Goal: Task Accomplishment & Management: Manage account settings

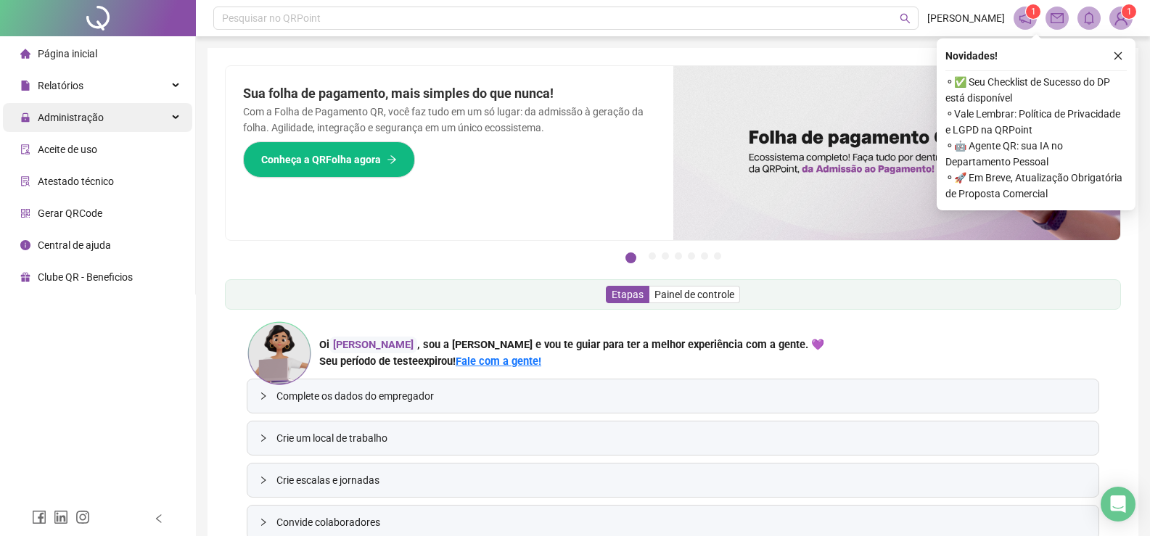
click at [119, 119] on div "Administração" at bounding box center [97, 117] width 189 height 29
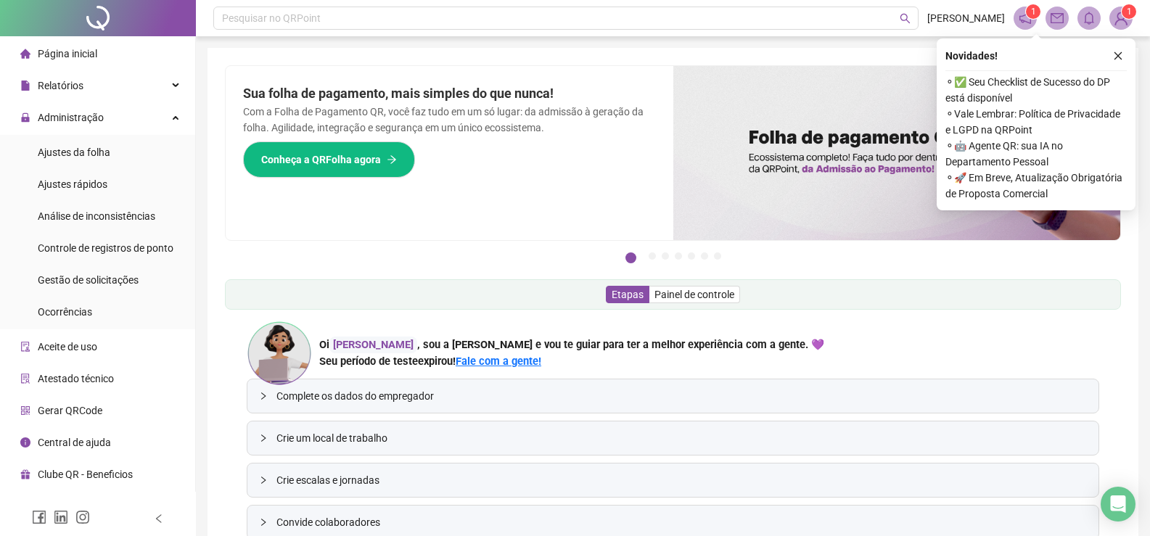
drag, startPoint x: 109, startPoint y: 149, endPoint x: 121, endPoint y: 134, distance: 20.2
click at [112, 147] on li "Ajustes da folha" at bounding box center [97, 152] width 189 height 29
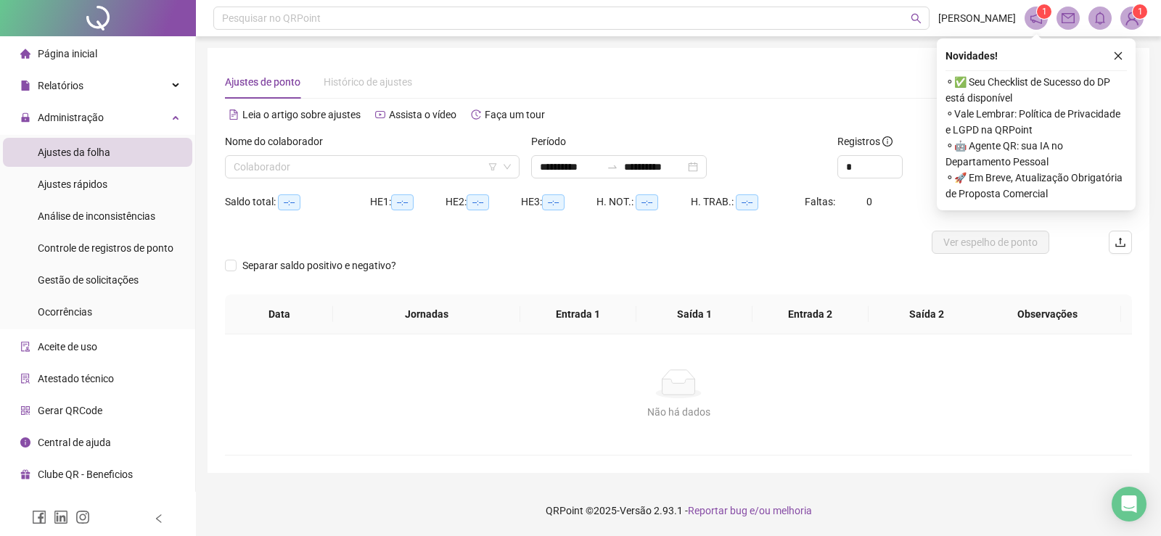
type input "**********"
click at [329, 173] on input "search" at bounding box center [366, 167] width 264 height 22
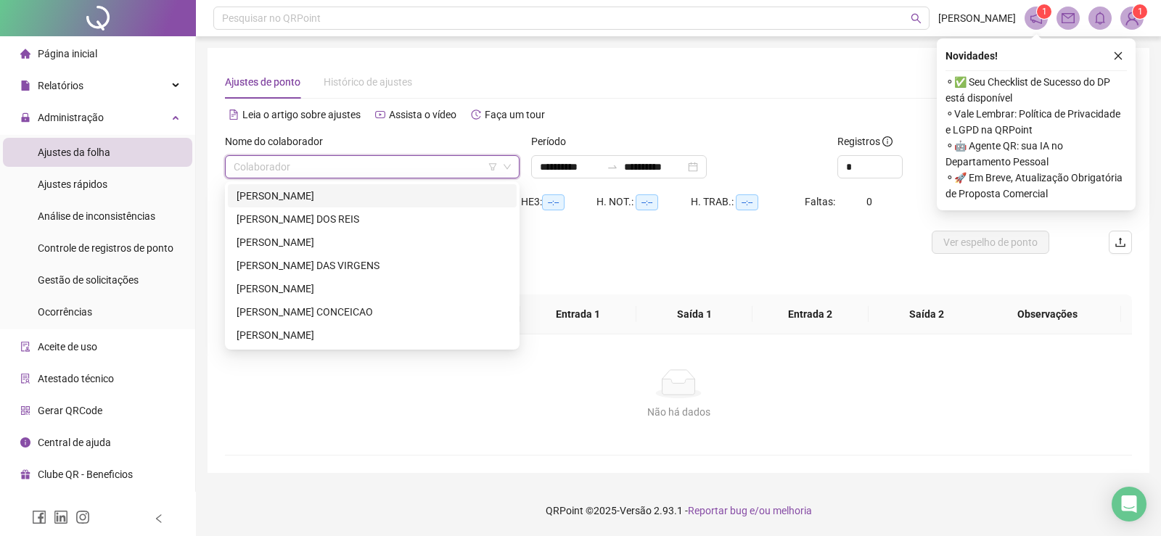
click at [335, 198] on div "[PERSON_NAME]" at bounding box center [372, 196] width 271 height 16
click at [385, 173] on span "[PERSON_NAME]" at bounding box center [372, 167] width 277 height 22
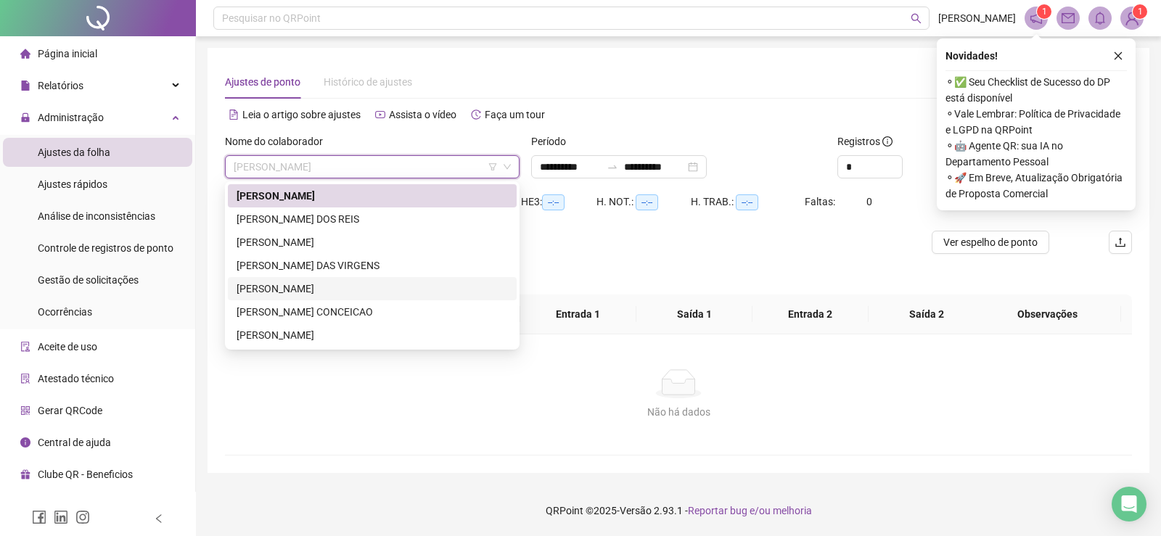
click at [342, 284] on div "[PERSON_NAME]" at bounding box center [372, 289] width 271 height 16
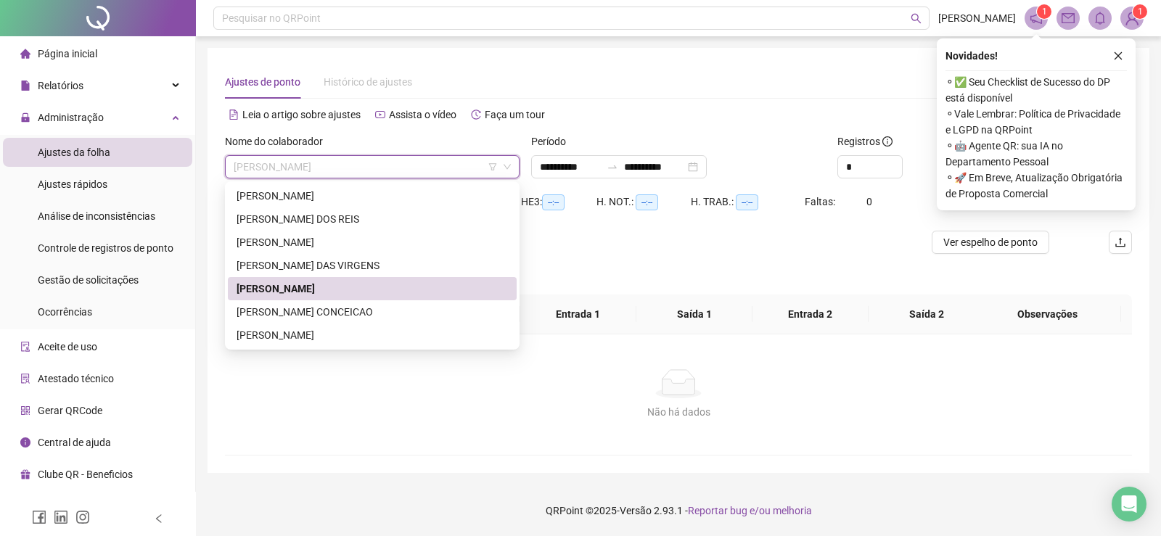
click at [382, 164] on span "[PERSON_NAME]" at bounding box center [372, 167] width 277 height 22
click at [311, 312] on div "[PERSON_NAME] CONCEICAO" at bounding box center [372, 312] width 271 height 16
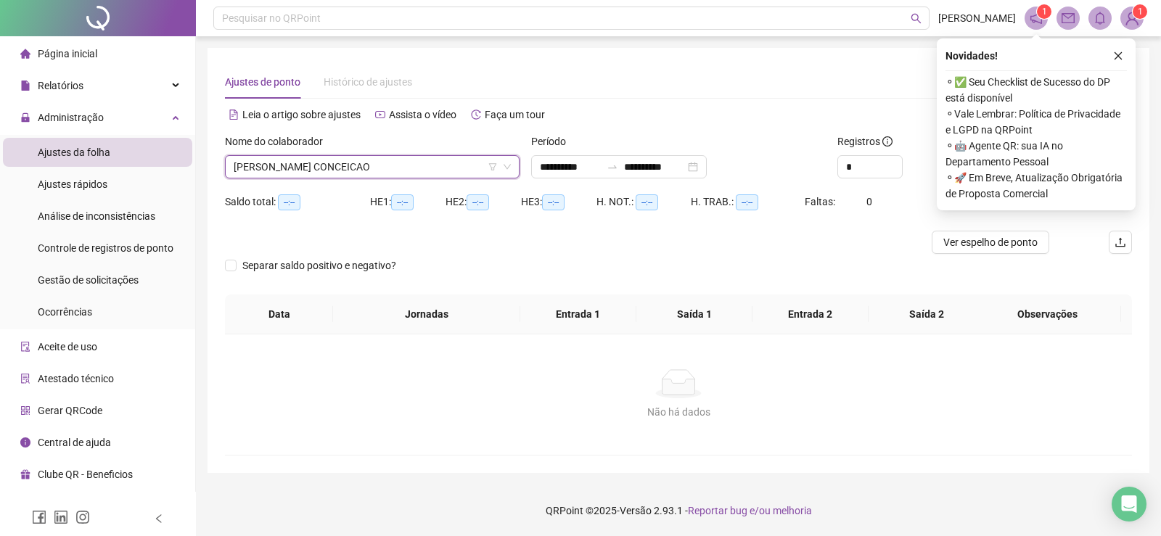
drag, startPoint x: 1120, startPoint y: 56, endPoint x: 1086, endPoint y: 84, distance: 44.3
click at [1120, 57] on icon "close" at bounding box center [1118, 56] width 10 height 10
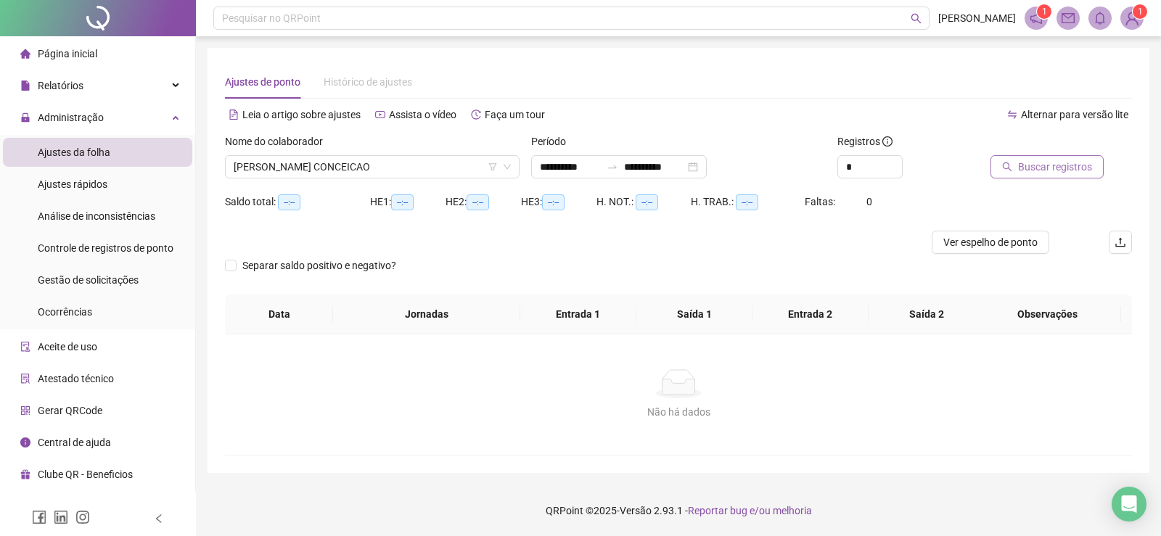
click at [1029, 170] on span "Buscar registros" at bounding box center [1055, 167] width 74 height 16
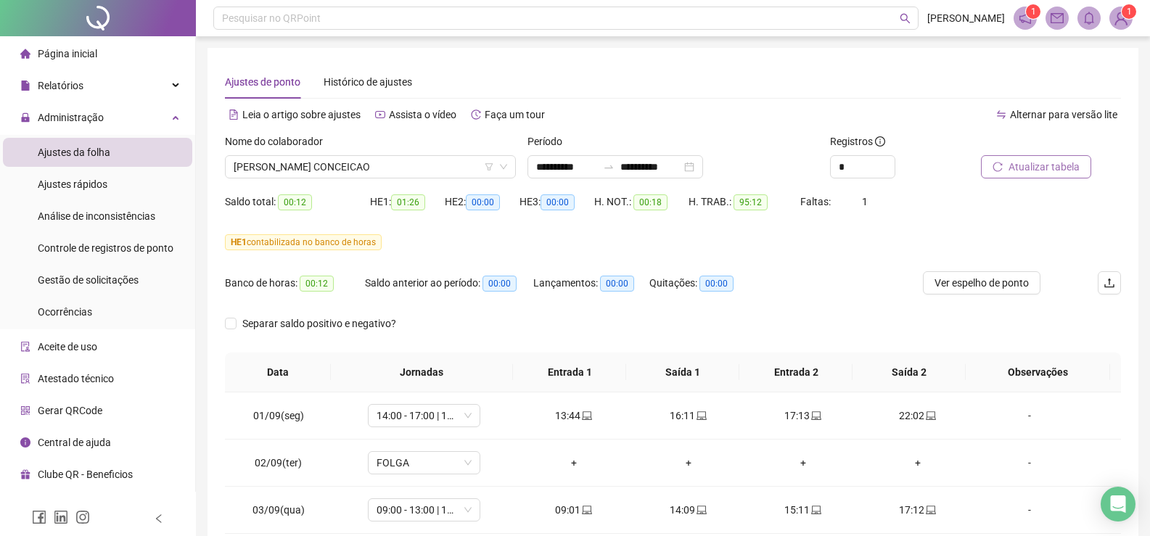
scroll to position [73, 0]
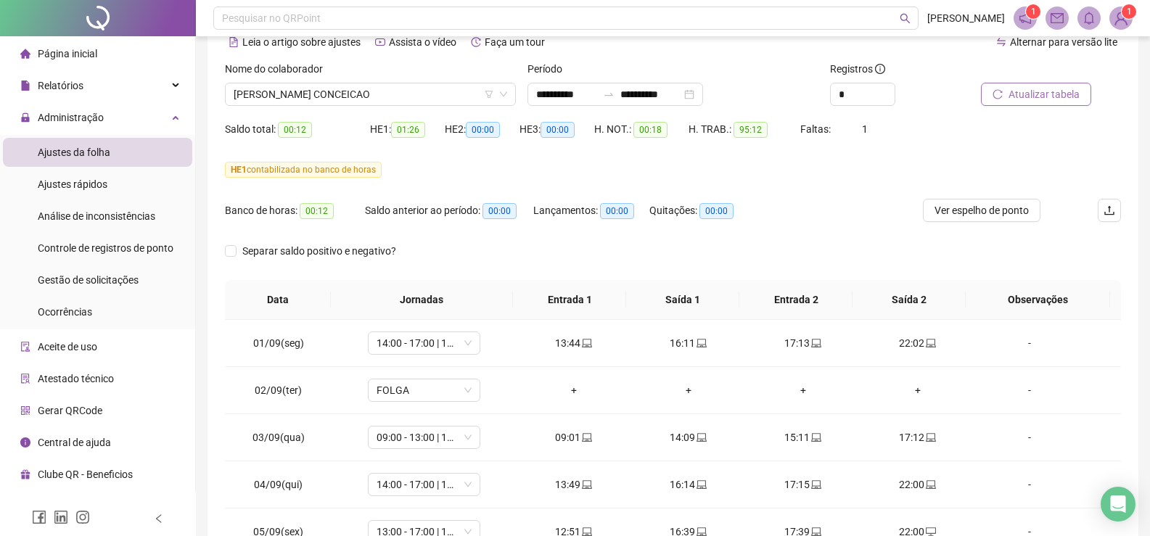
click at [346, 165] on span "HE 1 contabilizada no banco de horas" at bounding box center [303, 170] width 157 height 16
click at [402, 167] on div "HE 1 contabilizada no banco de horas" at bounding box center [673, 170] width 896 height 16
click at [412, 127] on span "01:26" at bounding box center [408, 130] width 34 height 16
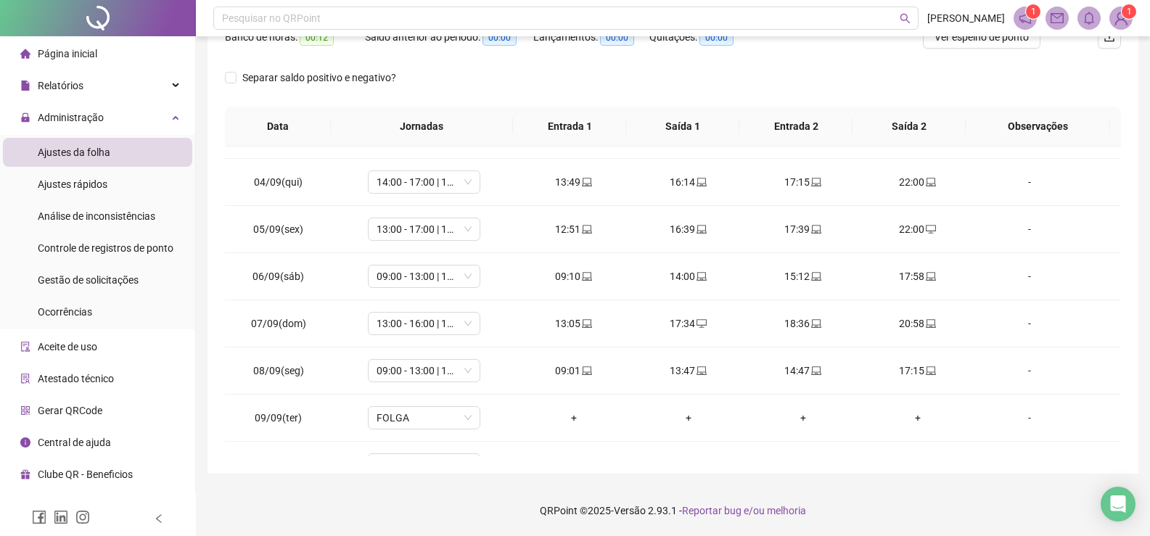
scroll to position [0, 0]
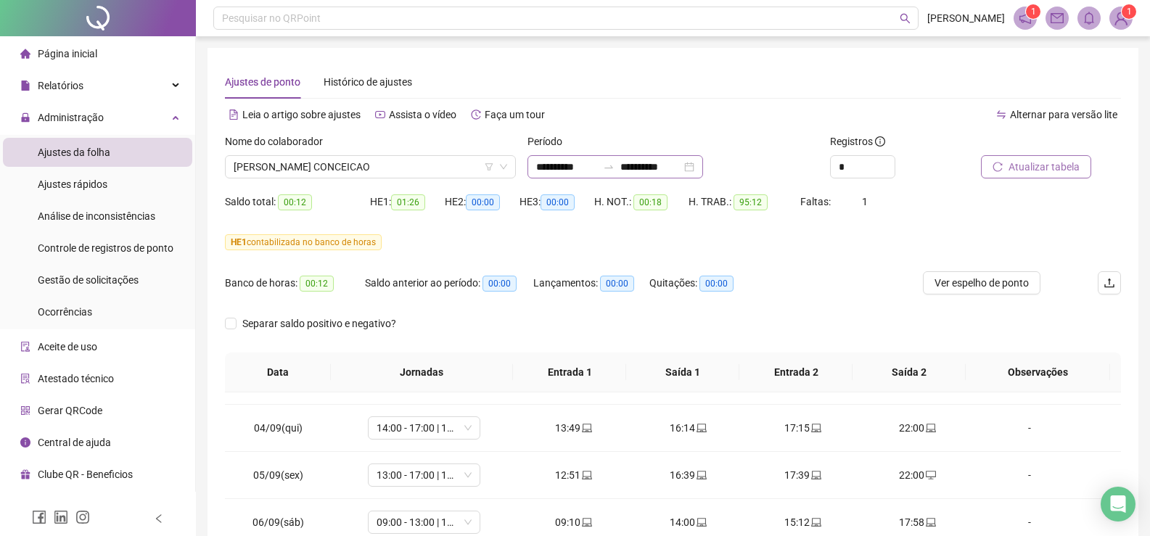
click at [703, 166] on div "**********" at bounding box center [616, 166] width 176 height 23
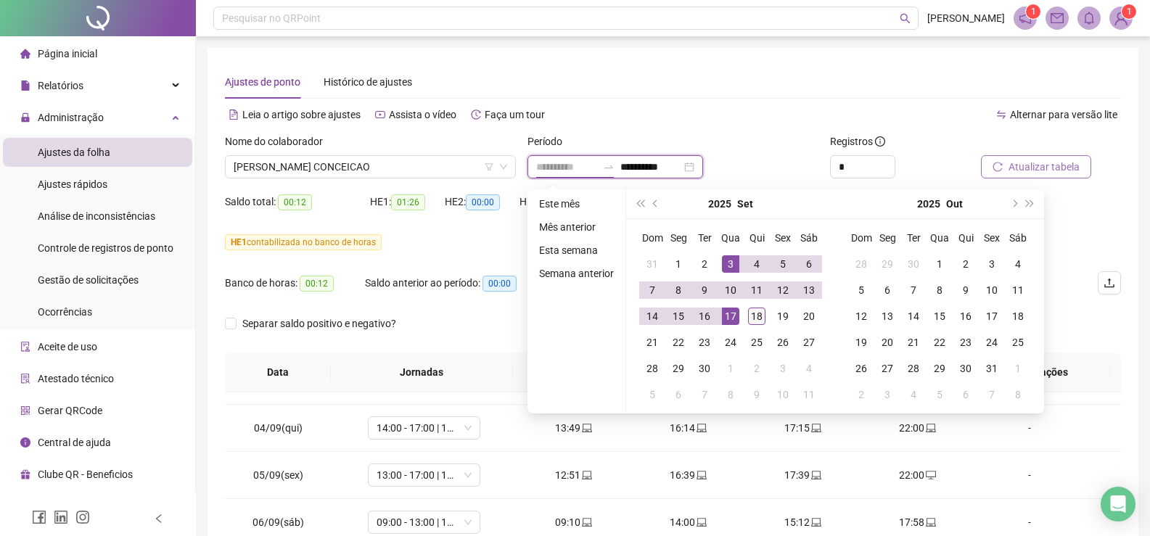
type input "**********"
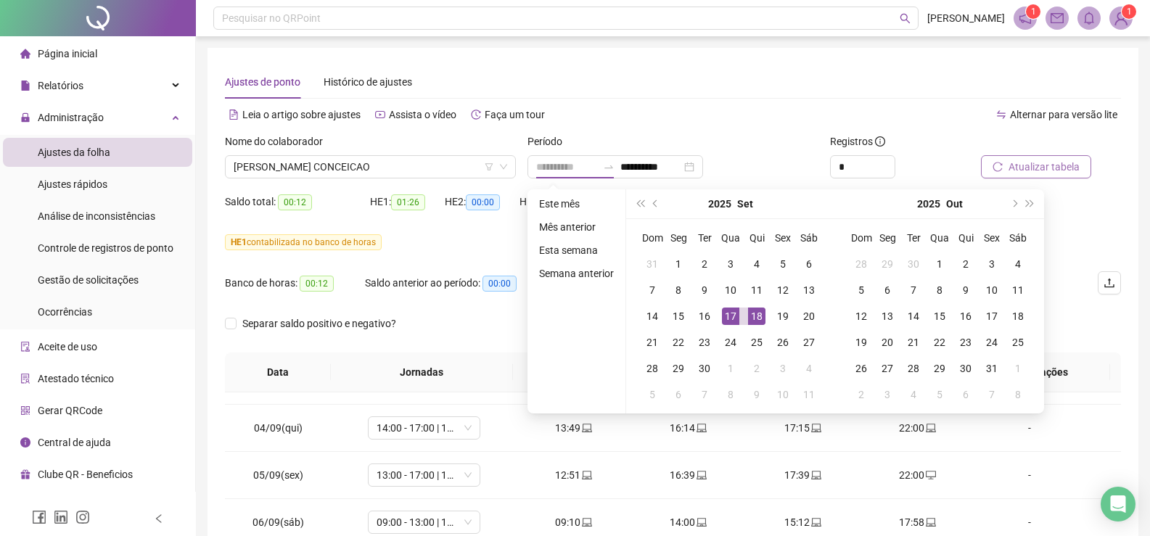
click at [757, 320] on div "18" at bounding box center [756, 316] width 17 height 17
type input "**********"
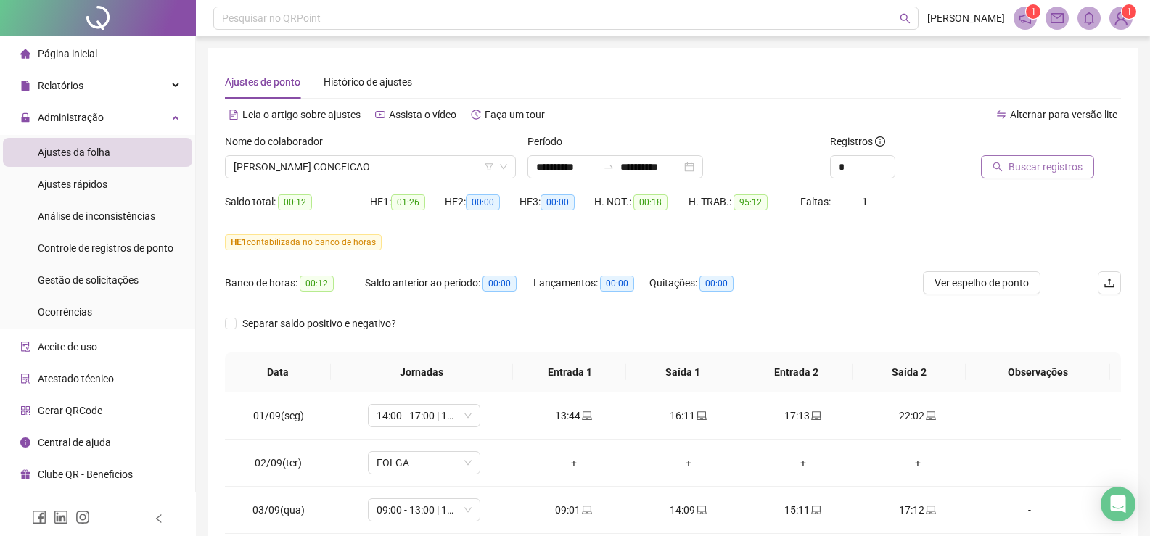
click at [1015, 163] on span "Buscar registros" at bounding box center [1046, 167] width 74 height 16
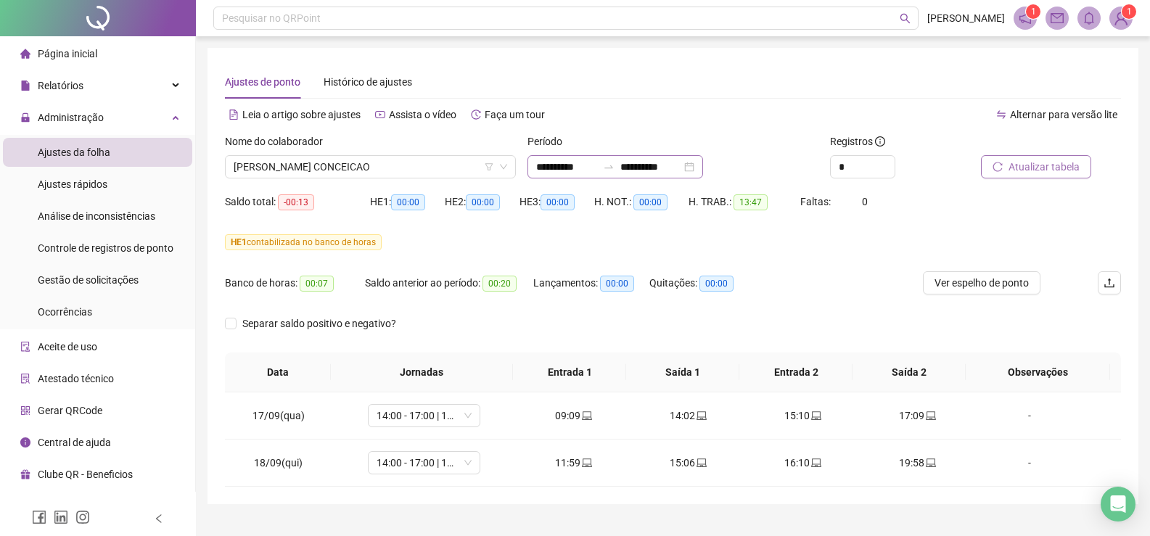
click at [703, 165] on div "**********" at bounding box center [616, 166] width 176 height 23
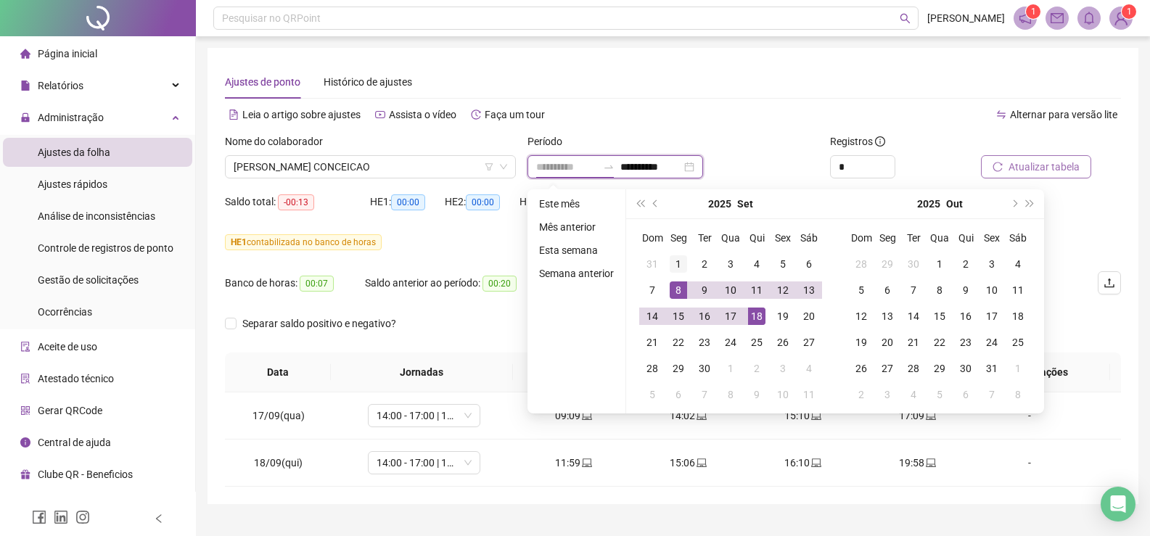
type input "**********"
click at [676, 263] on div "1" at bounding box center [678, 263] width 17 height 17
type input "**********"
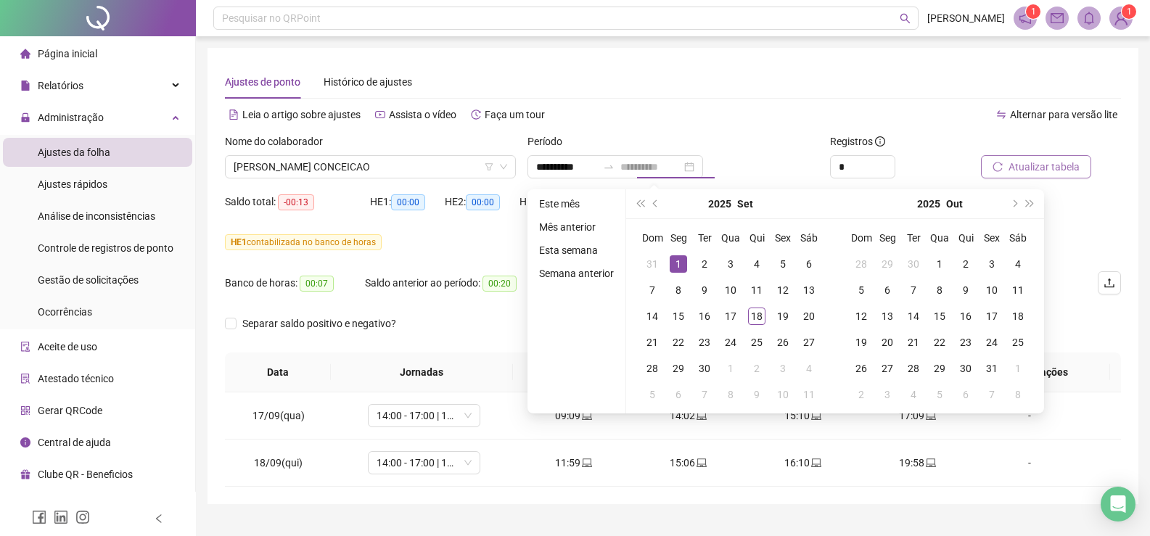
click at [678, 261] on div "1" at bounding box center [678, 263] width 17 height 17
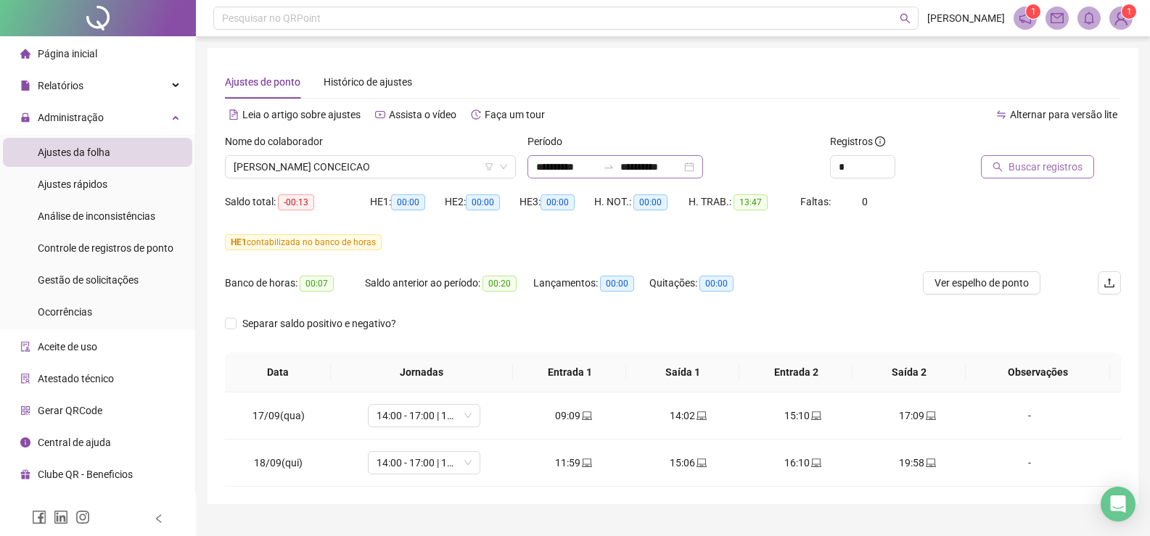
click at [703, 171] on div "**********" at bounding box center [616, 166] width 176 height 23
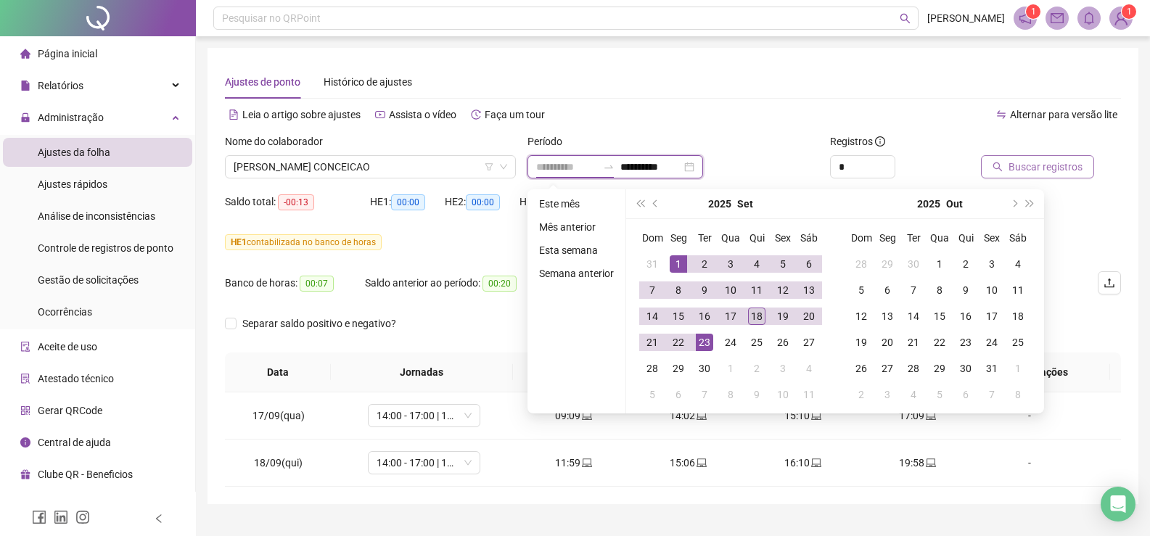
type input "**********"
click at [758, 309] on div "18" at bounding box center [756, 316] width 17 height 17
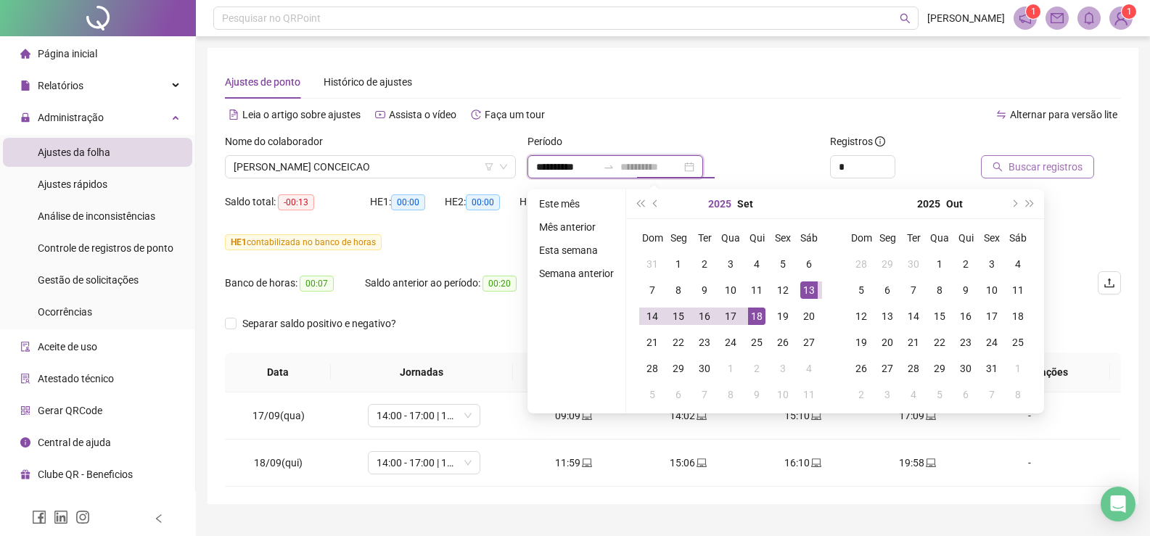
type input "**********"
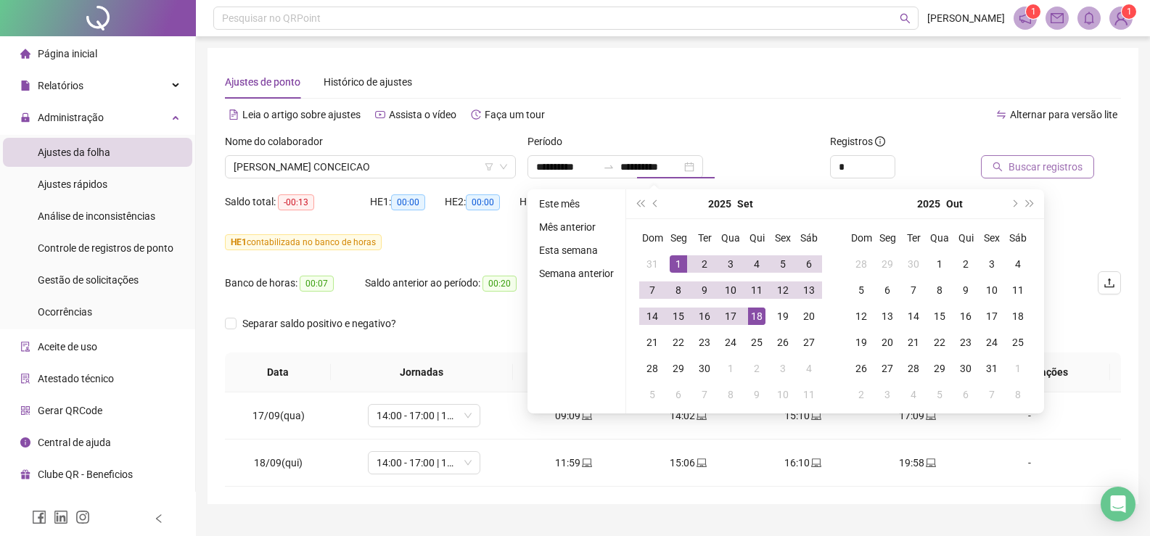
type input "**********"
click at [759, 123] on div "Alternar para versão lite" at bounding box center [897, 114] width 448 height 23
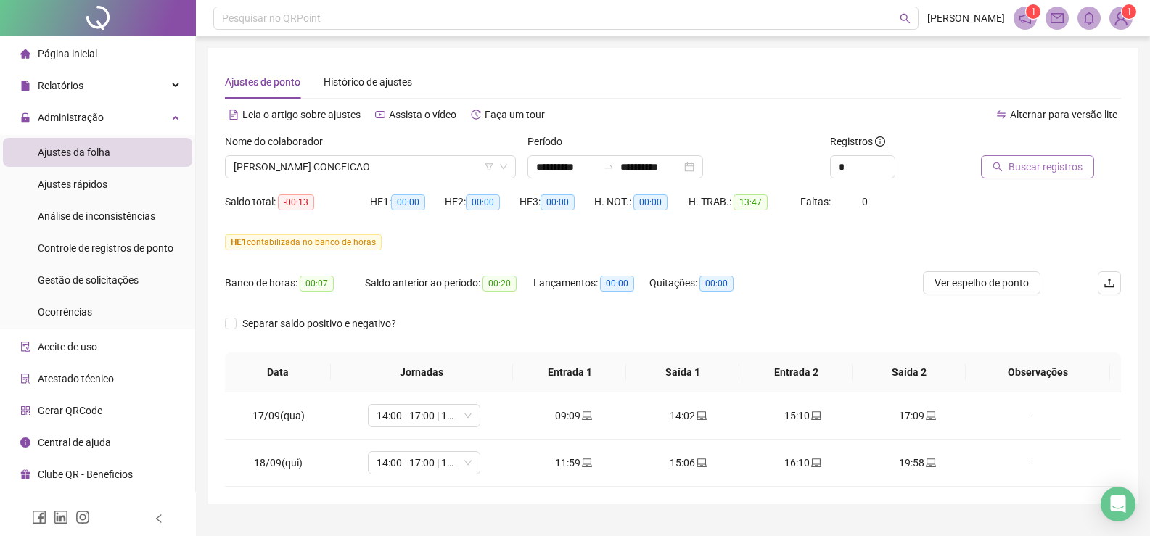
click at [1004, 160] on button "Buscar registros" at bounding box center [1037, 166] width 113 height 23
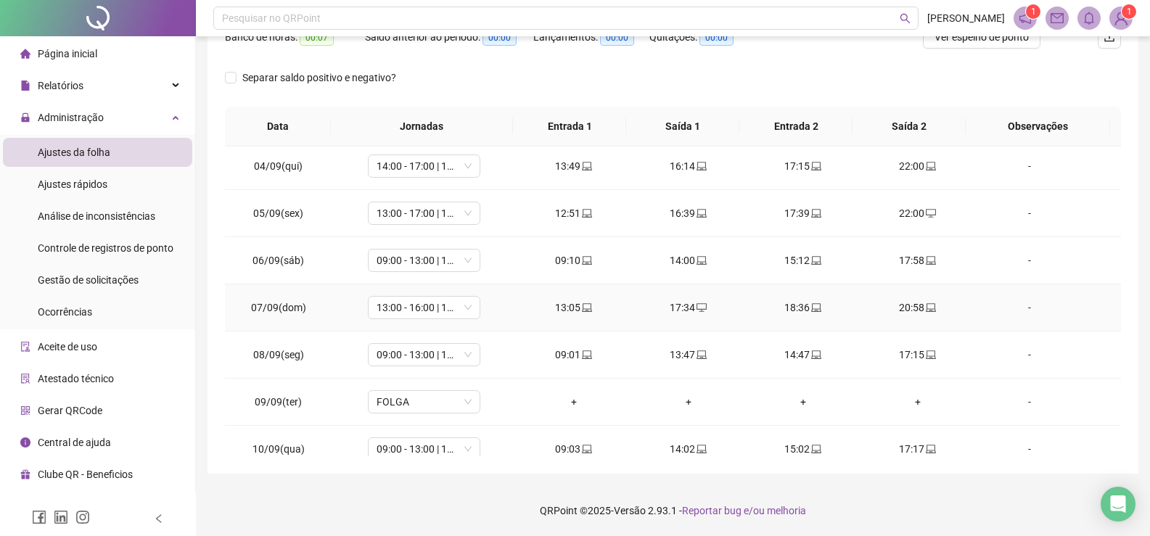
scroll to position [539, 0]
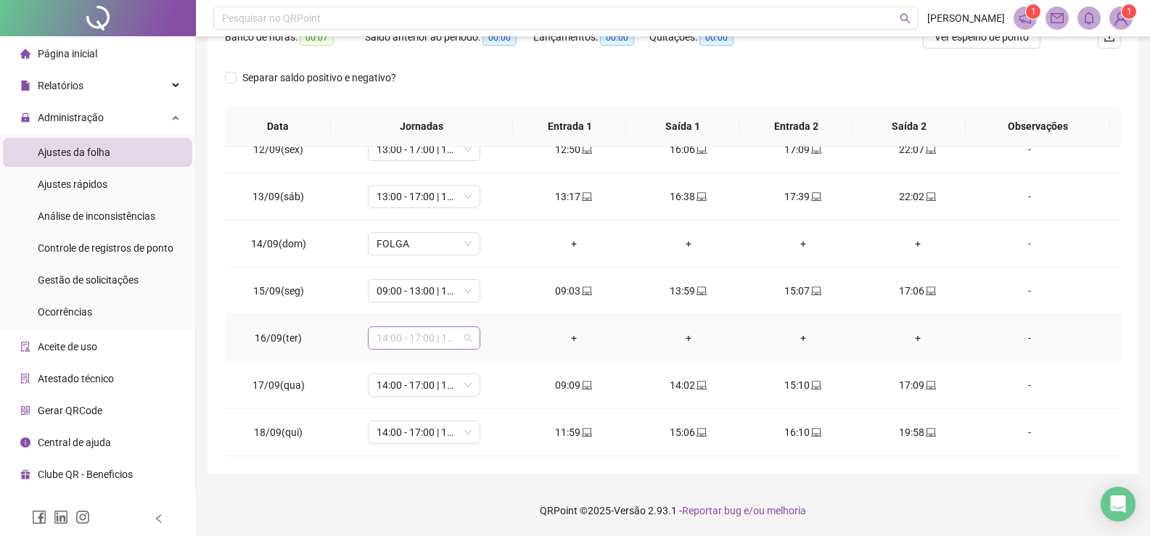
click at [464, 337] on span "14:00 - 17:00 | 18:00 - 22:00" at bounding box center [424, 338] width 95 height 22
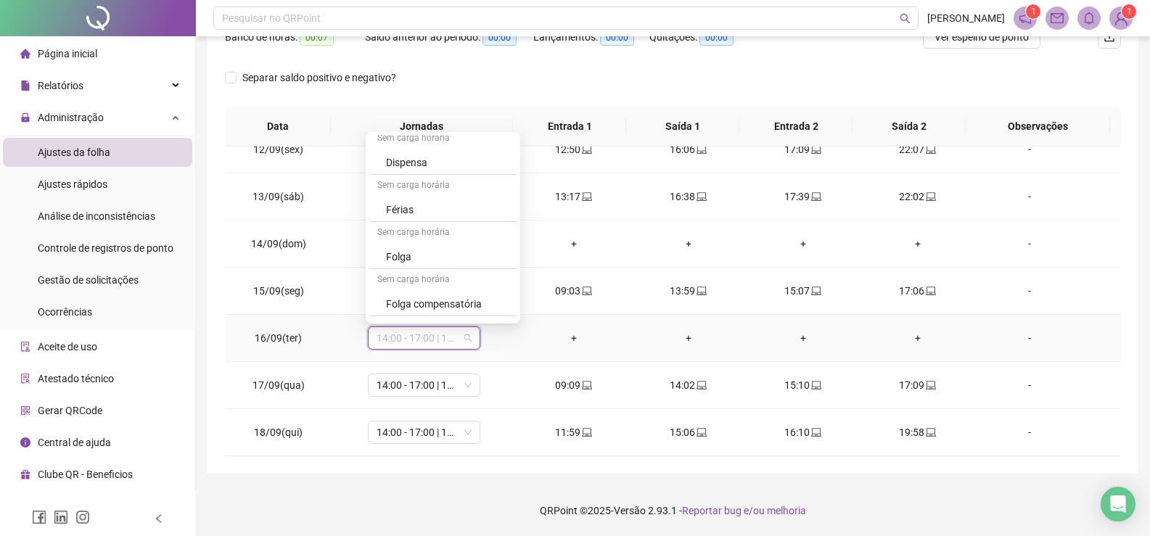
scroll to position [1276, 0]
click at [431, 216] on div "Folga" at bounding box center [447, 214] width 123 height 16
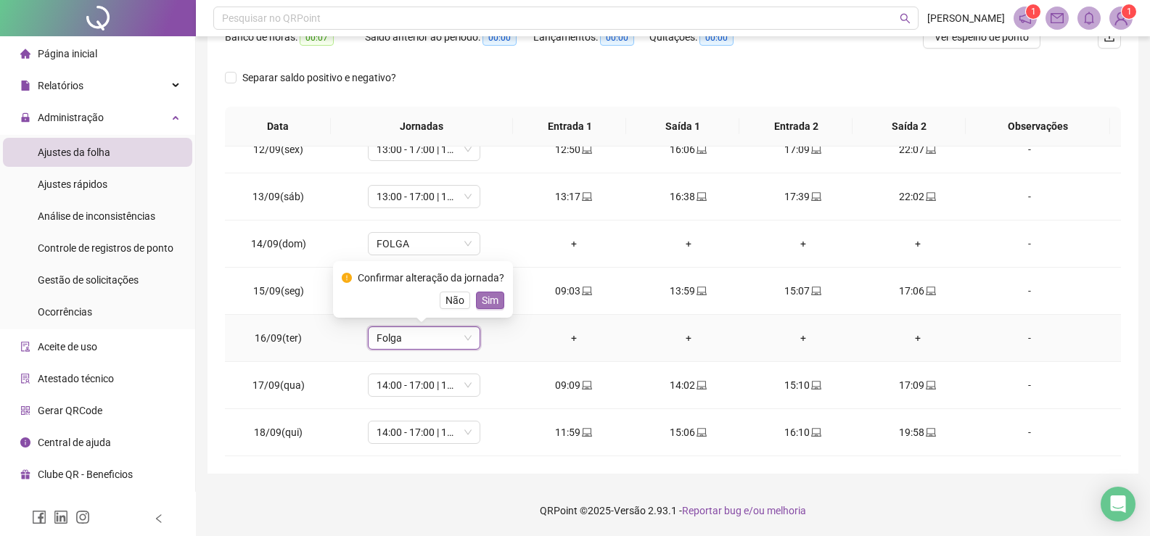
click at [482, 298] on span "Sim" at bounding box center [490, 300] width 17 height 16
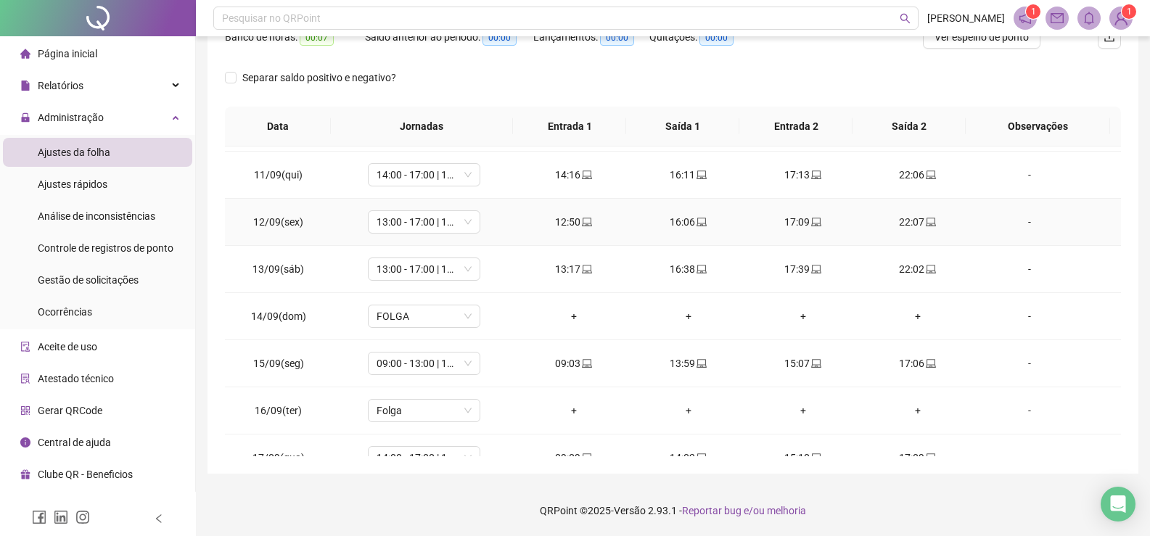
scroll to position [539, 0]
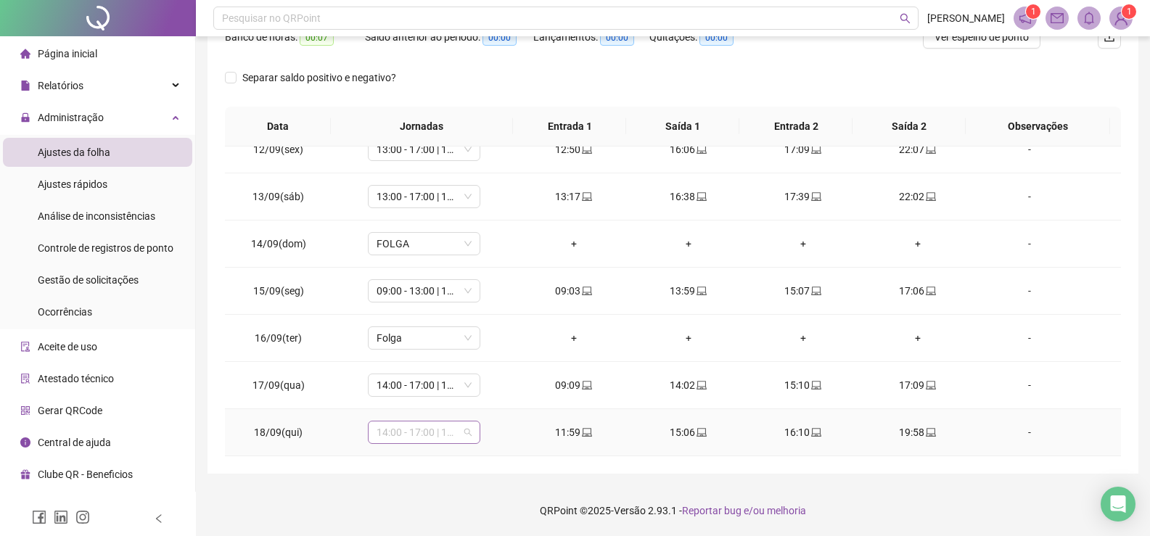
click at [464, 430] on span "14:00 - 17:00 | 18:00 - 22:00" at bounding box center [424, 433] width 95 height 22
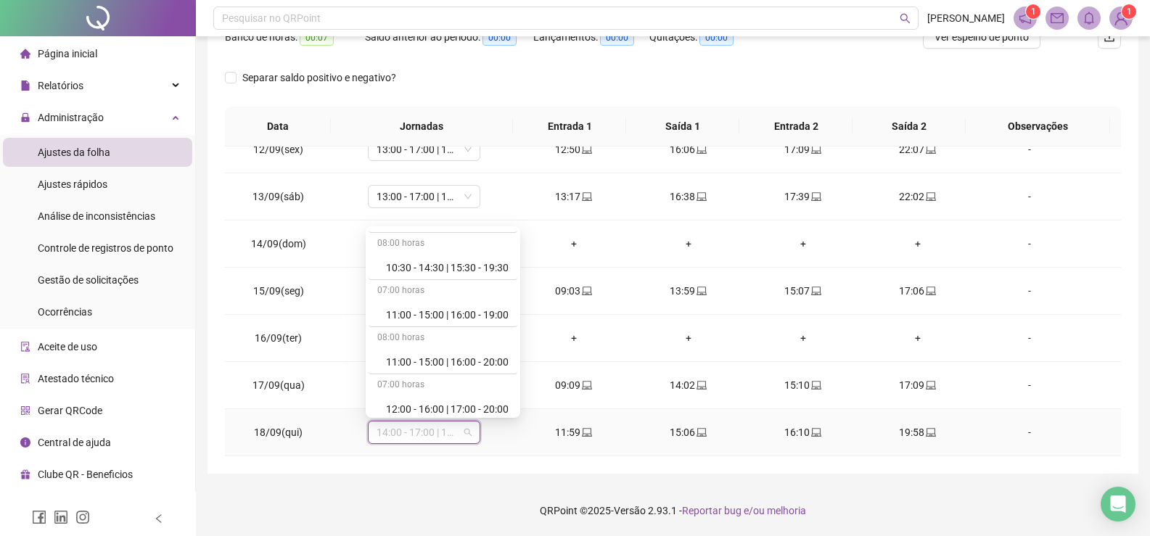
scroll to position [871, 0]
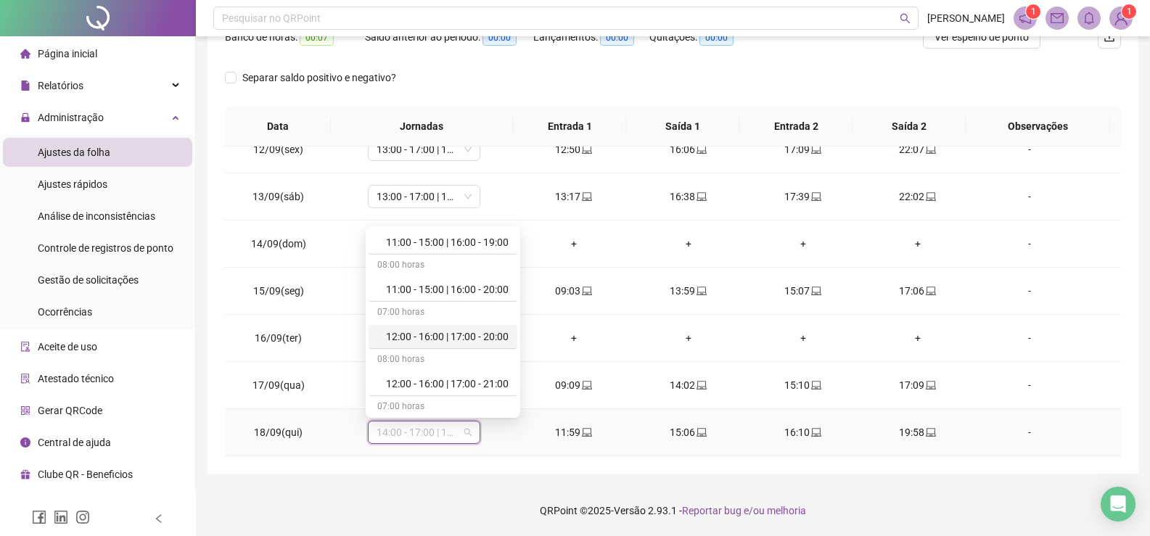
click at [451, 336] on div "12:00 - 16:00 | 17:00 - 20:00" at bounding box center [447, 337] width 123 height 16
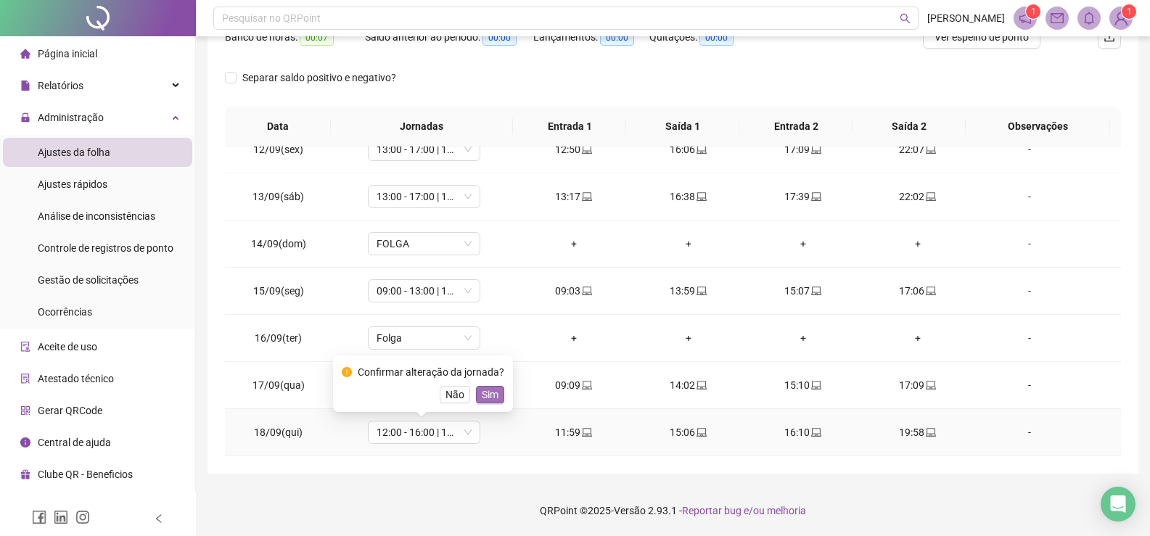
click at [491, 397] on span "Sim" at bounding box center [490, 395] width 17 height 16
click at [467, 386] on span "14:00 - 17:00 | 18:00 - 22:00" at bounding box center [424, 385] width 95 height 22
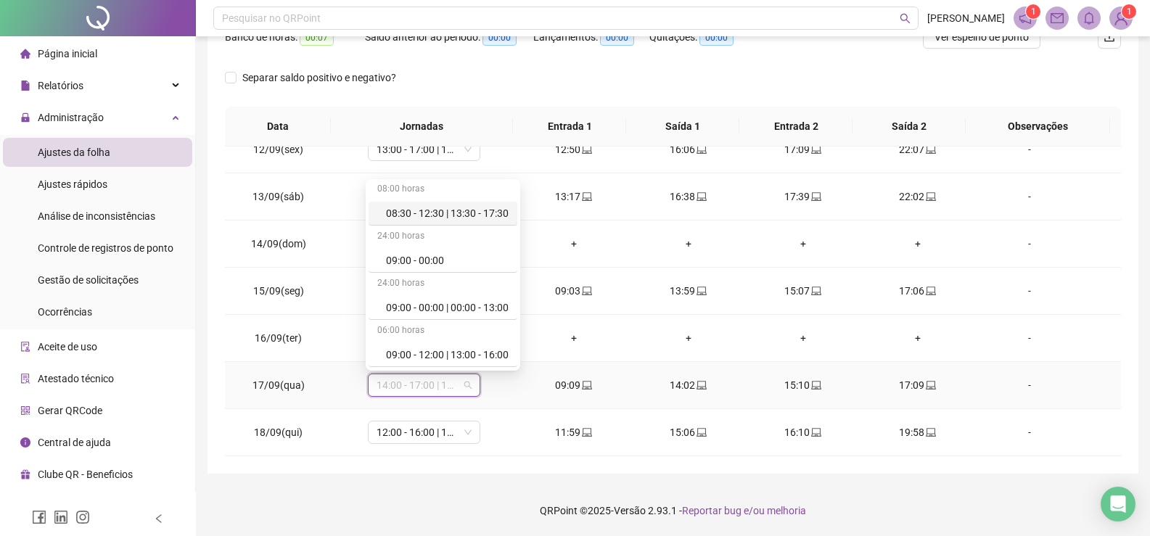
scroll to position [218, 0]
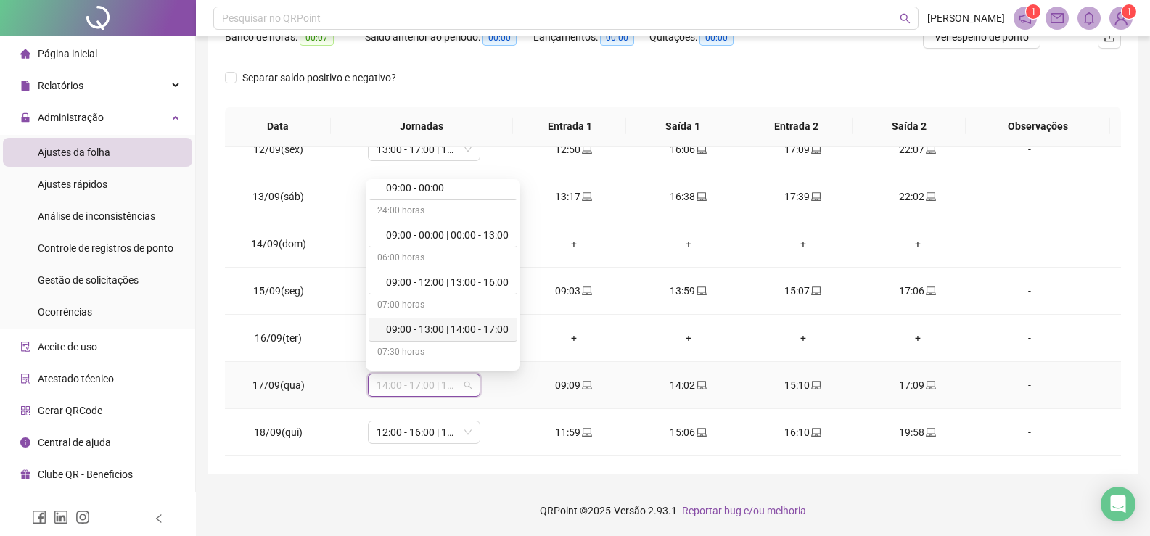
click at [475, 327] on div "09:00 - 13:00 | 14:00 - 17:00" at bounding box center [447, 329] width 123 height 16
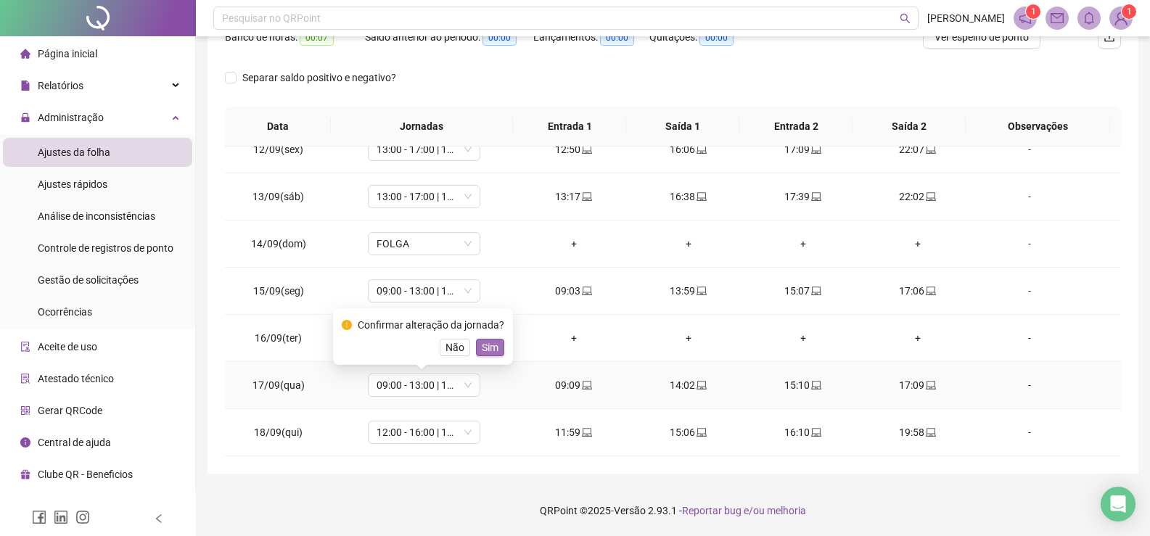
click at [493, 347] on span "Sim" at bounding box center [490, 348] width 17 height 16
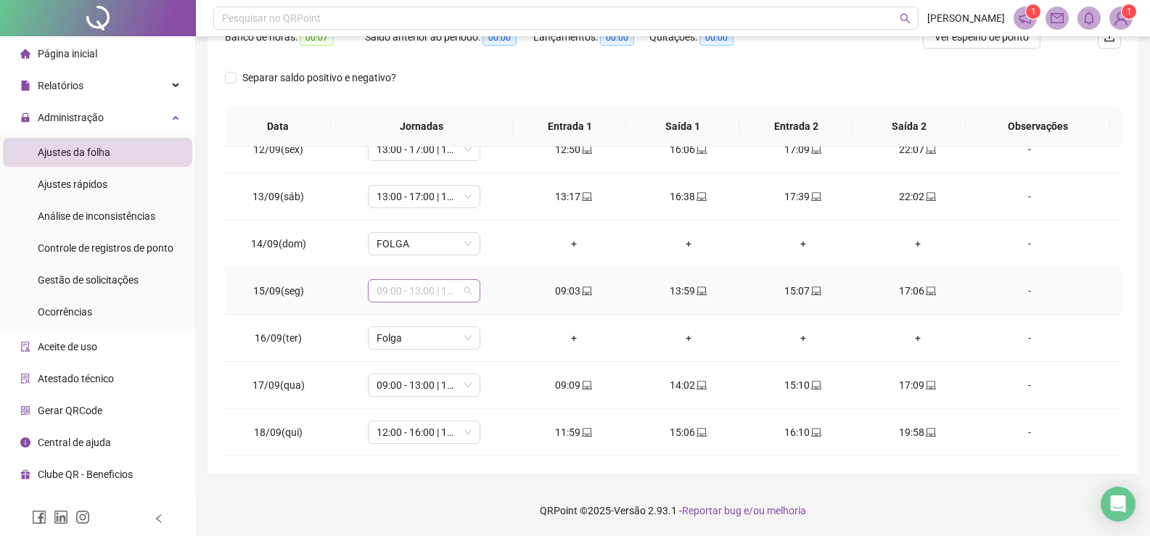
click at [463, 292] on span "09:00 - 13:00 | 14:00 - 17:00" at bounding box center [424, 291] width 95 height 22
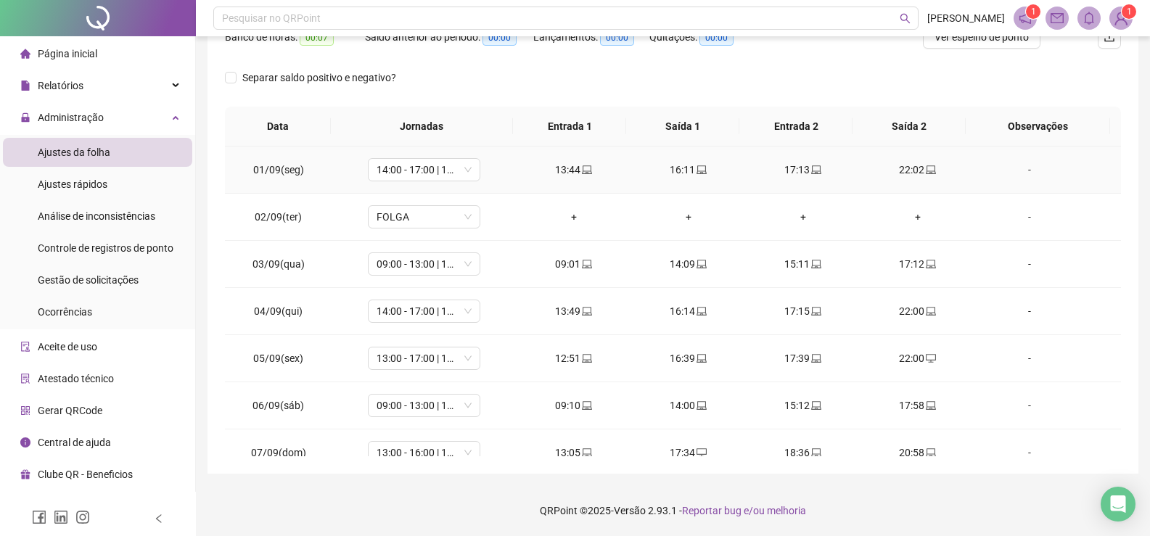
scroll to position [0, 0]
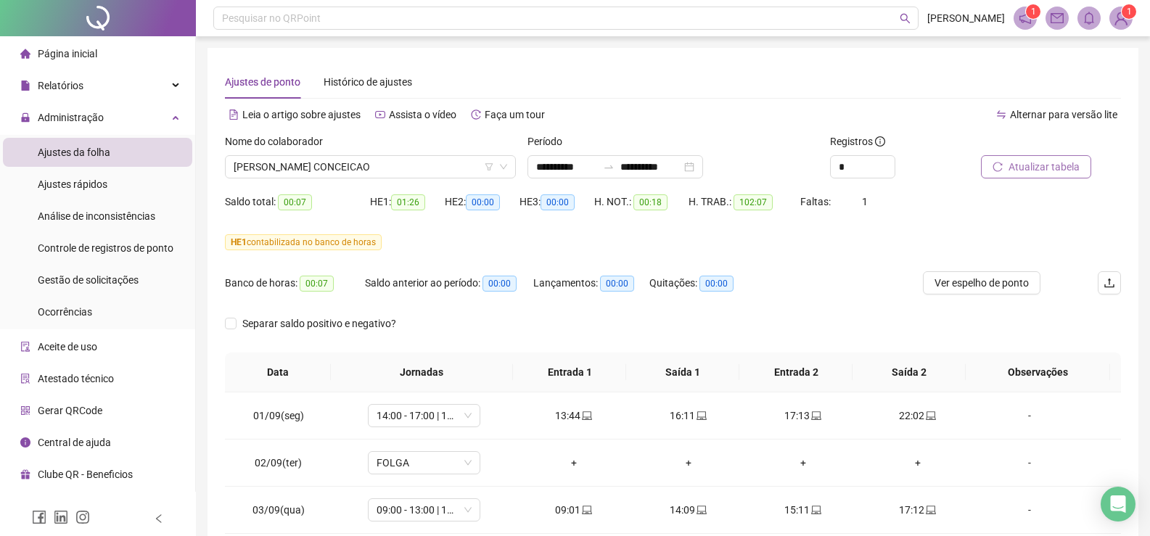
click at [1001, 166] on icon "reload" at bounding box center [998, 167] width 10 height 10
click at [348, 245] on span "HE 1 contabilizada no banco de horas" at bounding box center [303, 242] width 157 height 16
click at [287, 206] on span "00:07" at bounding box center [295, 202] width 34 height 16
click at [270, 200] on div "Saldo total: 00:07" at bounding box center [297, 202] width 145 height 17
click at [383, 82] on span "Histórico de ajustes" at bounding box center [368, 82] width 89 height 12
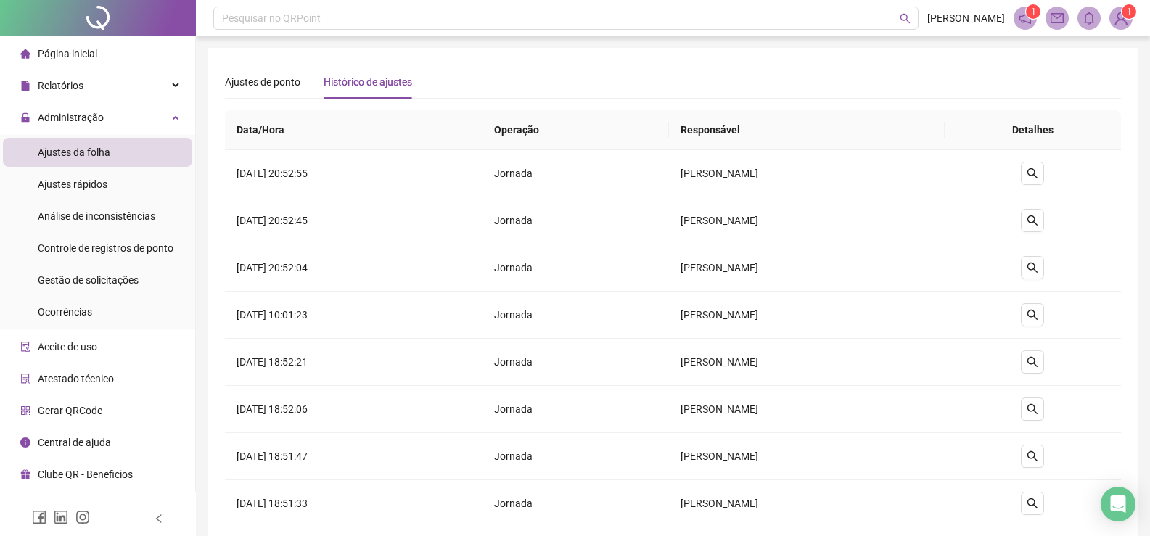
scroll to position [212, 0]
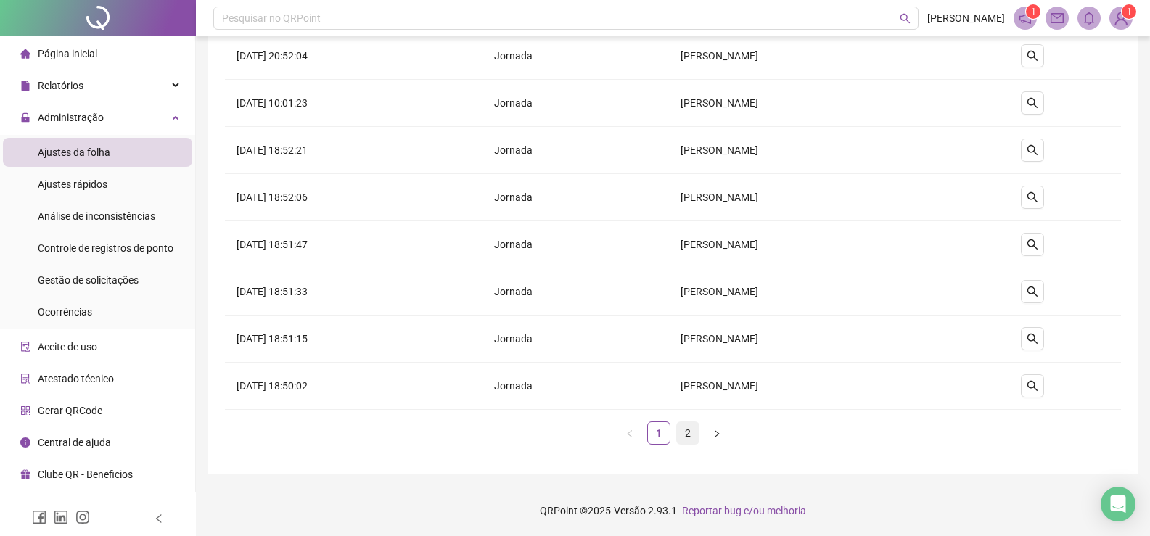
click at [690, 432] on link "2" at bounding box center [688, 433] width 22 height 22
drag, startPoint x: 664, startPoint y: 439, endPoint x: 517, endPoint y: 321, distance: 187.9
click at [659, 436] on link "1" at bounding box center [659, 433] width 22 height 22
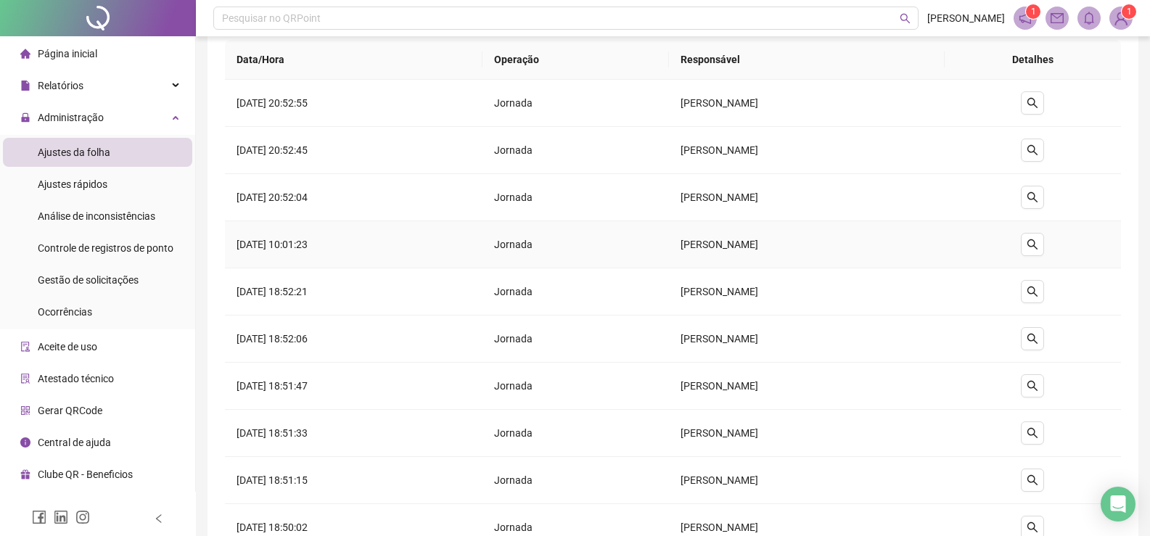
scroll to position [0, 0]
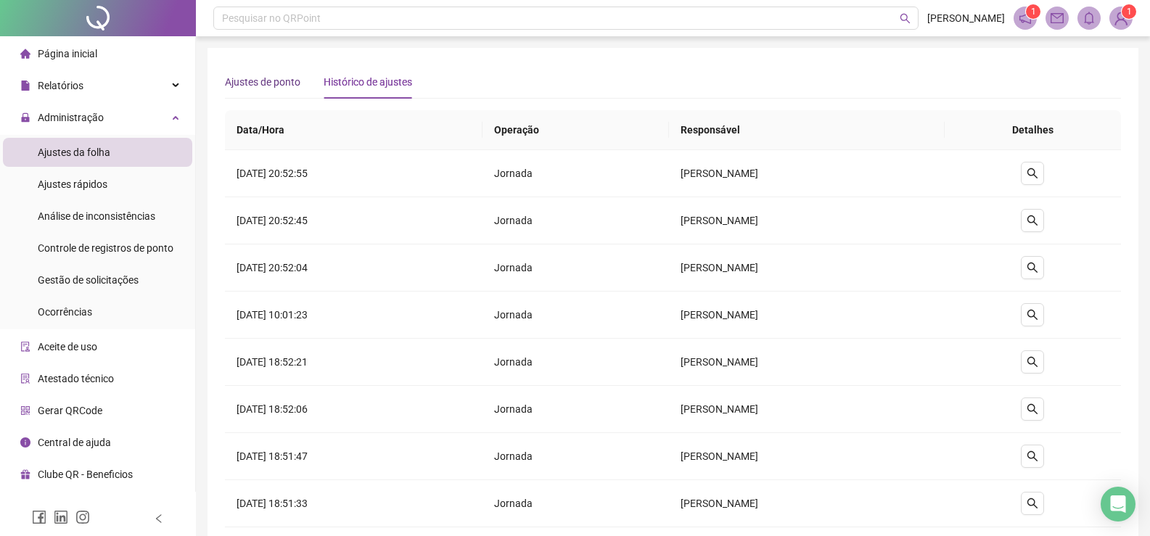
click at [295, 79] on span "Ajustes de ponto" at bounding box center [262, 82] width 75 height 12
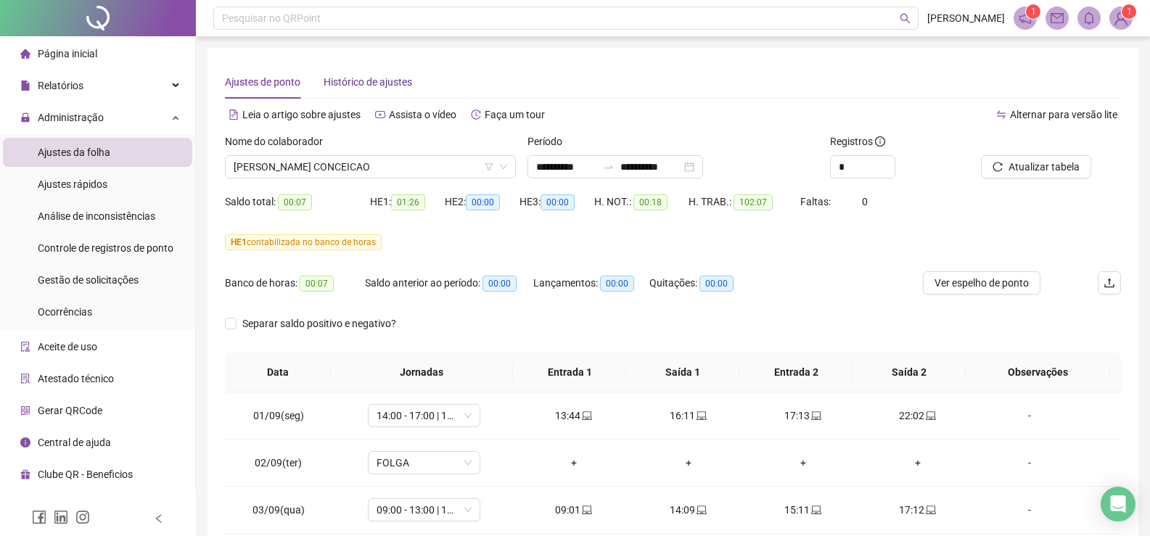
click at [358, 83] on span "Histórico de ajustes" at bounding box center [368, 82] width 89 height 12
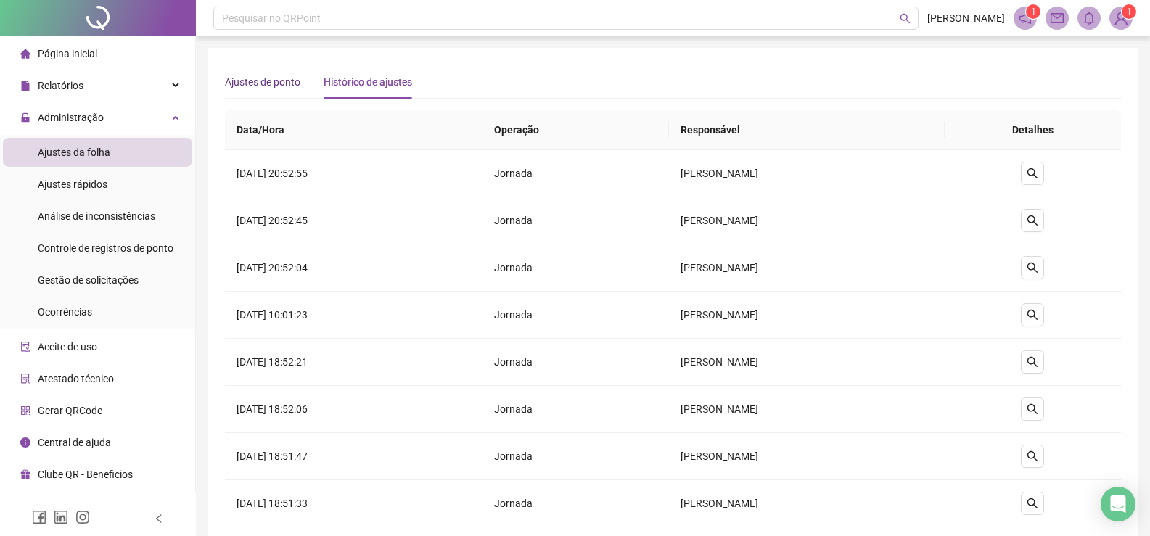
click at [288, 89] on div "Ajustes de ponto" at bounding box center [262, 82] width 75 height 16
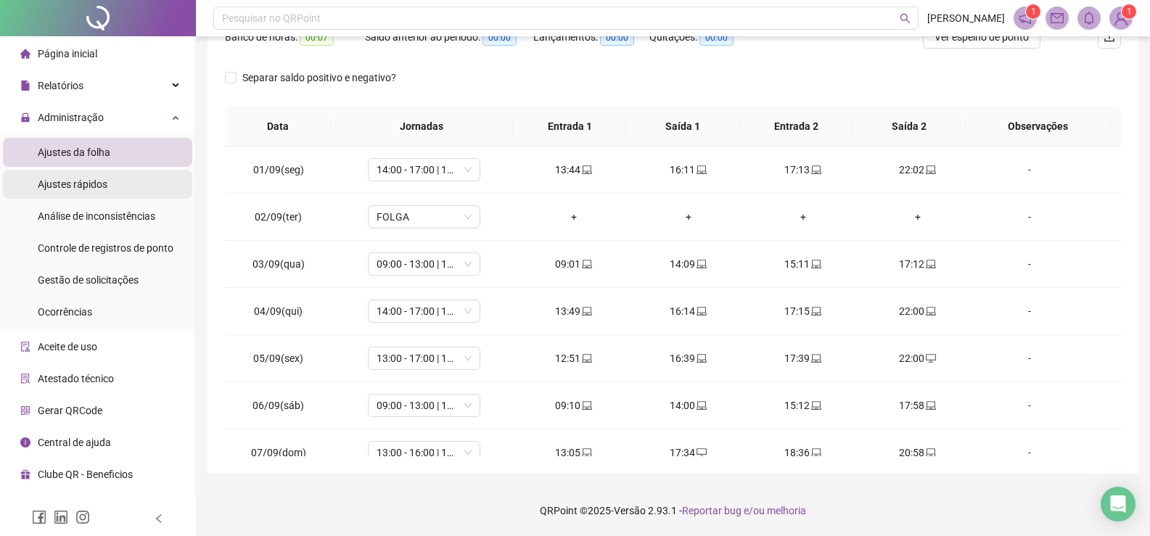
click at [124, 178] on li "Ajustes rápidos" at bounding box center [97, 184] width 189 height 29
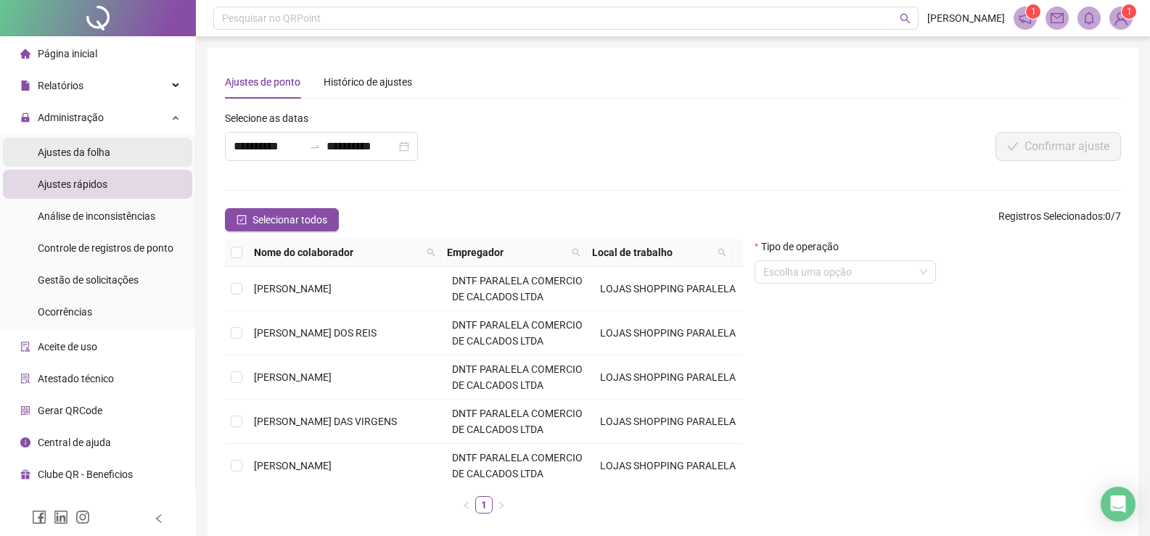
click at [128, 149] on li "Ajustes da folha" at bounding box center [97, 152] width 189 height 29
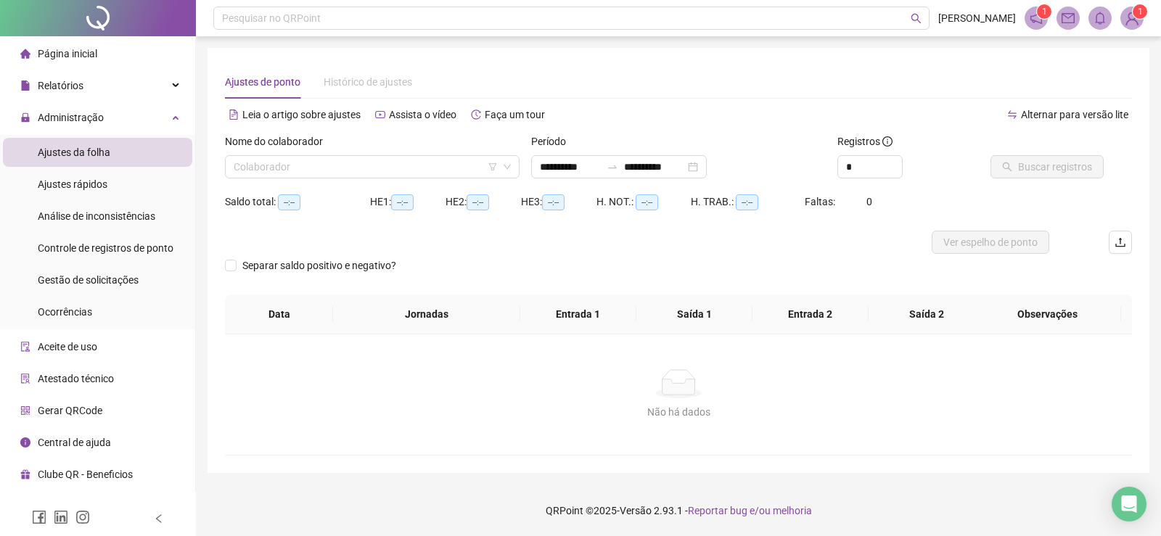
type input "**********"
click at [441, 156] on input "search" at bounding box center [366, 167] width 264 height 22
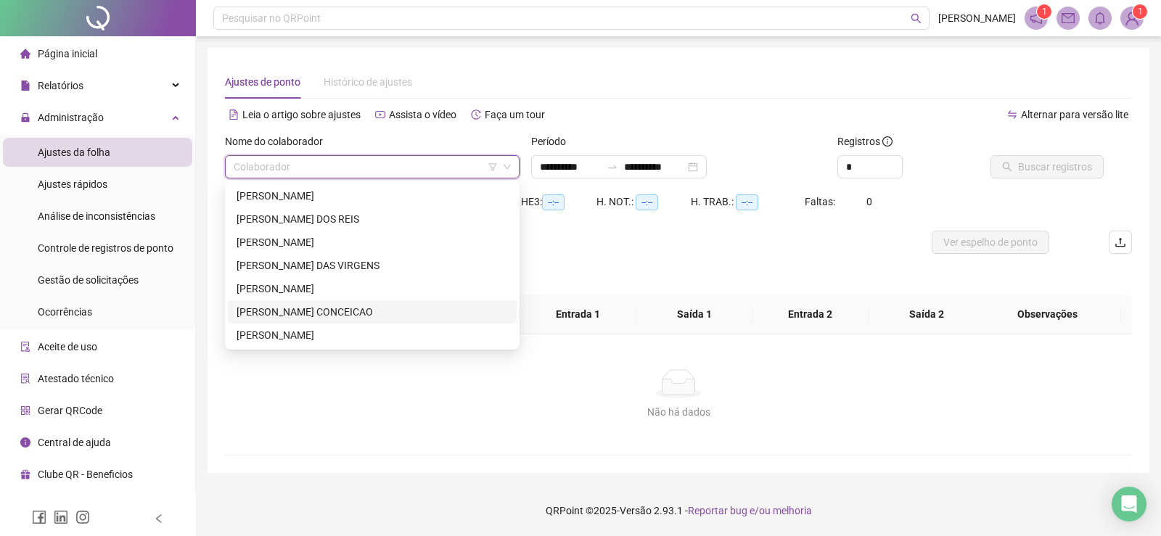
click at [376, 313] on div "[PERSON_NAME] CONCEICAO" at bounding box center [372, 312] width 271 height 16
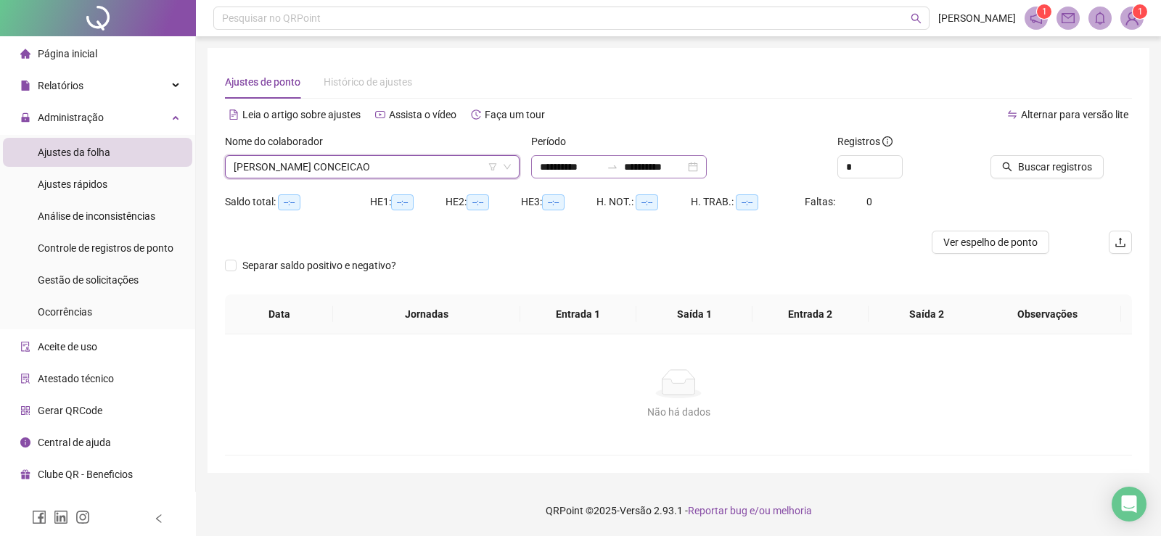
click at [707, 171] on div "**********" at bounding box center [619, 166] width 176 height 23
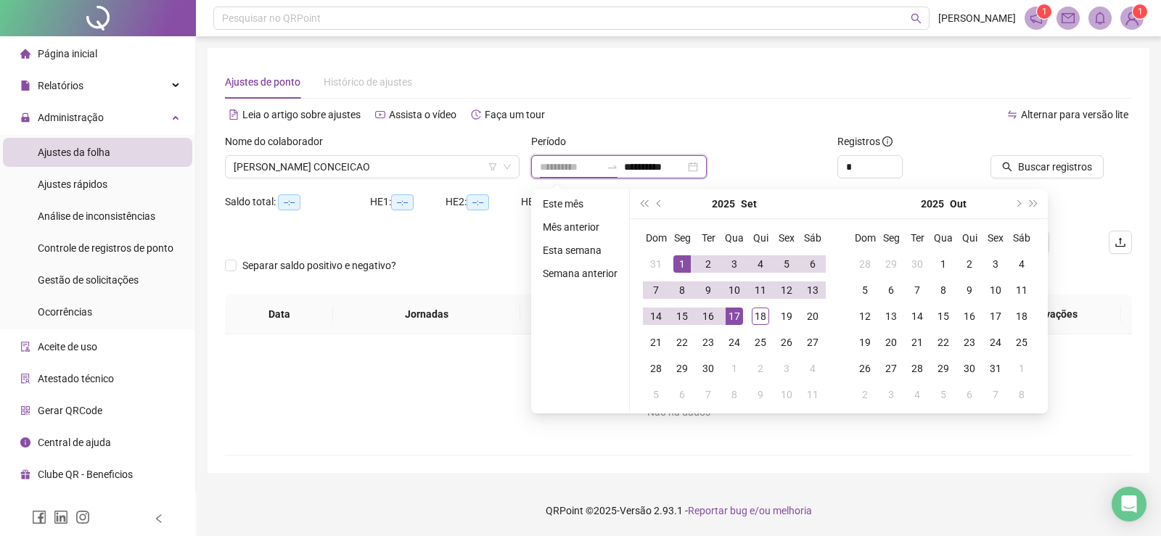
type input "**********"
click at [678, 264] on div "1" at bounding box center [681, 263] width 17 height 17
type input "**********"
click at [757, 311] on div "18" at bounding box center [760, 316] width 17 height 17
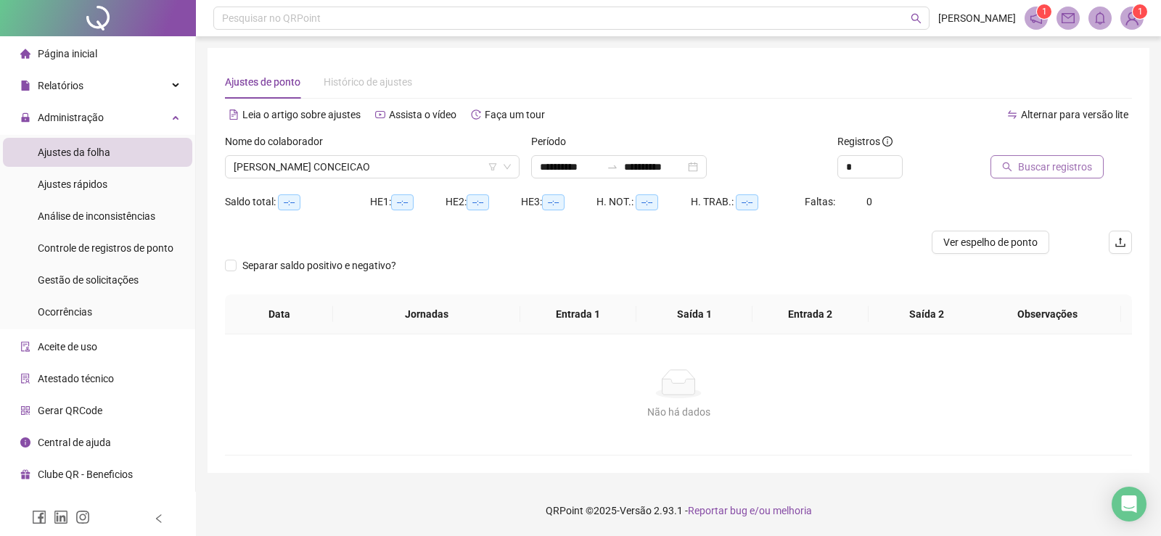
click at [1019, 170] on span "Buscar registros" at bounding box center [1055, 167] width 74 height 16
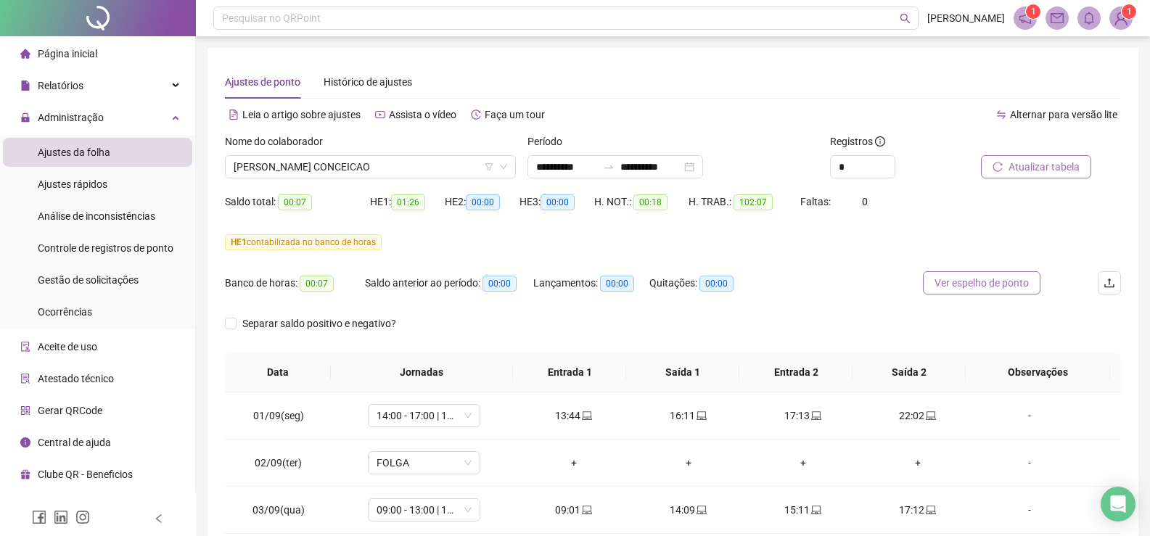
click at [977, 282] on span "Ver espelho de ponto" at bounding box center [982, 283] width 94 height 16
click at [501, 168] on icon "down" at bounding box center [503, 167] width 9 height 9
click at [503, 170] on icon "down" at bounding box center [503, 167] width 9 height 9
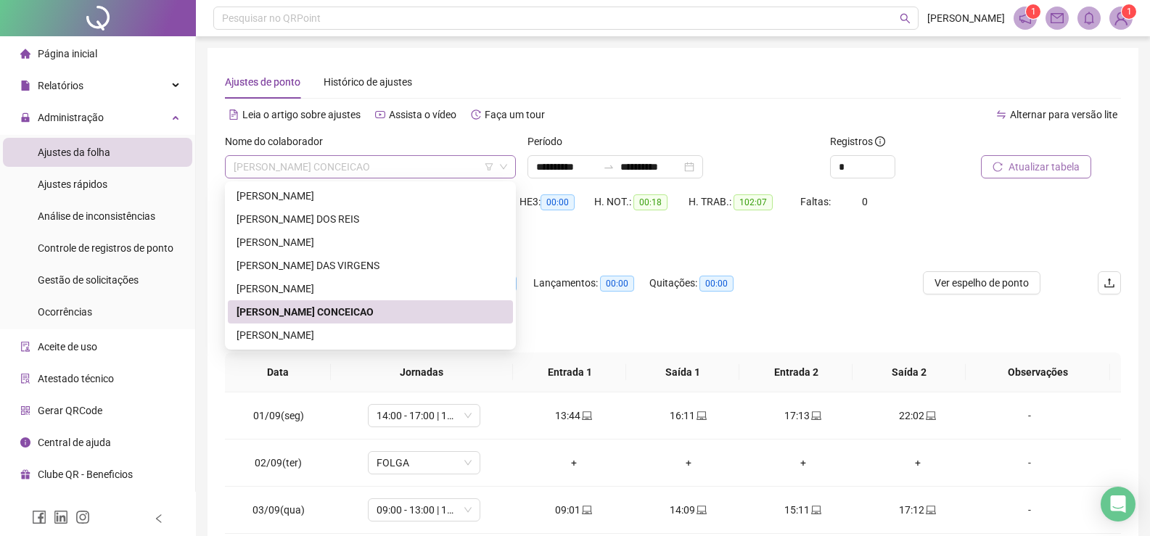
click at [432, 162] on span "[PERSON_NAME] CONCEICAO" at bounding box center [371, 167] width 274 height 22
click at [364, 261] on div "[PERSON_NAME] DAS VIRGENS" at bounding box center [371, 266] width 268 height 16
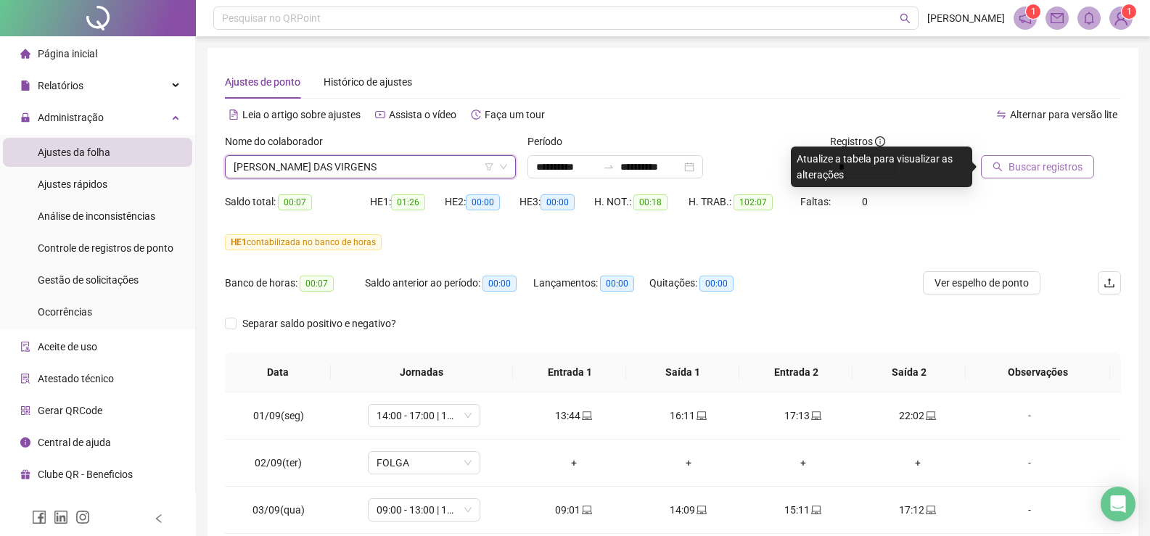
click at [1041, 168] on span "Buscar registros" at bounding box center [1046, 167] width 74 height 16
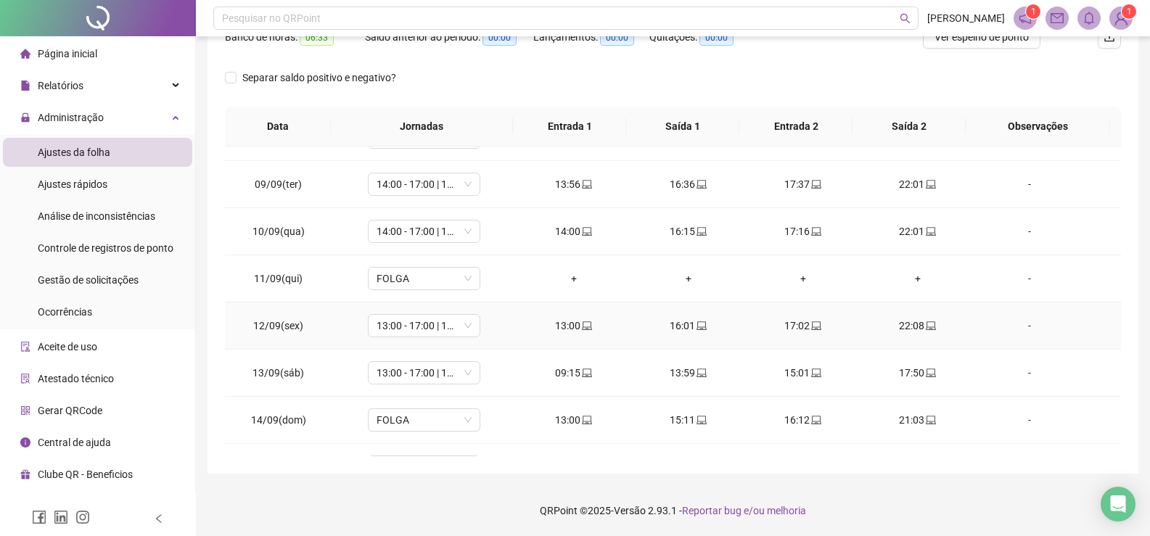
scroll to position [539, 0]
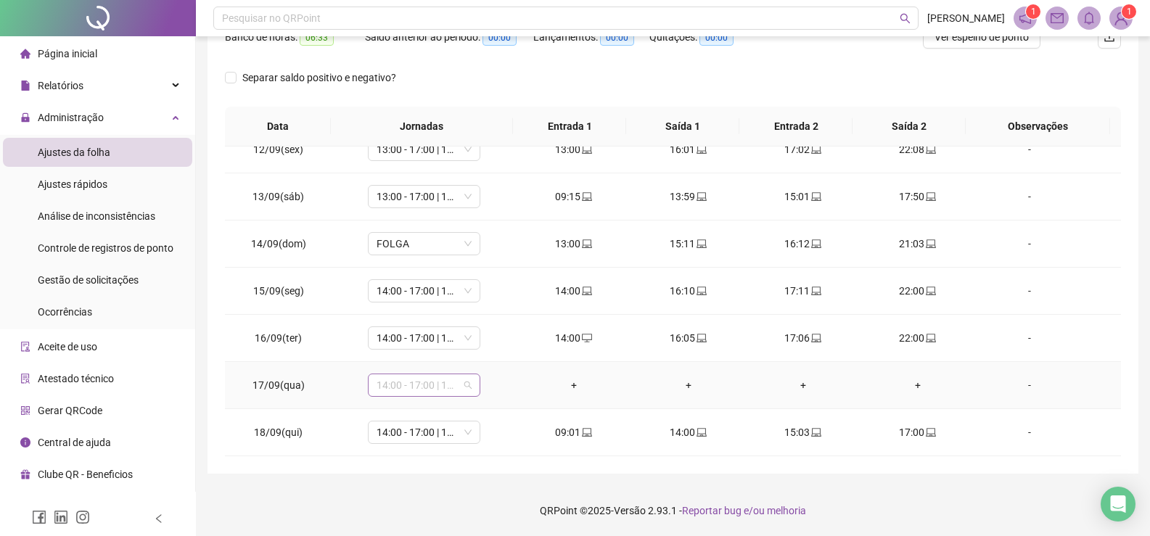
click at [467, 383] on span "14:00 - 17:00 | 18:00 - 22:00" at bounding box center [424, 385] width 95 height 22
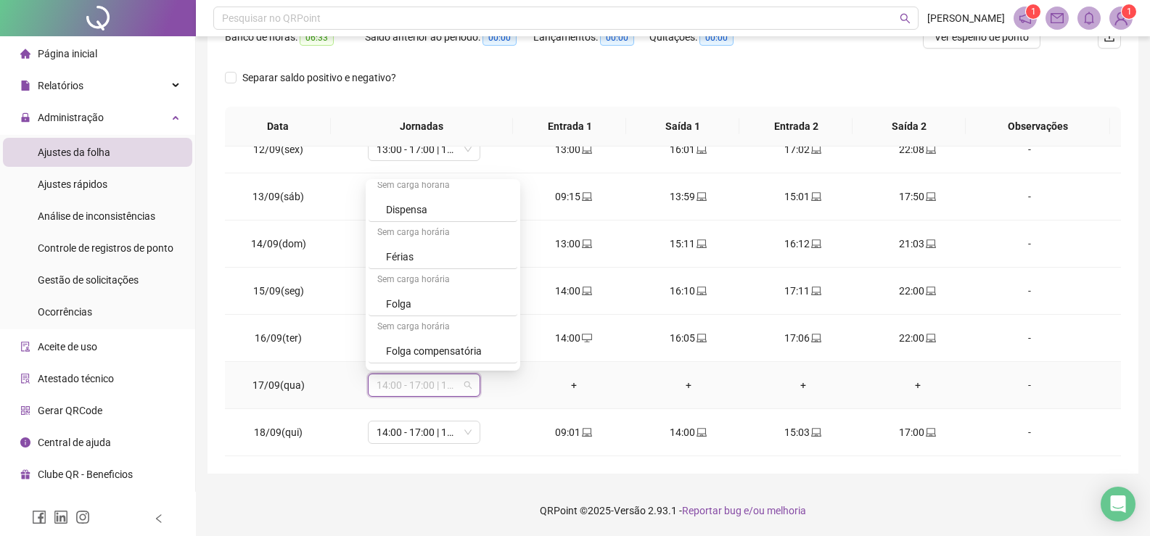
scroll to position [1276, 0]
click at [453, 265] on div "Folga" at bounding box center [447, 261] width 123 height 16
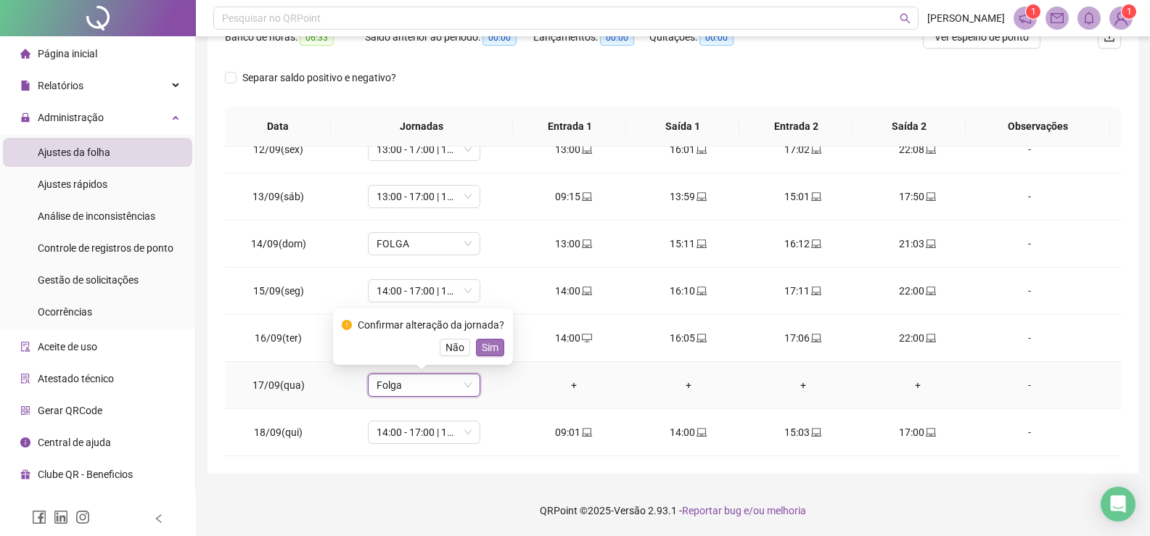
click at [485, 343] on span "Sim" at bounding box center [490, 348] width 17 height 16
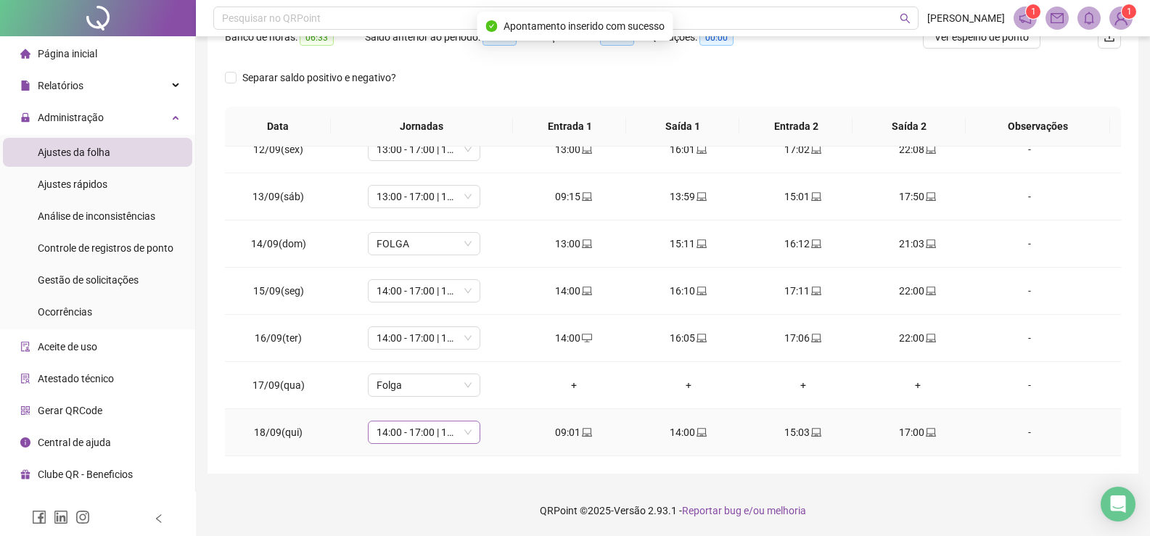
click at [467, 432] on span "14:00 - 17:00 | 18:00 - 22:00" at bounding box center [424, 433] width 95 height 22
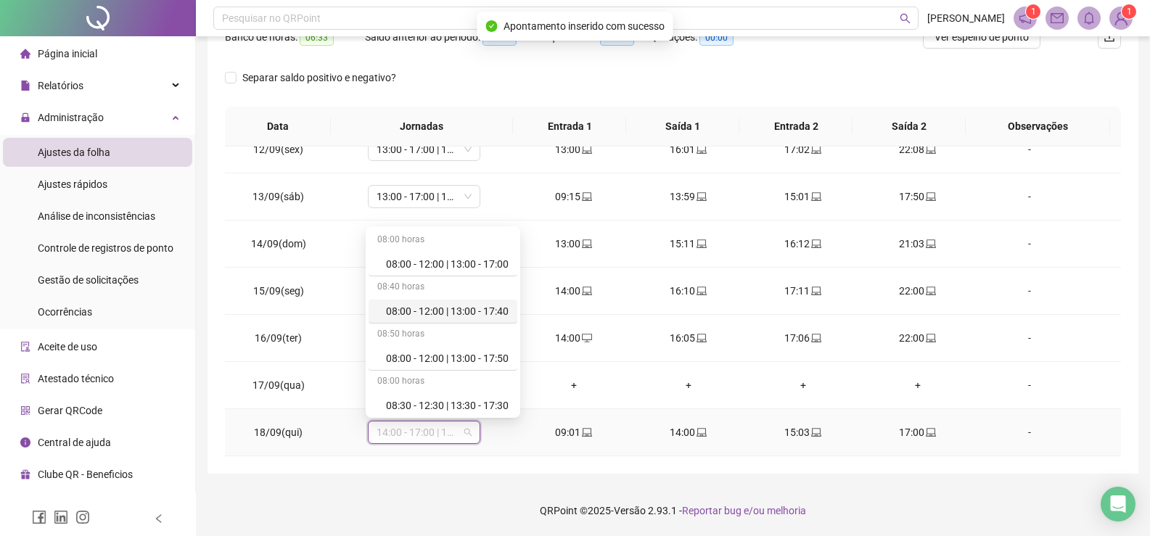
scroll to position [290, 0]
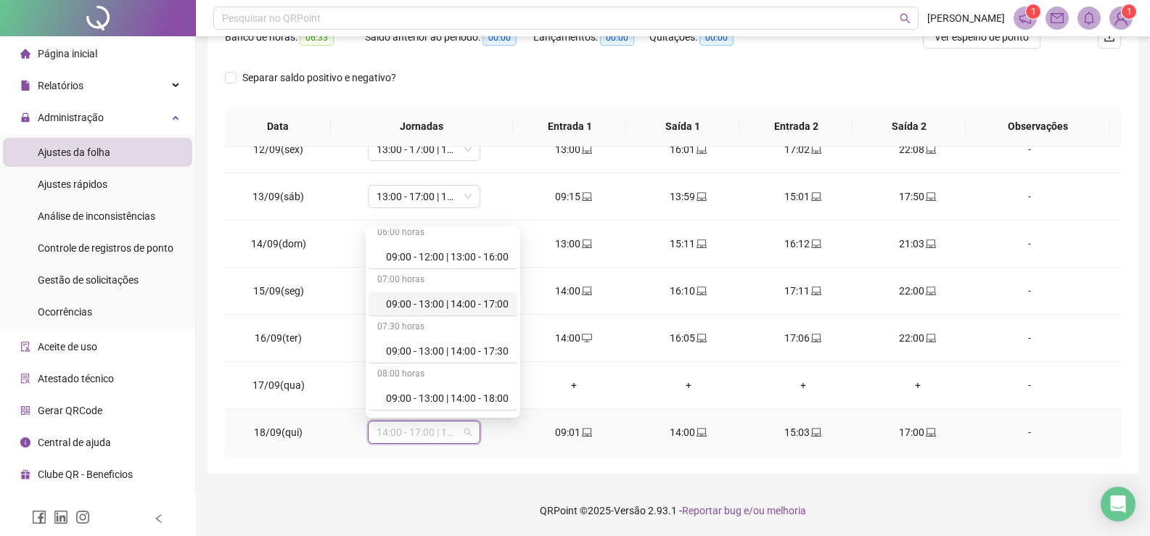
click at [486, 303] on div "09:00 - 13:00 | 14:00 - 17:00" at bounding box center [447, 304] width 123 height 16
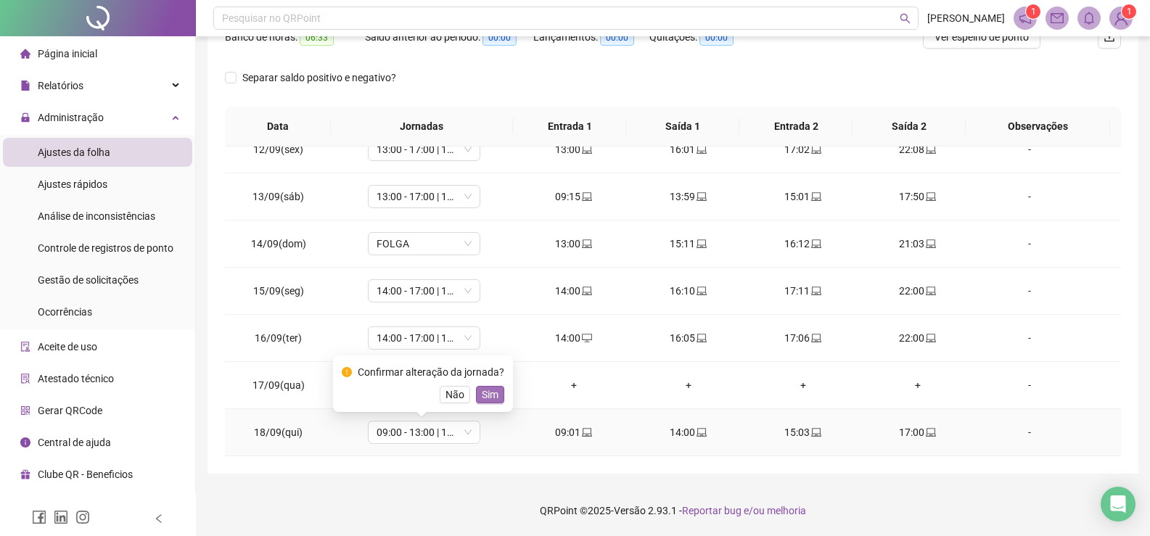
click at [487, 393] on span "Sim" at bounding box center [490, 395] width 17 height 16
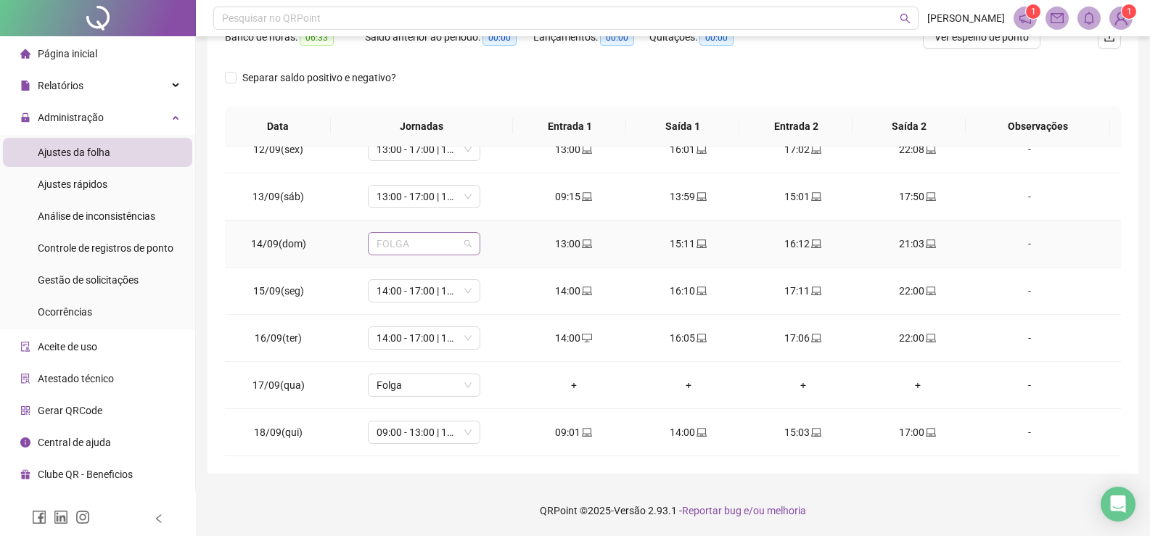
click at [472, 244] on div "FOLGA" at bounding box center [424, 243] width 112 height 23
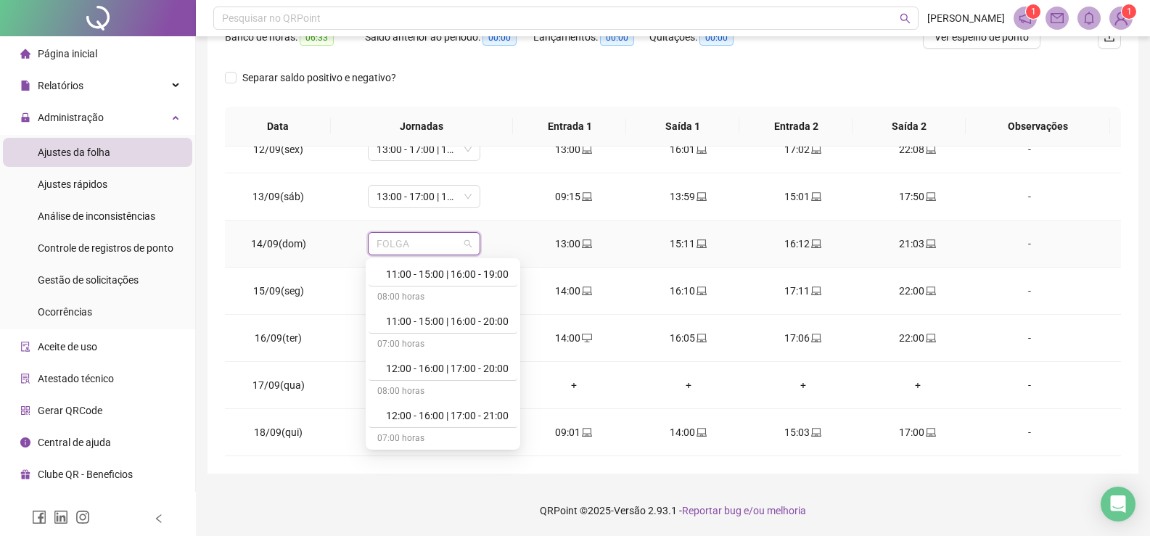
scroll to position [1016, 0]
click at [448, 319] on div "13:00 - 16:00 | 17:00 - 21:00" at bounding box center [447, 318] width 123 height 16
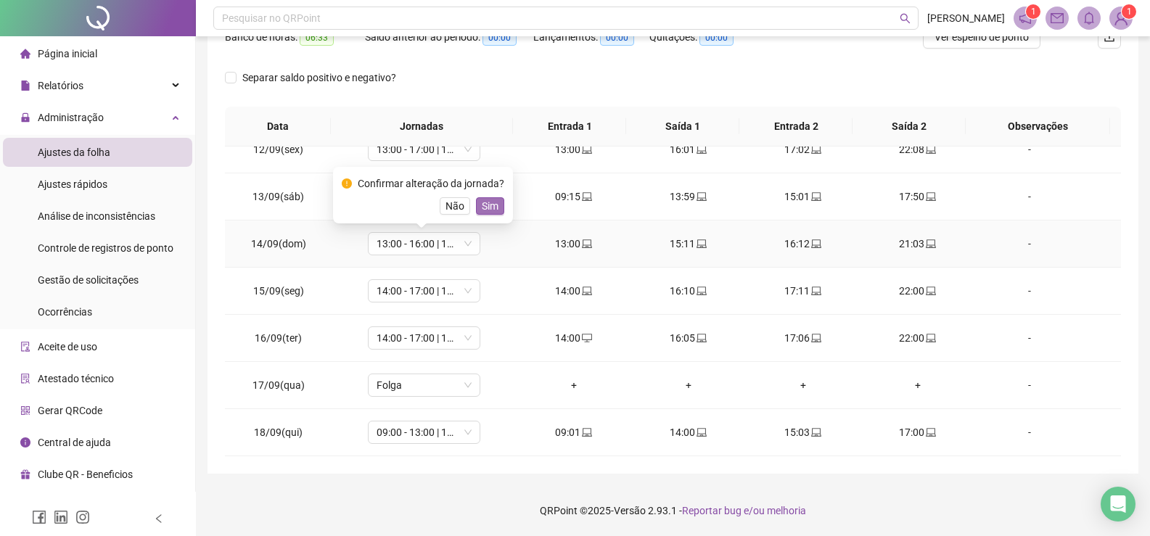
click at [492, 210] on span "Sim" at bounding box center [490, 206] width 17 height 16
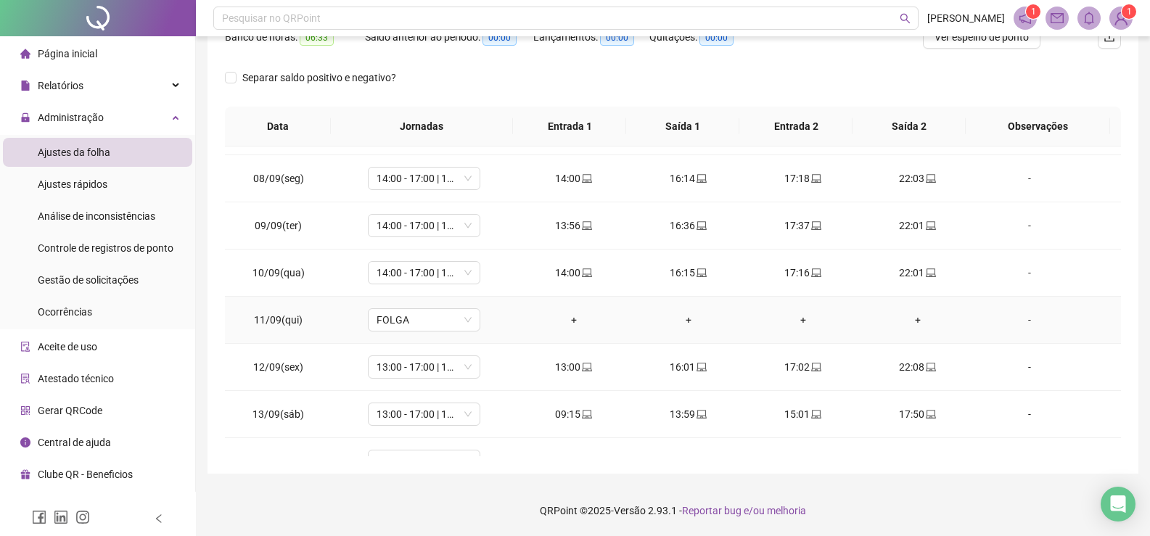
scroll to position [467, 0]
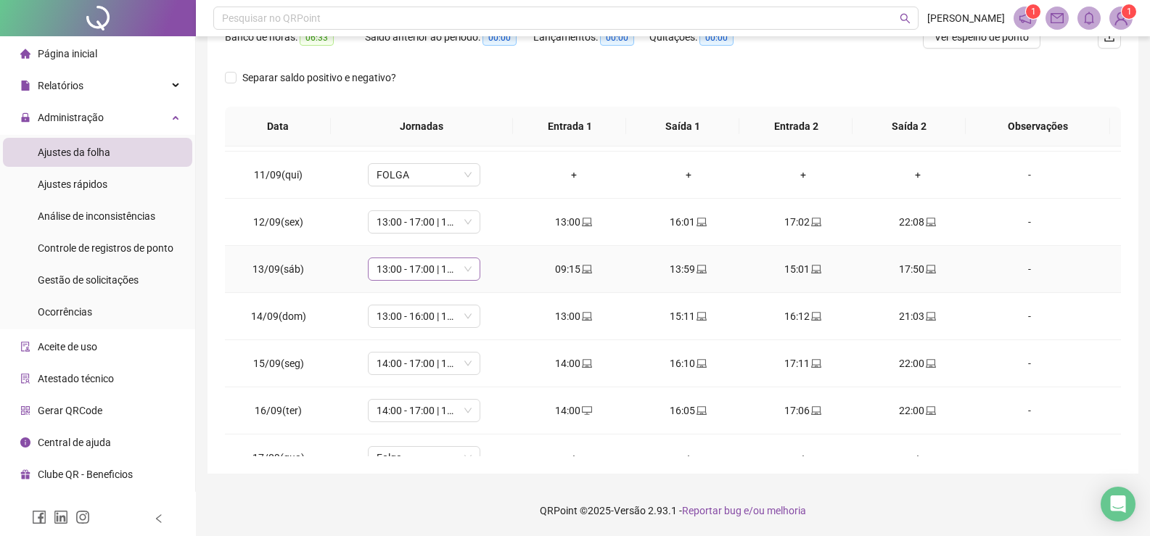
click at [467, 271] on span "13:00 - 17:00 | 18:00 - 22:00" at bounding box center [424, 269] width 95 height 22
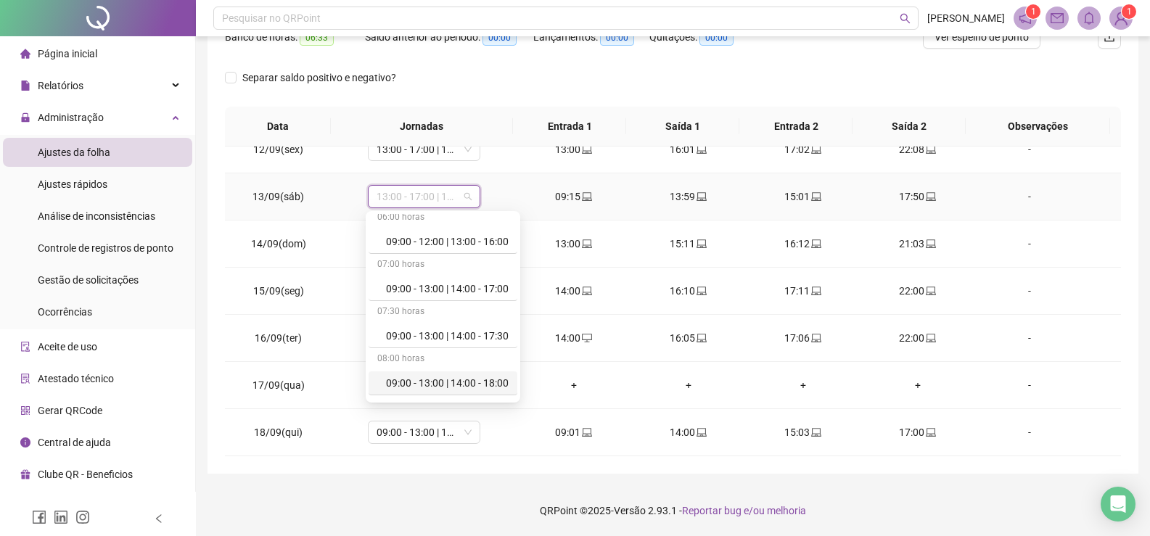
scroll to position [363, 0]
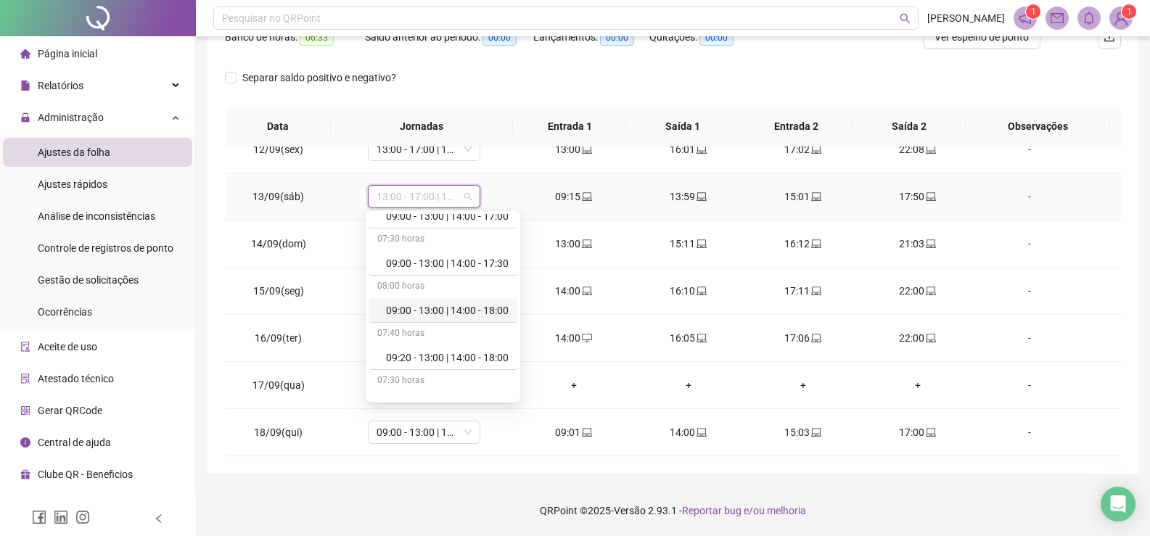
click at [461, 313] on div "09:00 - 13:00 | 14:00 - 18:00" at bounding box center [447, 311] width 123 height 16
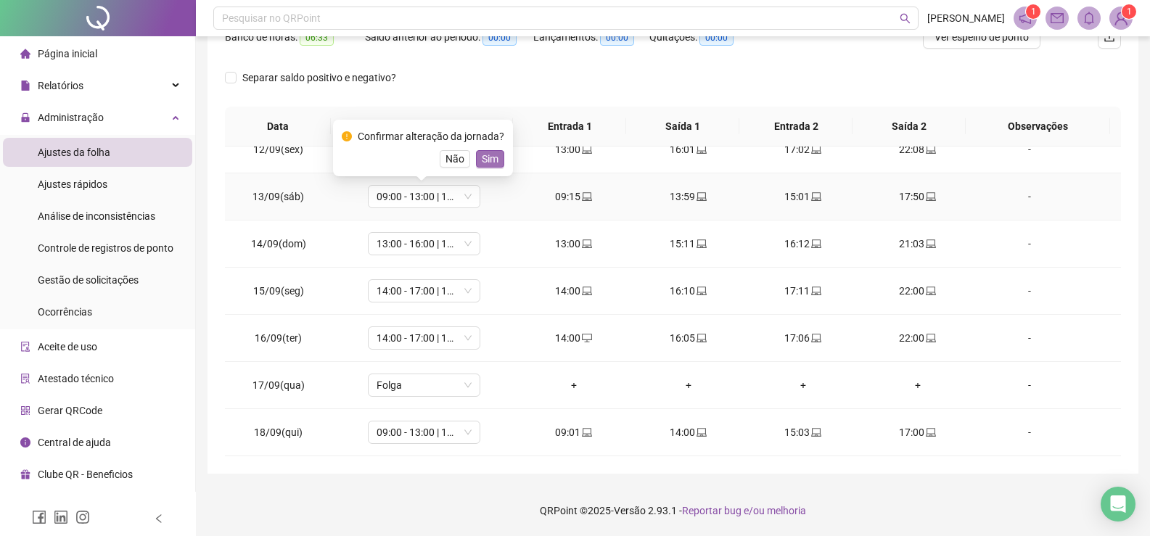
click at [493, 157] on span "Sim" at bounding box center [490, 159] width 17 height 16
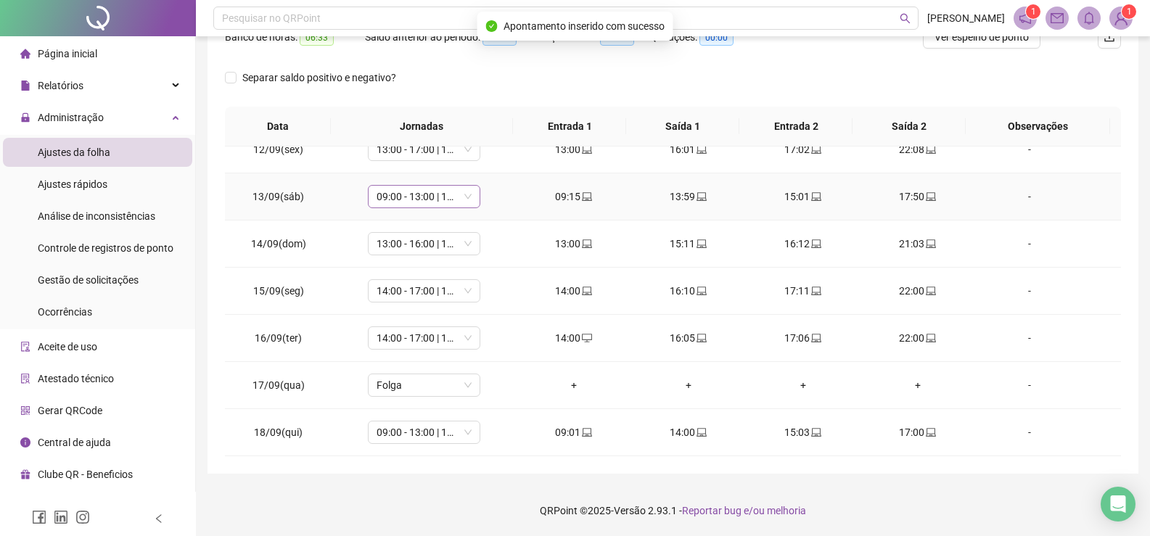
click at [464, 199] on span "09:00 - 13:00 | 14:00 - 18:00" at bounding box center [424, 197] width 95 height 22
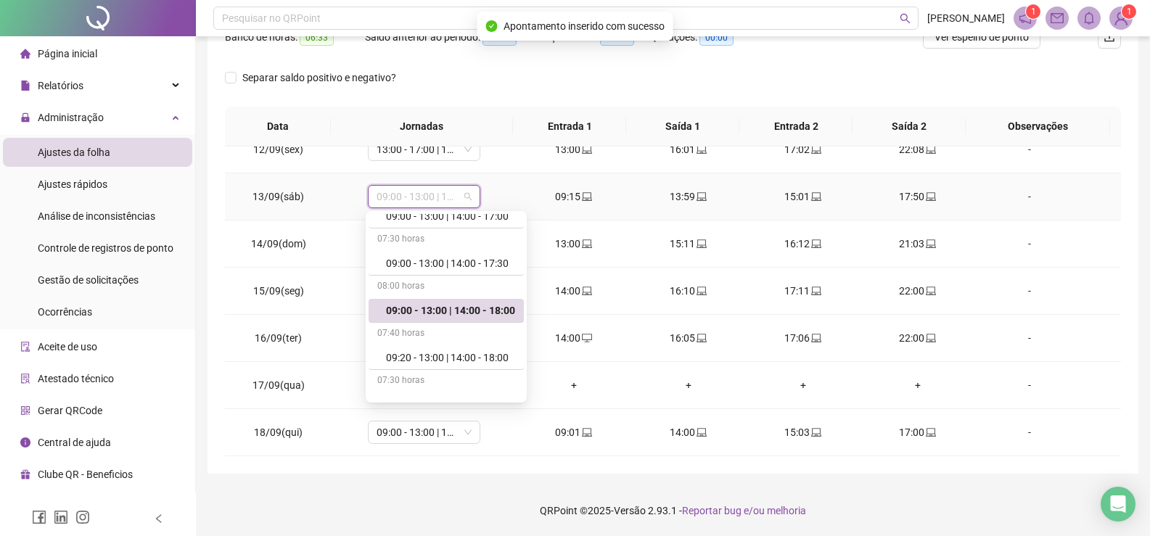
click at [464, 199] on span "09:00 - 13:00 | 14:00 - 18:00" at bounding box center [424, 197] width 95 height 22
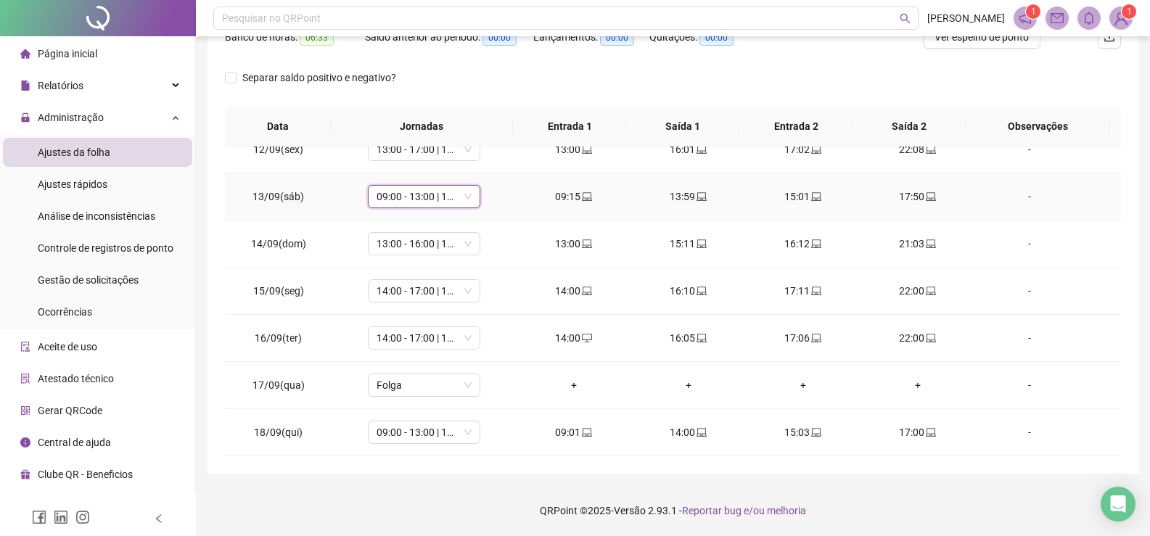
scroll to position [321, 0]
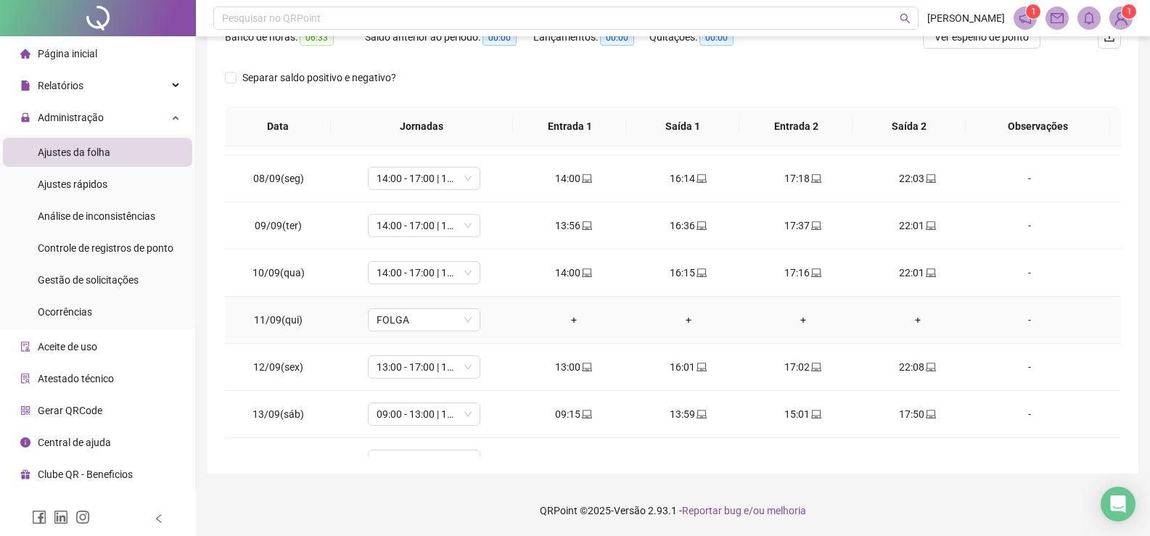
click at [535, 302] on td "+" at bounding box center [574, 320] width 115 height 47
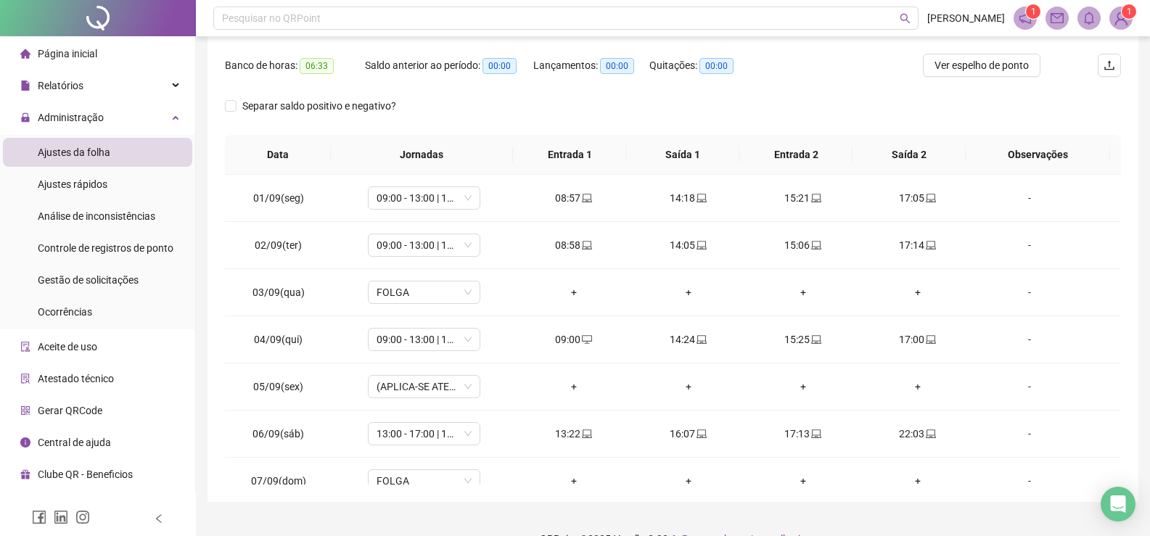
scroll to position [0, 0]
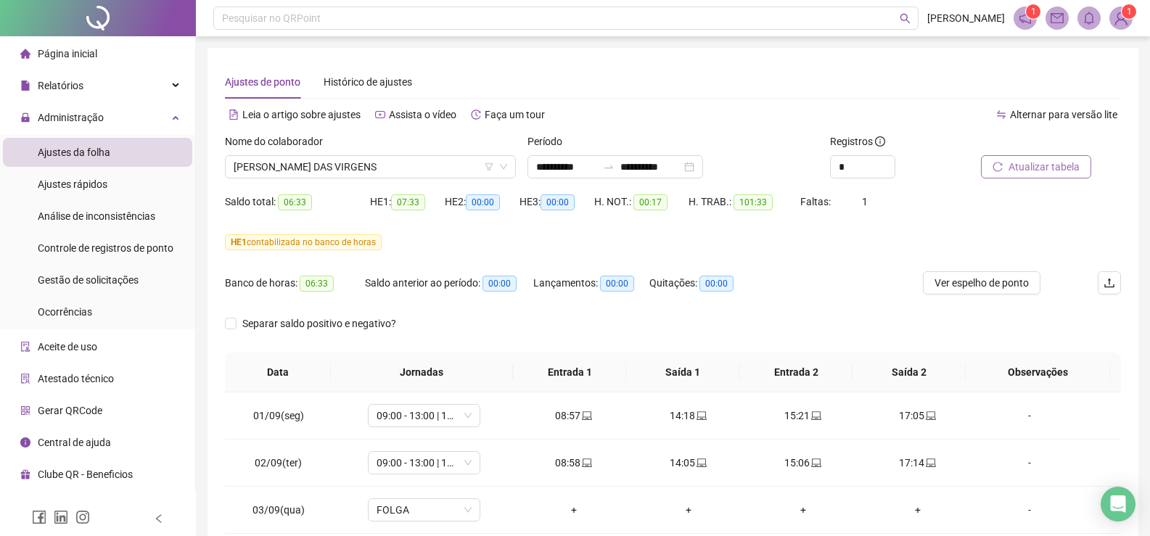
click at [1009, 166] on span "Atualizar tabela" at bounding box center [1044, 167] width 71 height 16
click at [506, 173] on span "[PERSON_NAME] DAS VIRGENS" at bounding box center [371, 167] width 274 height 22
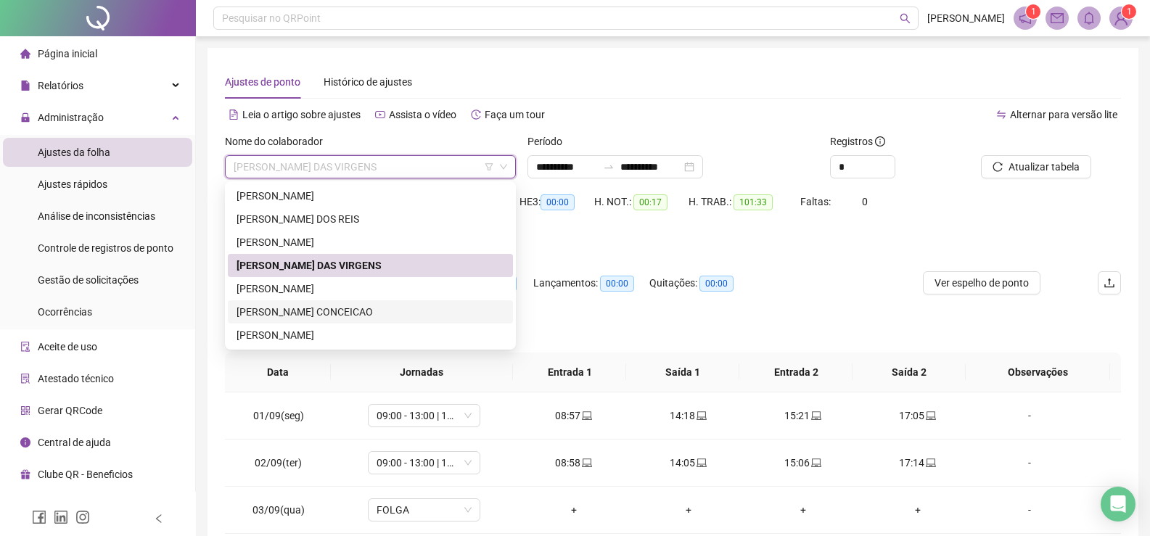
click at [398, 309] on div "[PERSON_NAME] CONCEICAO" at bounding box center [371, 312] width 268 height 16
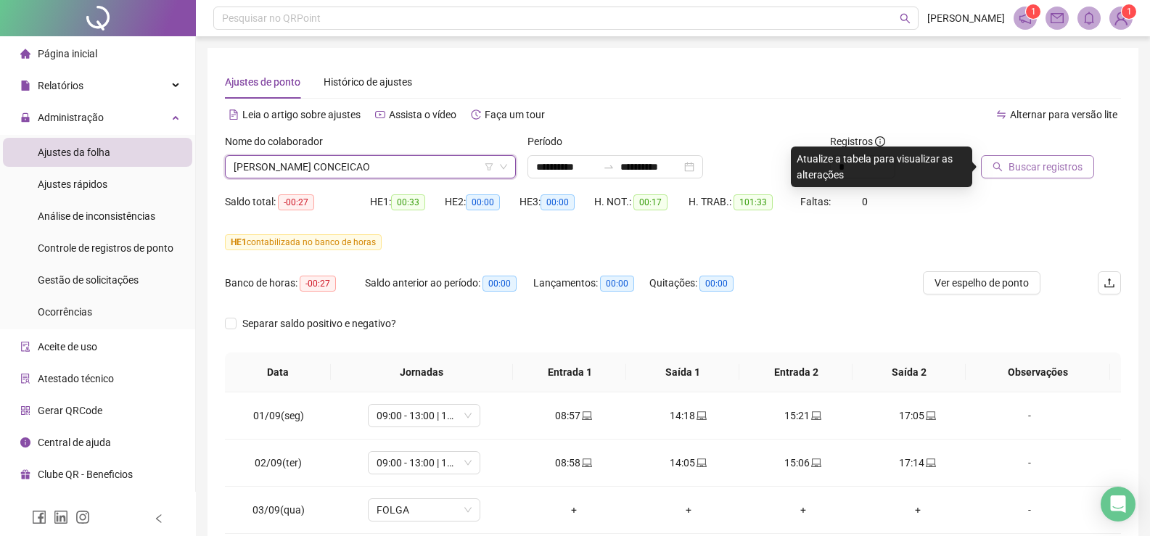
click at [1017, 170] on span "Buscar registros" at bounding box center [1046, 167] width 74 height 16
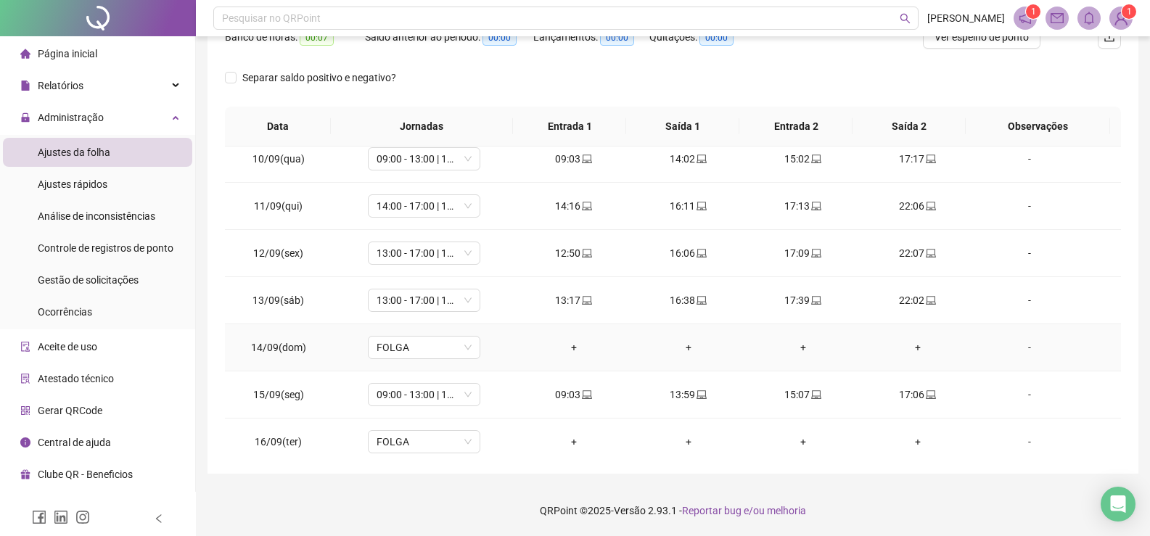
scroll to position [539, 0]
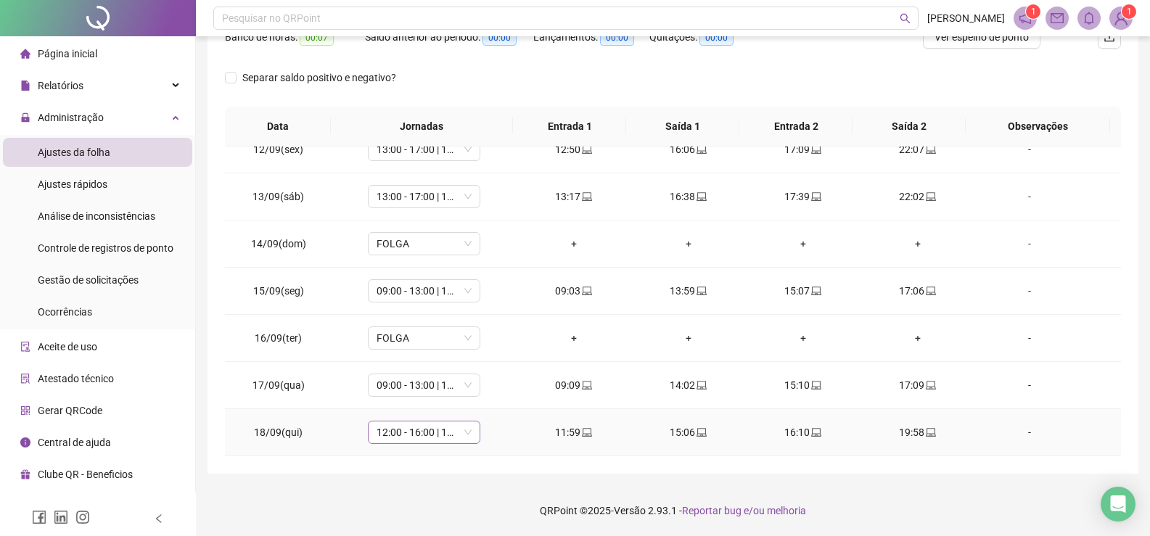
click at [466, 435] on span "12:00 - 16:00 | 17:00 - 20:00" at bounding box center [424, 433] width 95 height 22
click at [507, 432] on td "12:00 - 16:00 | 17:00 - 20:00 12:00 - 16:00 | 17:00 - 20:00" at bounding box center [424, 432] width 185 height 47
click at [464, 434] on span "12:00 - 16:00 | 17:00 - 20:00" at bounding box center [424, 433] width 95 height 22
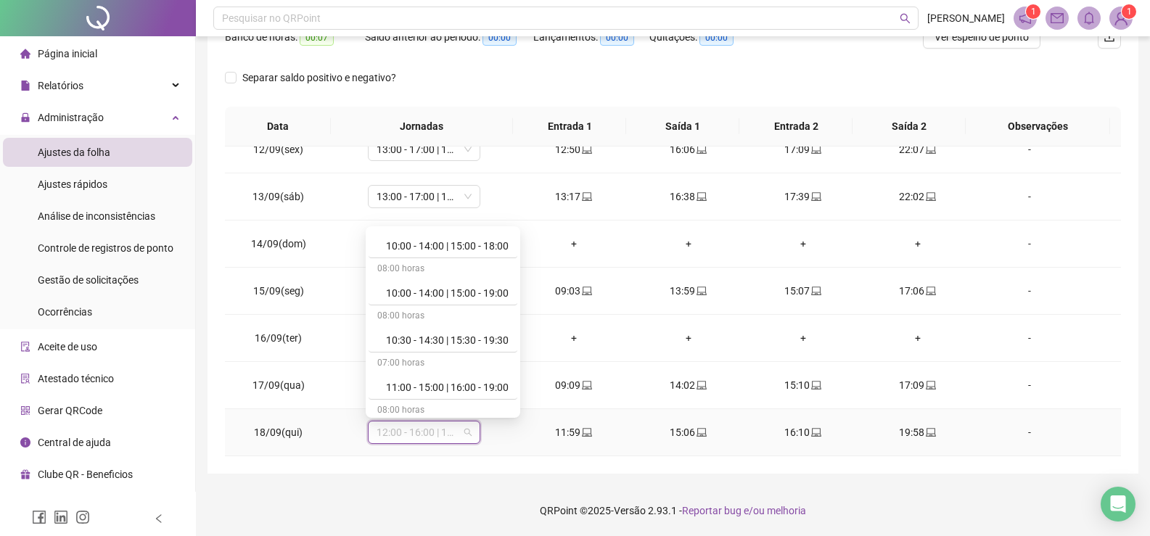
scroll to position [871, 0]
click at [492, 341] on div "12:00 - 16:00 | 17:00 - 20:00" at bounding box center [447, 337] width 123 height 16
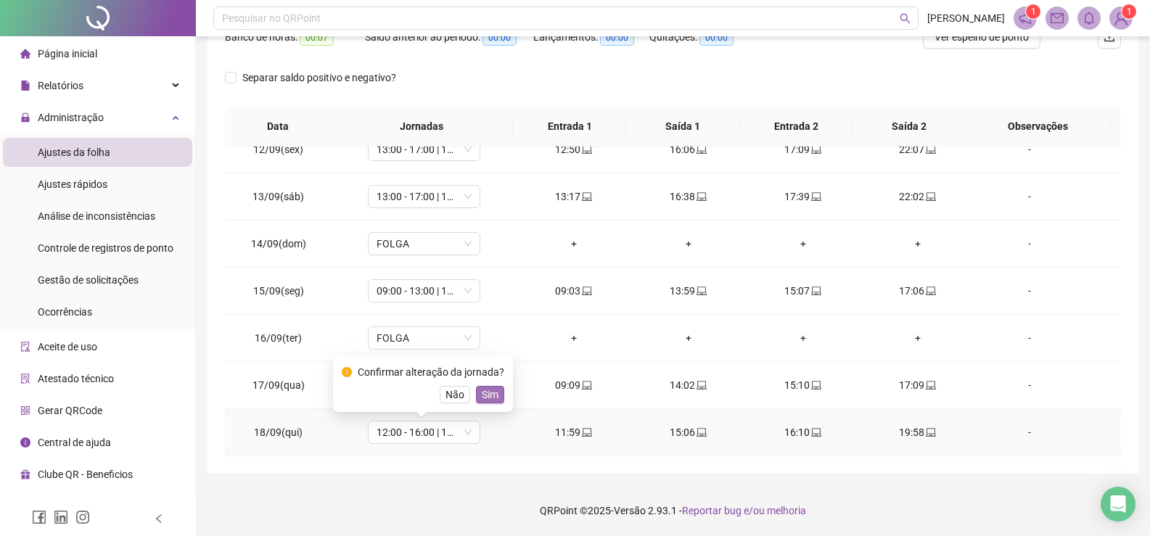
click at [487, 387] on span "Sim" at bounding box center [490, 395] width 17 height 16
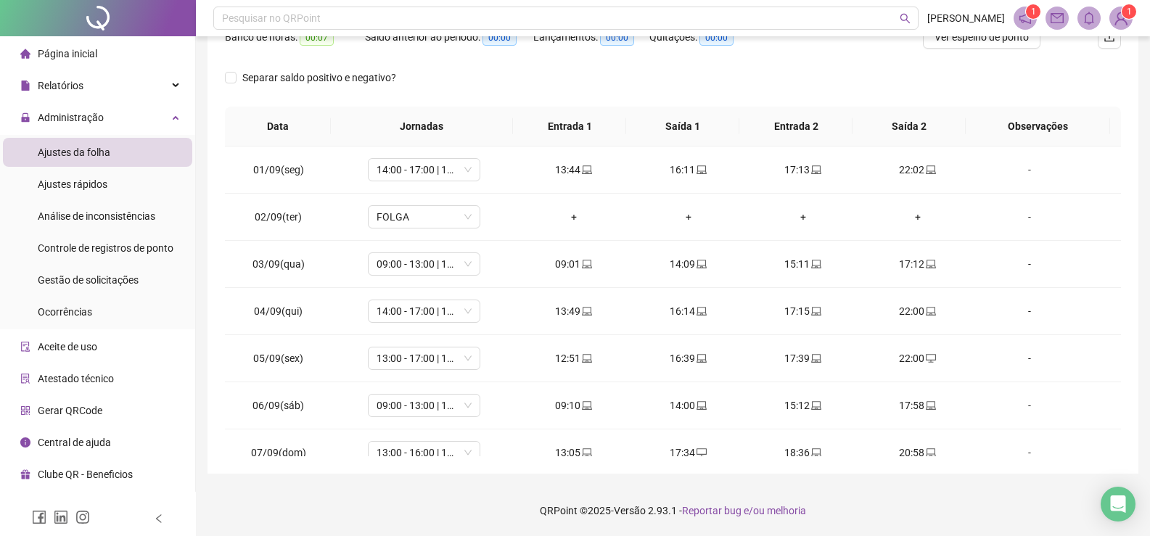
scroll to position [0, 0]
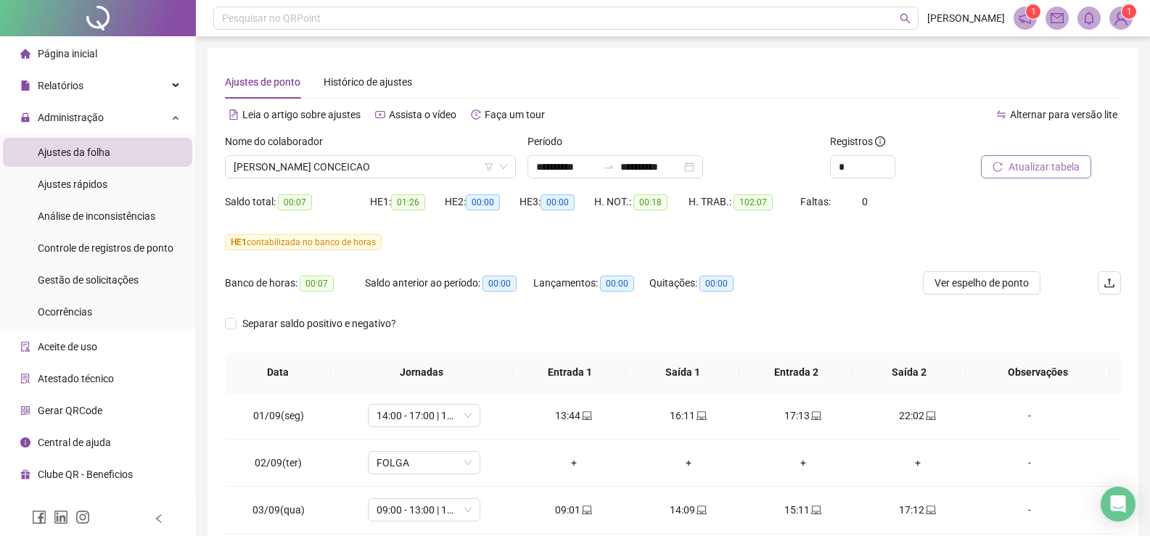
click at [1025, 169] on span "Atualizar tabela" at bounding box center [1044, 167] width 71 height 16
drag, startPoint x: 503, startPoint y: 169, endPoint x: 486, endPoint y: 183, distance: 21.6
click at [501, 169] on icon "down" at bounding box center [503, 167] width 9 height 9
click at [504, 168] on icon "down" at bounding box center [503, 167] width 7 height 5
click at [502, 172] on span "[PERSON_NAME] CONCEICAO" at bounding box center [371, 167] width 274 height 22
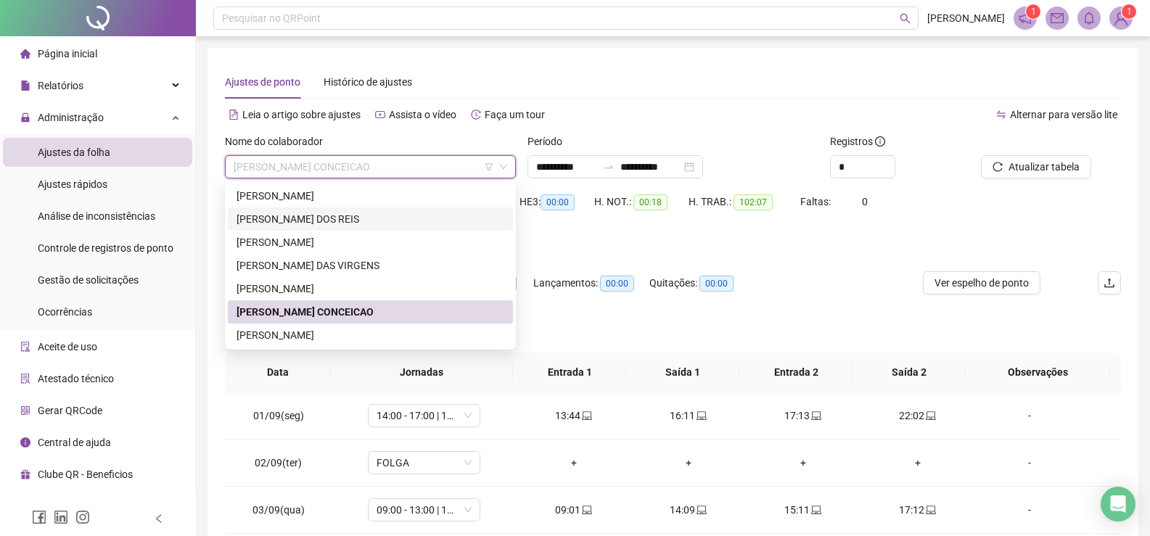
click at [359, 213] on div "[PERSON_NAME] DOS REIS" at bounding box center [371, 219] width 268 height 16
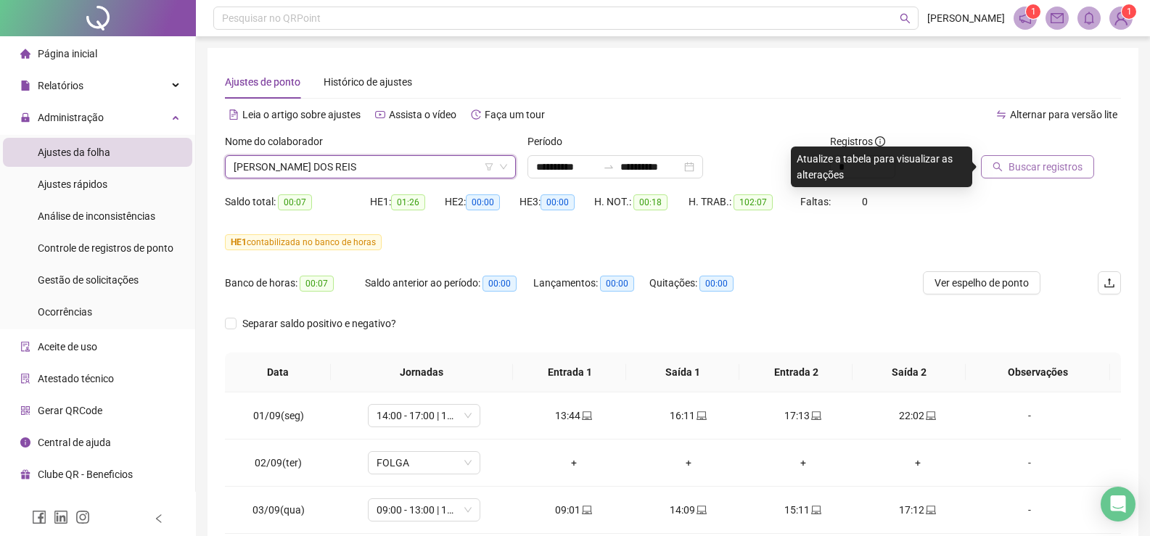
click at [1037, 163] on span "Buscar registros" at bounding box center [1046, 167] width 74 height 16
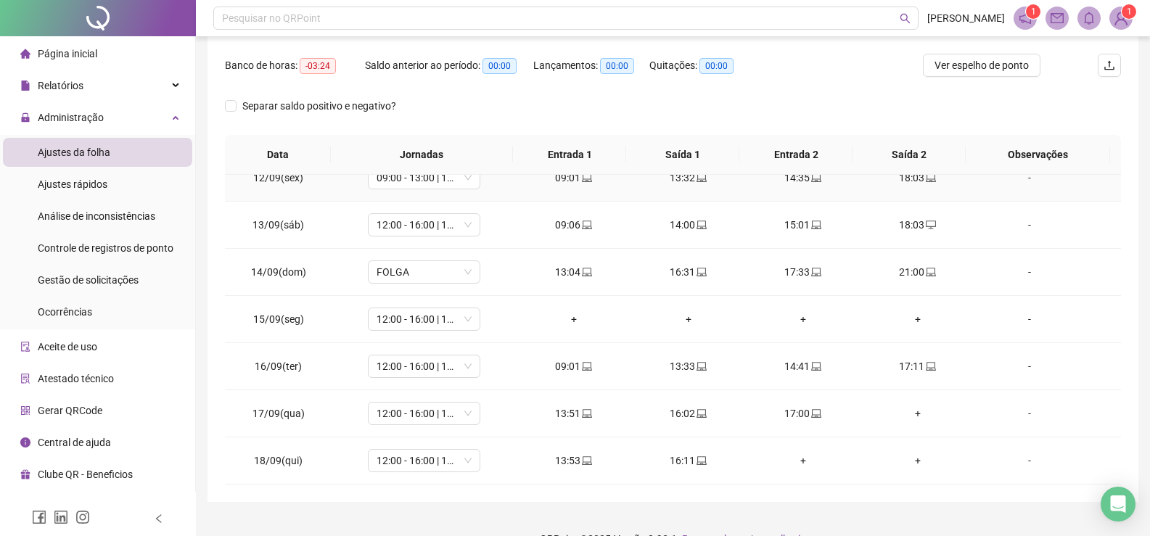
scroll to position [246, 0]
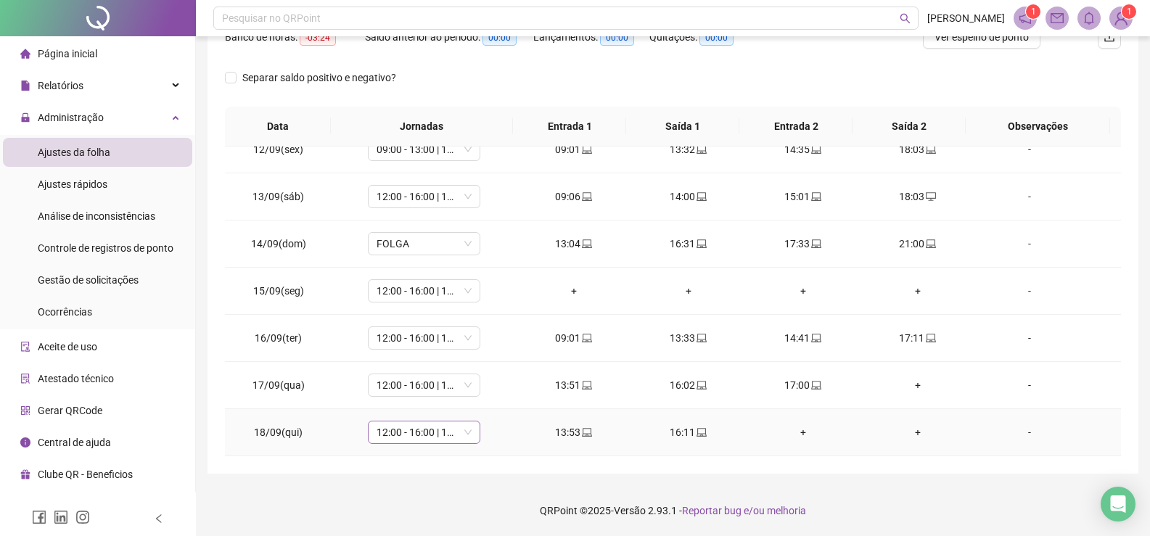
click at [464, 435] on span "12:00 - 16:00 | 17:00 - 20:00" at bounding box center [424, 433] width 95 height 22
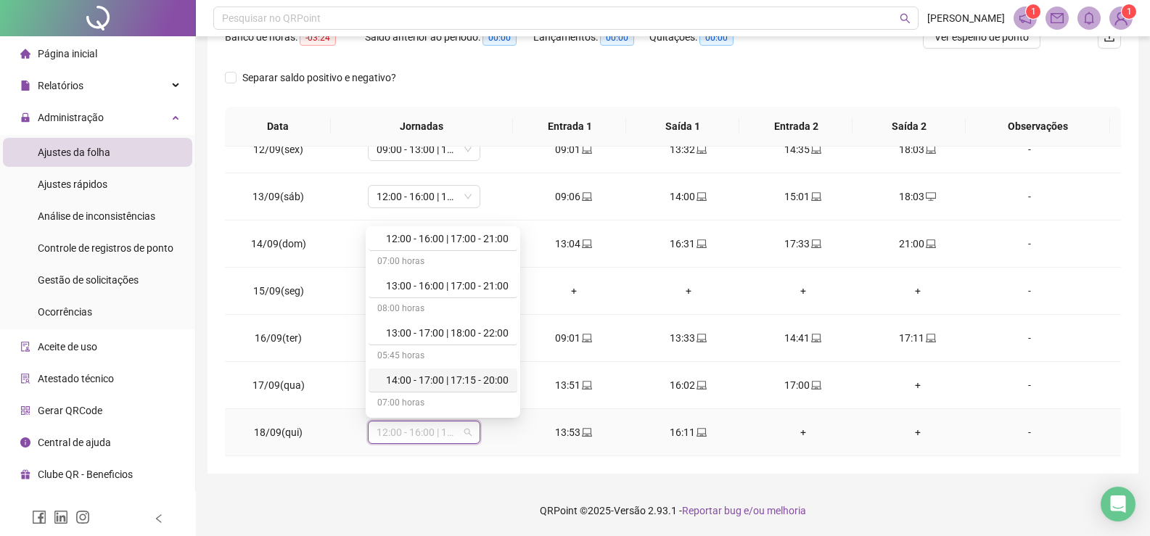
scroll to position [1161, 0]
click at [467, 279] on div "14:00 - 17:00 | 18:00 - 22:00" at bounding box center [447, 282] width 123 height 16
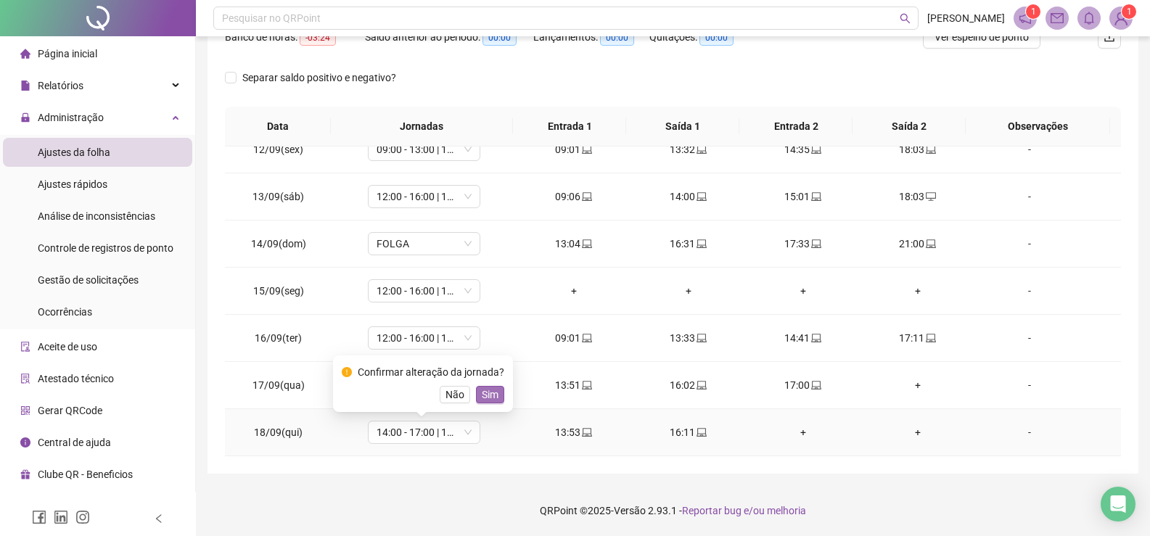
click at [489, 387] on span "Sim" at bounding box center [490, 395] width 17 height 16
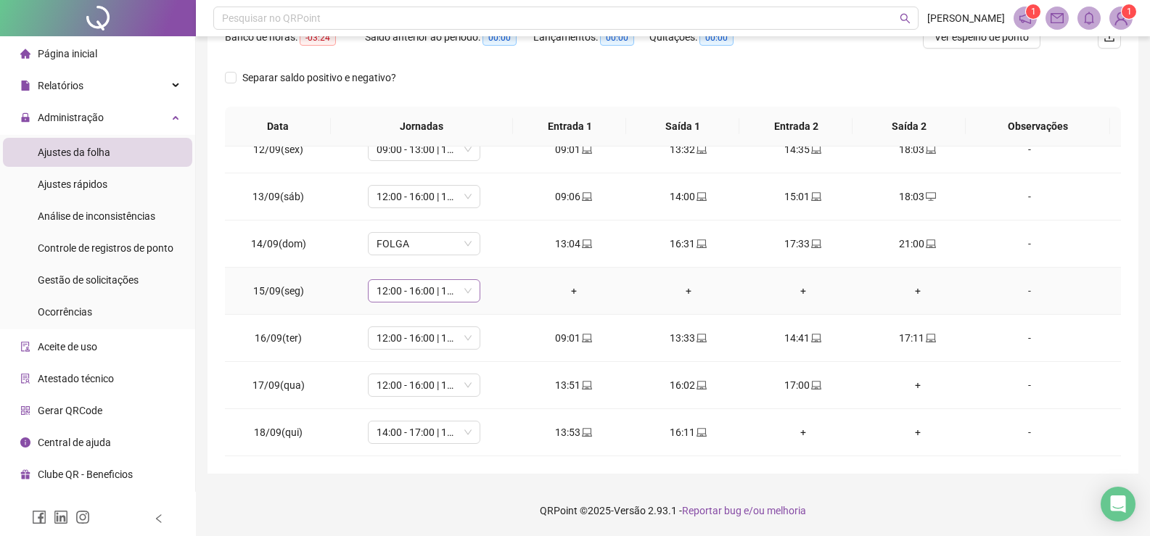
click at [469, 288] on div "12:00 - 16:00 | 17:00 - 20:00" at bounding box center [424, 290] width 112 height 23
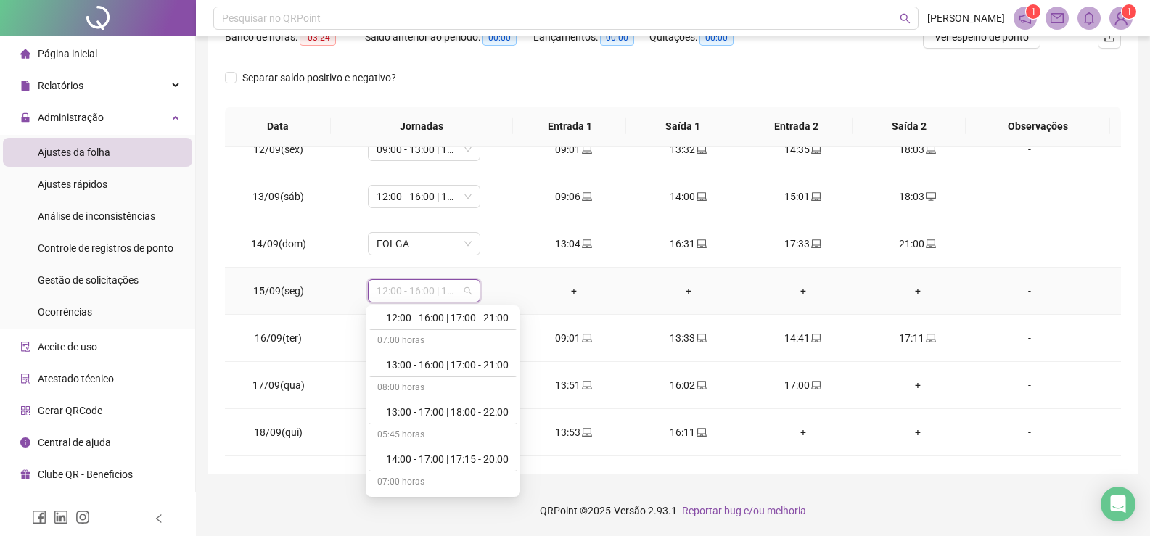
scroll to position [1276, 0]
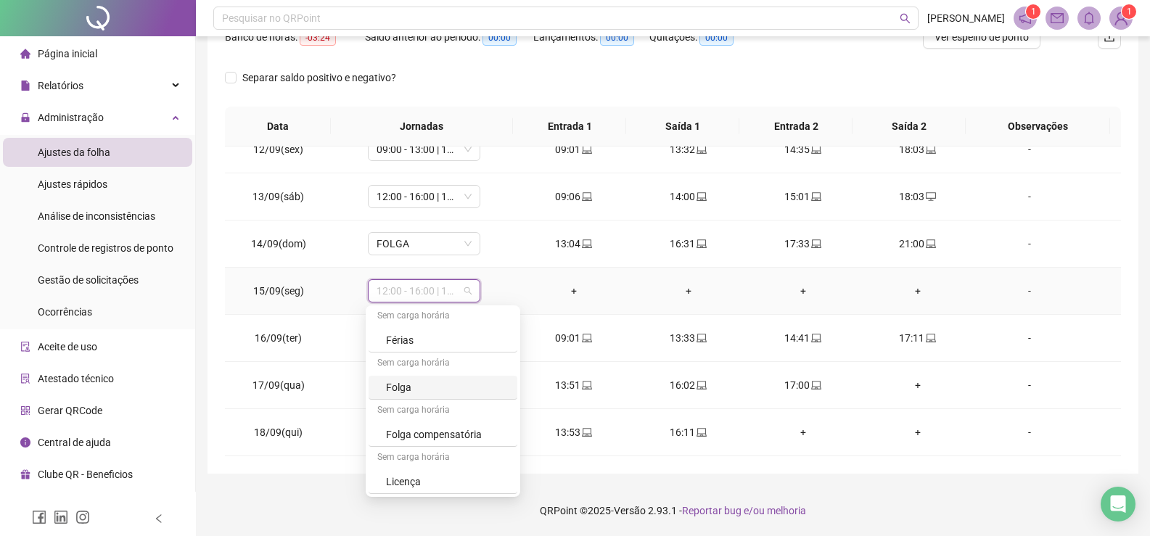
click at [422, 385] on div "Folga" at bounding box center [447, 387] width 123 height 16
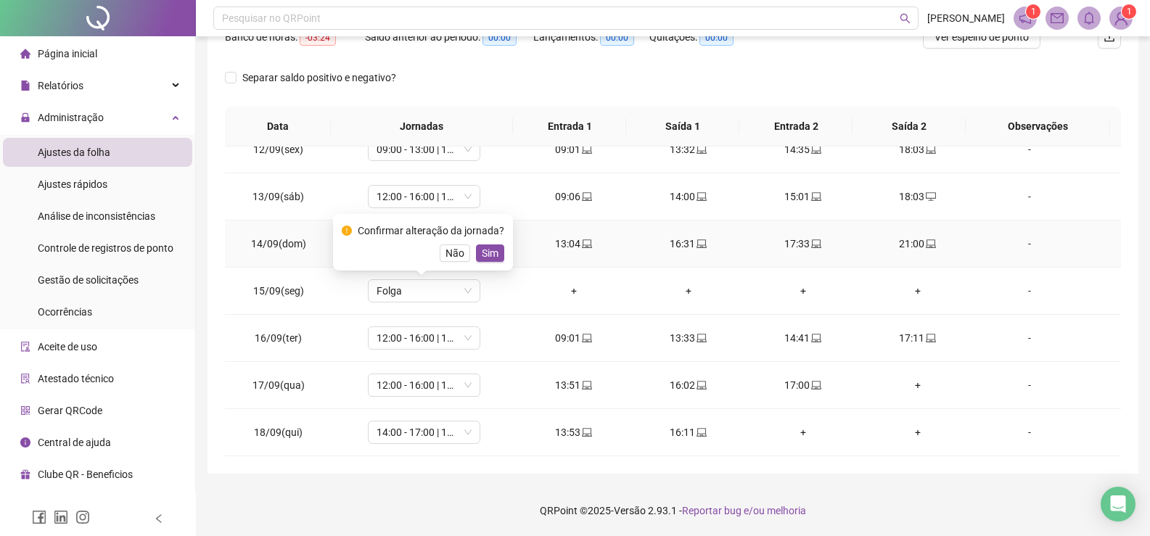
click at [511, 262] on td "FOLGA" at bounding box center [424, 244] width 185 height 47
click at [490, 245] on button "Sim" at bounding box center [490, 253] width 28 height 17
click at [465, 244] on span "FOLGA" at bounding box center [424, 244] width 95 height 22
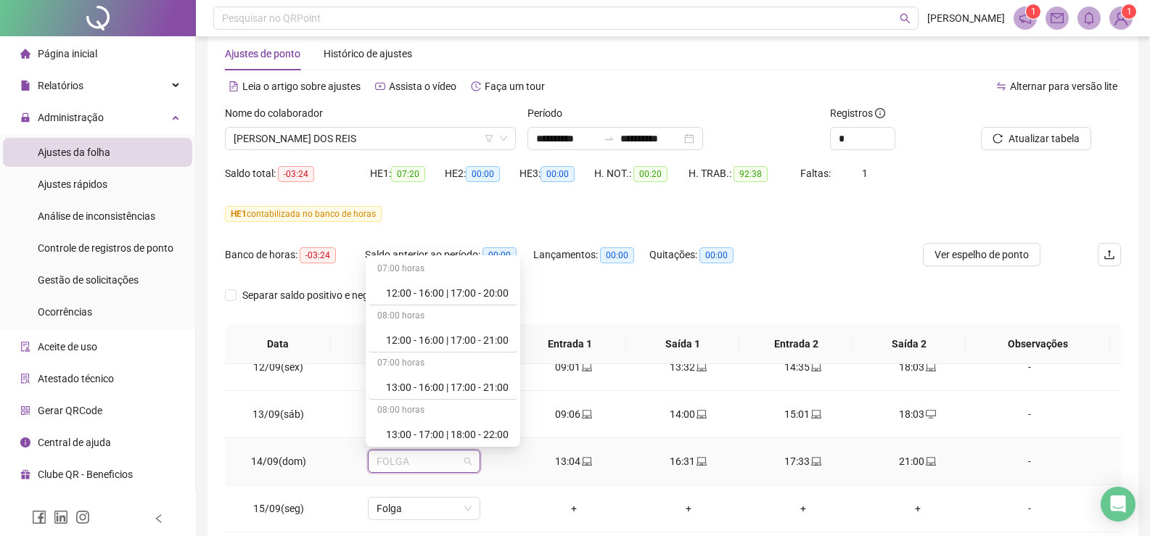
scroll to position [1016, 0]
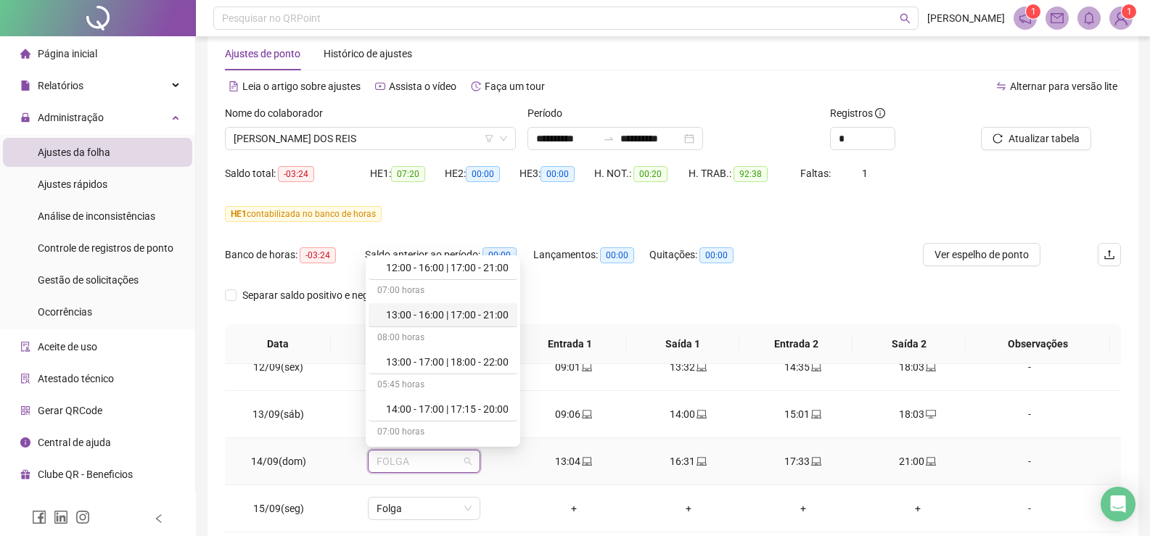
click at [448, 316] on div "13:00 - 16:00 | 17:00 - 21:00" at bounding box center [447, 315] width 123 height 16
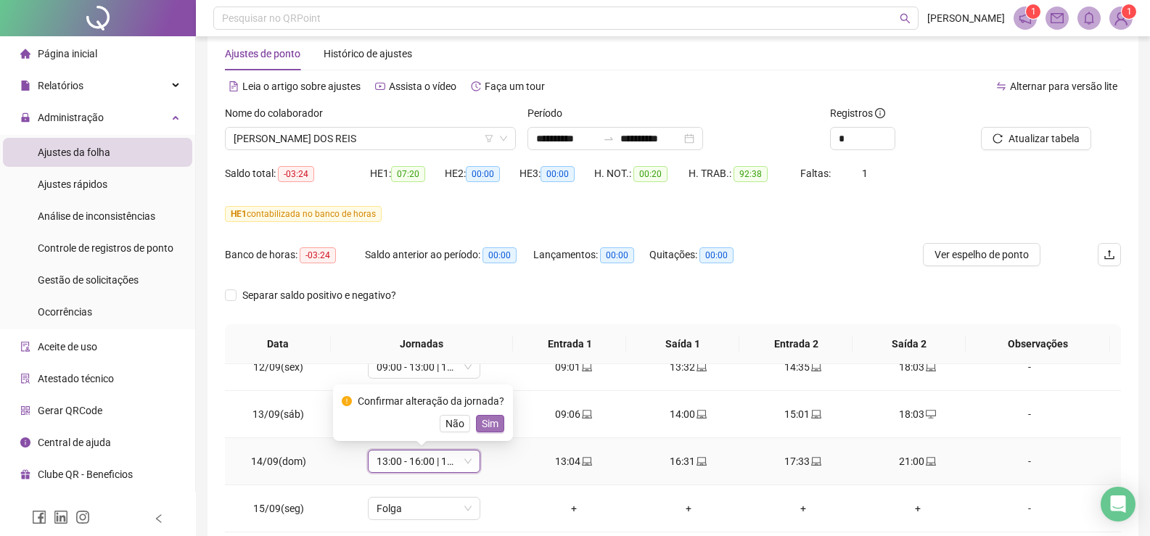
click at [491, 424] on span "Sim" at bounding box center [490, 424] width 17 height 16
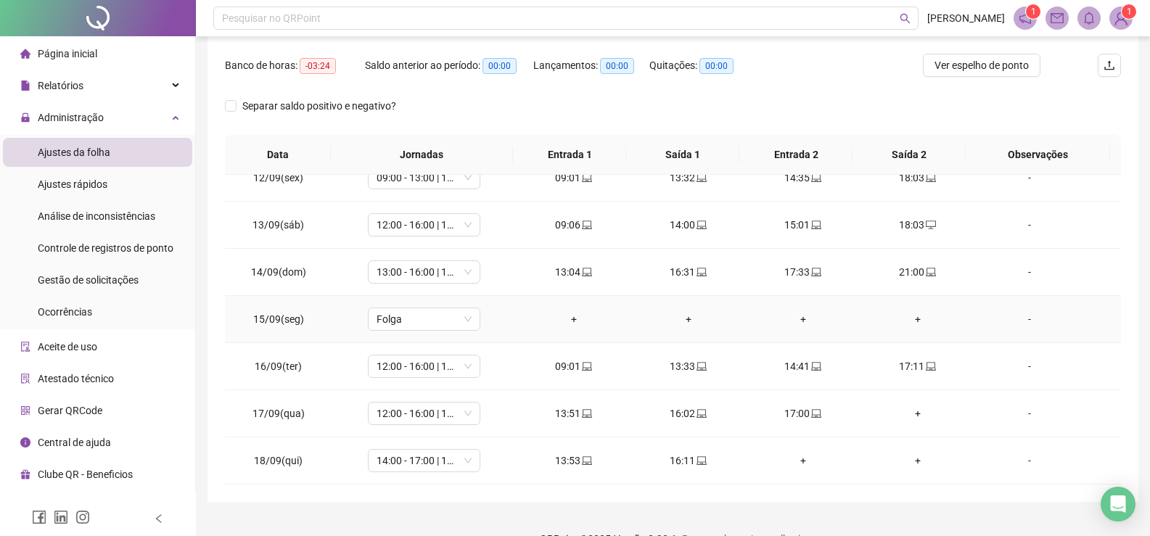
scroll to position [246, 0]
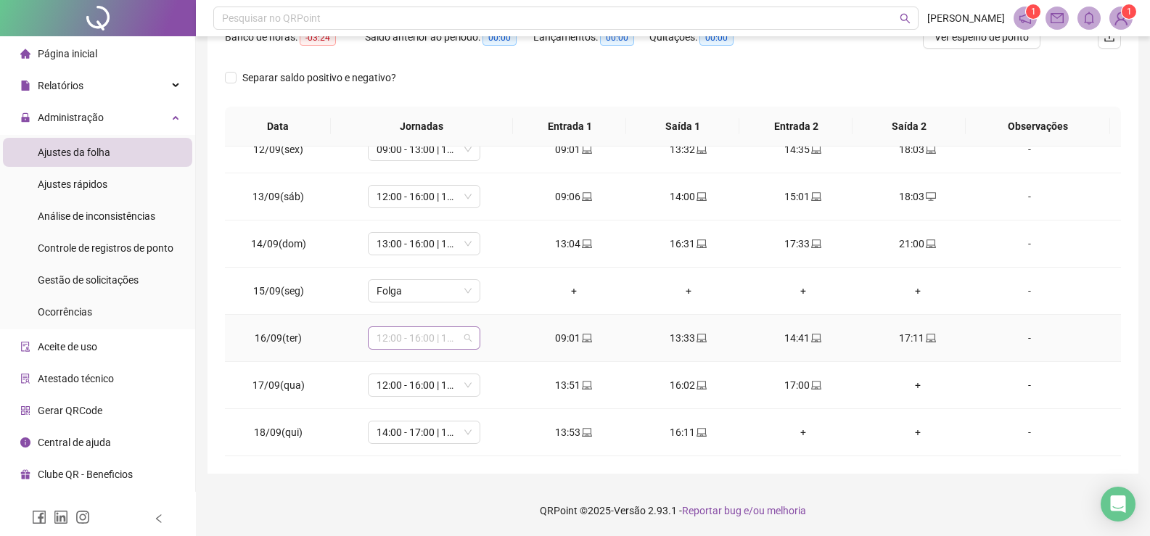
click at [468, 337] on span "12:00 - 16:00 | 17:00 - 20:00" at bounding box center [424, 338] width 95 height 22
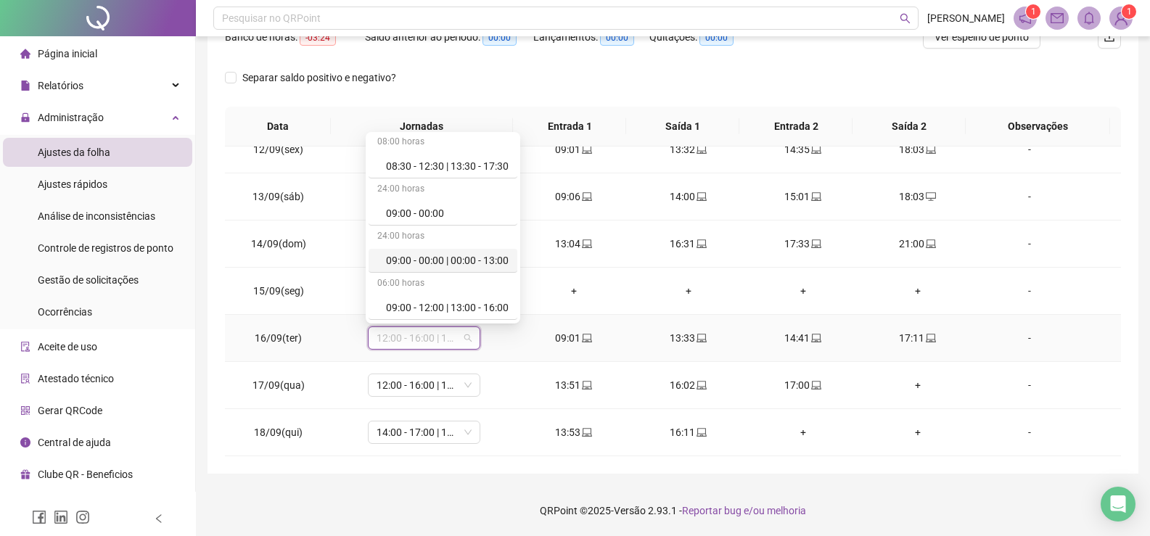
scroll to position [218, 0]
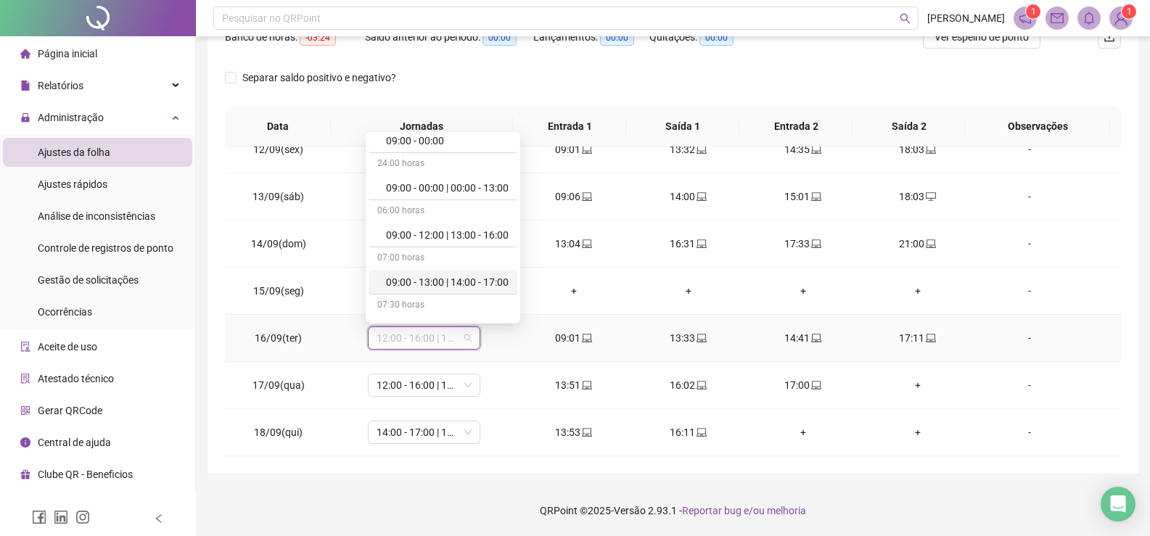
click at [493, 281] on div "09:00 - 13:00 | 14:00 - 17:00" at bounding box center [447, 282] width 123 height 16
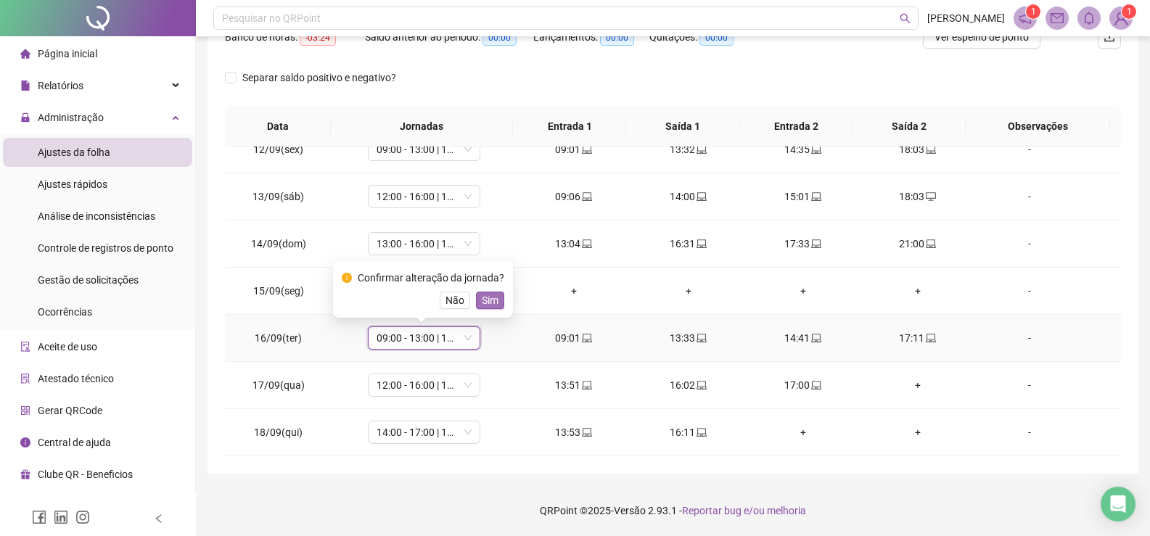
click at [485, 301] on span "Sim" at bounding box center [490, 300] width 17 height 16
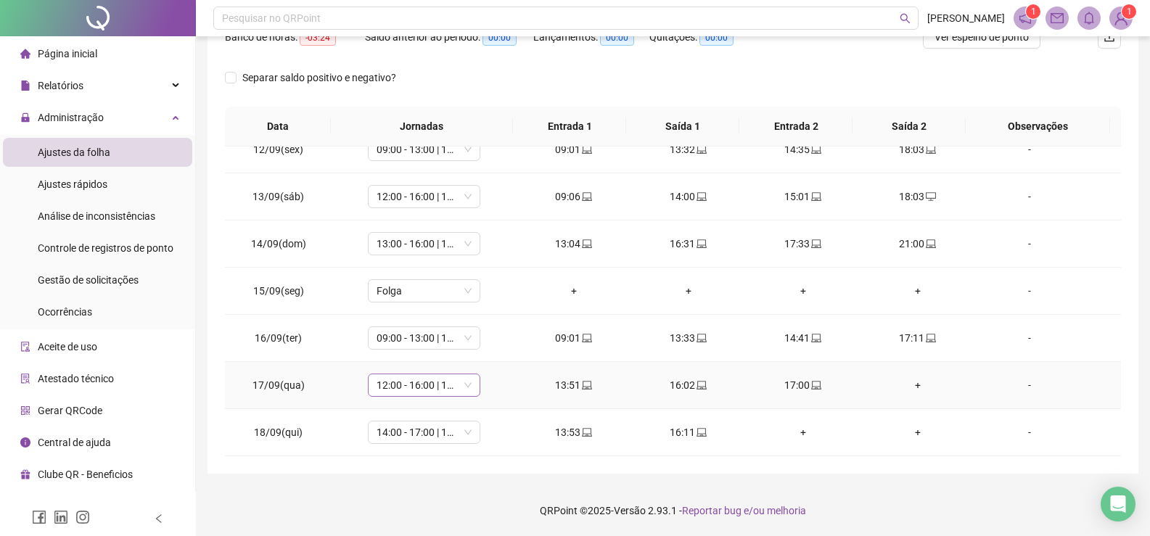
click at [469, 385] on span "12:00 - 16:00 | 17:00 - 20:00" at bounding box center [424, 385] width 95 height 22
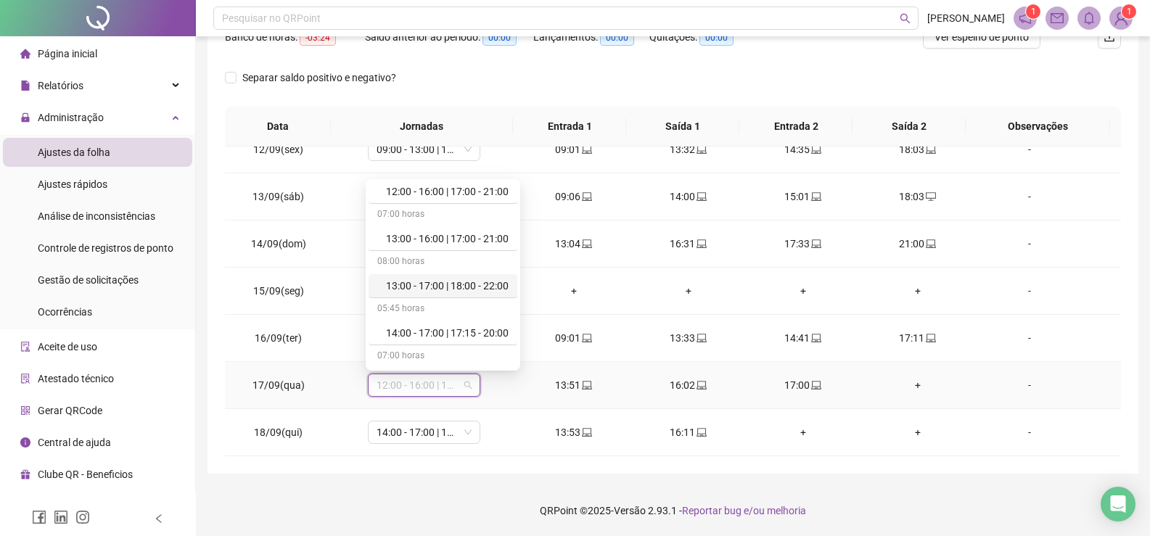
scroll to position [1088, 0]
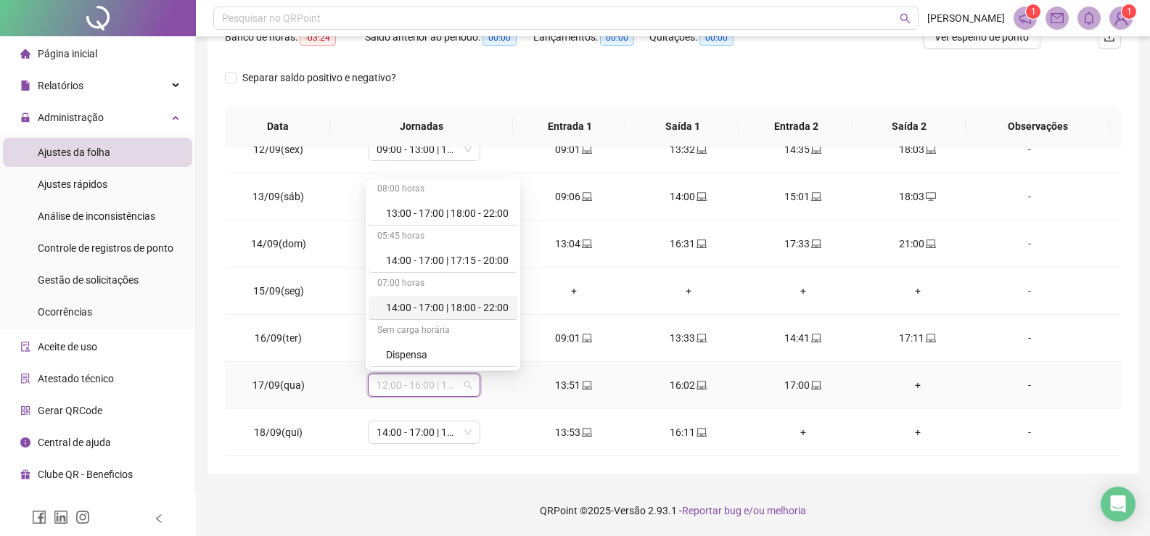
click at [442, 308] on div "14:00 - 17:00 | 18:00 - 22:00" at bounding box center [447, 308] width 123 height 16
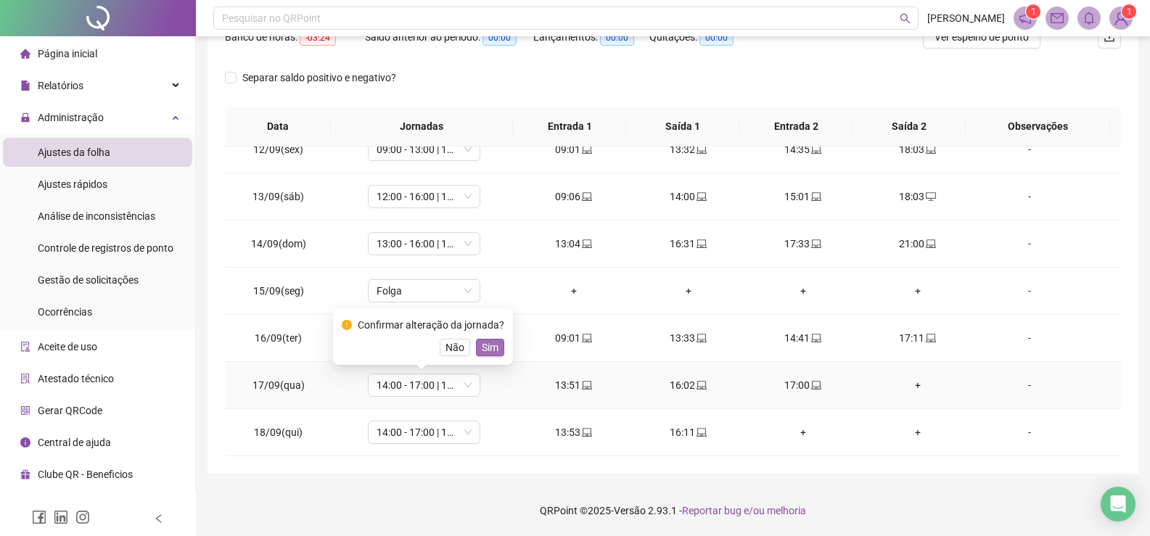
click at [485, 342] on span "Sim" at bounding box center [490, 348] width 17 height 16
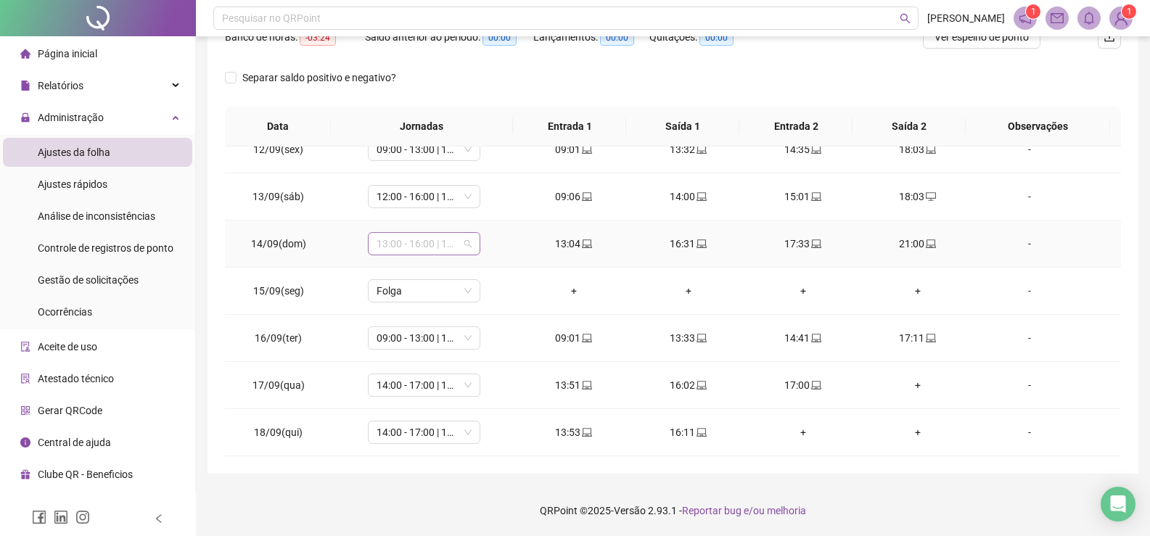
click at [467, 244] on span "13:00 - 16:00 | 17:00 - 21:00" at bounding box center [424, 244] width 95 height 22
click at [471, 343] on div "09:00 - 13:00 | 14:00 - 17:00" at bounding box center [424, 338] width 112 height 23
click at [461, 379] on span "14:00 - 17:00 | 18:00 - 22:00" at bounding box center [424, 385] width 95 height 22
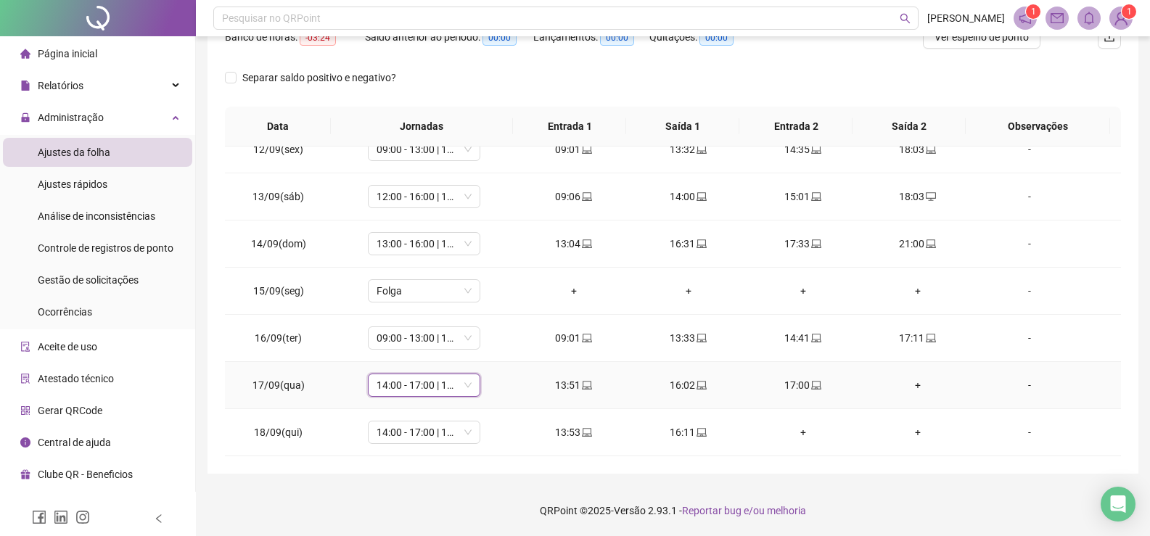
click at [461, 379] on span "14:00 - 17:00 | 18:00 - 22:00" at bounding box center [424, 385] width 95 height 22
click at [467, 434] on span "14:00 - 17:00 | 18:00 - 22:00" at bounding box center [424, 433] width 95 height 22
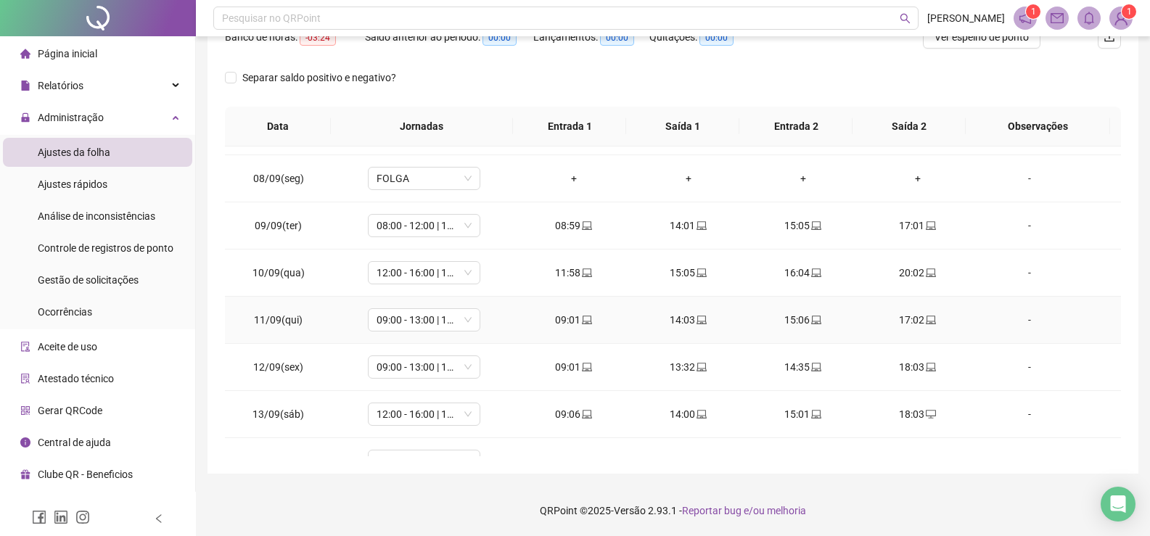
scroll to position [394, 0]
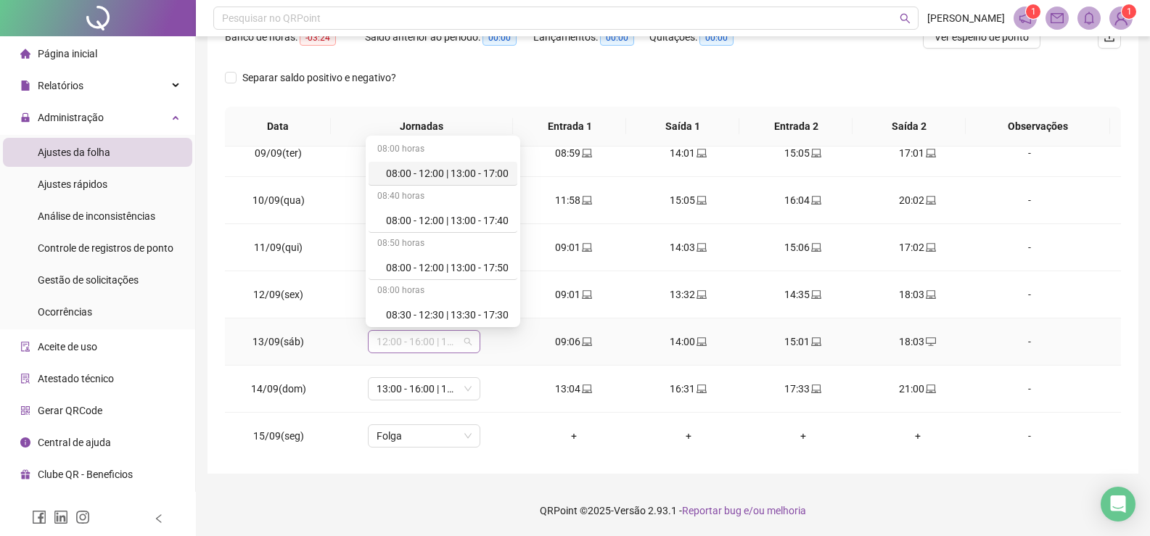
click at [469, 342] on span "12:00 - 16:00 | 17:00 - 21:00" at bounding box center [424, 342] width 95 height 22
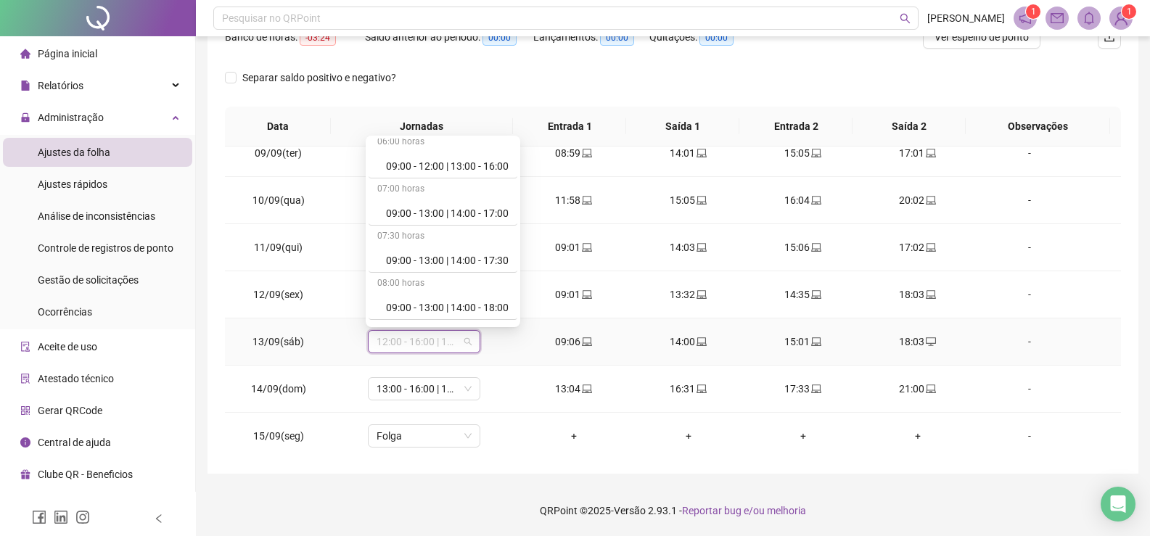
scroll to position [435, 0]
click at [462, 160] on div "09:00 - 13:00 | 14:00 - 18:00" at bounding box center [447, 163] width 123 height 16
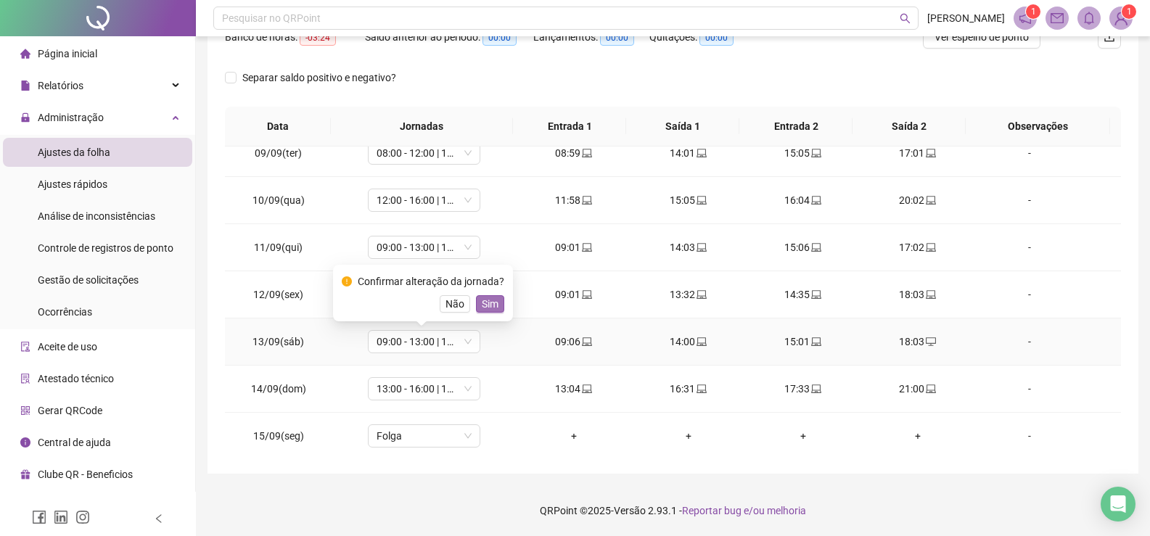
click at [492, 307] on span "Sim" at bounding box center [490, 304] width 17 height 16
click at [467, 245] on span "09:00 - 13:00 | 14:00 - 17:00" at bounding box center [424, 248] width 95 height 22
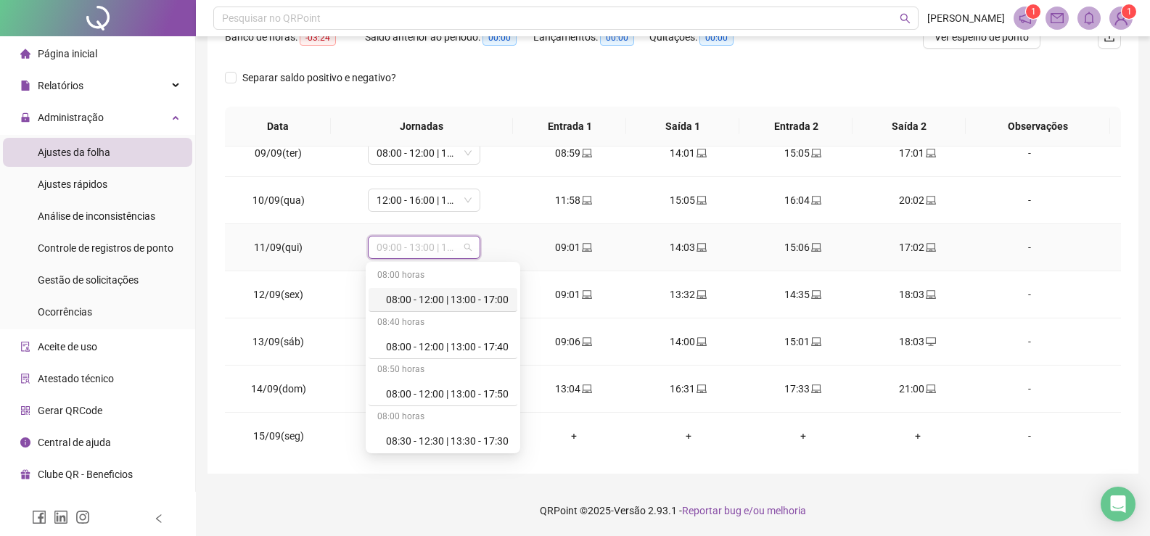
click at [474, 300] on div "08:00 - 12:00 | 13:00 - 17:00" at bounding box center [447, 300] width 123 height 16
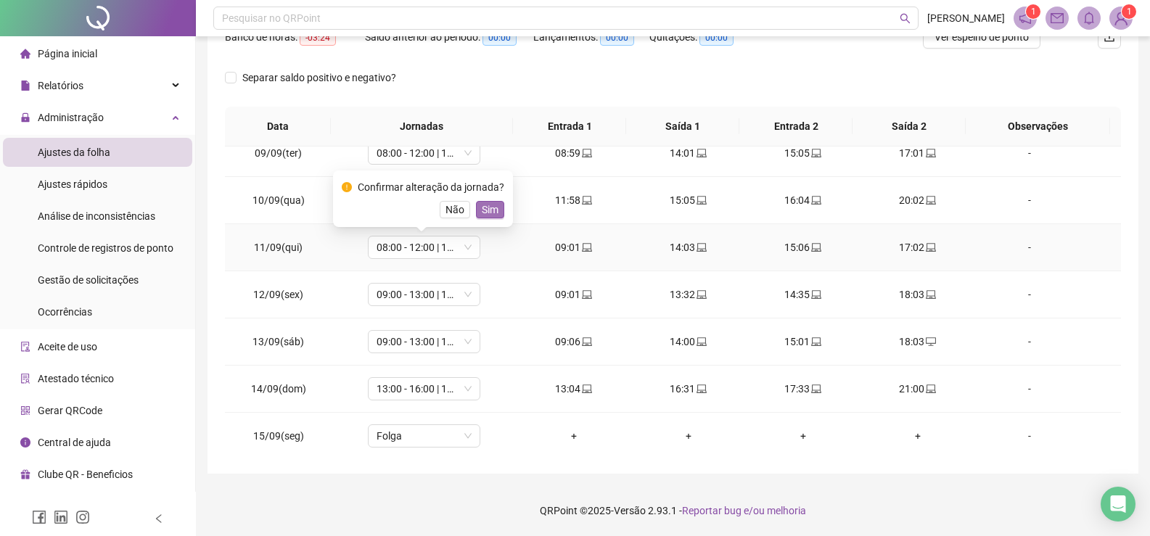
click at [485, 210] on span "Sim" at bounding box center [490, 210] width 17 height 16
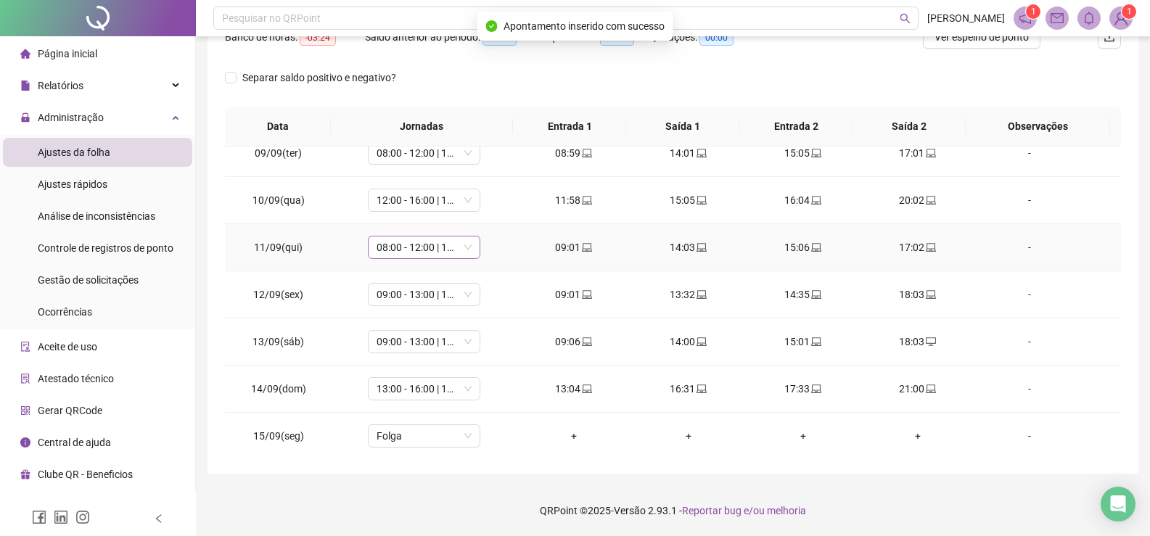
click at [467, 253] on span "08:00 - 12:00 | 13:00 - 17:00" at bounding box center [424, 248] width 95 height 22
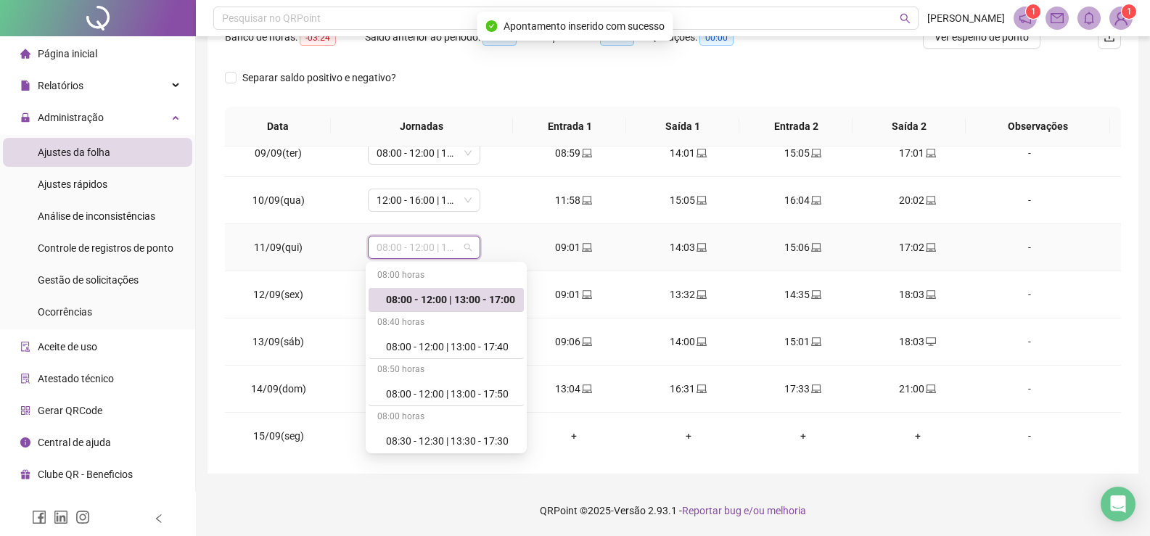
click at [467, 253] on span "08:00 - 12:00 | 13:00 - 17:00" at bounding box center [424, 248] width 95 height 22
click at [461, 244] on span "08:00 - 12:00 | 13:00 - 17:00" at bounding box center [424, 248] width 95 height 22
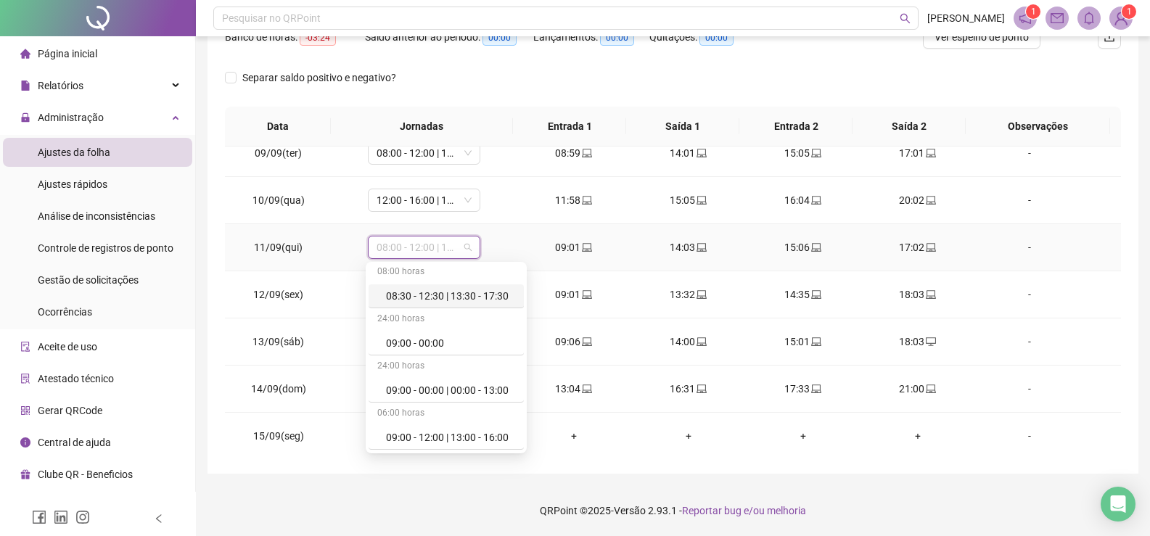
scroll to position [290, 0]
click at [474, 338] on div "09:00 - 13:00 | 14:00 - 17:00" at bounding box center [450, 340] width 129 height 16
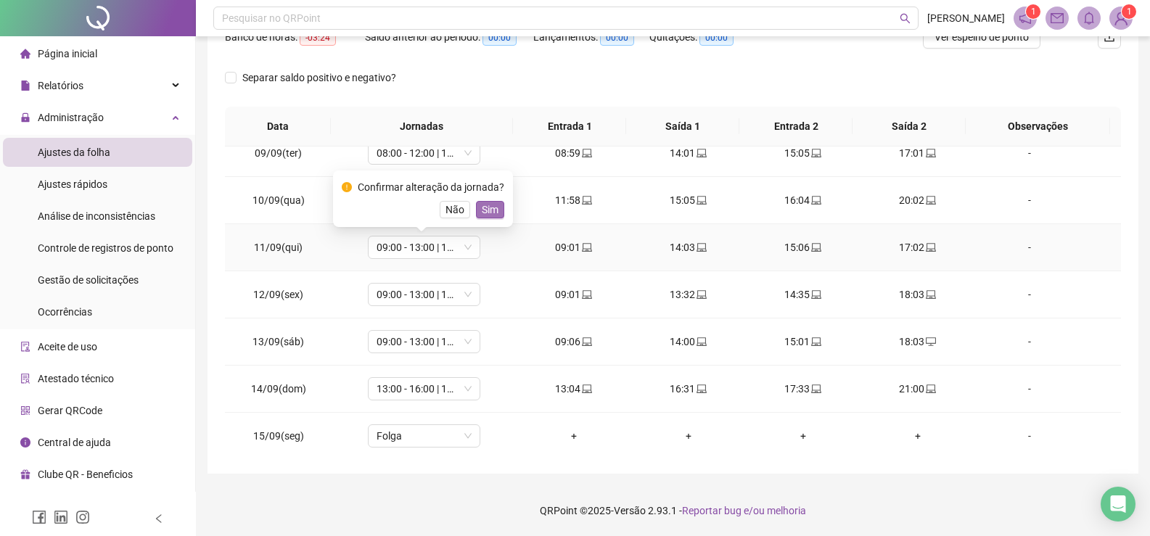
click at [476, 205] on button "Sim" at bounding box center [490, 209] width 28 height 17
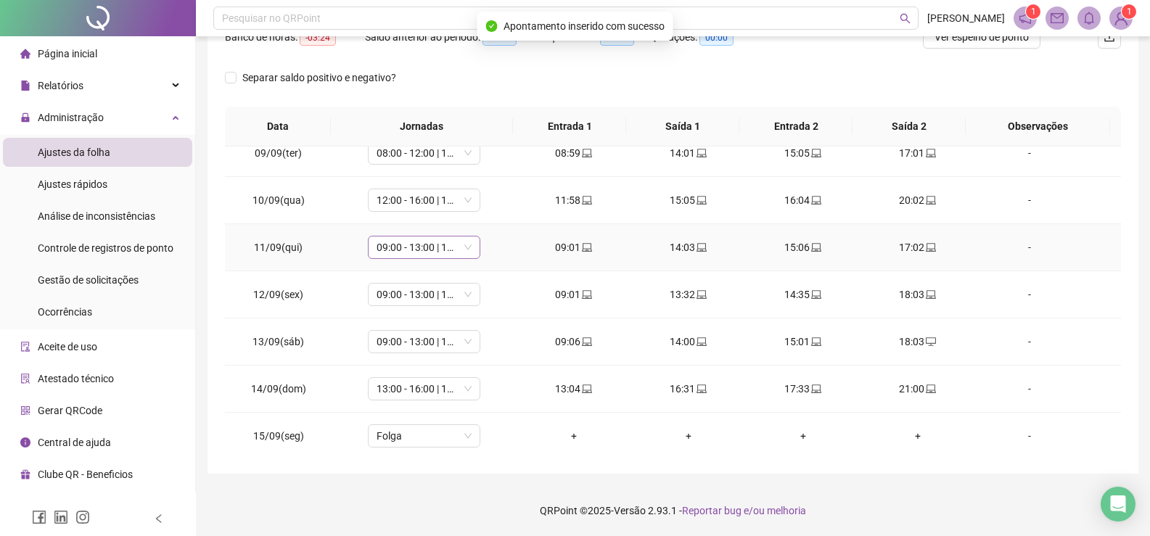
click at [464, 250] on span "09:00 - 13:00 | 14:00 - 17:00" at bounding box center [424, 248] width 95 height 22
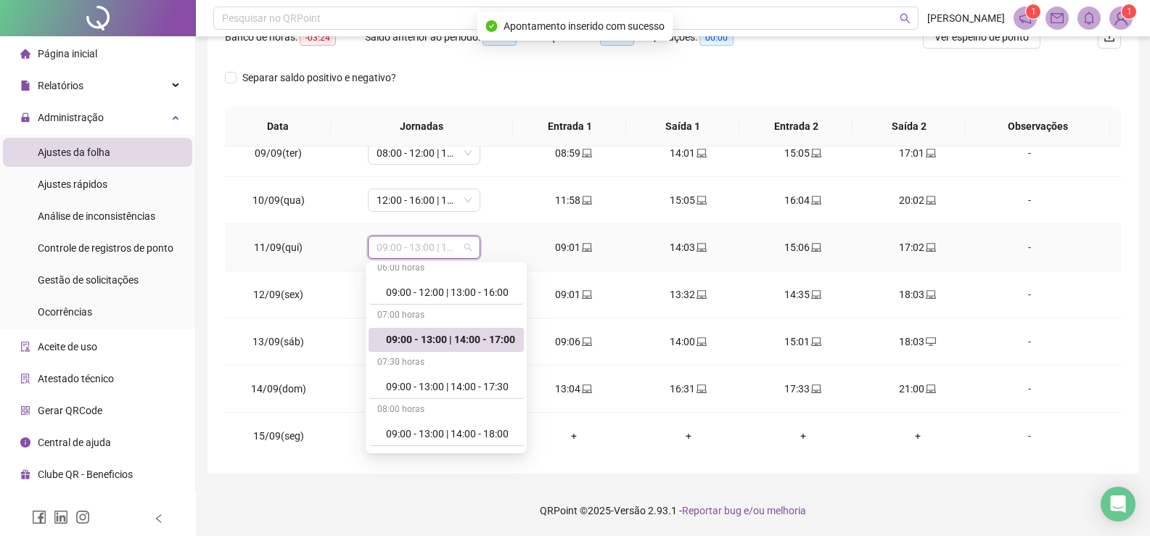
click at [464, 250] on span "09:00 - 13:00 | 14:00 - 17:00" at bounding box center [424, 248] width 95 height 22
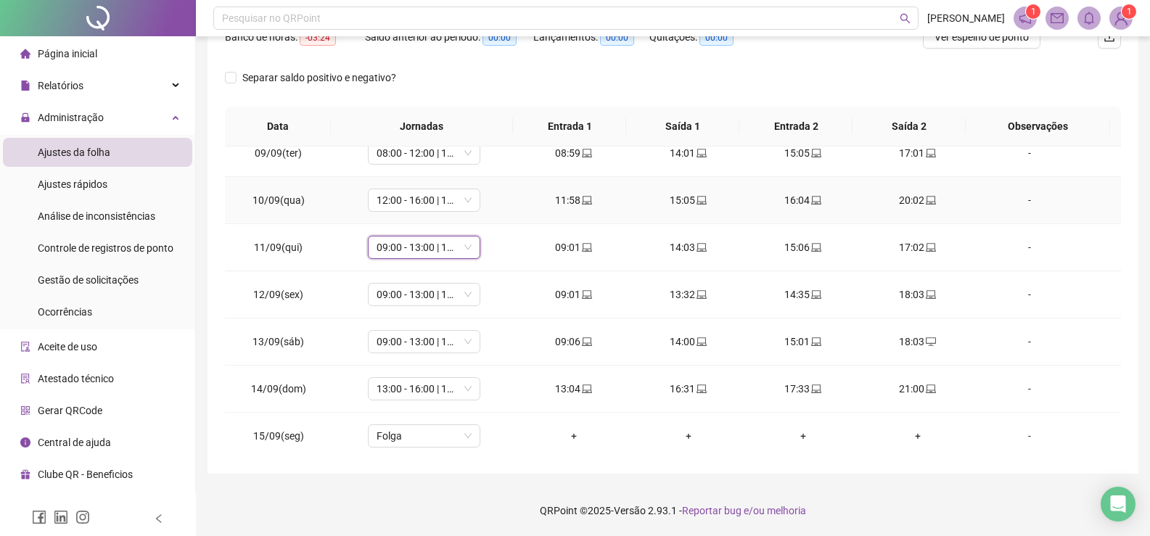
scroll to position [249, 0]
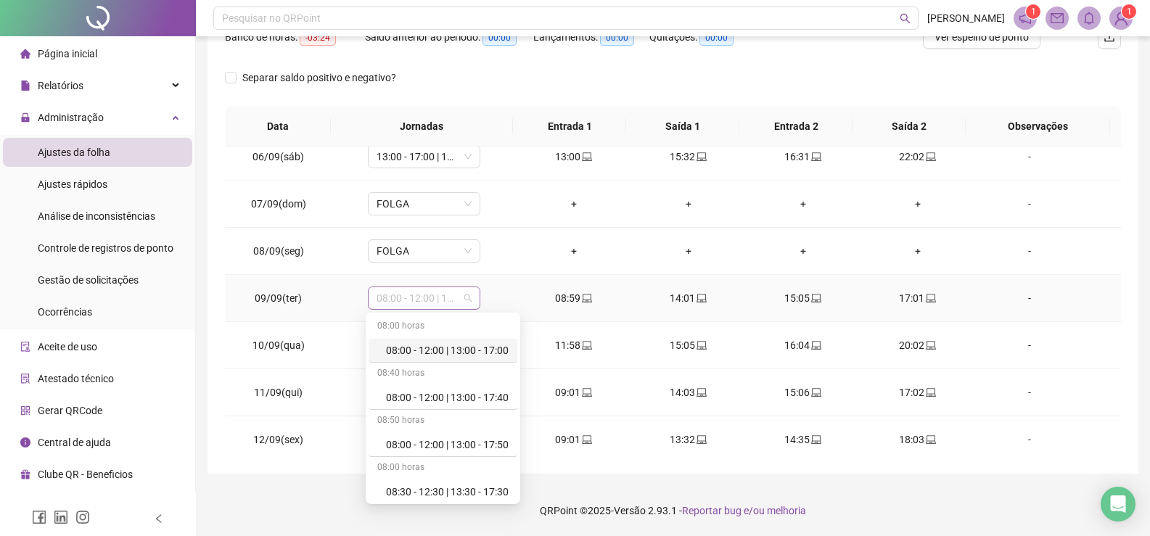
click at [465, 295] on span "08:00 - 12:00 | 13:00 - 17:00" at bounding box center [424, 298] width 95 height 22
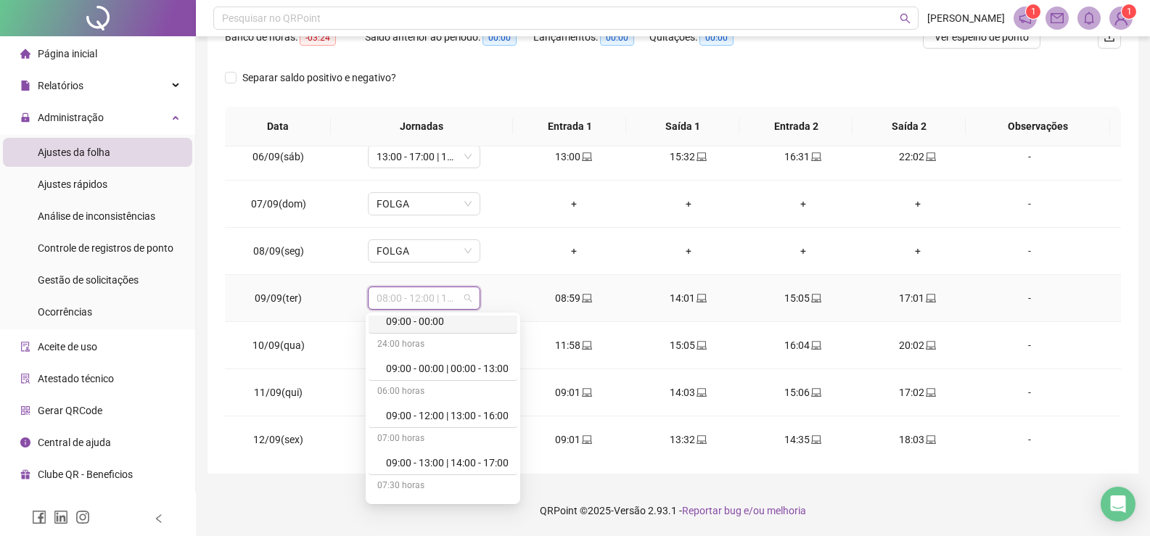
scroll to position [290, 0]
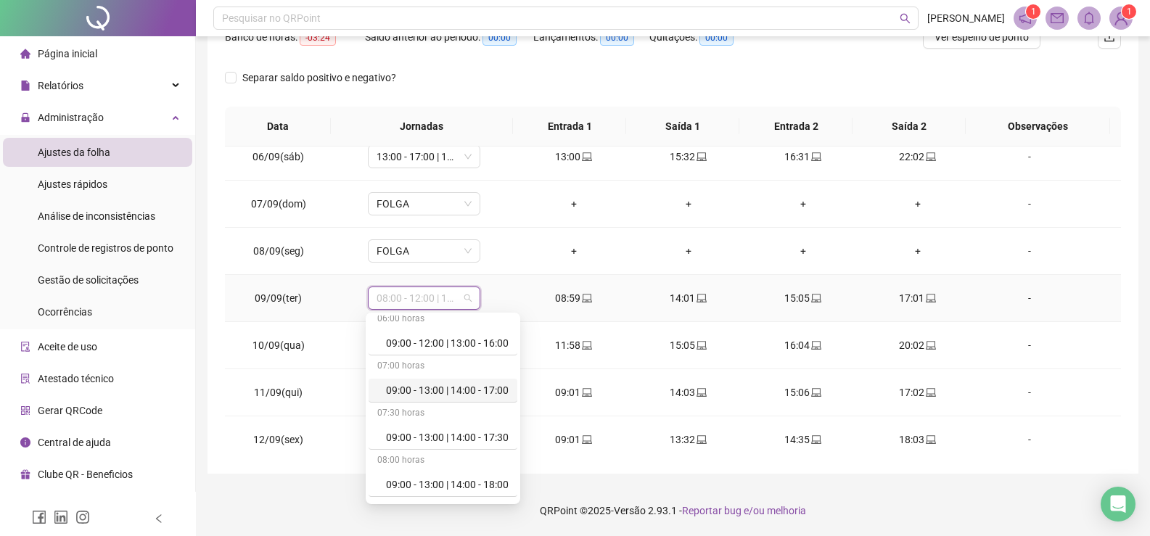
click at [467, 390] on div "09:00 - 13:00 | 14:00 - 17:00" at bounding box center [447, 390] width 123 height 16
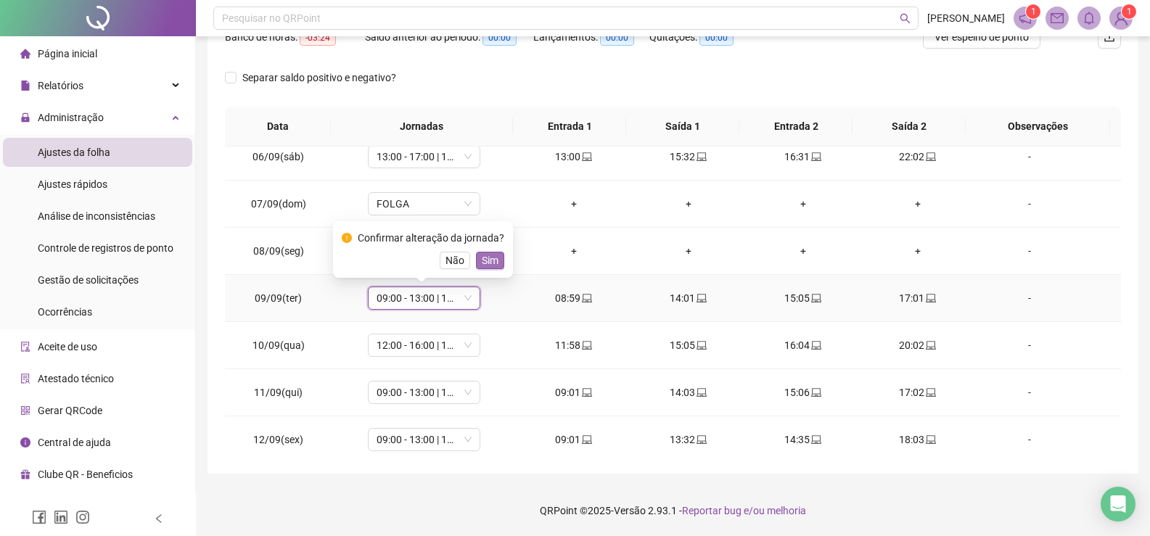
click at [483, 255] on span "Sim" at bounding box center [490, 261] width 17 height 16
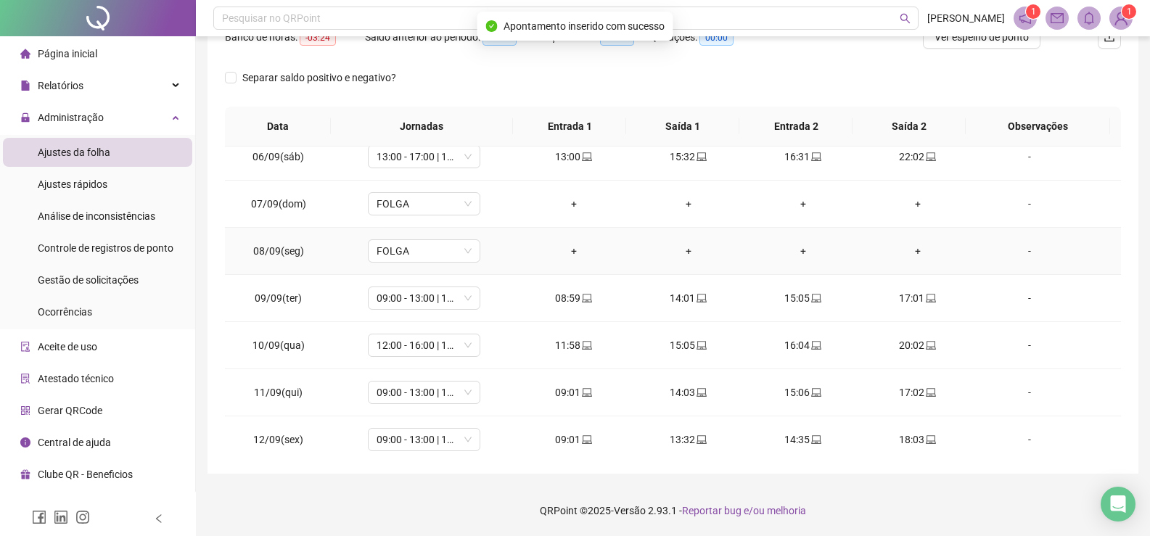
scroll to position [104, 0]
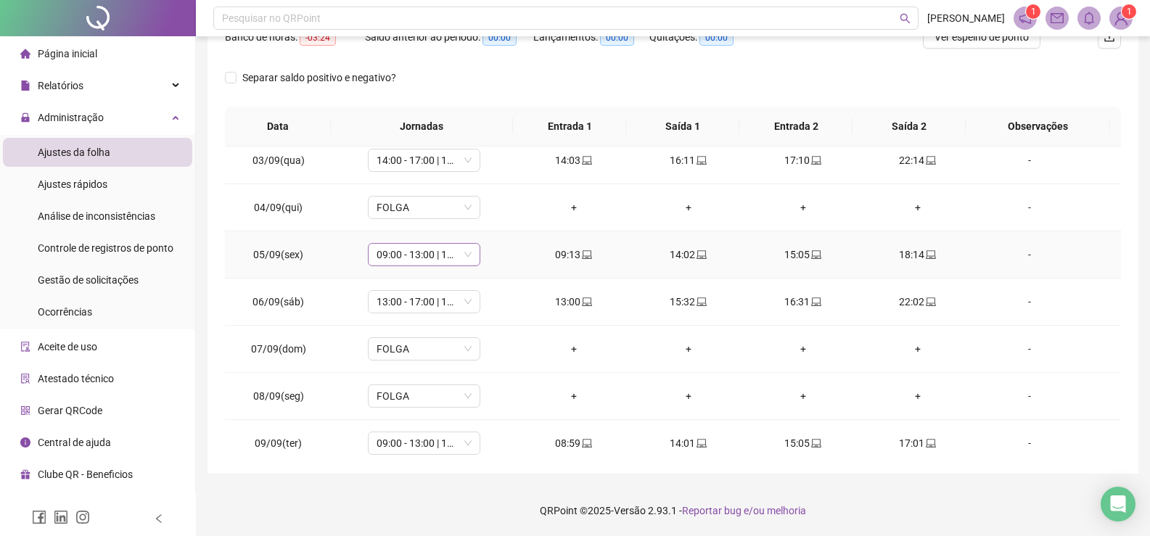
click at [466, 250] on span "09:00 - 13:00 | 14:00 - 18:00" at bounding box center [424, 255] width 95 height 22
click at [463, 255] on span "09:00 - 13:00 | 14:00 - 18:00" at bounding box center [424, 255] width 95 height 22
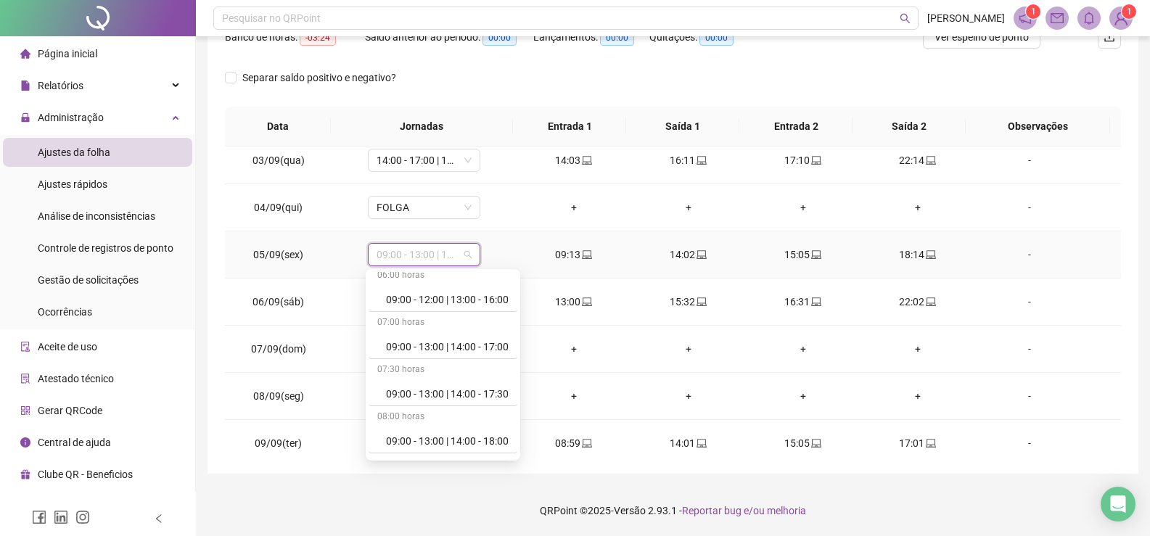
scroll to position [363, 0]
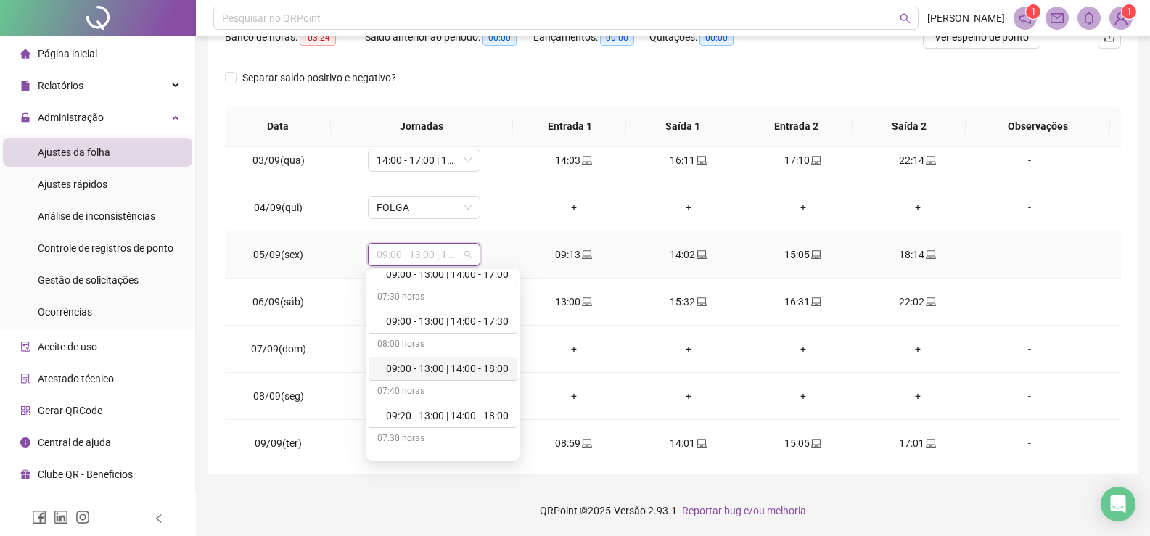
click at [477, 369] on div "09:00 - 13:00 | 14:00 - 18:00" at bounding box center [447, 369] width 123 height 16
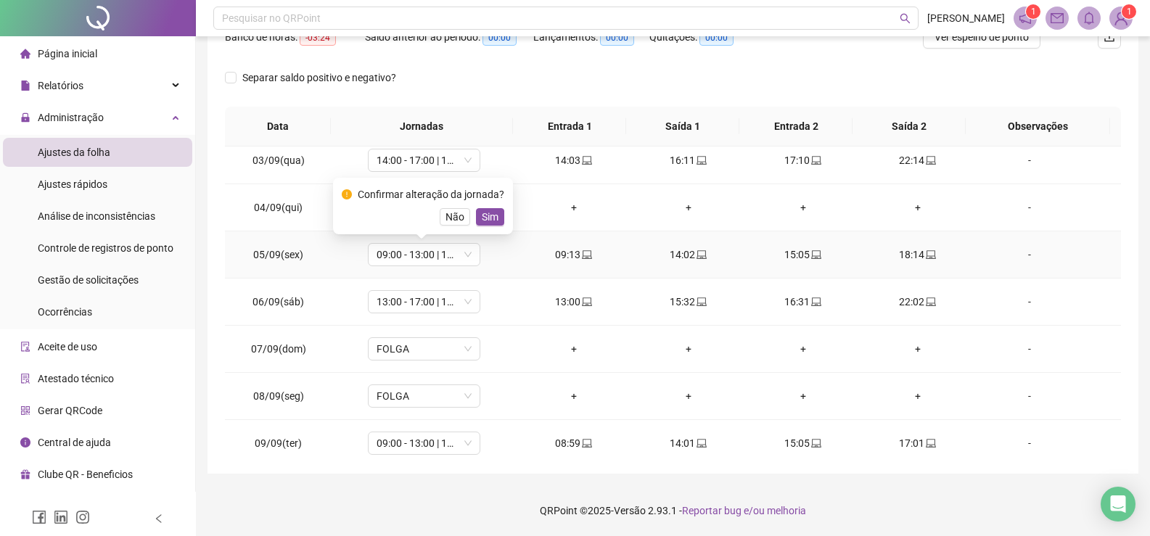
click at [485, 214] on span "Sim" at bounding box center [490, 217] width 17 height 16
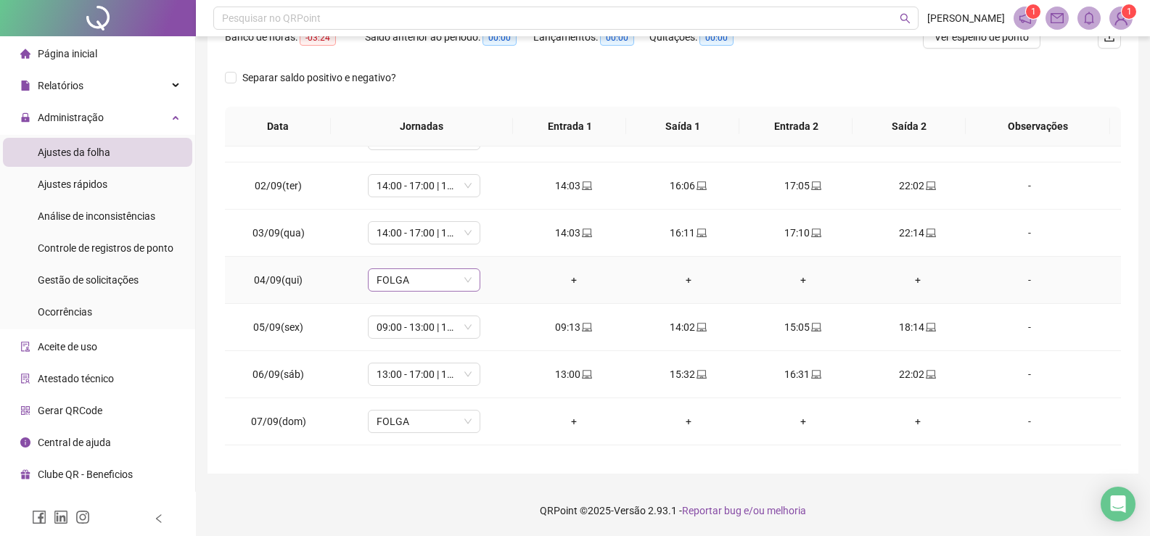
scroll to position [0, 0]
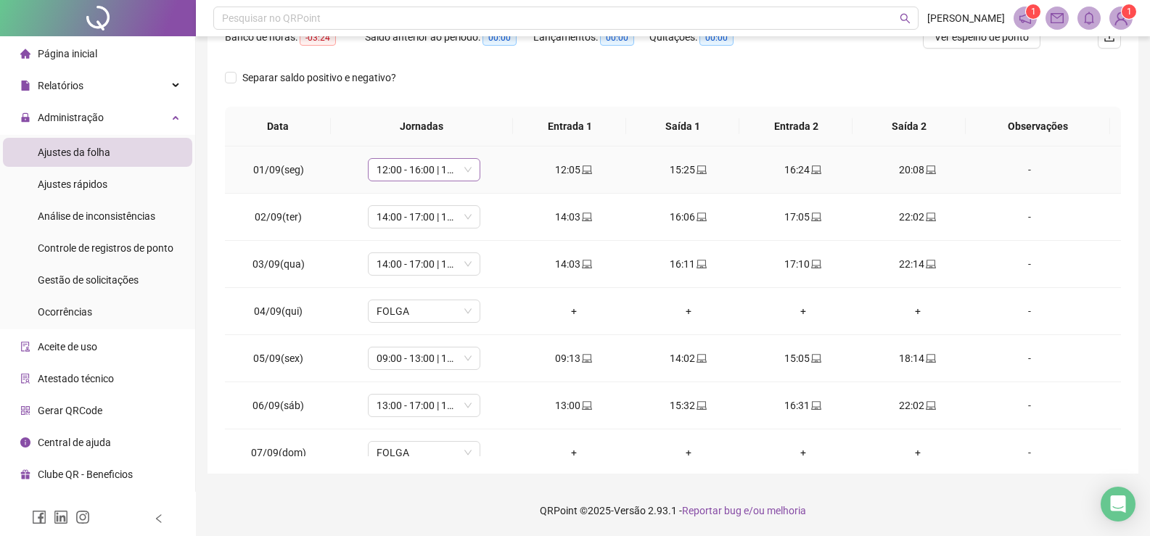
click at [464, 168] on span "12:00 - 16:00 | 17:00 - 20:00" at bounding box center [424, 170] width 95 height 22
click at [405, 171] on span "12:00 - 16:00 | 17:00 - 20:00" at bounding box center [424, 170] width 95 height 22
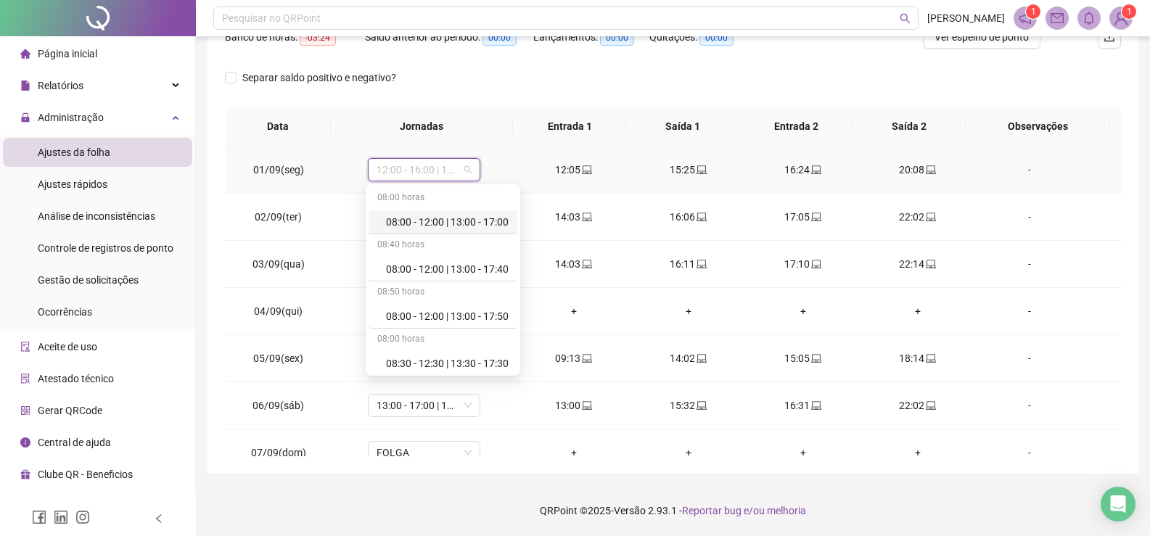
click at [405, 171] on span "12:00 - 16:00 | 17:00 - 20:00" at bounding box center [424, 170] width 95 height 22
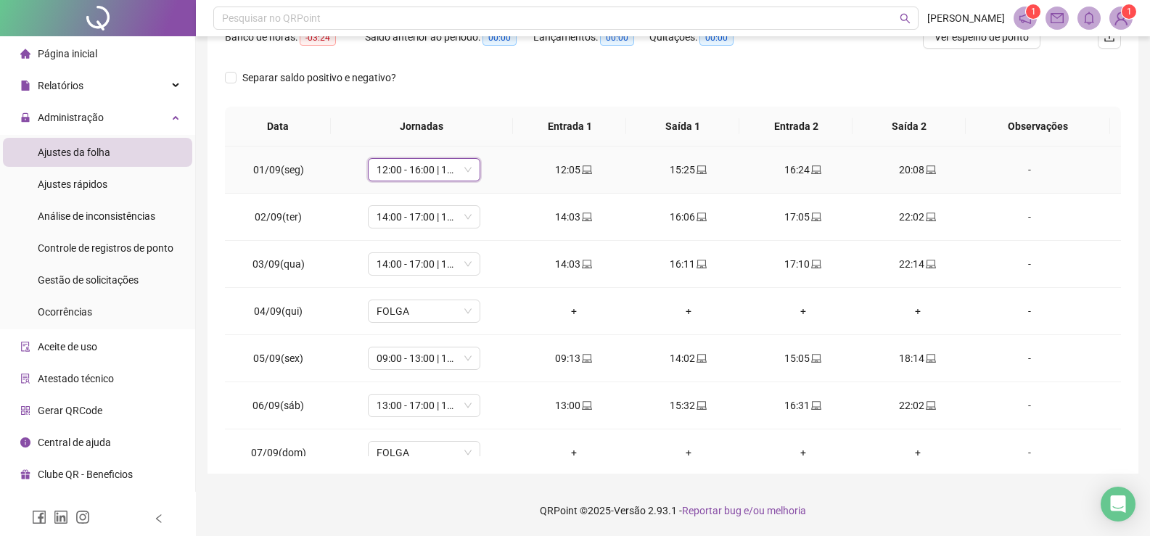
click at [467, 168] on span "12:00 - 16:00 | 17:00 - 20:00" at bounding box center [424, 170] width 95 height 22
click at [469, 160] on div "12:00 - 16:00 | 17:00 - 20:00" at bounding box center [424, 169] width 112 height 23
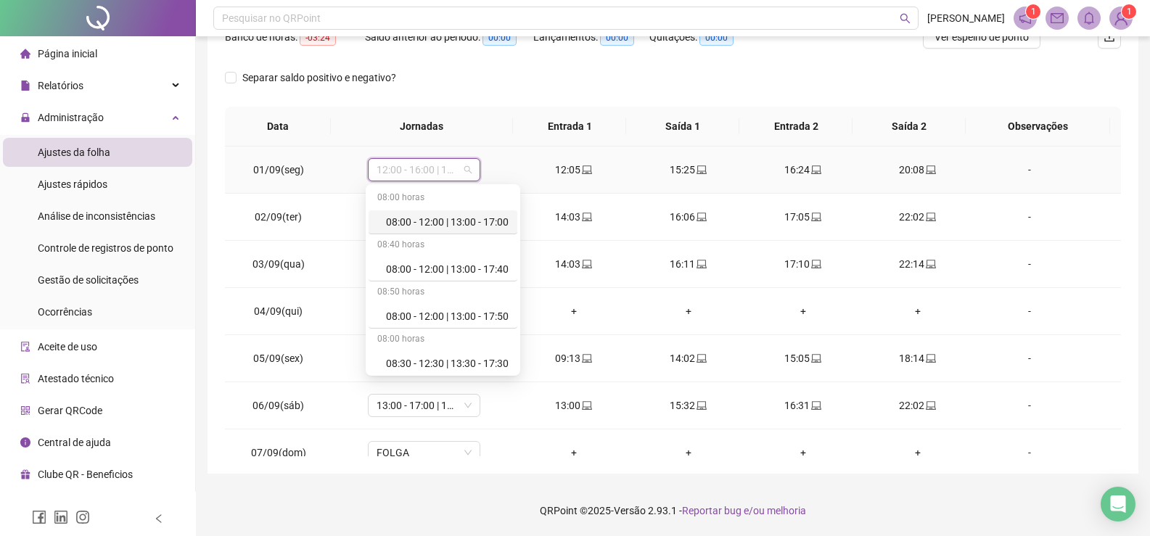
click at [467, 167] on span "12:00 - 16:00 | 17:00 - 20:00" at bounding box center [424, 170] width 95 height 22
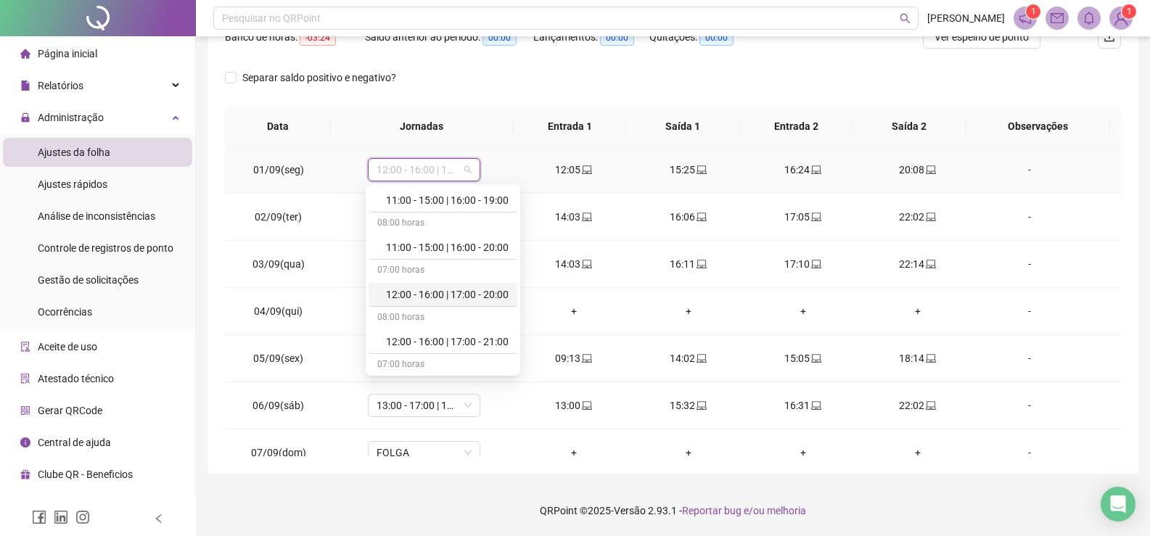
click at [459, 295] on div "12:00 - 16:00 | 17:00 - 20:00" at bounding box center [447, 295] width 123 height 16
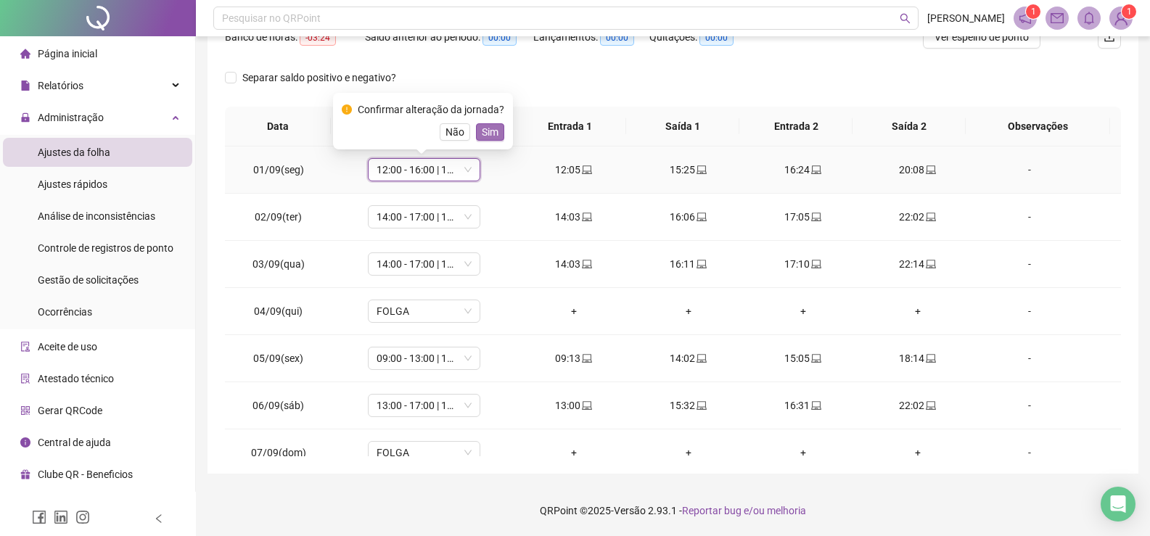
click at [484, 126] on span "Sim" at bounding box center [490, 132] width 17 height 16
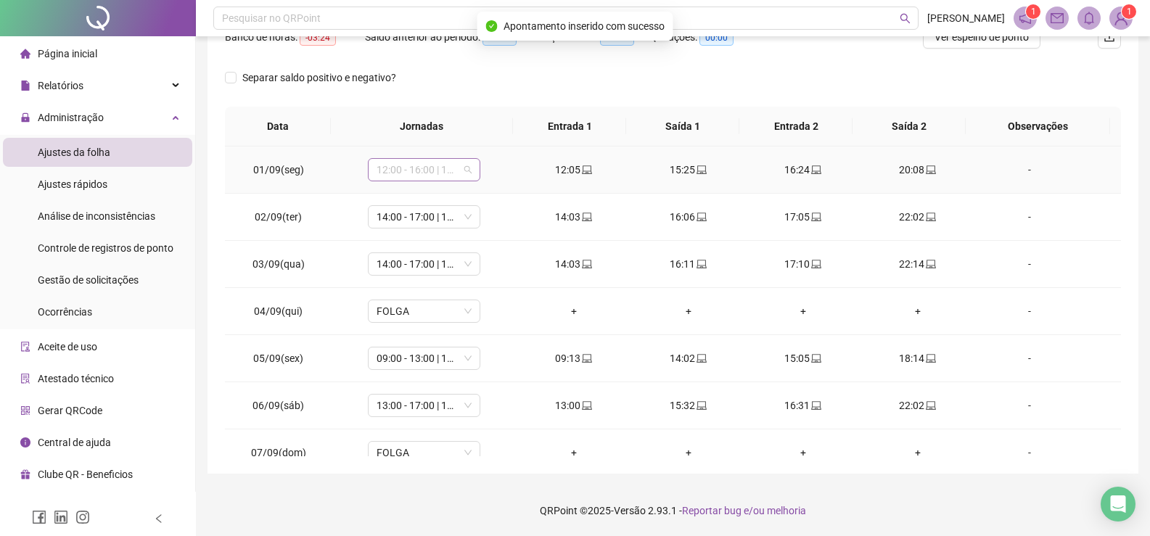
click at [470, 172] on div "12:00 - 16:00 | 17:00 - 20:00" at bounding box center [424, 169] width 112 height 23
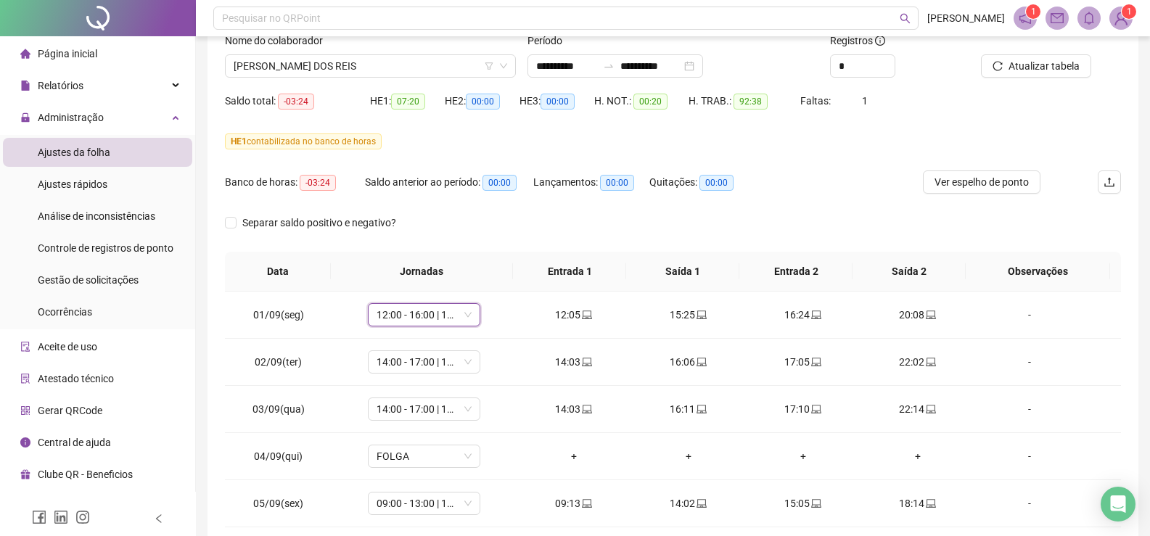
scroll to position [0, 0]
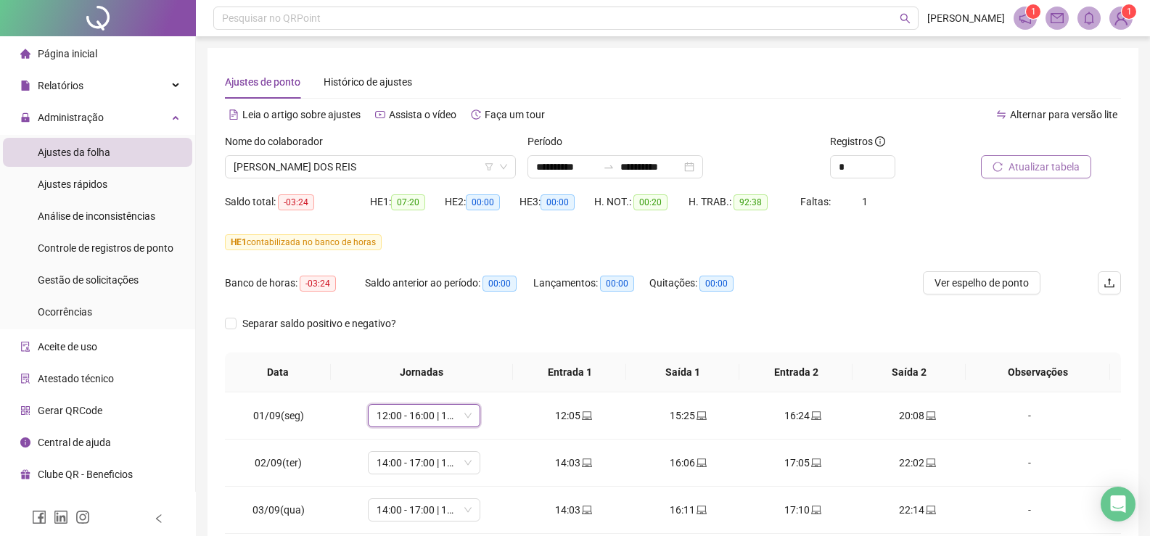
click at [994, 163] on icon "reload" at bounding box center [998, 167] width 10 height 10
click at [505, 165] on icon "down" at bounding box center [503, 167] width 9 height 9
click at [506, 168] on icon "down" at bounding box center [503, 167] width 9 height 9
click at [385, 183] on div "Nome do colaborador [PERSON_NAME] DOS REIS" at bounding box center [370, 162] width 303 height 57
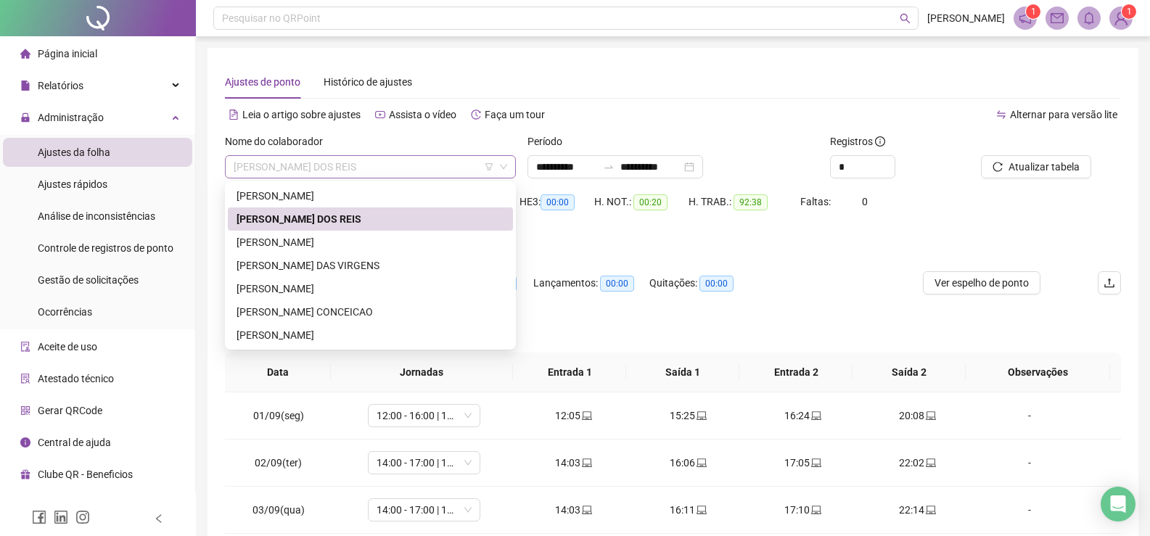
click at [512, 167] on div "[PERSON_NAME] DOS REIS" at bounding box center [370, 166] width 291 height 23
click at [361, 335] on div "[PERSON_NAME]" at bounding box center [371, 335] width 268 height 16
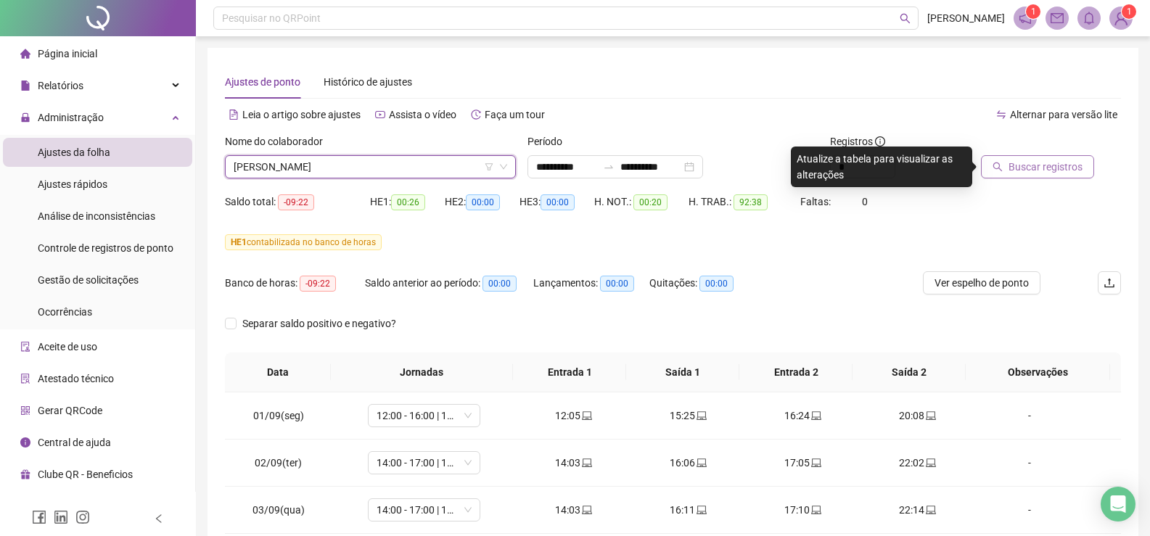
click at [1014, 170] on span "Buscar registros" at bounding box center [1046, 167] width 74 height 16
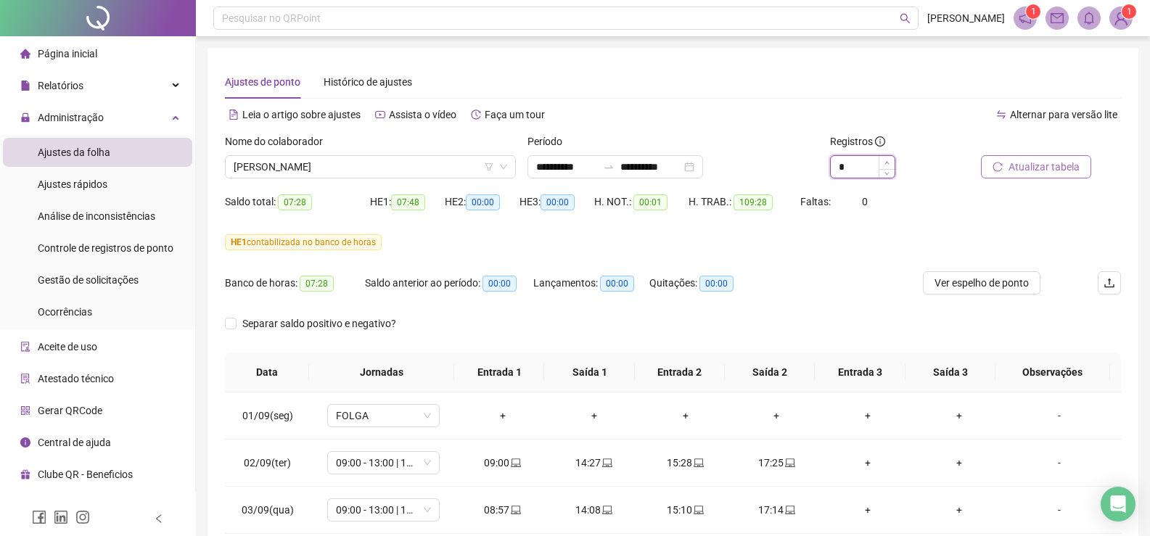
click at [887, 164] on icon "up" at bounding box center [887, 162] width 5 height 5
click at [889, 172] on icon "down" at bounding box center [887, 171] width 5 height 5
type input "*"
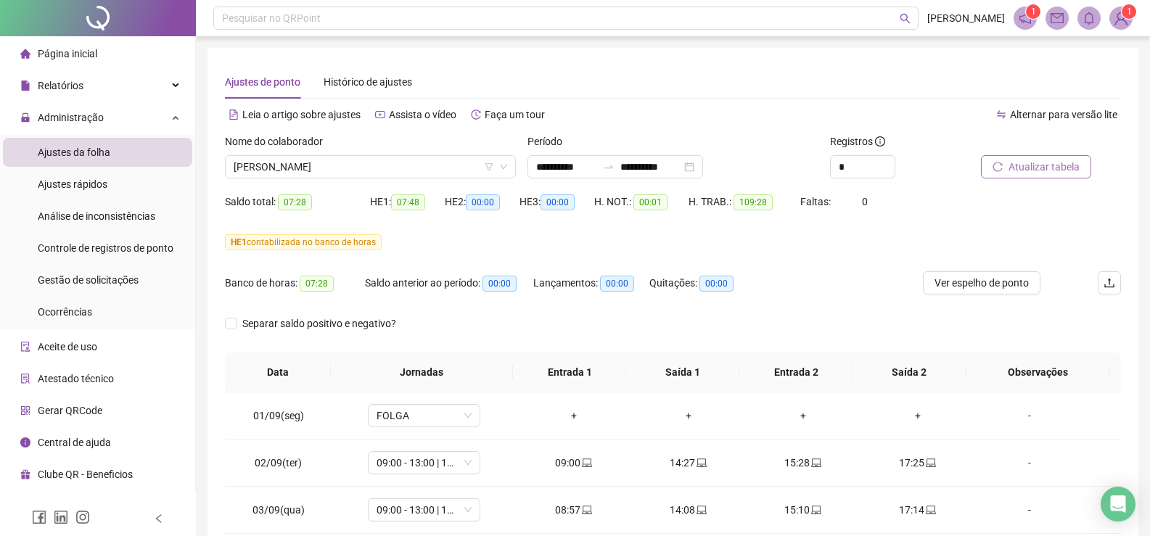
click at [749, 124] on div "Alternar para versão lite" at bounding box center [897, 114] width 448 height 23
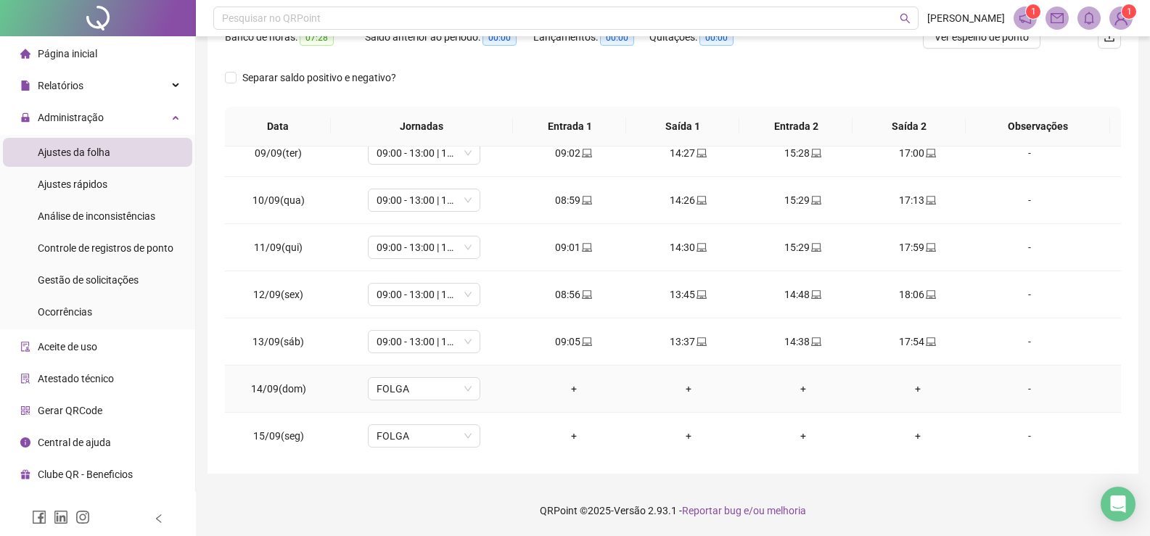
scroll to position [539, 0]
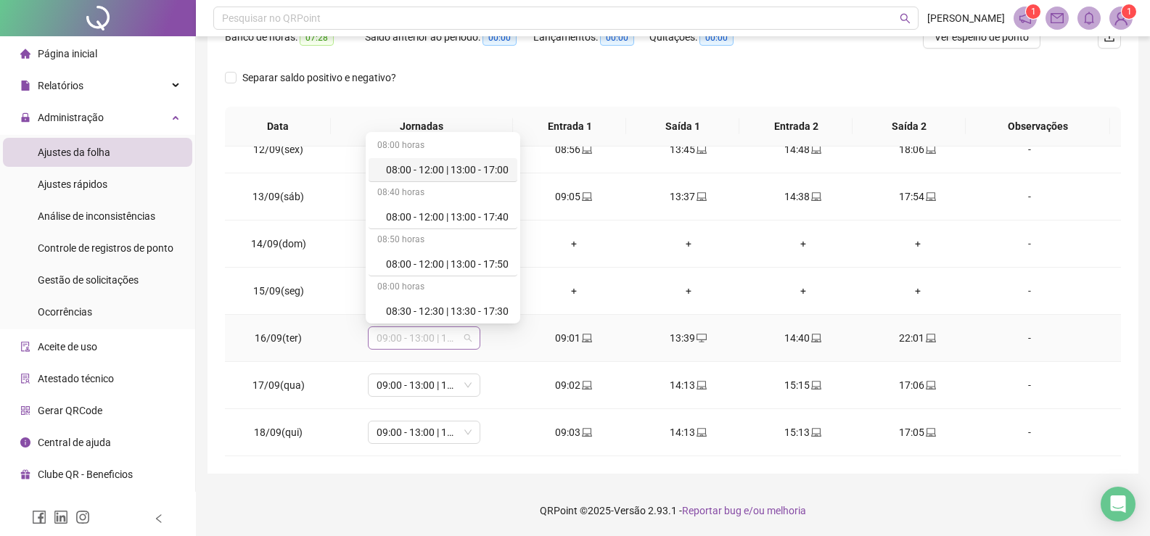
click at [464, 337] on span "09:00 - 13:00 | 14:00 - 17:00" at bounding box center [424, 338] width 95 height 22
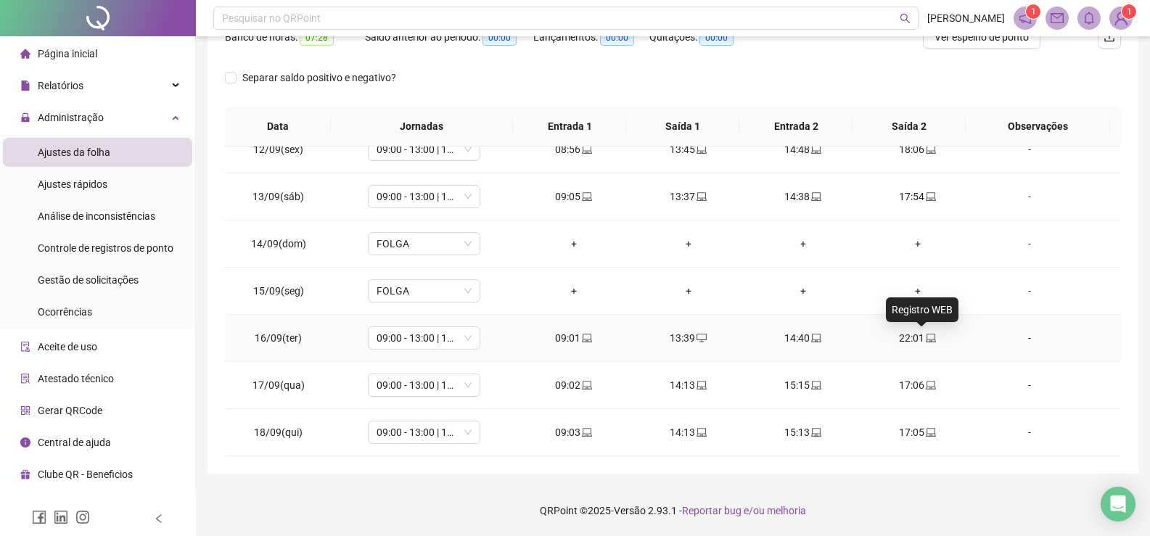
click at [927, 340] on icon "laptop" at bounding box center [932, 338] width 10 height 9
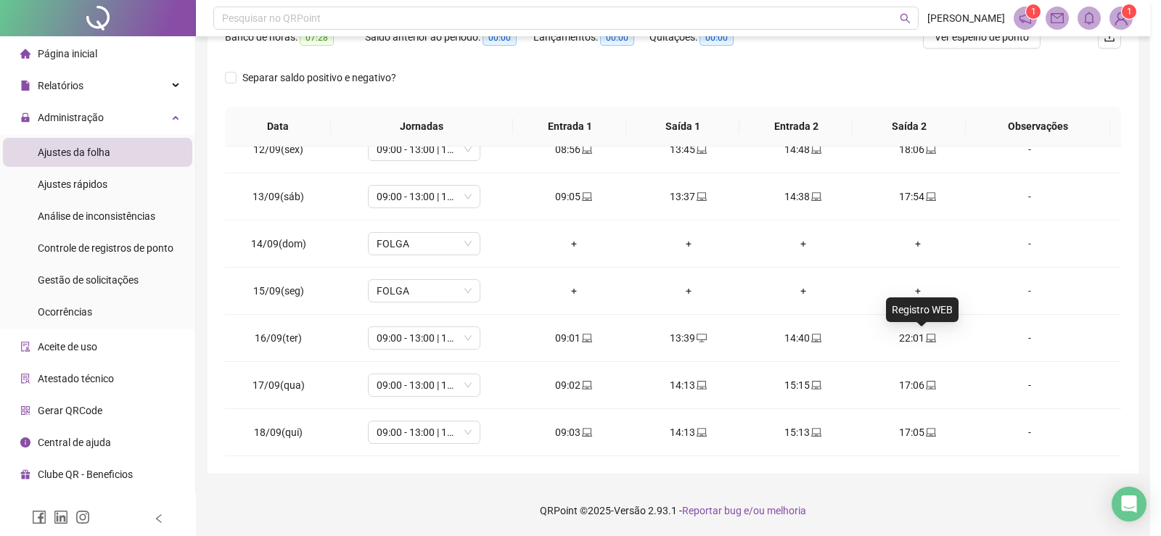
type input "**********"
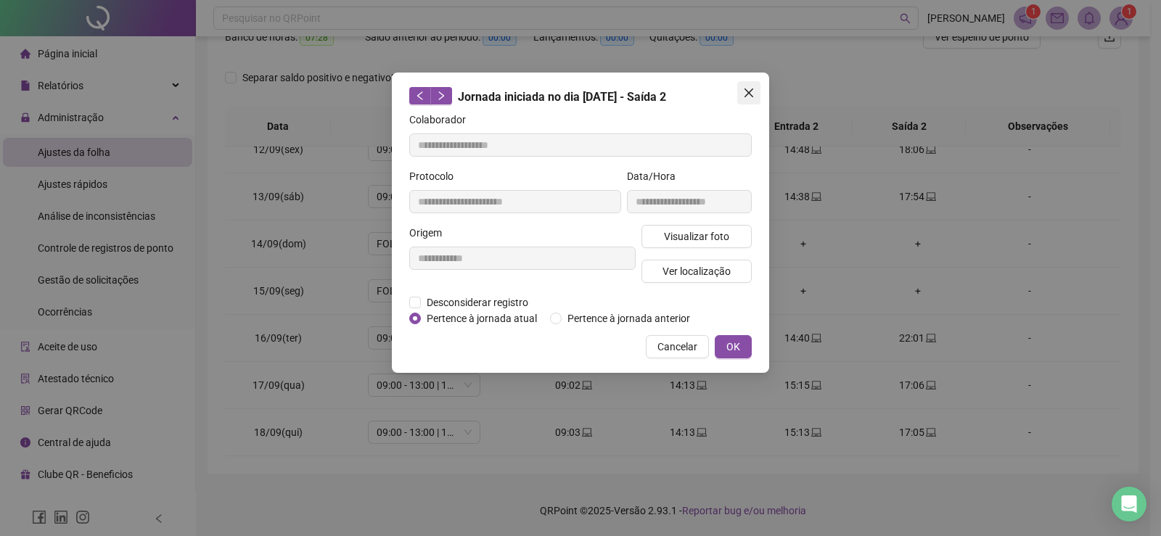
click at [752, 92] on icon "close" at bounding box center [749, 93] width 12 height 12
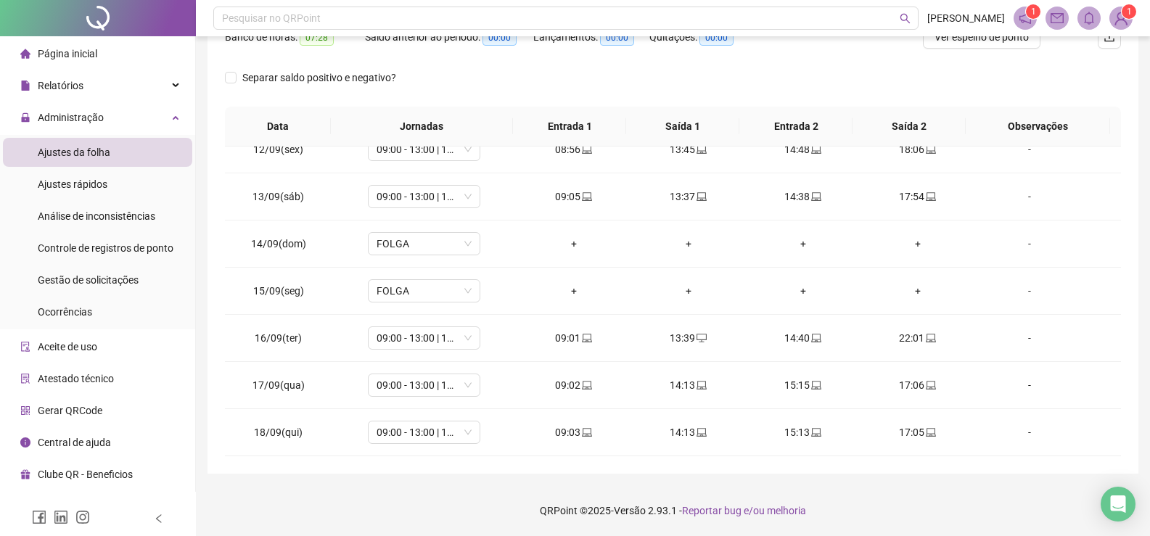
click at [54, 150] on span "Ajustes da folha" at bounding box center [74, 153] width 73 height 12
click at [75, 182] on span "Ajustes rápidos" at bounding box center [73, 184] width 70 height 12
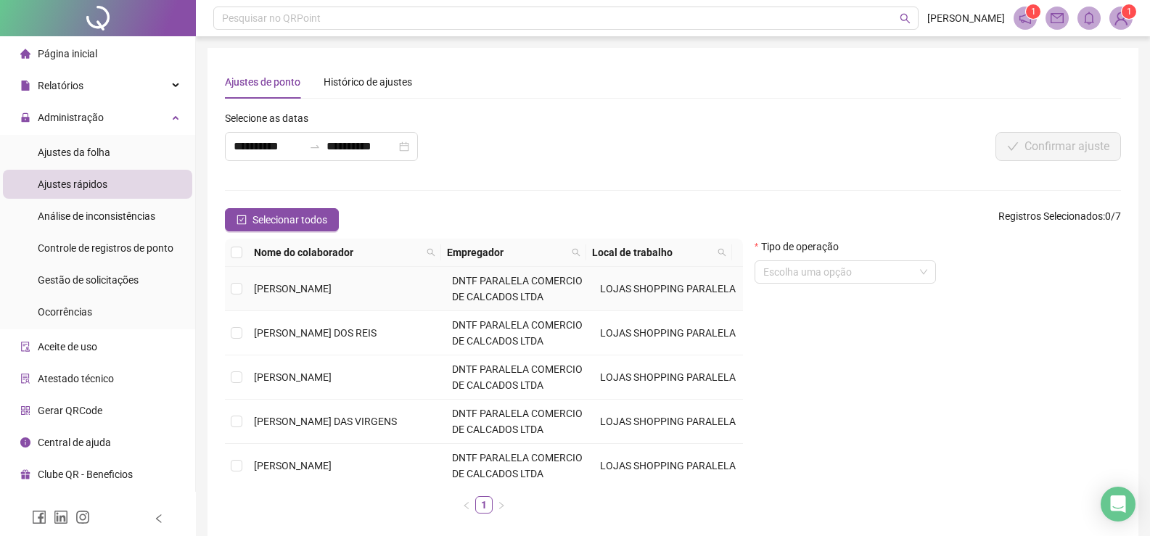
scroll to position [92, 0]
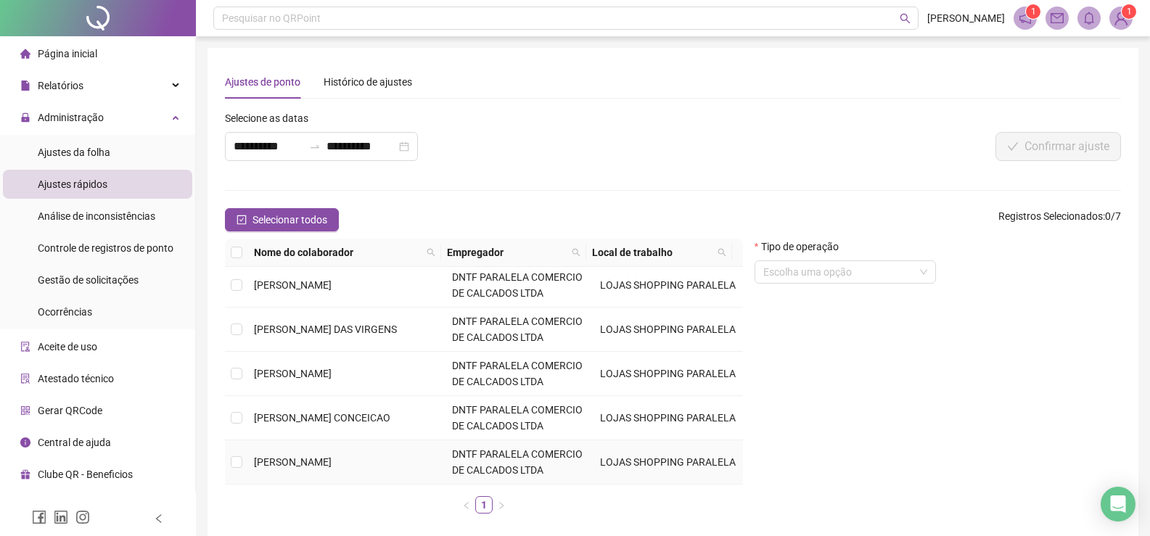
click at [321, 458] on span "[PERSON_NAME]" at bounding box center [293, 462] width 78 height 12
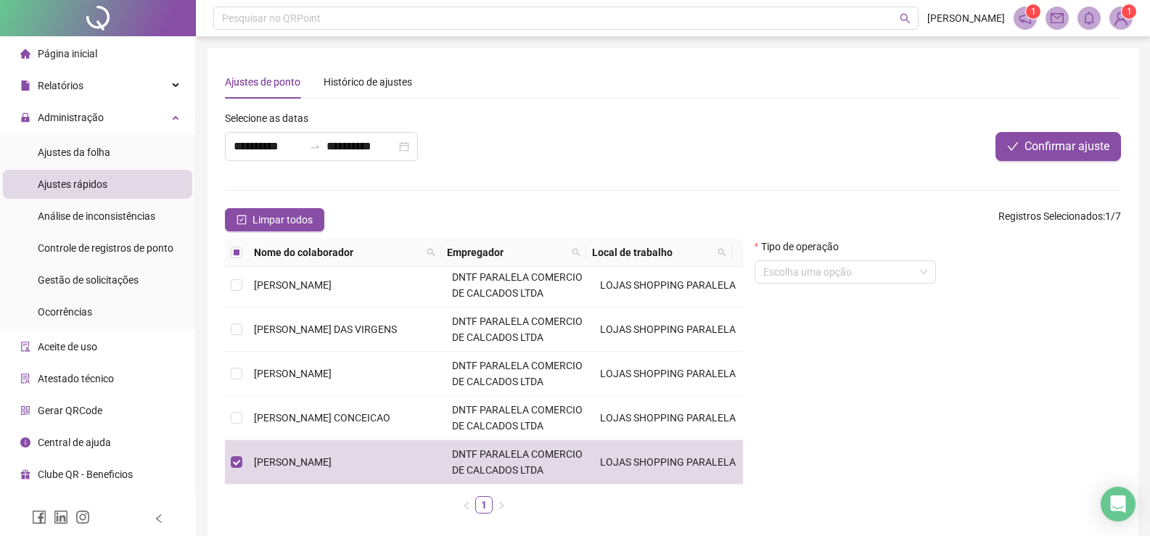
click at [529, 134] on div "**********" at bounding box center [486, 141] width 531 height 62
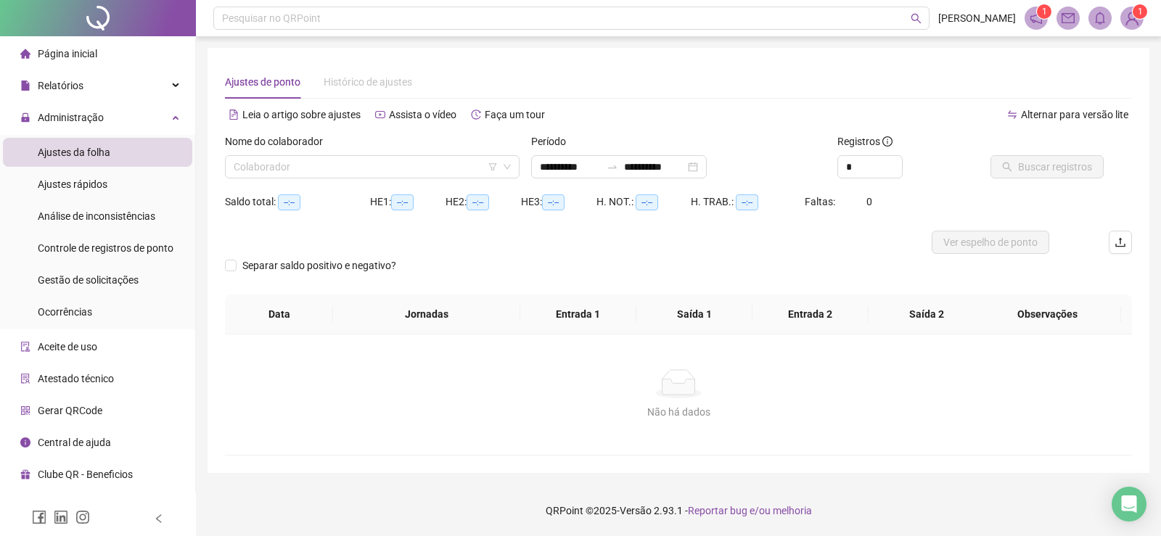
type input "**********"
click at [358, 165] on input "search" at bounding box center [366, 167] width 264 height 22
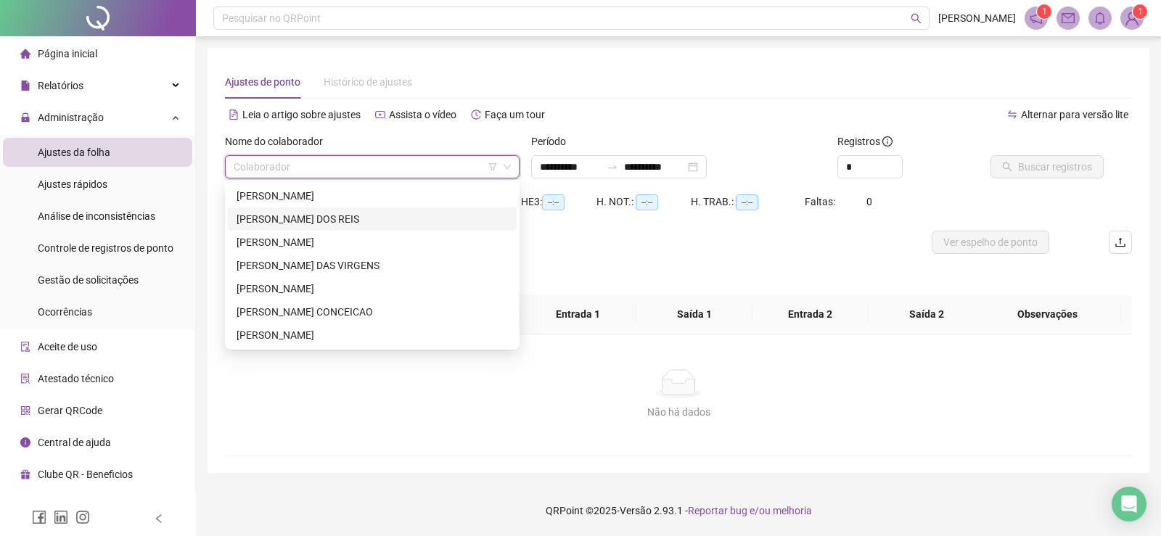
click at [362, 220] on div "[PERSON_NAME] DOS REIS" at bounding box center [372, 219] width 271 height 16
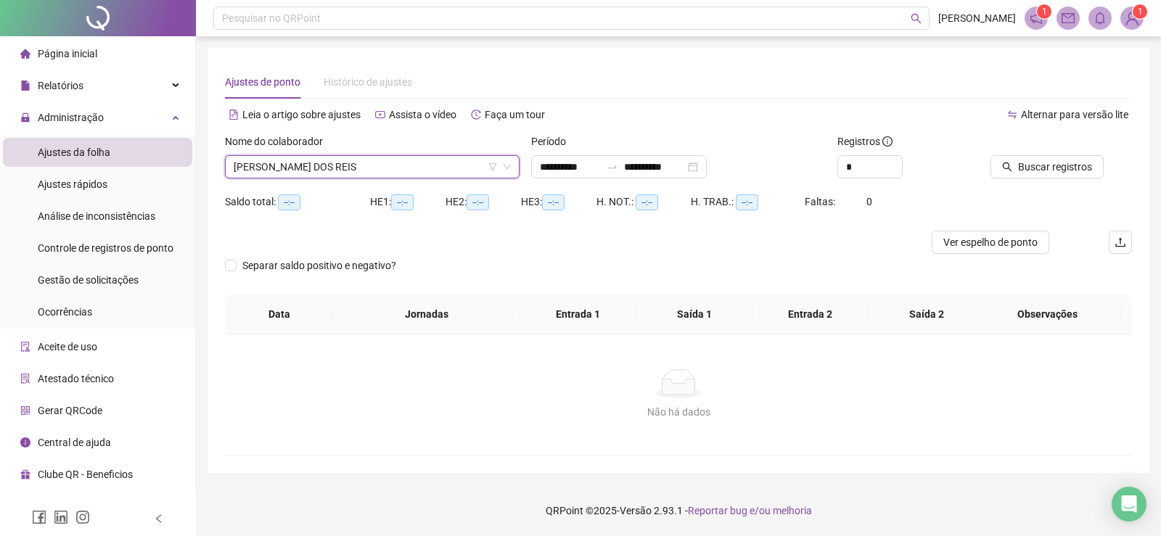
click at [499, 165] on span "[PERSON_NAME] DOS REIS" at bounding box center [372, 167] width 277 height 22
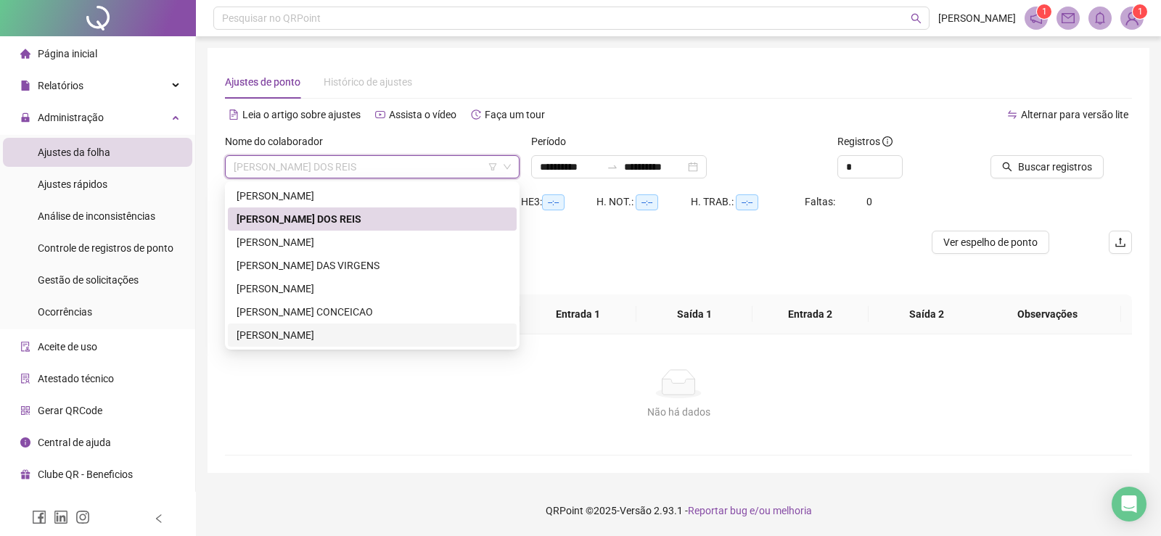
click at [327, 336] on div "[PERSON_NAME]" at bounding box center [372, 335] width 271 height 16
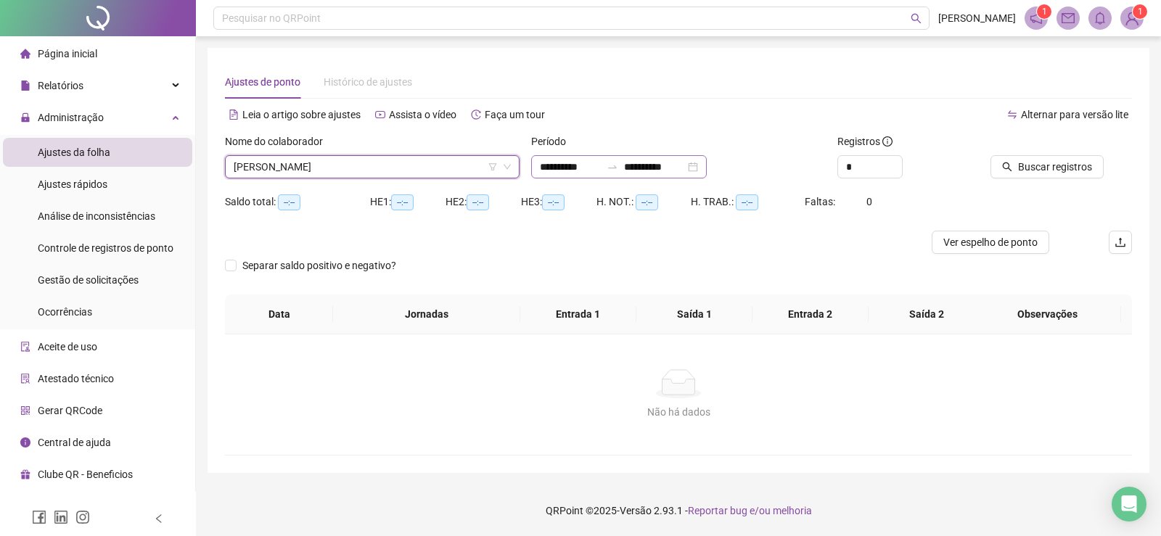
click at [707, 163] on div "**********" at bounding box center [619, 166] width 176 height 23
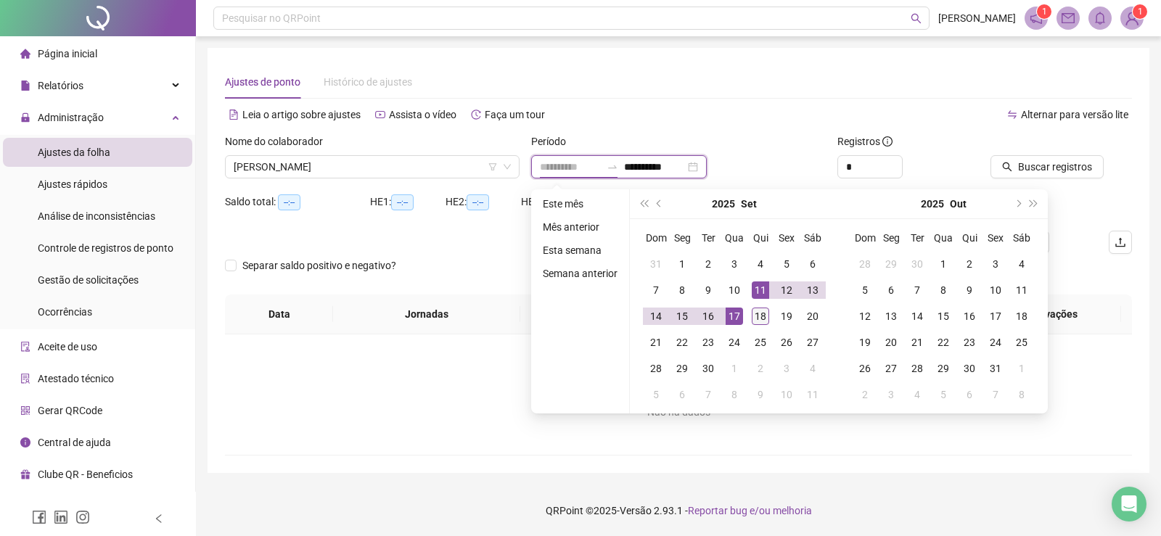
type input "**********"
click at [758, 316] on div "18" at bounding box center [760, 316] width 17 height 17
type input "**********"
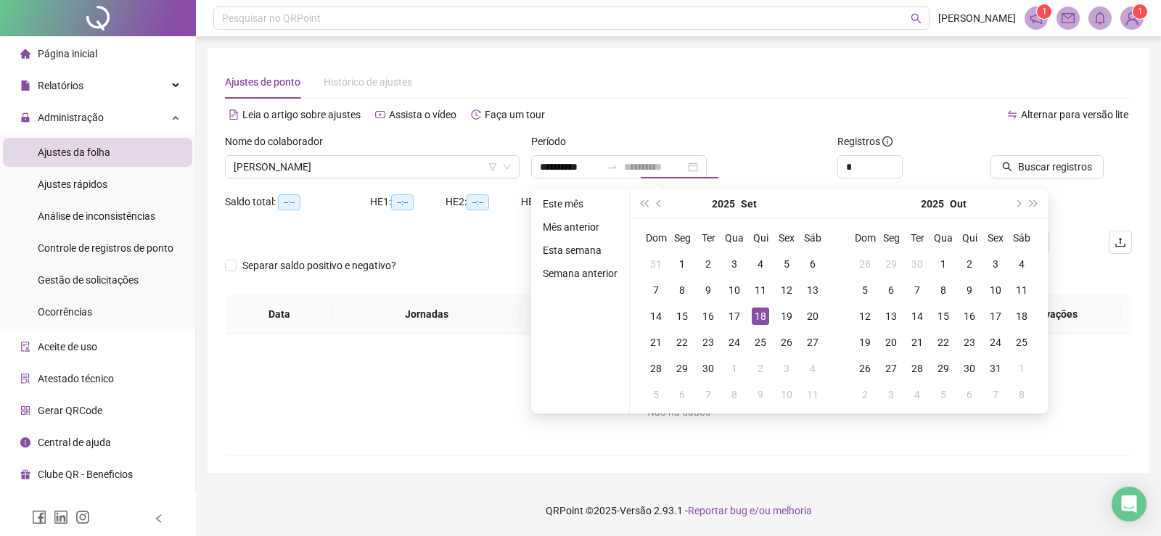
click at [760, 311] on div "18" at bounding box center [760, 316] width 17 height 17
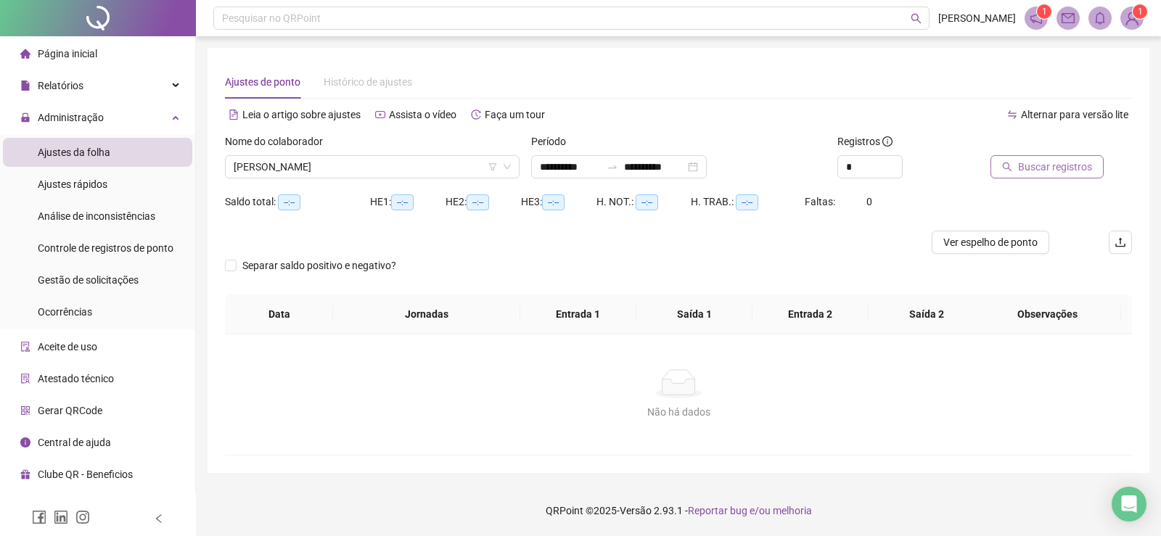
click at [1012, 162] on button "Buscar registros" at bounding box center [1046, 166] width 113 height 23
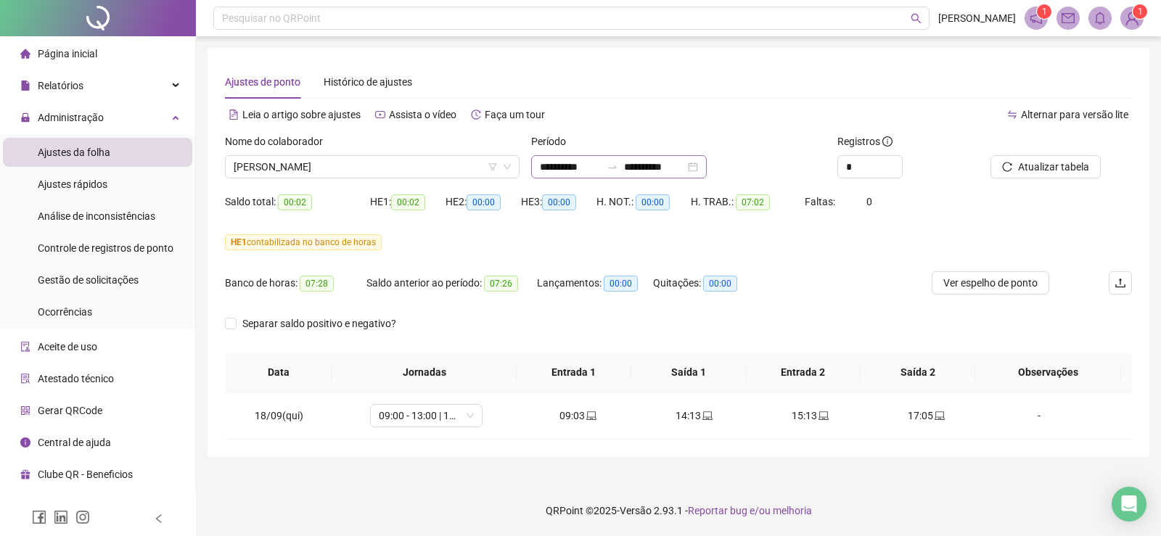
click at [707, 165] on div "**********" at bounding box center [619, 166] width 176 height 23
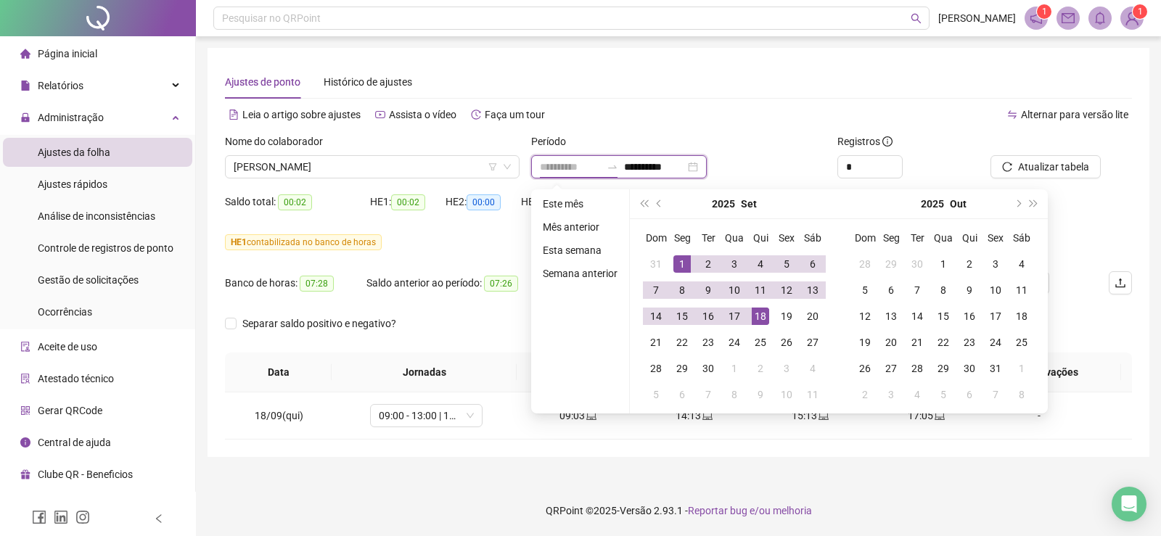
type input "**********"
click at [679, 260] on div "1" at bounding box center [681, 263] width 17 height 17
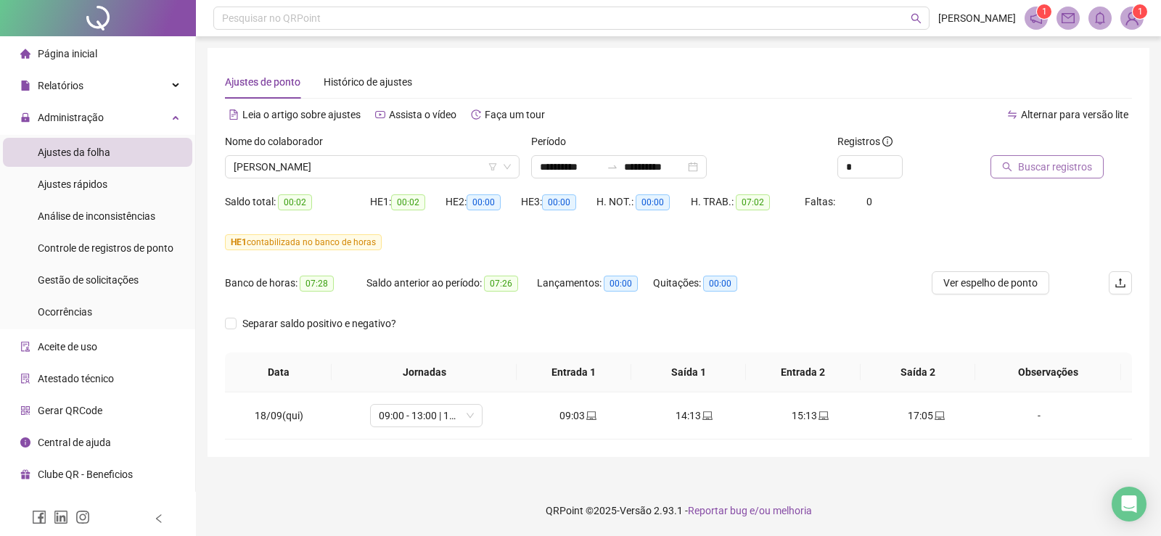
click at [1054, 169] on span "Buscar registros" at bounding box center [1055, 167] width 74 height 16
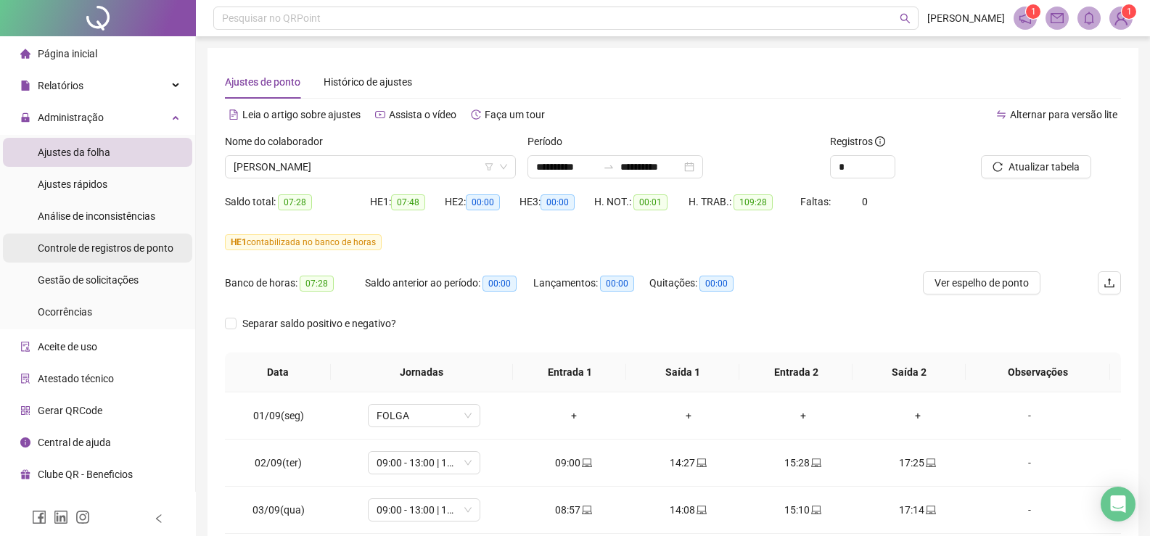
click at [133, 250] on span "Controle de registros de ponto" at bounding box center [106, 248] width 136 height 12
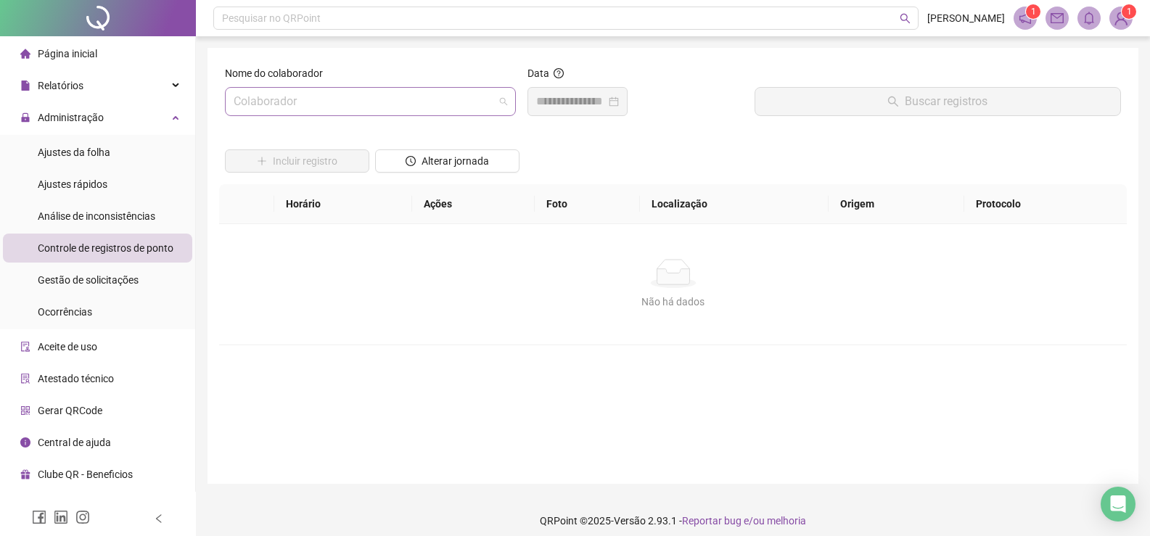
click at [503, 99] on span at bounding box center [371, 102] width 274 height 28
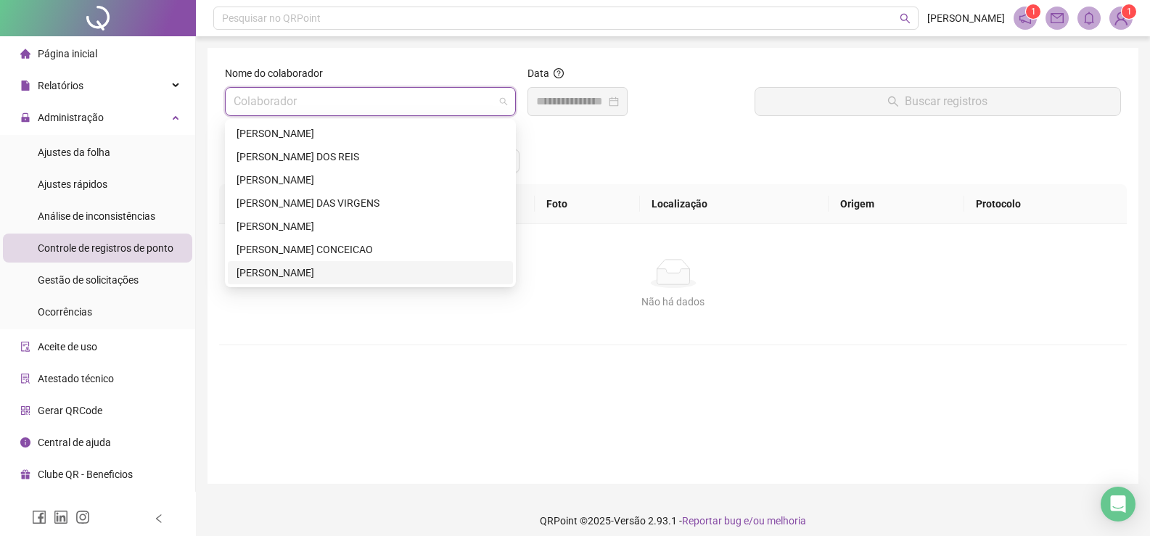
click at [341, 273] on div "[PERSON_NAME]" at bounding box center [371, 273] width 268 height 16
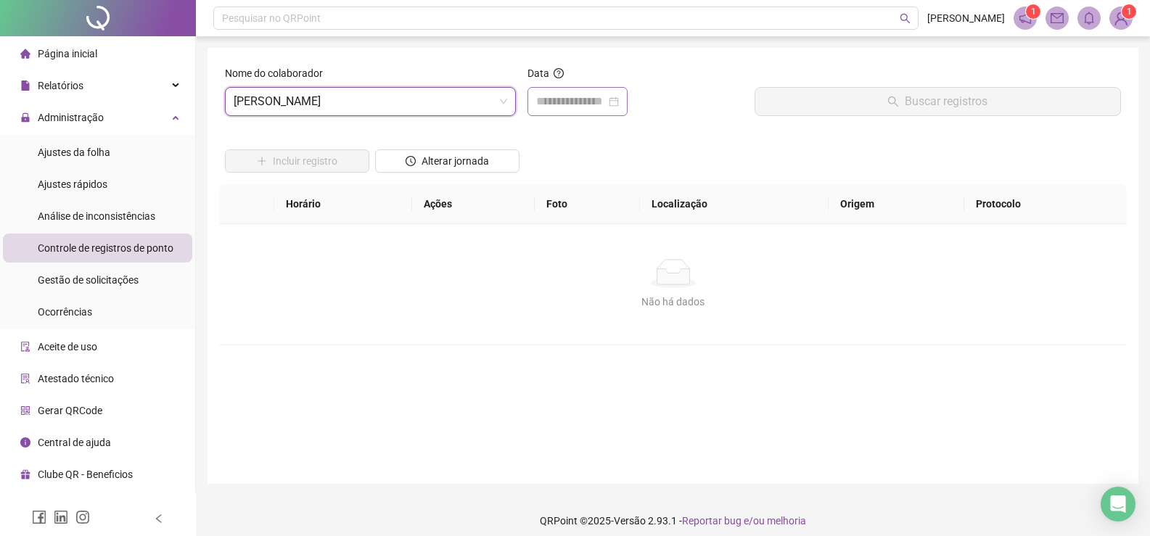
click at [619, 99] on div at bounding box center [577, 101] width 83 height 17
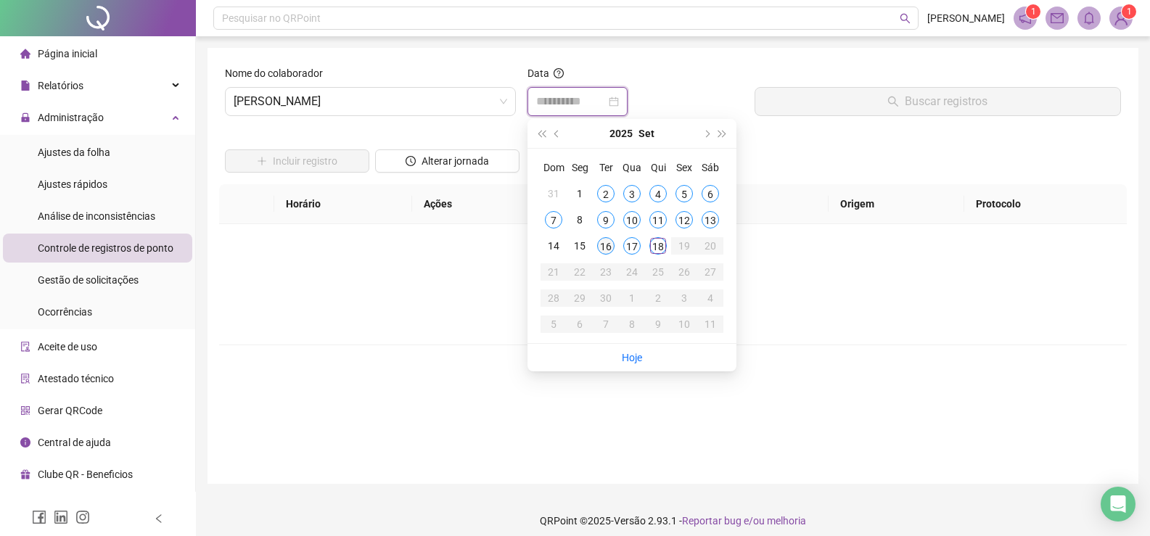
type input "**********"
click at [610, 242] on div "16" at bounding box center [605, 245] width 17 height 17
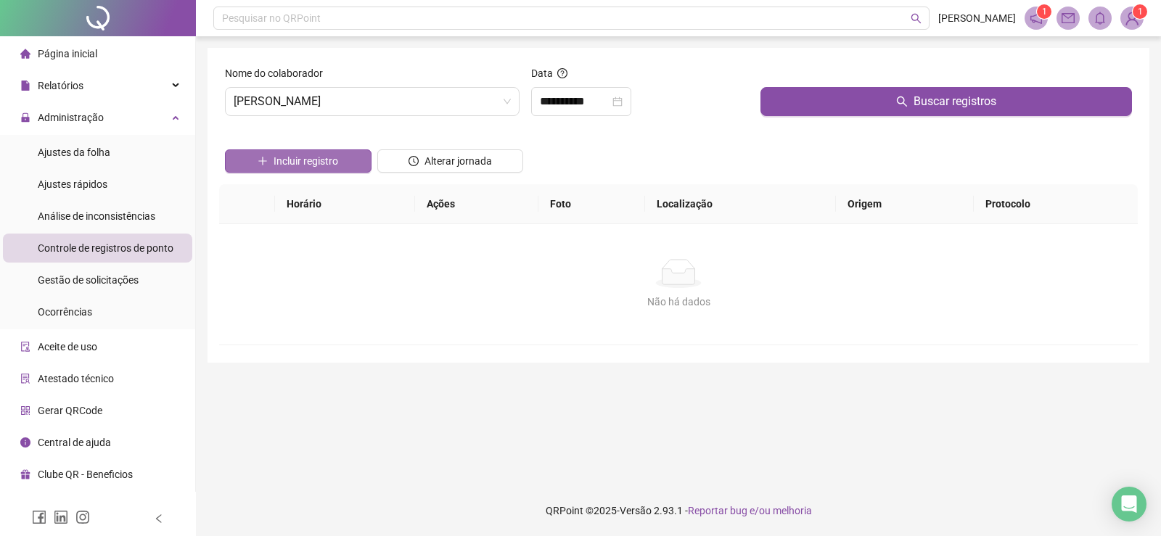
click at [282, 157] on span "Incluir registro" at bounding box center [306, 161] width 65 height 16
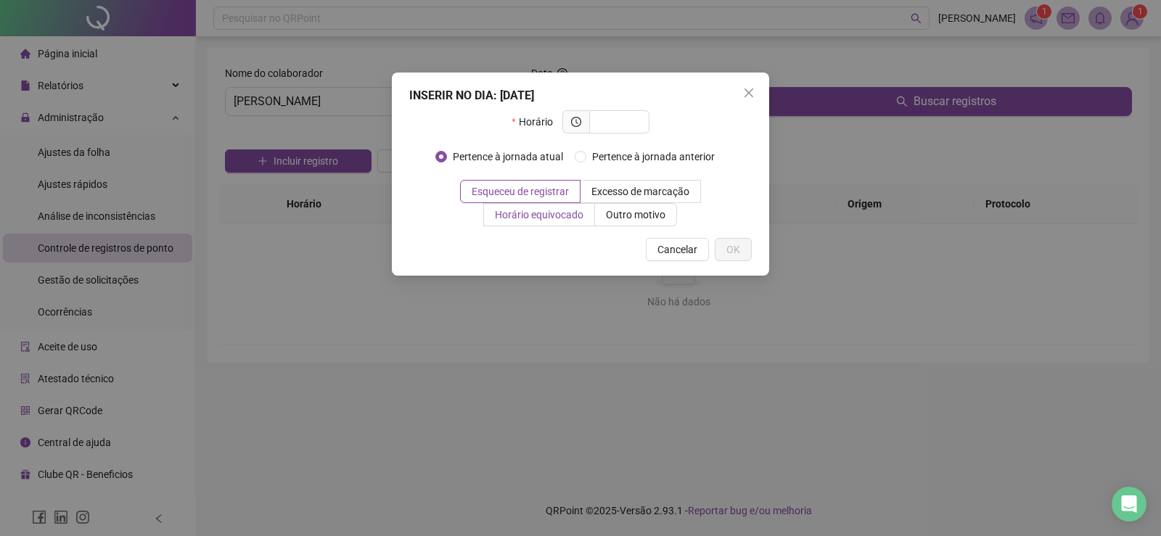
click at [551, 217] on span "Horário equivocado" at bounding box center [539, 215] width 89 height 12
click at [581, 120] on icon "clock-circle" at bounding box center [576, 122] width 10 height 10
click at [577, 125] on icon "clock-circle" at bounding box center [576, 122] width 10 height 10
click at [623, 124] on input "text" at bounding box center [618, 122] width 40 height 16
type input "*****"
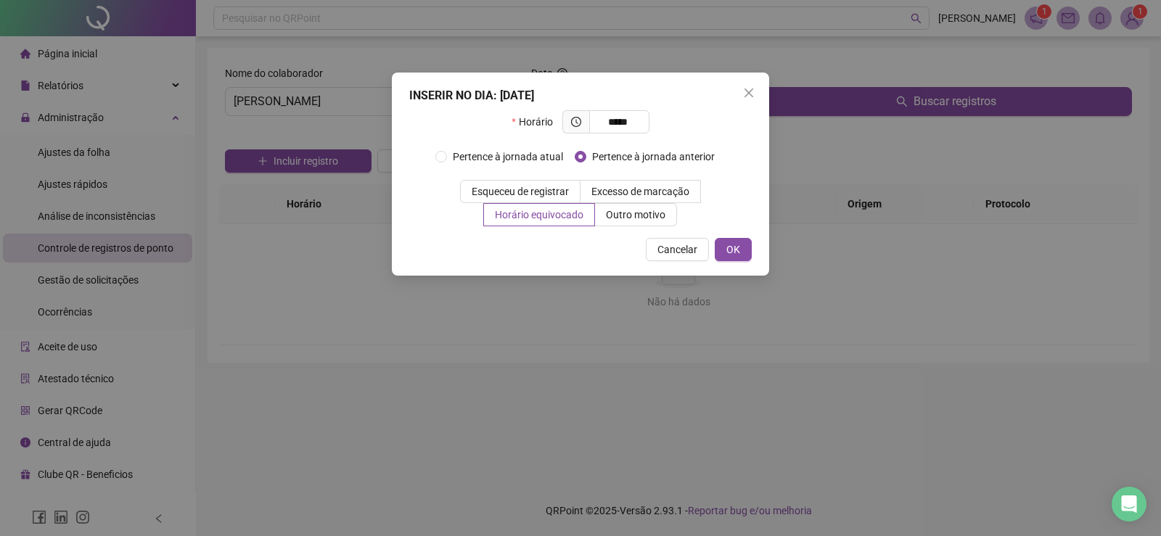
click at [547, 245] on div "Cancelar OK" at bounding box center [580, 249] width 342 height 23
click at [552, 216] on span "Horário equivocado" at bounding box center [539, 215] width 89 height 12
click at [668, 250] on span "Cancelar" at bounding box center [677, 250] width 40 height 16
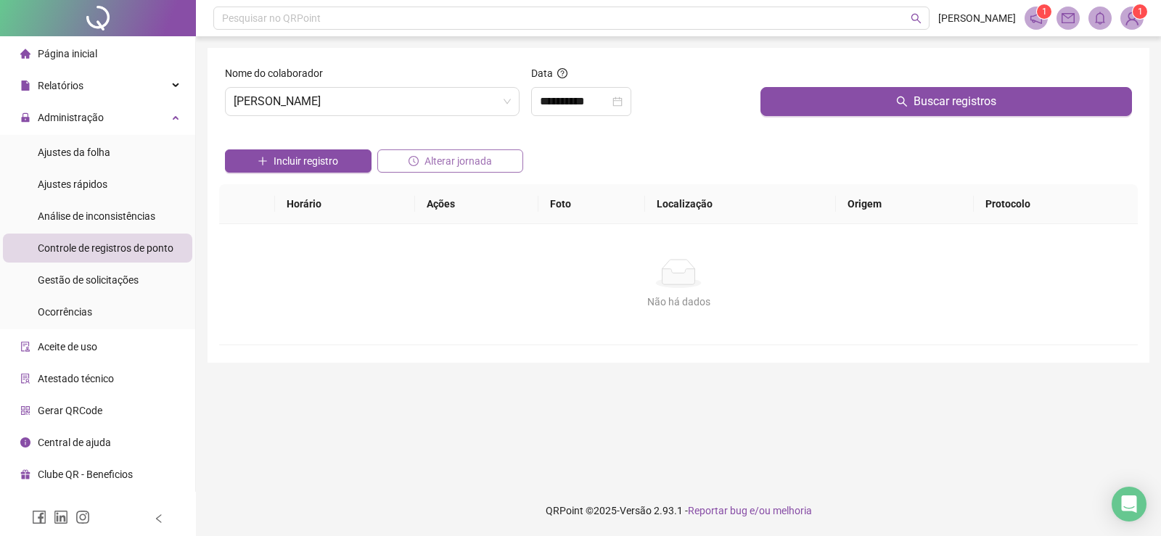
click at [457, 162] on span "Alterar jornada" at bounding box center [457, 161] width 67 height 16
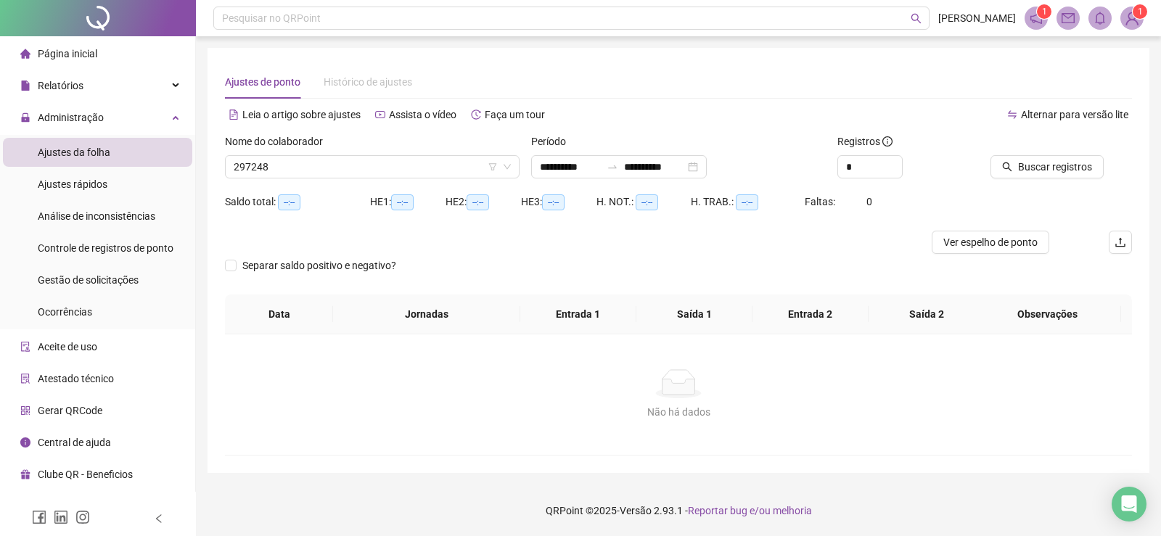
type input "**********"
click at [125, 172] on li "Ajustes rápidos" at bounding box center [97, 184] width 189 height 29
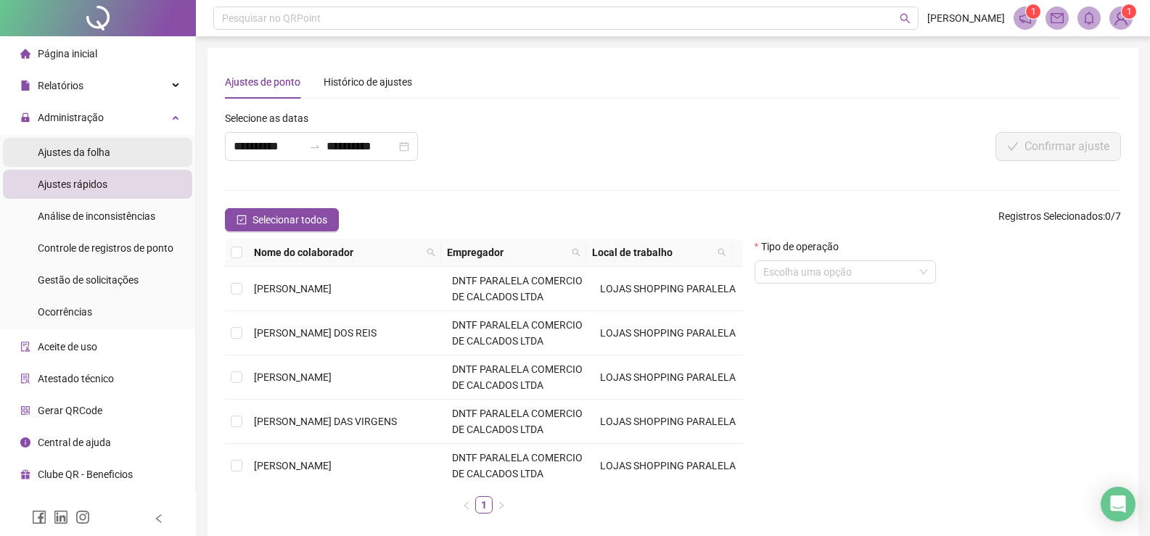
click at [136, 152] on li "Ajustes da folha" at bounding box center [97, 152] width 189 height 29
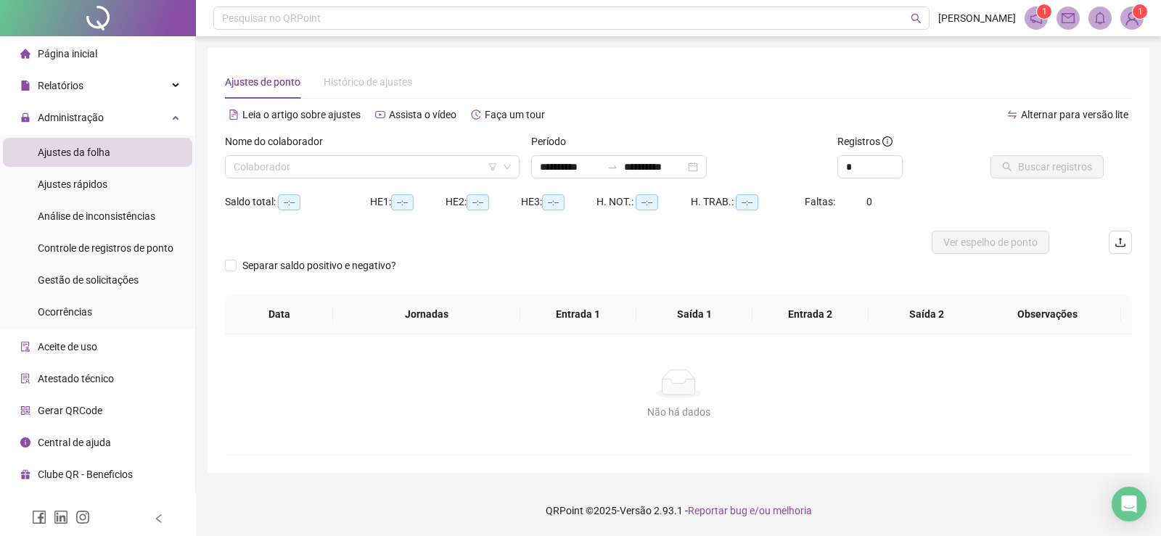
type input "**********"
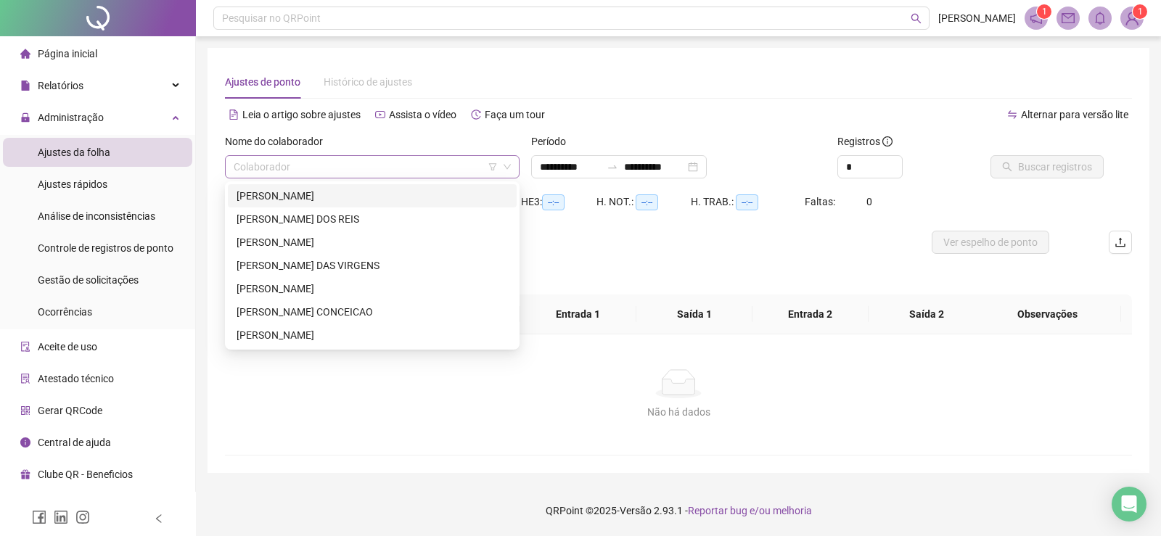
click at [383, 155] on div "Colaborador" at bounding box center [372, 166] width 295 height 23
click at [350, 335] on div "[PERSON_NAME]" at bounding box center [372, 335] width 271 height 16
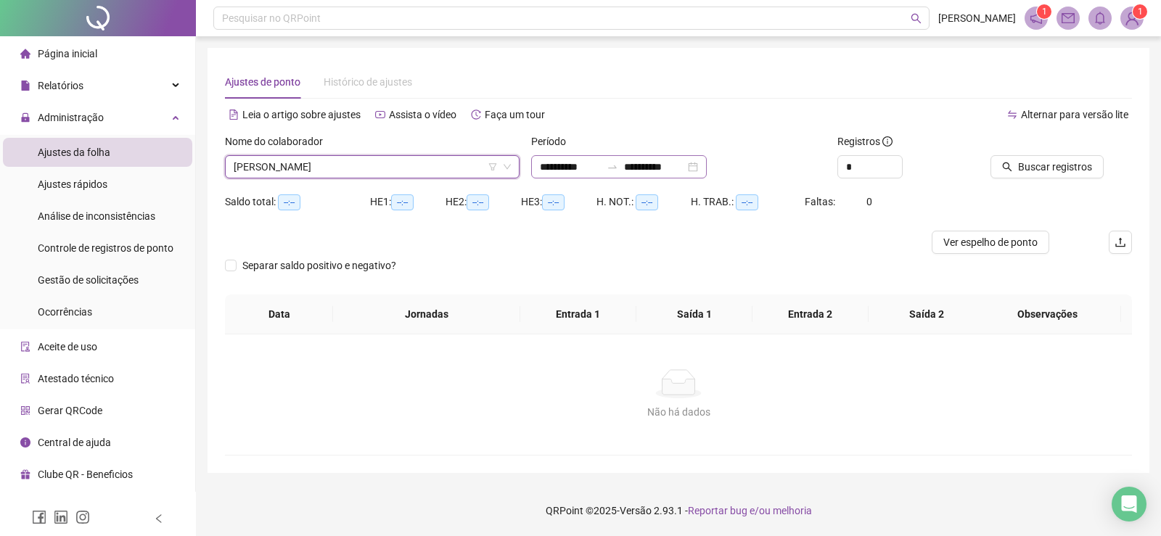
click at [707, 167] on div "**********" at bounding box center [619, 166] width 176 height 23
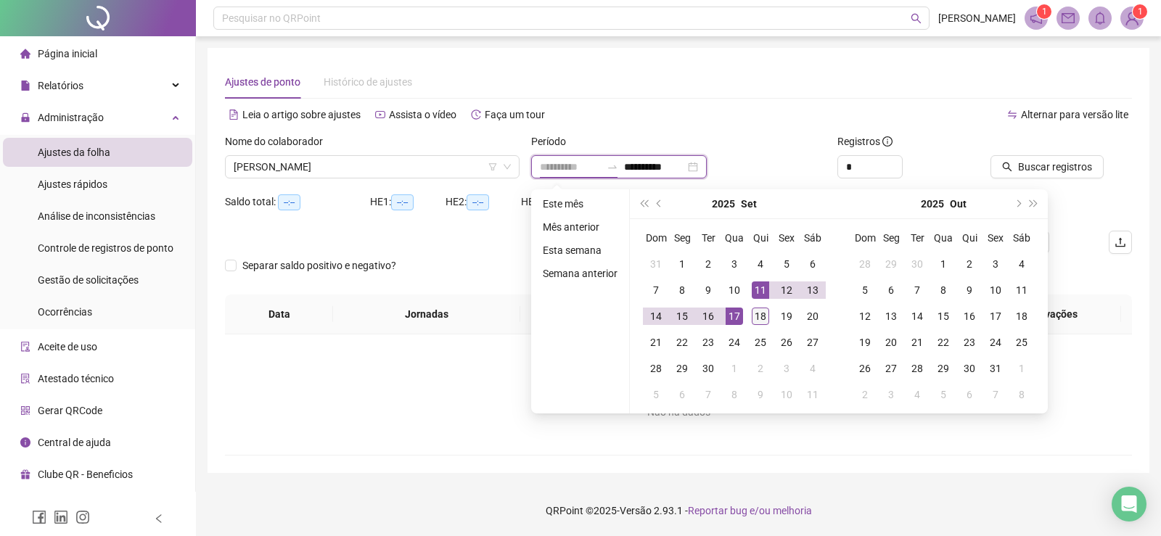
type input "**********"
click at [759, 318] on div "18" at bounding box center [760, 316] width 17 height 17
type input "**********"
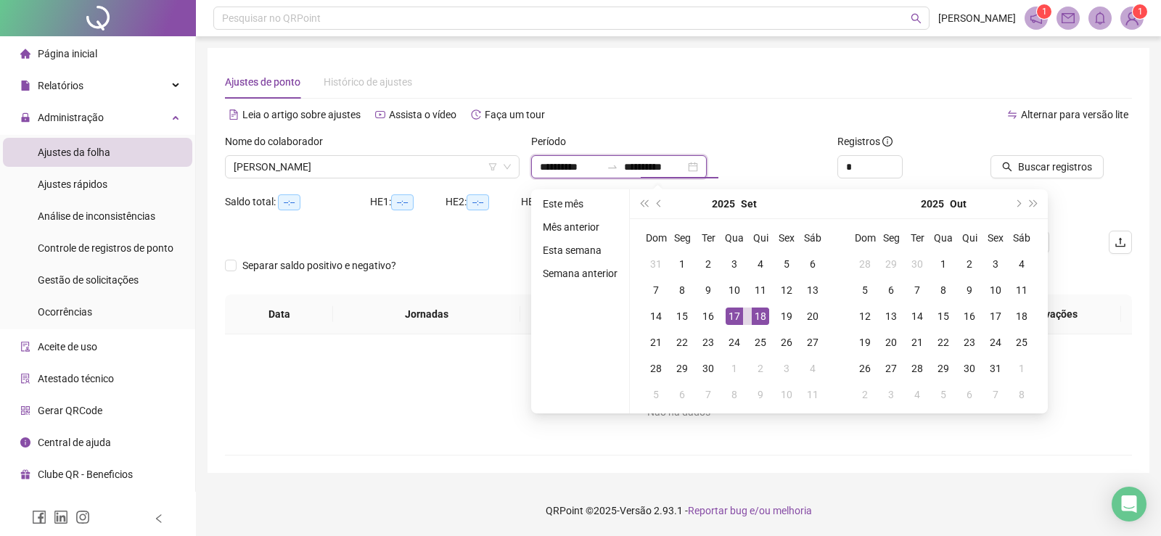
type input "**********"
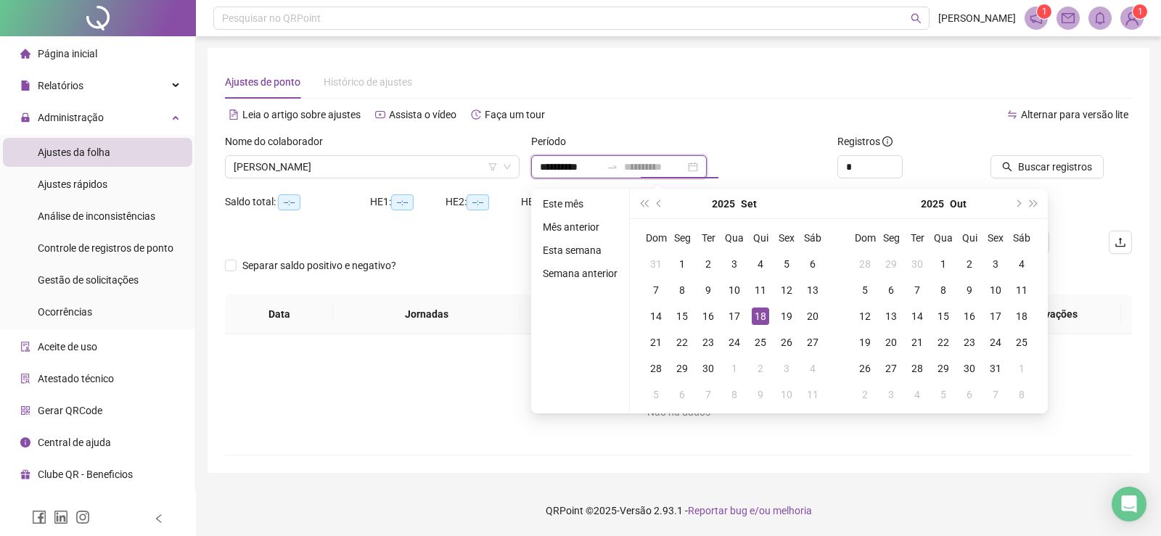
type input "**********"
click at [762, 312] on div "18" at bounding box center [760, 316] width 17 height 17
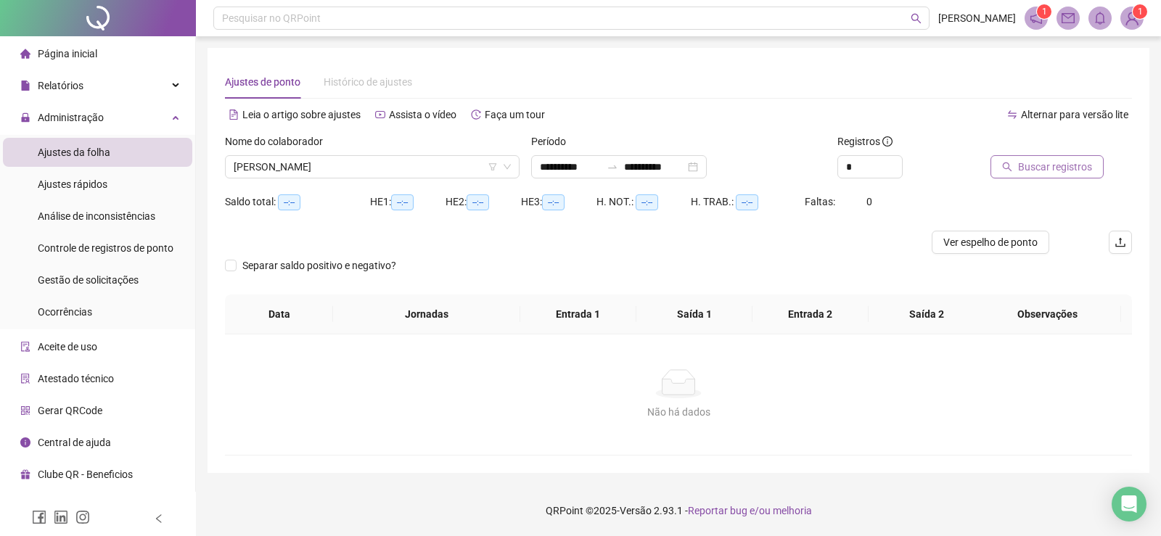
click at [1011, 165] on icon "search" at bounding box center [1007, 167] width 10 height 10
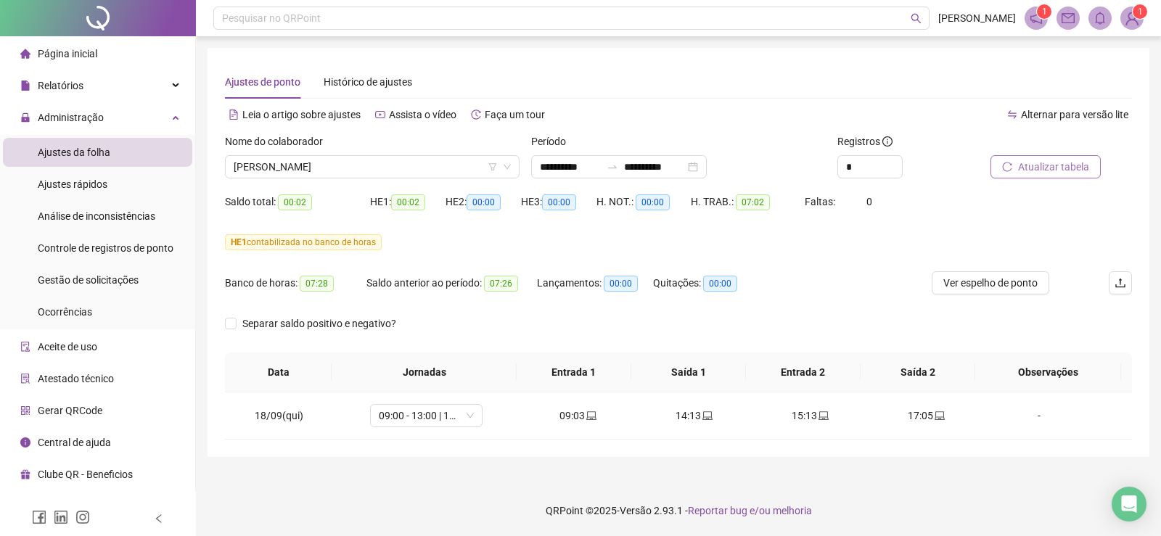
drag, startPoint x: 726, startPoint y: 163, endPoint x: 698, endPoint y: 184, distance: 34.2
click at [707, 165] on div "**********" at bounding box center [619, 166] width 176 height 23
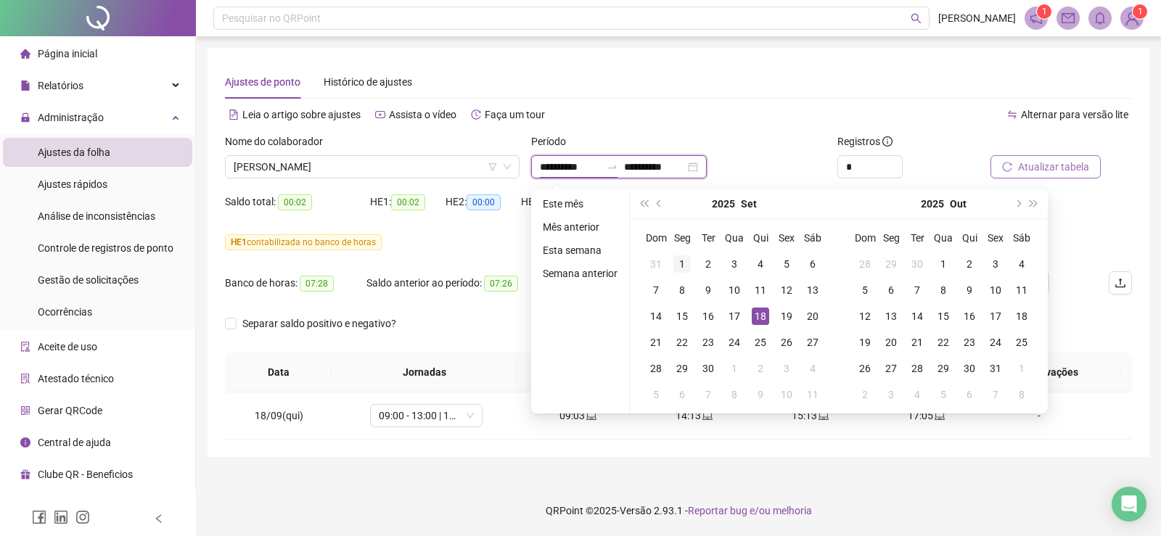
type input "**********"
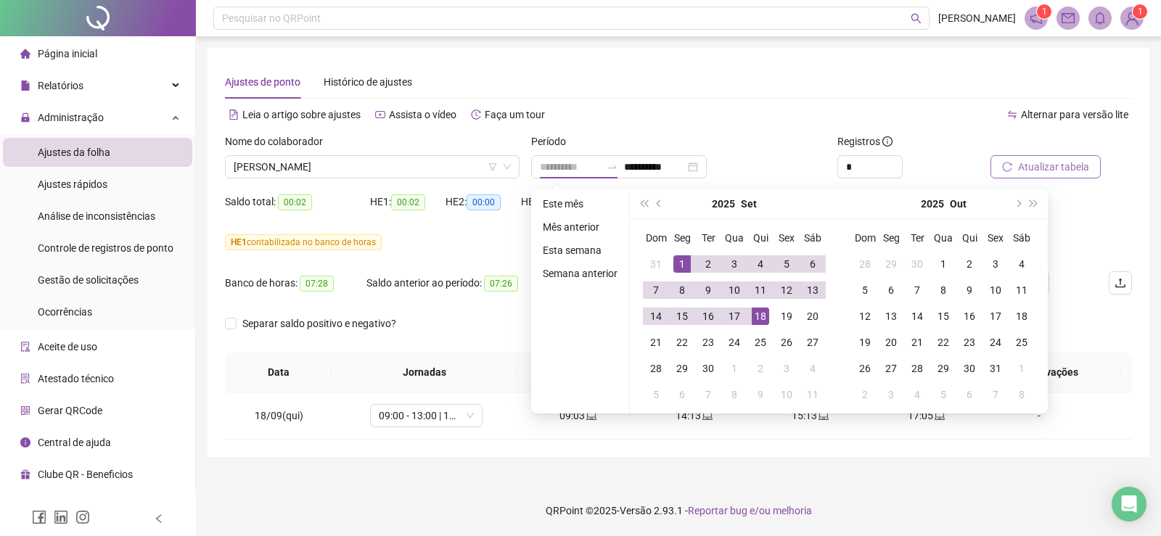
click at [677, 266] on div "1" at bounding box center [681, 263] width 17 height 17
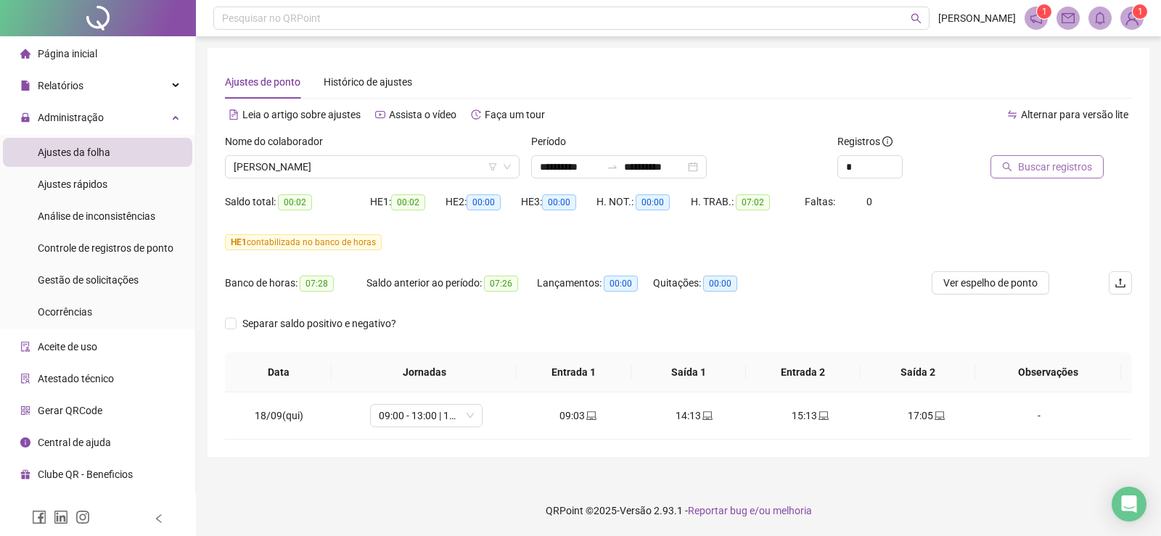
click at [1007, 164] on icon "search" at bounding box center [1007, 167] width 10 height 10
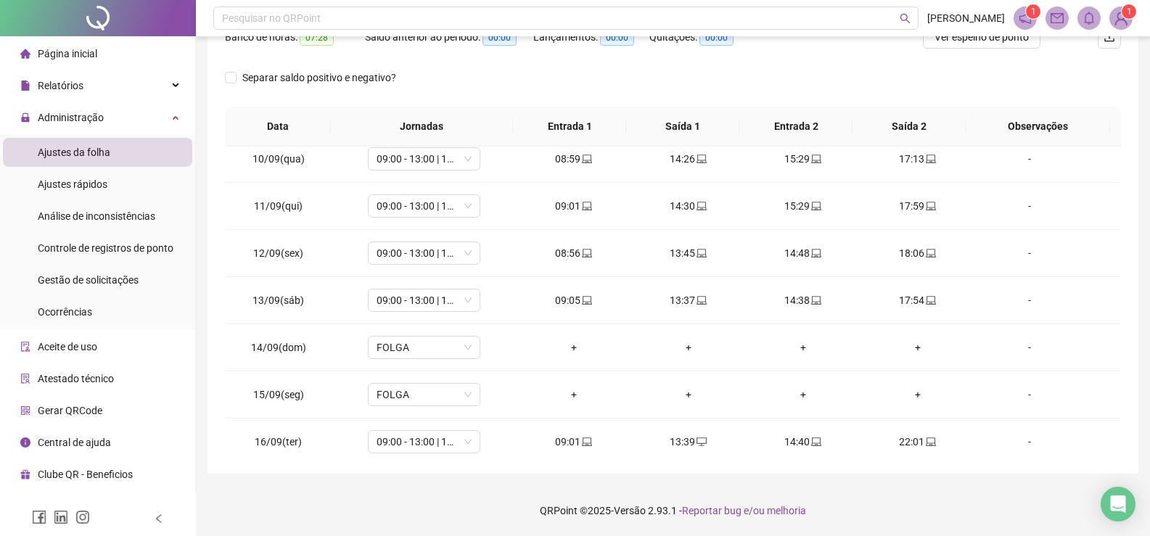
scroll to position [539, 0]
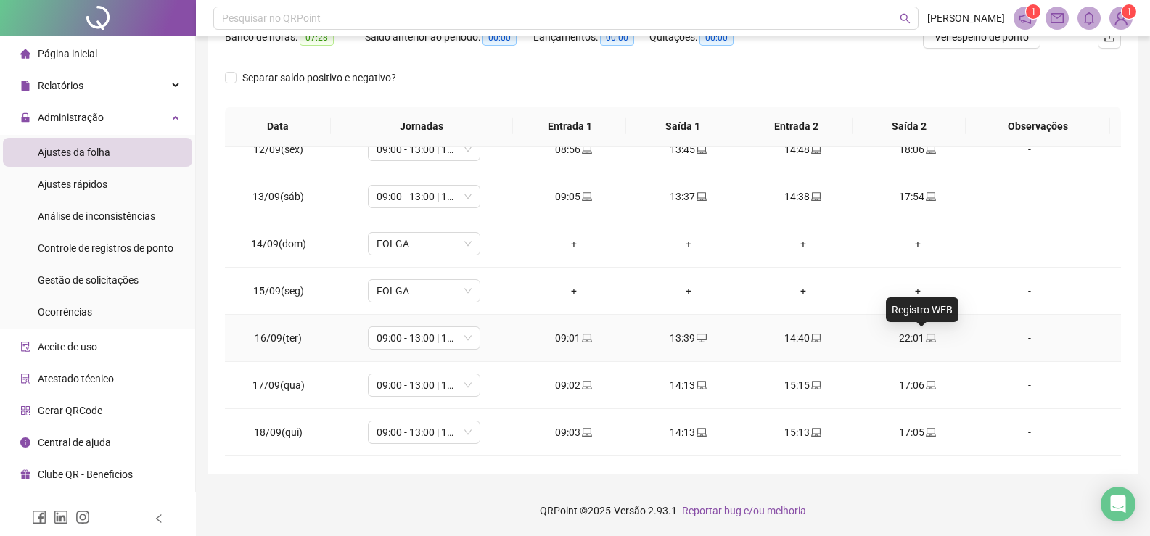
click at [926, 340] on icon "laptop" at bounding box center [931, 338] width 10 height 10
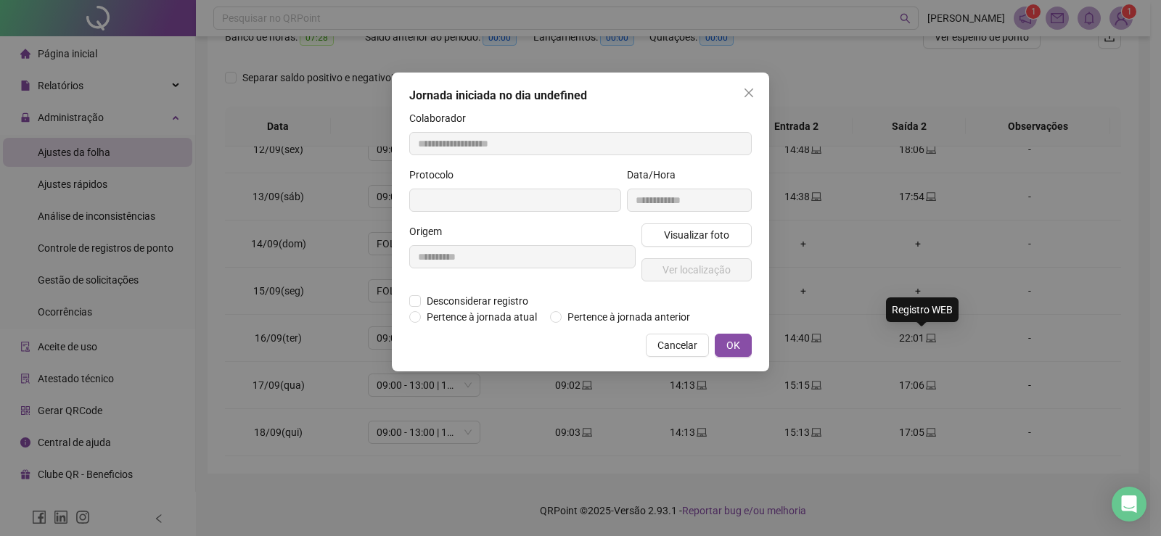
type input "**********"
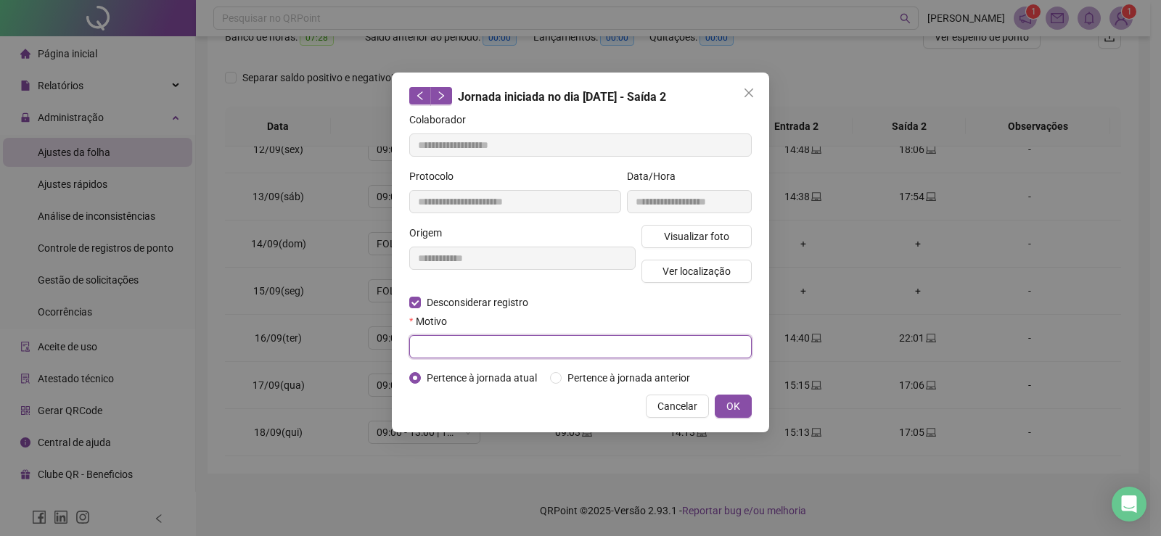
click at [466, 337] on input "text" at bounding box center [580, 346] width 342 height 23
type input "*"
type input "**********"
click at [743, 405] on button "OK" at bounding box center [733, 406] width 37 height 23
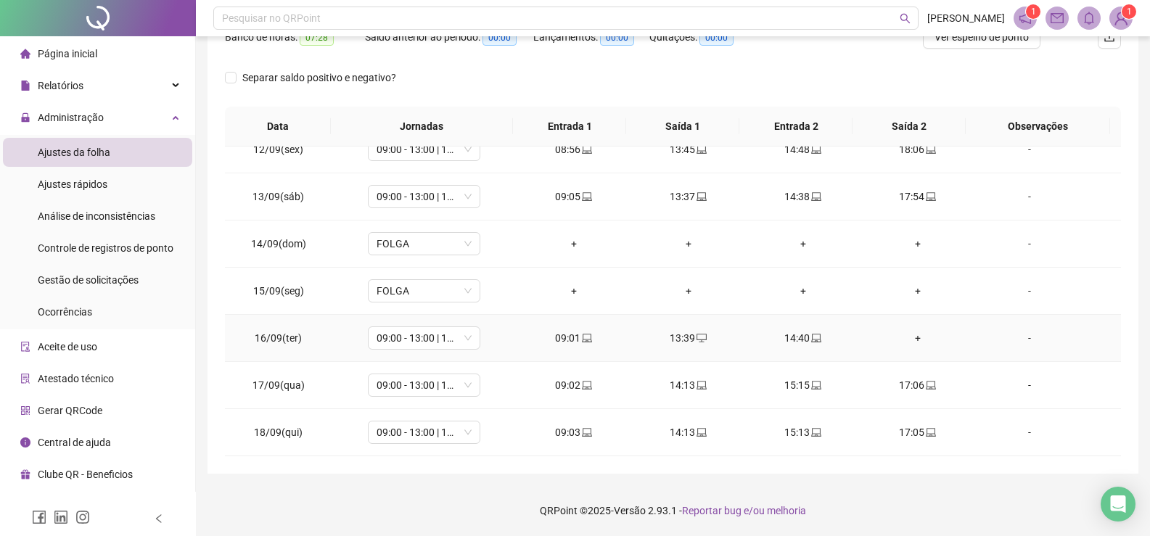
click at [905, 340] on div "+" at bounding box center [917, 338] width 91 height 16
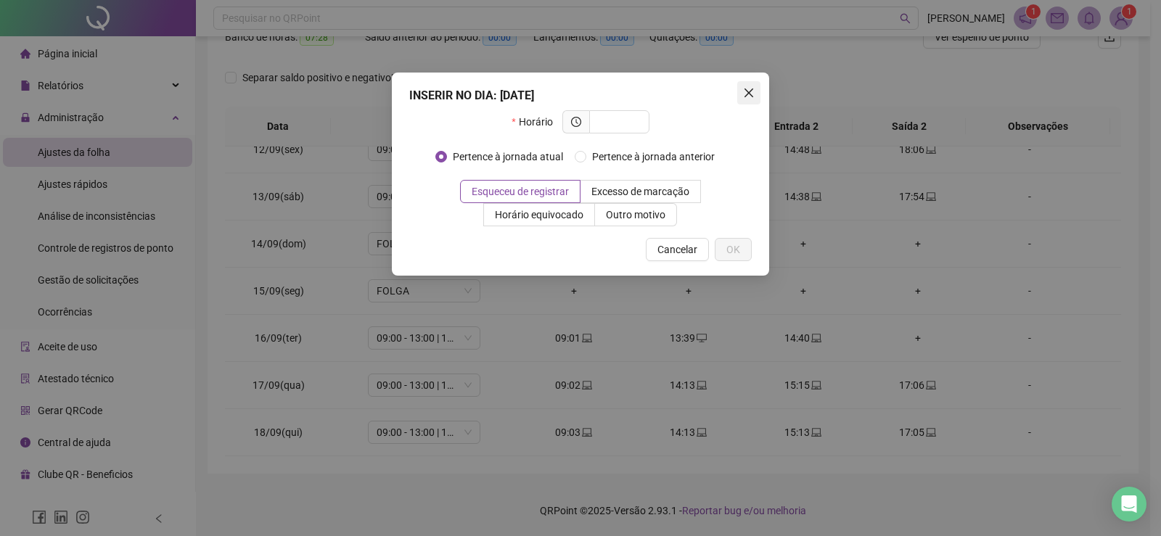
click at [747, 86] on button "Close" at bounding box center [748, 92] width 23 height 23
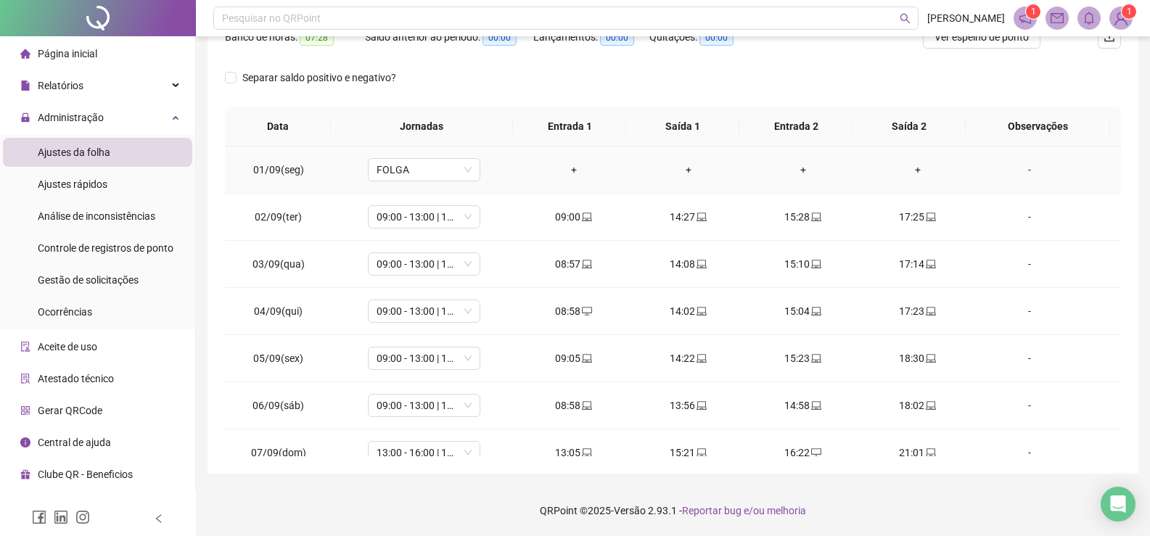
scroll to position [0, 0]
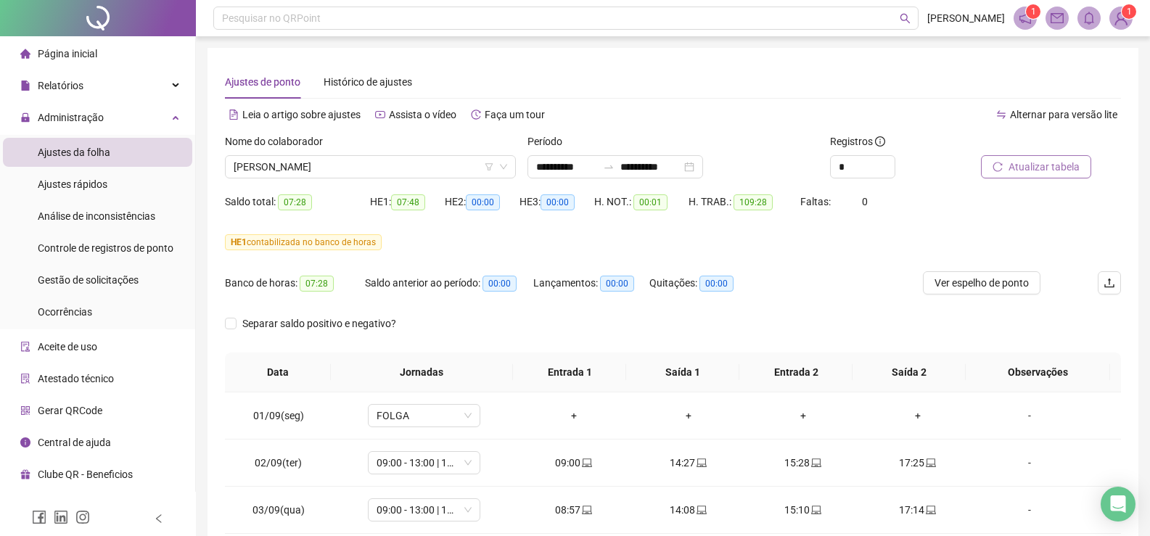
click at [1009, 165] on span "Atualizar tabela" at bounding box center [1044, 167] width 71 height 16
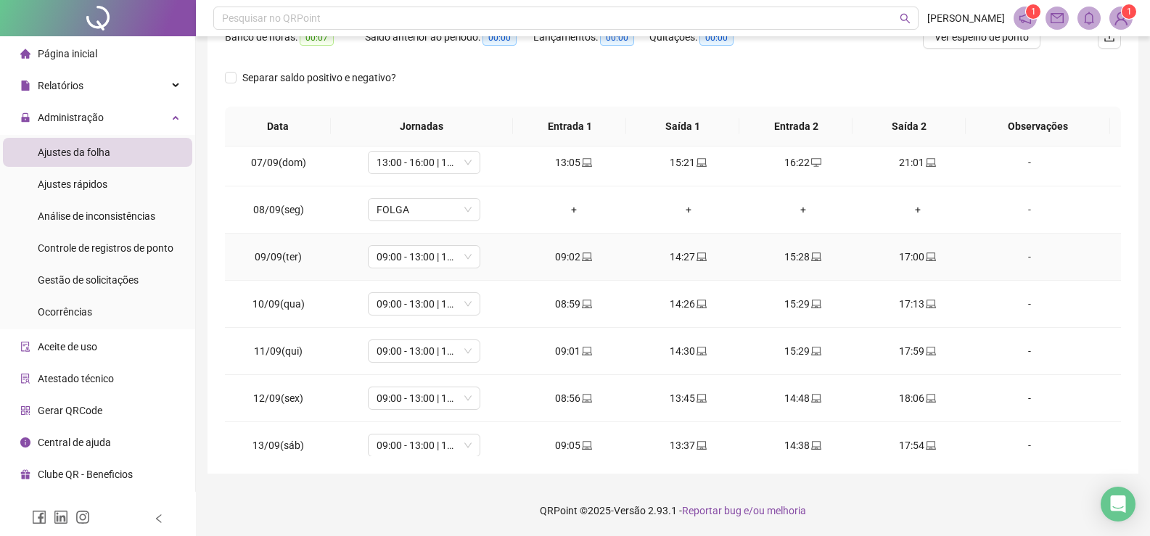
scroll to position [539, 0]
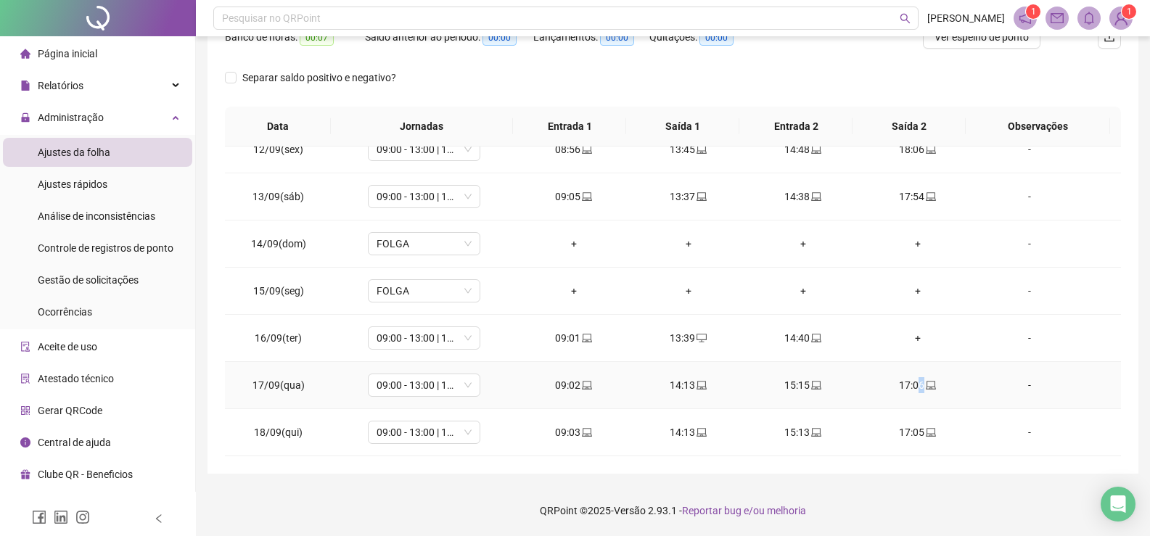
click at [914, 387] on div "17:06" at bounding box center [917, 385] width 91 height 16
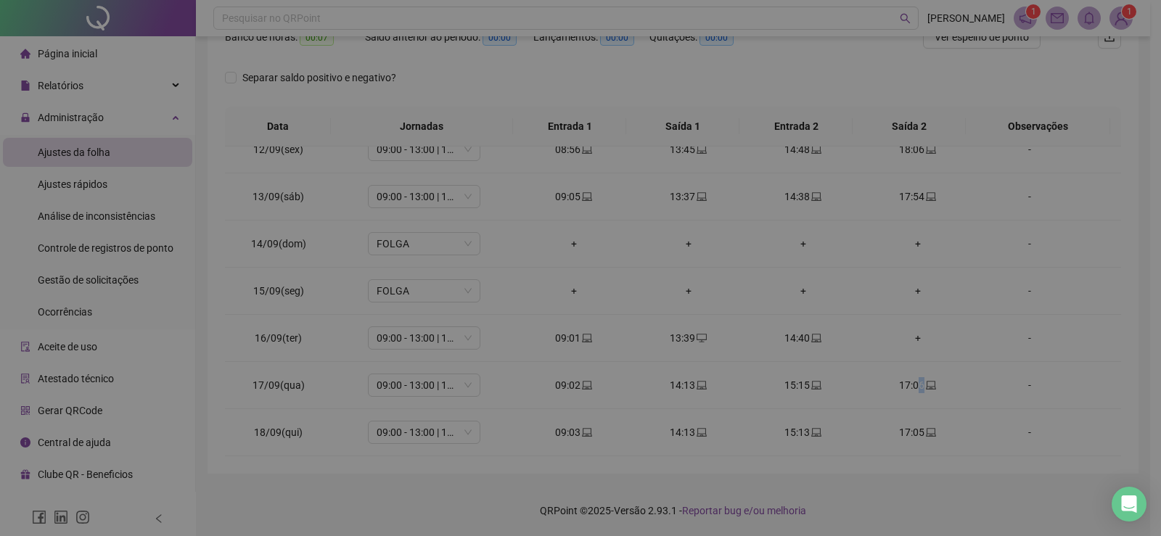
type input "**********"
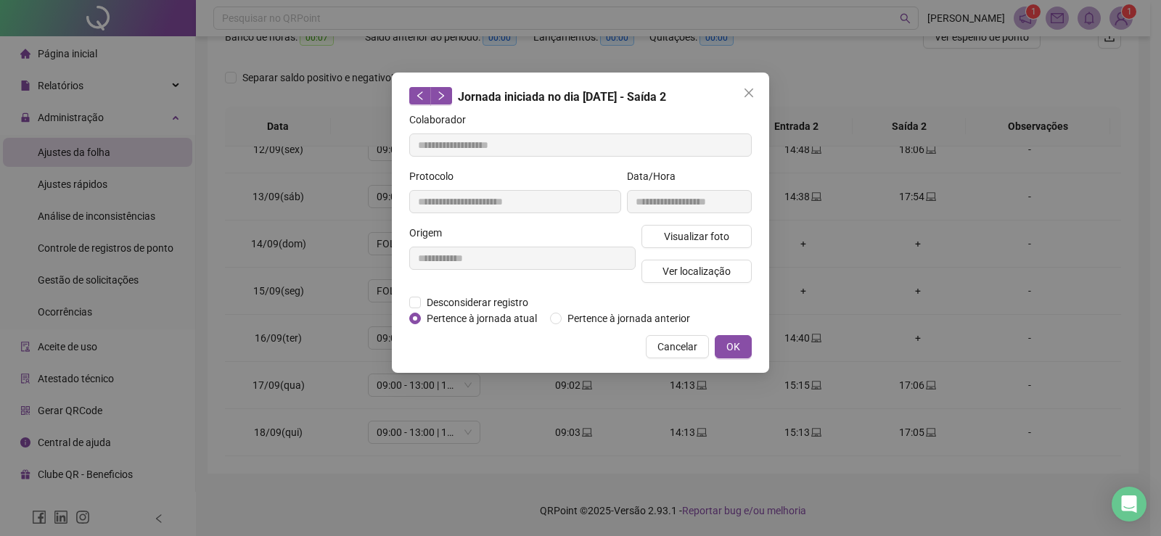
click at [795, 75] on div "**********" at bounding box center [580, 268] width 1161 height 536
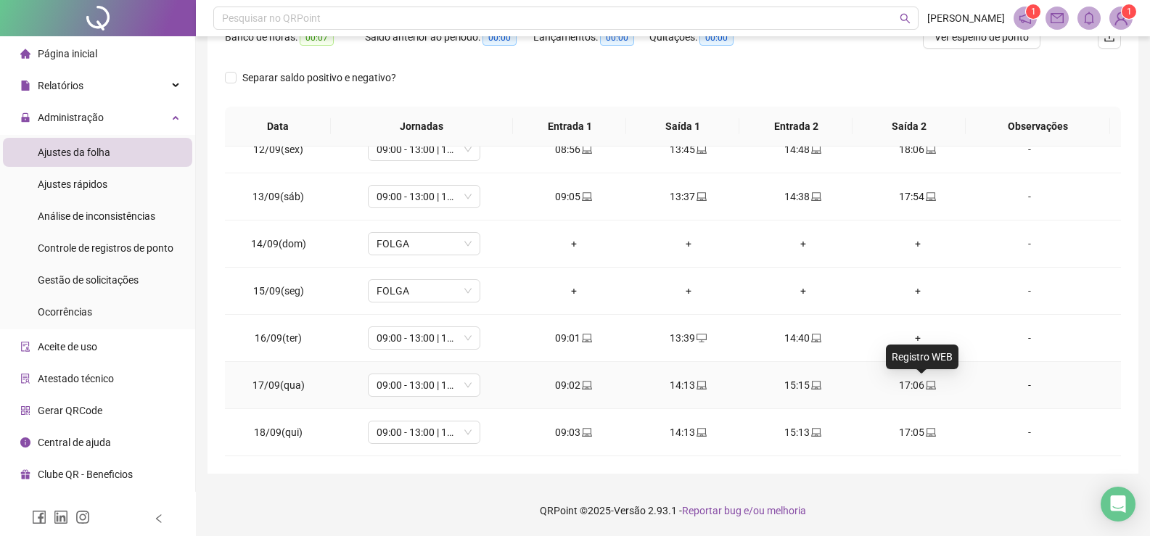
click at [926, 380] on icon "laptop" at bounding box center [931, 385] width 10 height 10
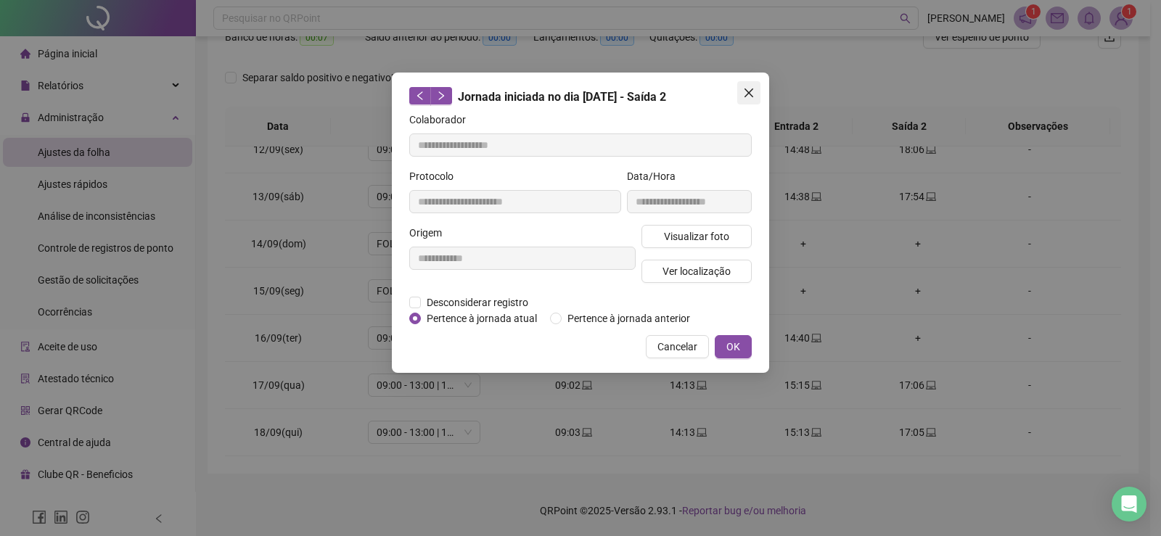
click at [747, 85] on button "Close" at bounding box center [748, 92] width 23 height 23
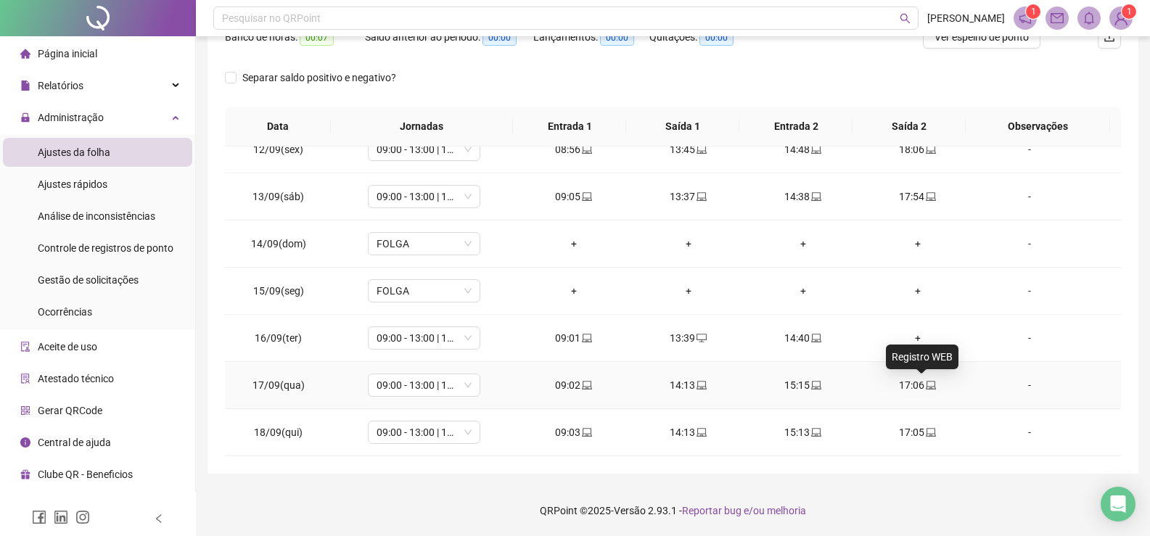
click at [926, 380] on icon "laptop" at bounding box center [931, 385] width 10 height 10
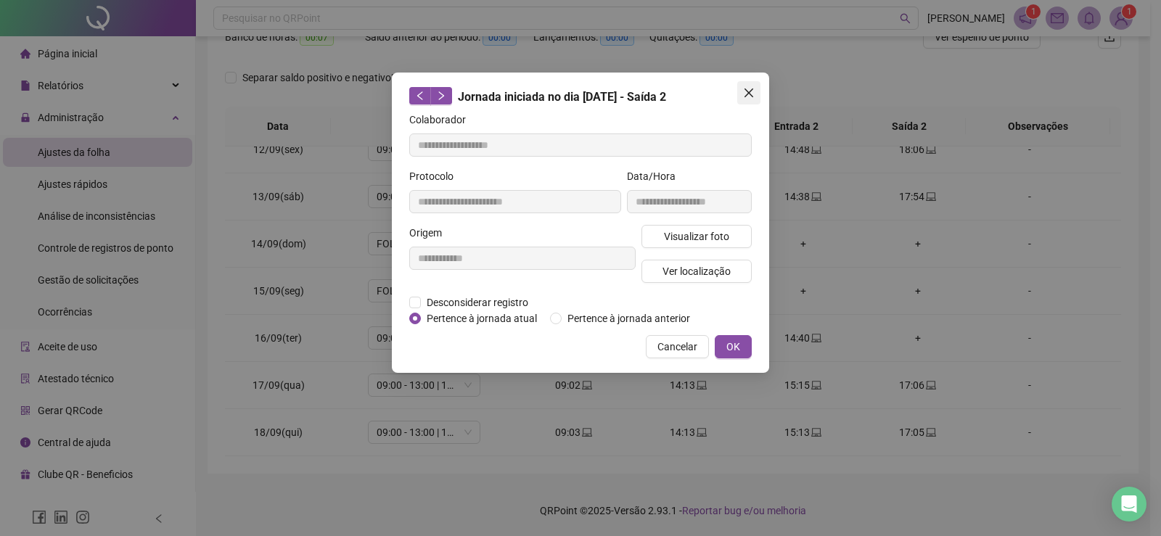
click at [751, 88] on icon "close" at bounding box center [749, 93] width 12 height 12
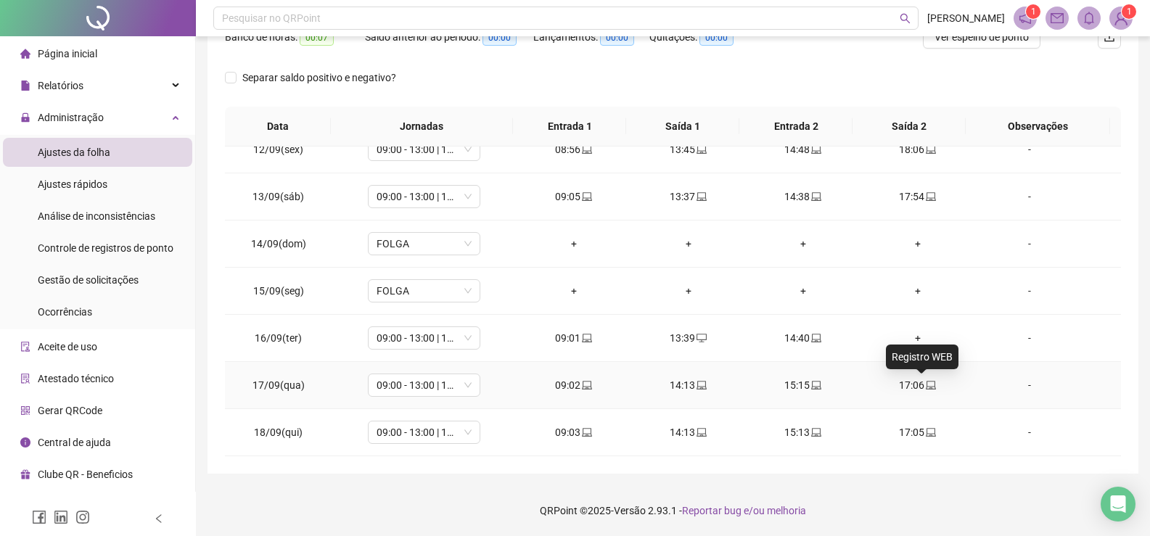
click at [926, 385] on icon "laptop" at bounding box center [931, 385] width 10 height 10
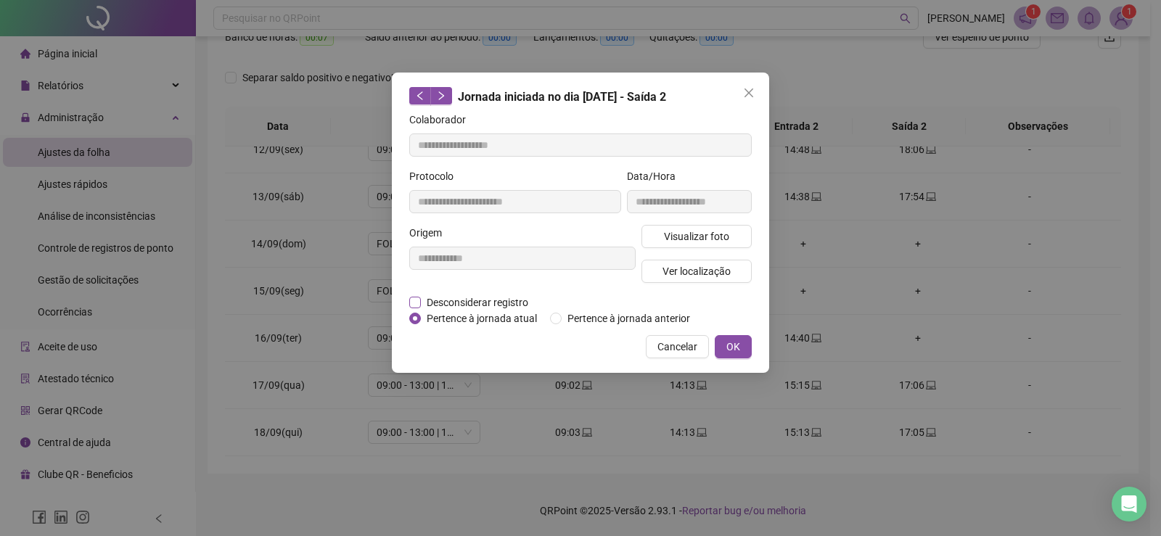
click at [493, 301] on span "Desconsiderar registro" at bounding box center [477, 303] width 113 height 16
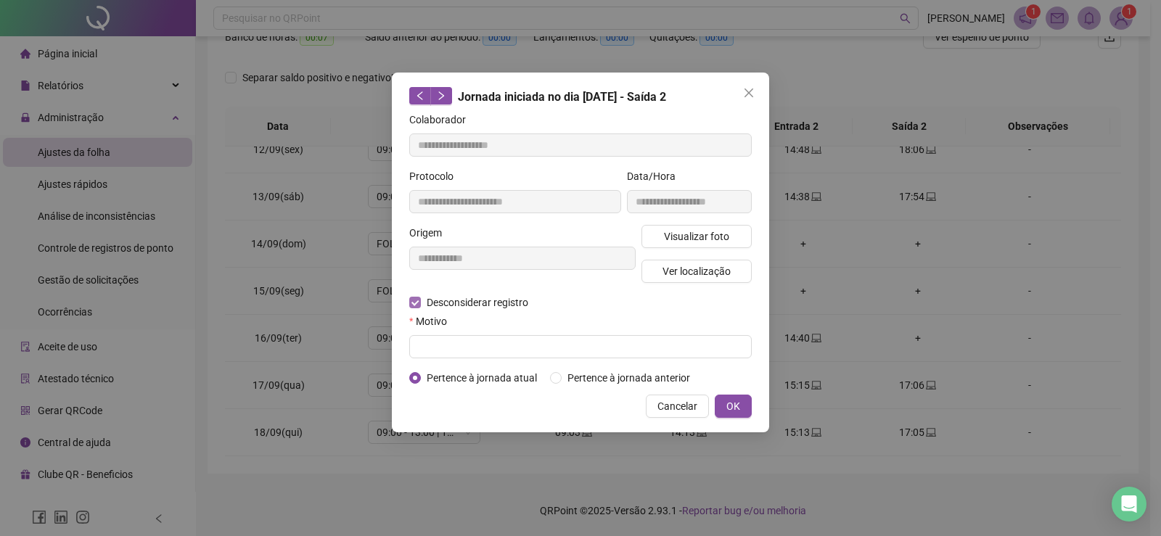
click at [493, 301] on span "Desconsiderar registro" at bounding box center [477, 303] width 113 height 16
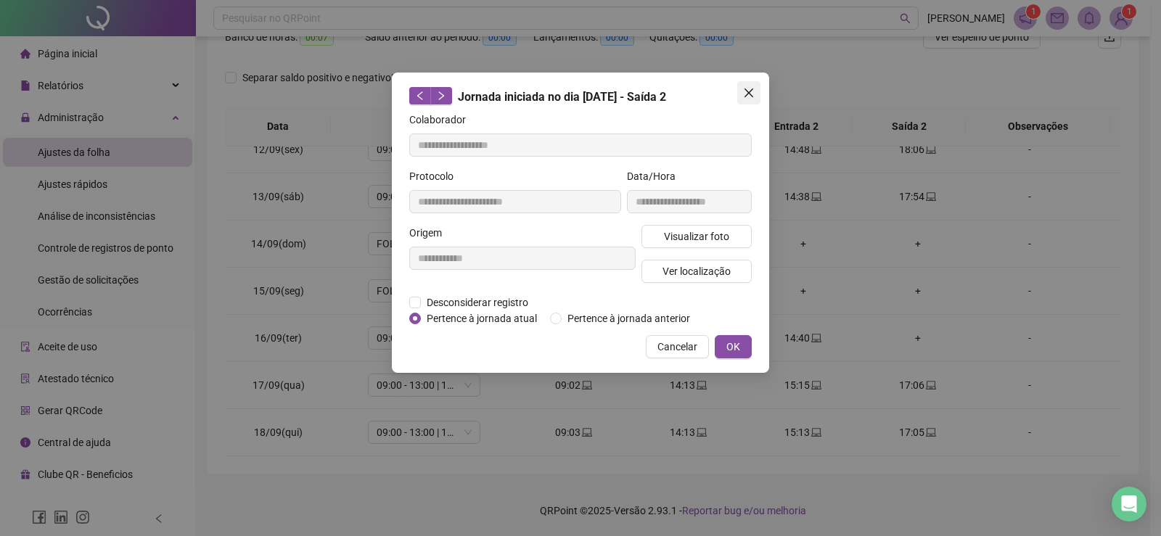
click at [757, 93] on span "Close" at bounding box center [748, 93] width 23 height 12
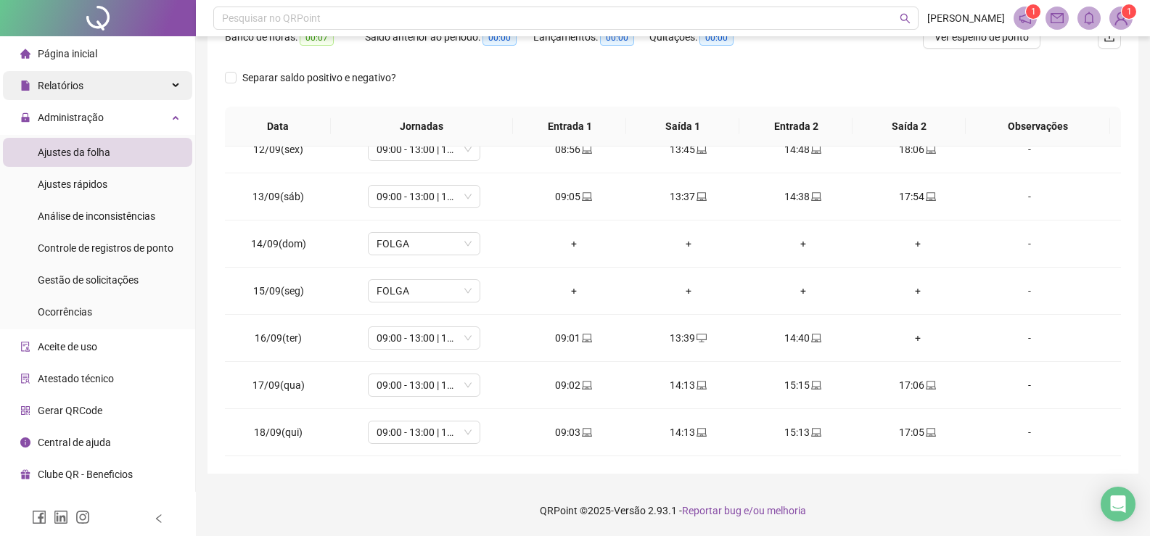
click at [167, 83] on div "Relatórios" at bounding box center [97, 85] width 189 height 29
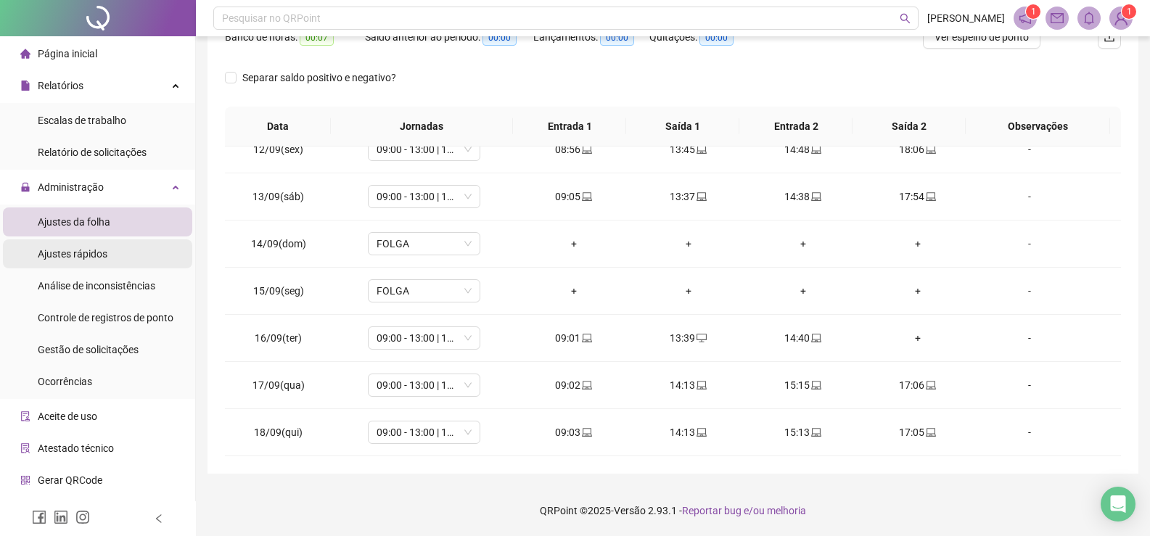
click at [136, 245] on li "Ajustes rápidos" at bounding box center [97, 253] width 189 height 29
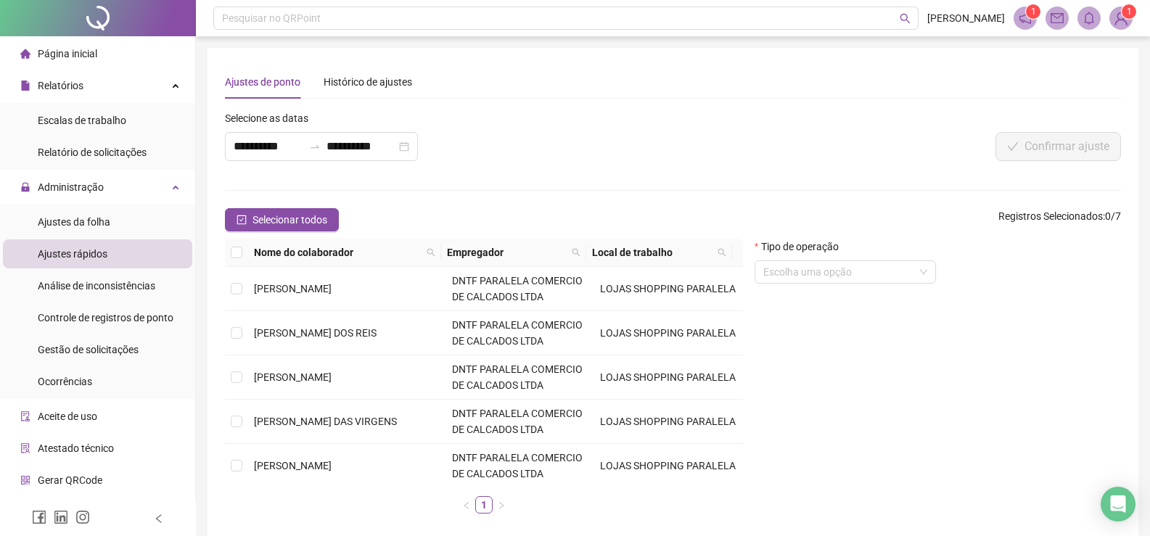
scroll to position [69, 0]
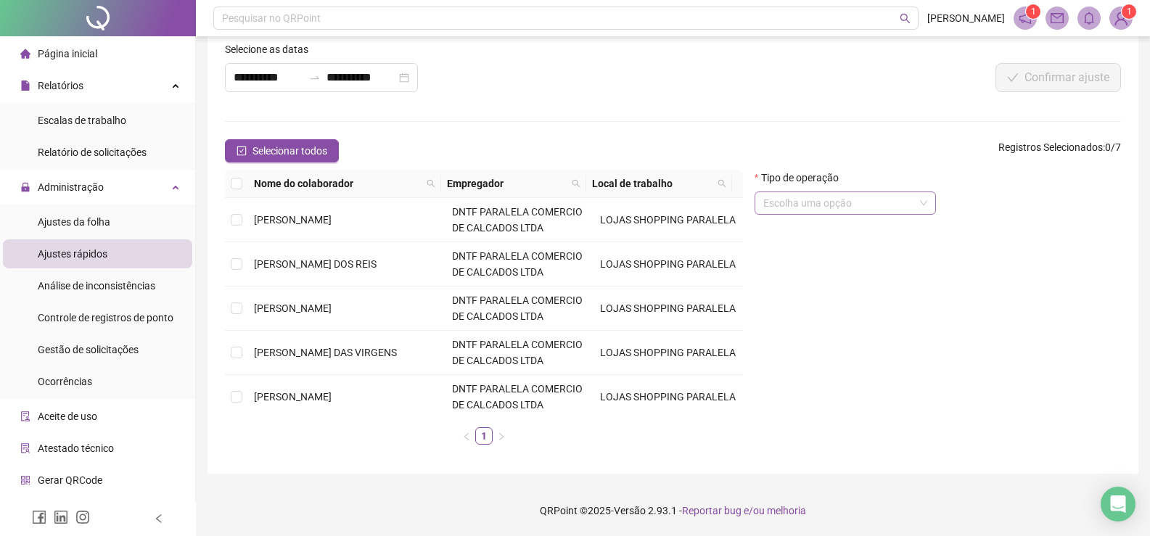
click at [885, 197] on input "search" at bounding box center [838, 203] width 151 height 22
drag, startPoint x: 810, startPoint y: 83, endPoint x: 341, endPoint y: 173, distance: 477.3
click at [808, 83] on div "Confirmar ajuste" at bounding box center [934, 77] width 374 height 29
click at [118, 224] on li "Ajustes da folha" at bounding box center [97, 222] width 189 height 29
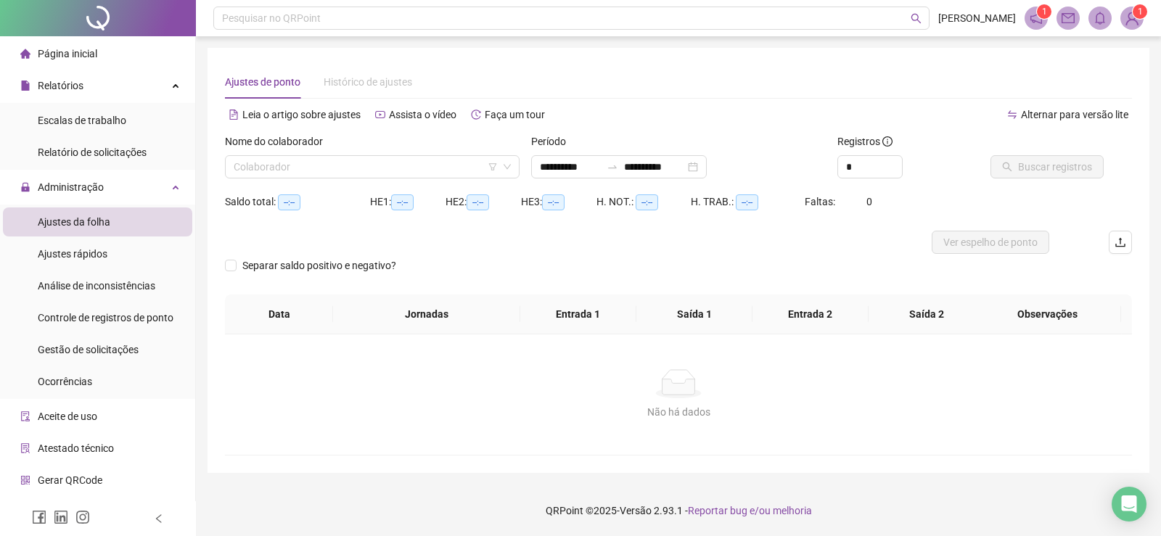
type input "**********"
click at [124, 255] on li "Ajustes rápidos" at bounding box center [97, 253] width 189 height 29
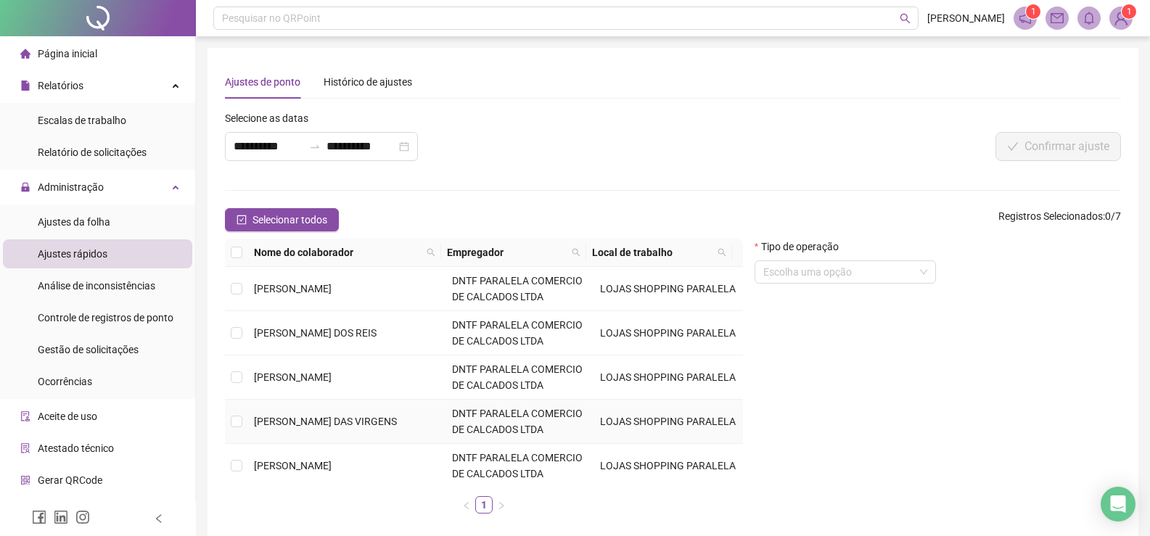
scroll to position [92, 0]
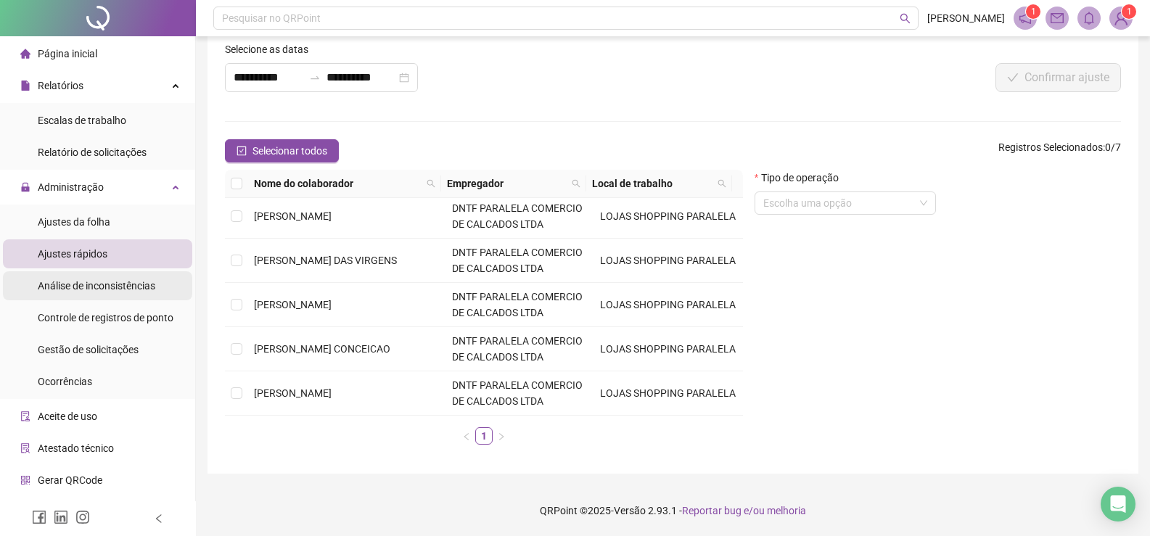
click at [138, 285] on span "Análise de inconsistências" at bounding box center [97, 286] width 118 height 12
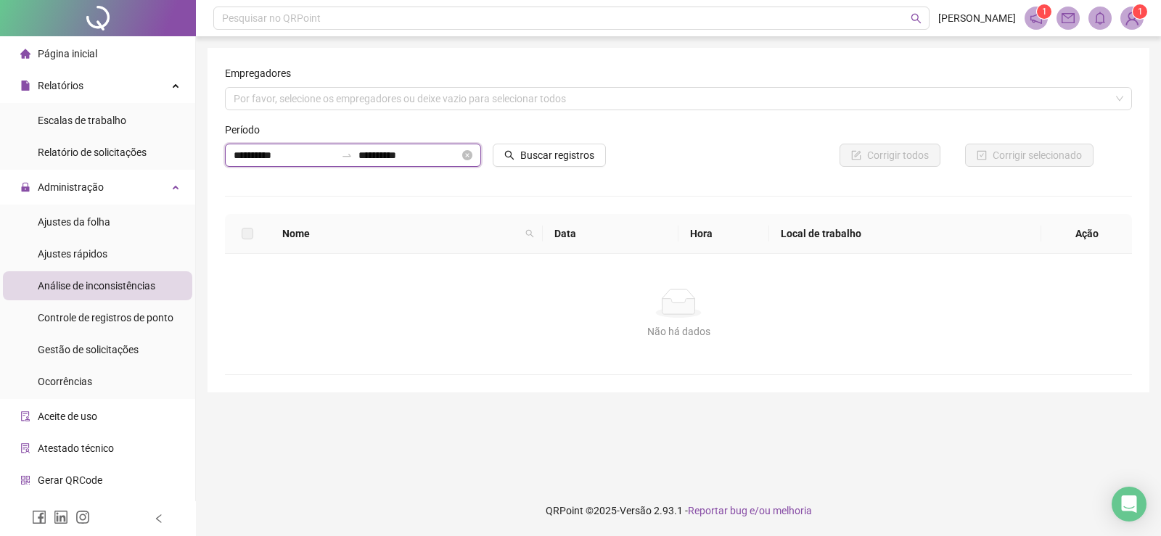
click at [452, 158] on input "**********" at bounding box center [409, 155] width 102 height 16
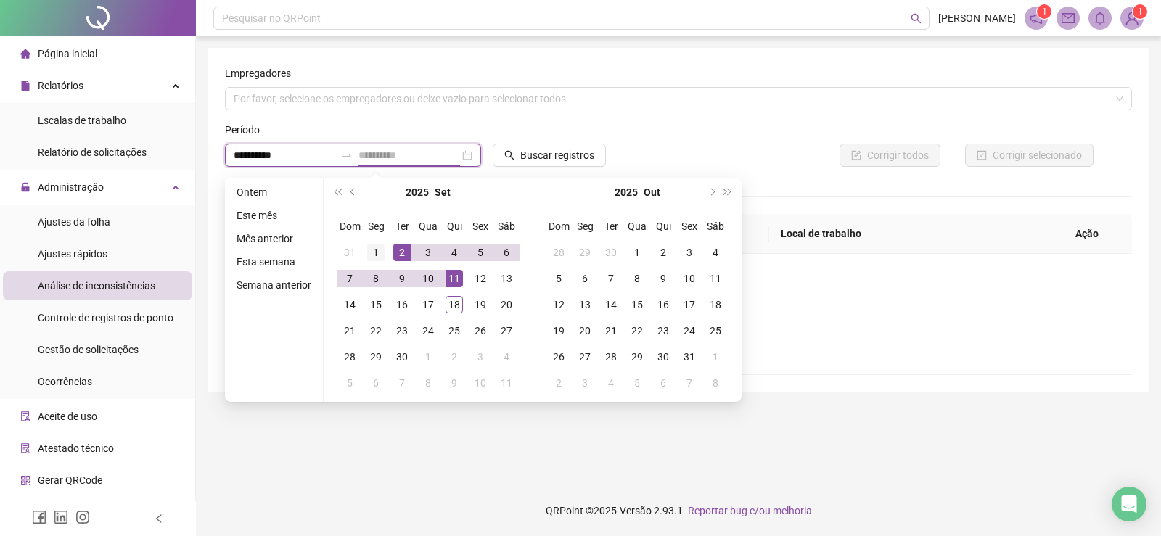
type input "**********"
click at [370, 245] on div "1" at bounding box center [375, 252] width 17 height 17
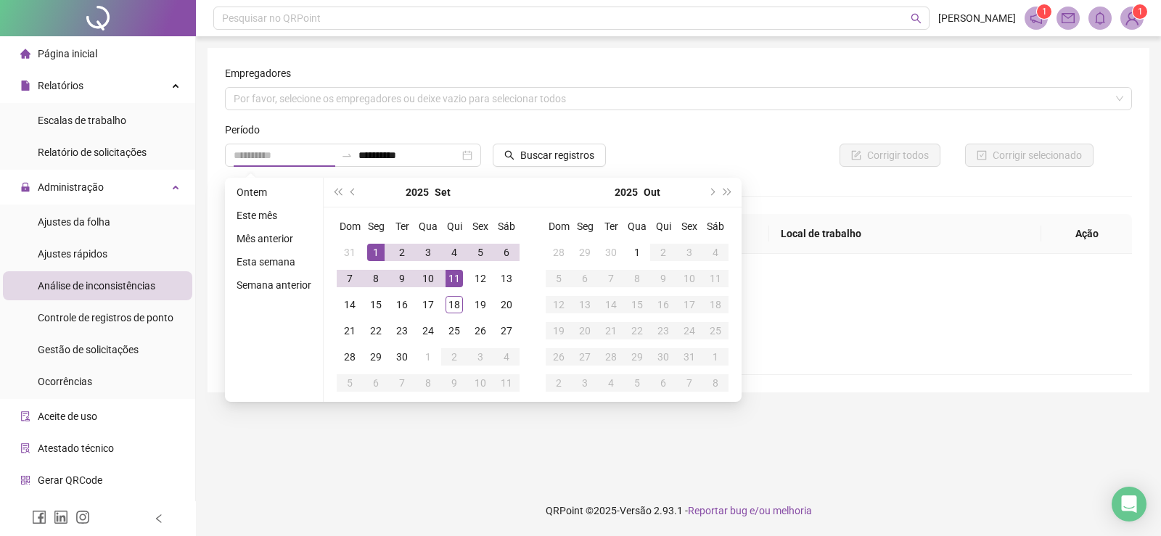
click at [370, 245] on div "1" at bounding box center [375, 252] width 17 height 17
type input "**********"
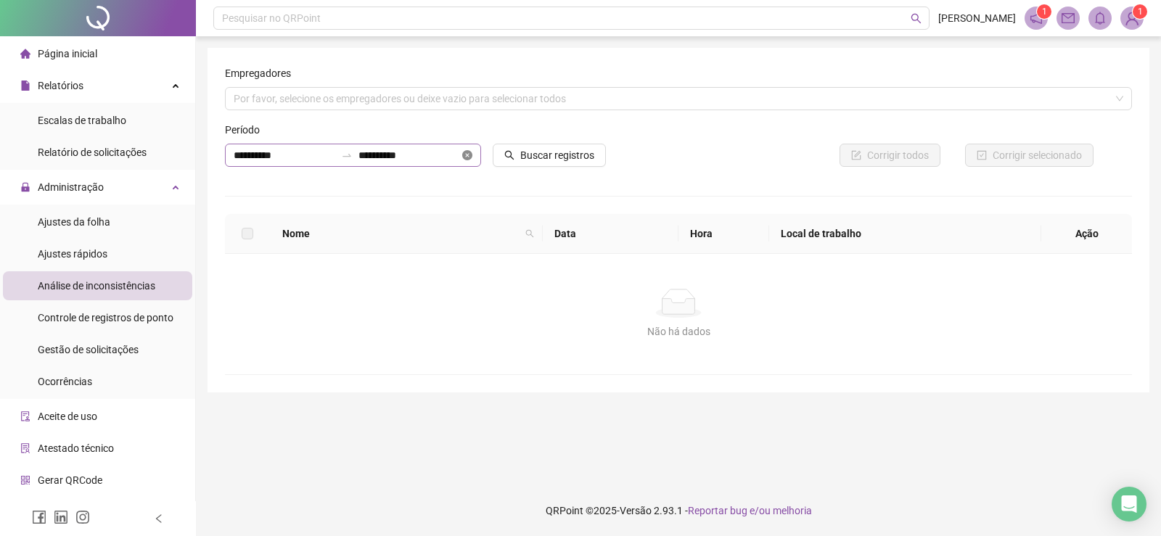
click at [470, 155] on icon "close-circle" at bounding box center [467, 155] width 10 height 10
click at [469, 157] on div at bounding box center [353, 155] width 256 height 23
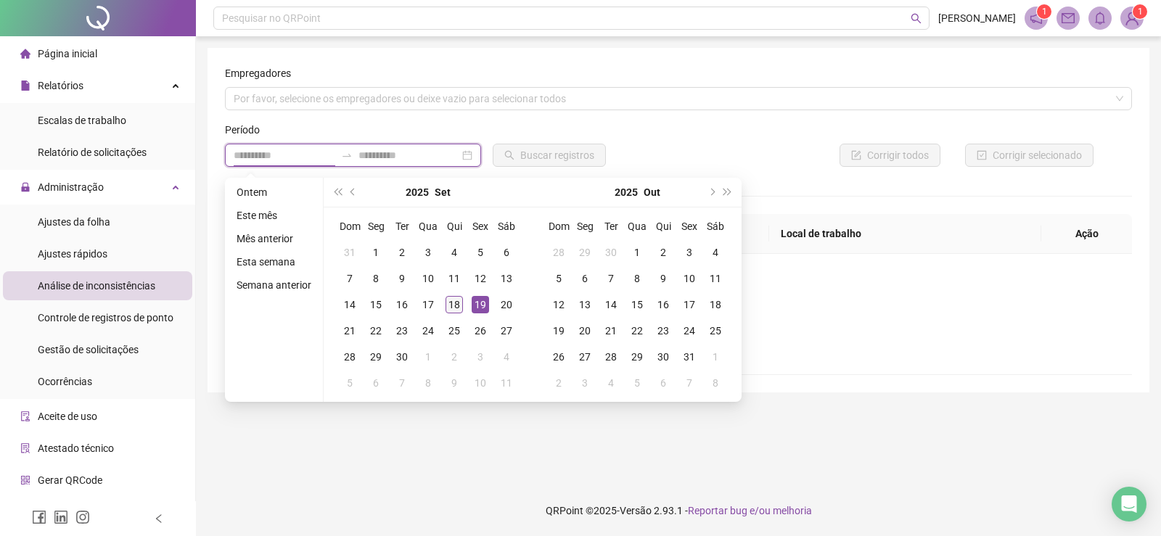
type input "**********"
click at [454, 302] on div "18" at bounding box center [454, 304] width 17 height 17
type input "**********"
click at [464, 154] on icon "close-circle" at bounding box center [467, 155] width 10 height 10
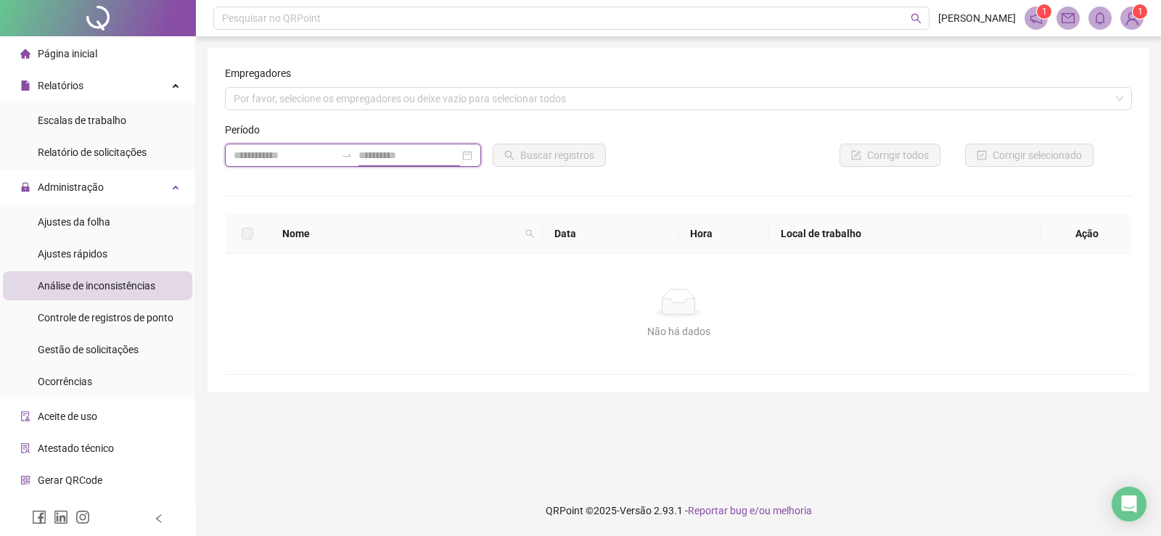
click at [464, 154] on div at bounding box center [353, 155] width 256 height 23
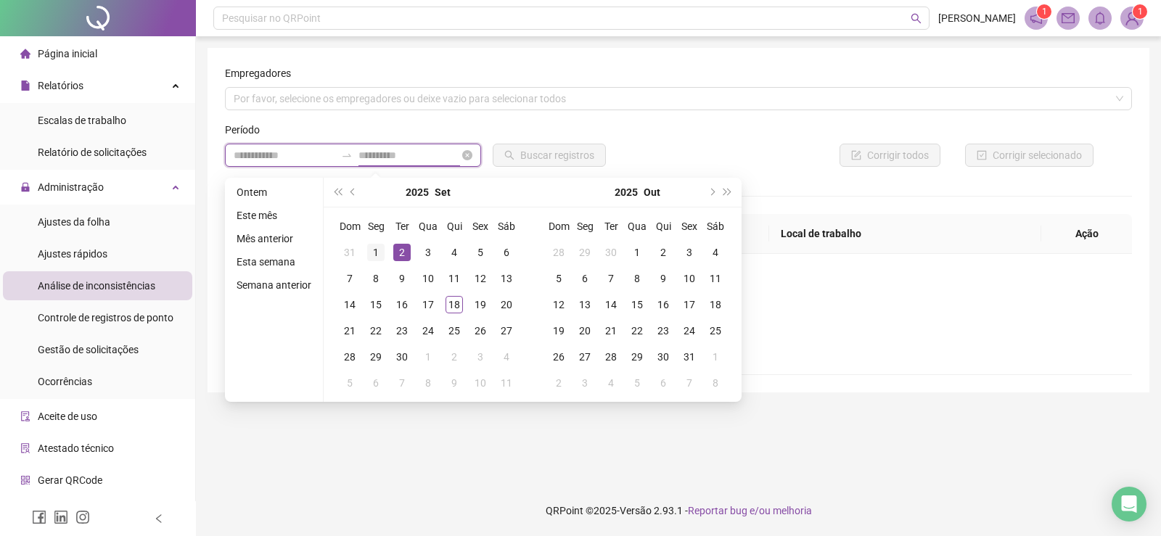
type input "**********"
click at [369, 249] on div "1" at bounding box center [375, 252] width 17 height 17
type input "**********"
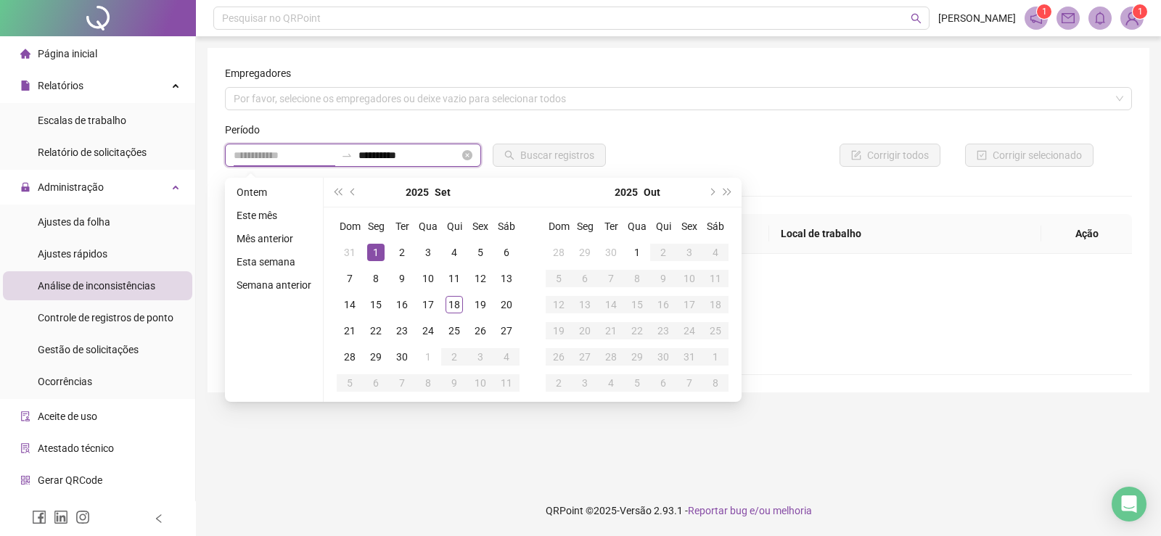
click at [264, 157] on input at bounding box center [285, 155] width 102 height 16
type input "**********"
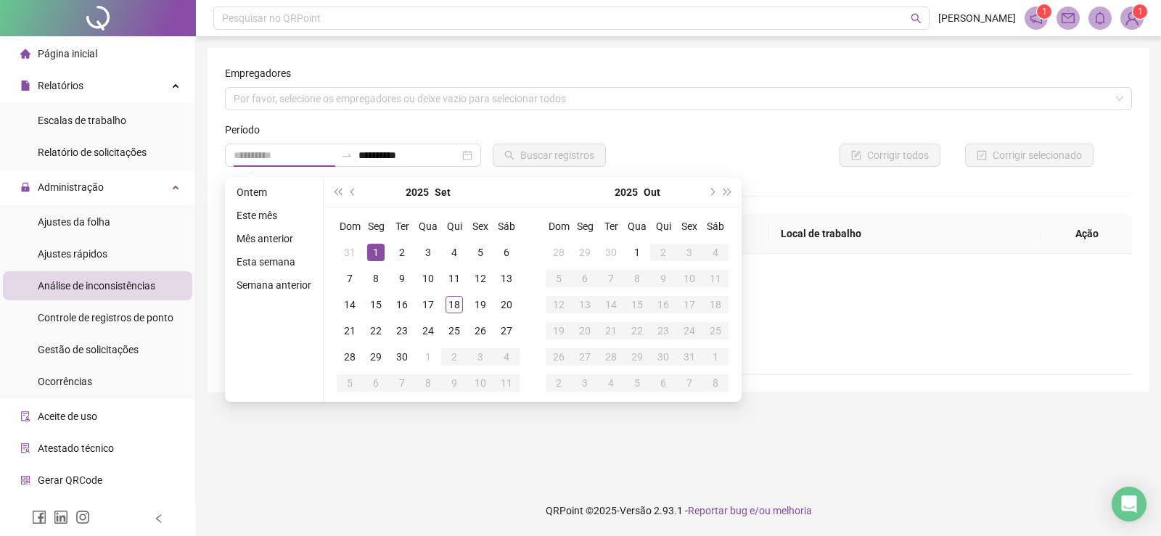
click at [372, 250] on div "1" at bounding box center [375, 252] width 17 height 17
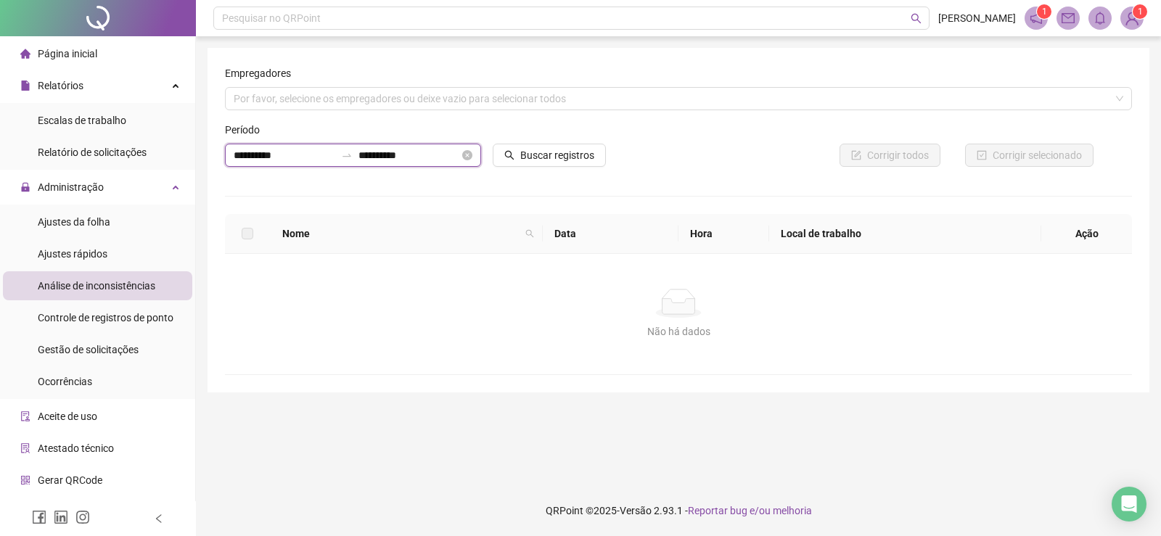
click at [401, 159] on input "**********" at bounding box center [409, 155] width 102 height 16
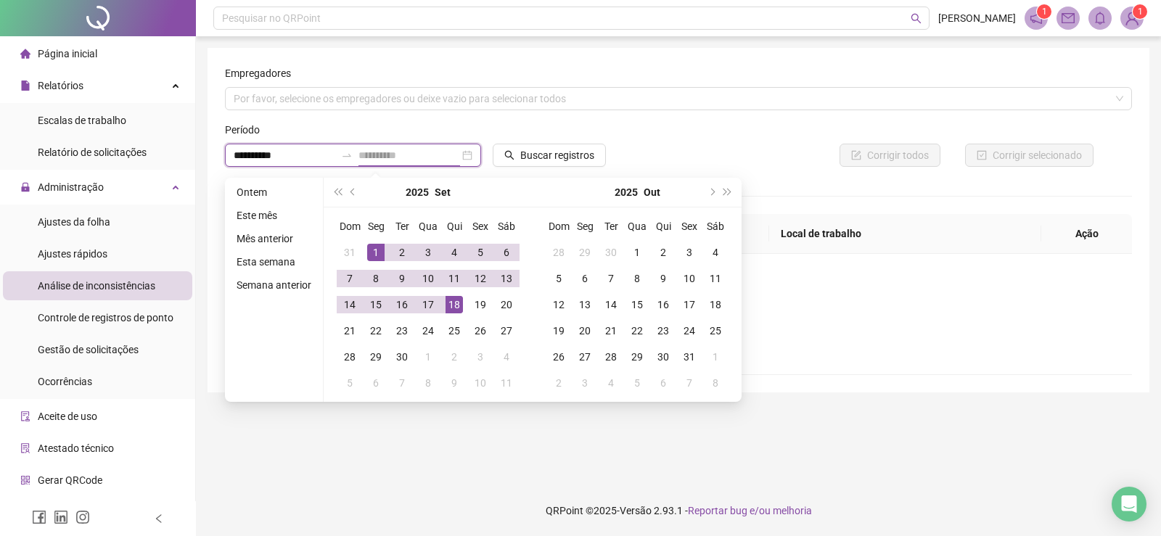
type input "**********"
click at [451, 303] on div "18" at bounding box center [454, 304] width 17 height 17
type input "**********"
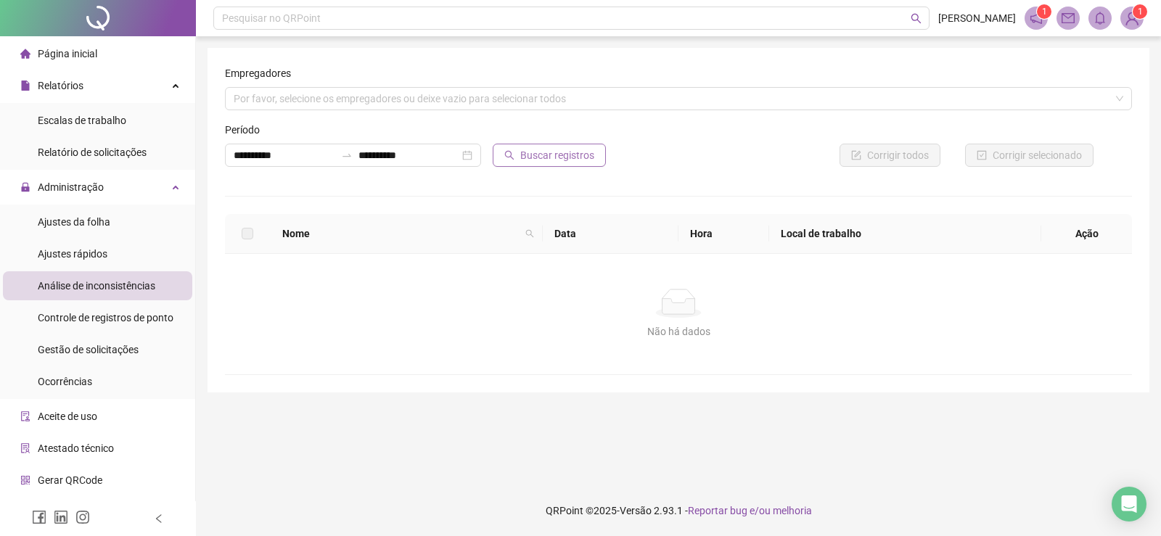
click at [559, 159] on span "Buscar registros" at bounding box center [557, 155] width 74 height 16
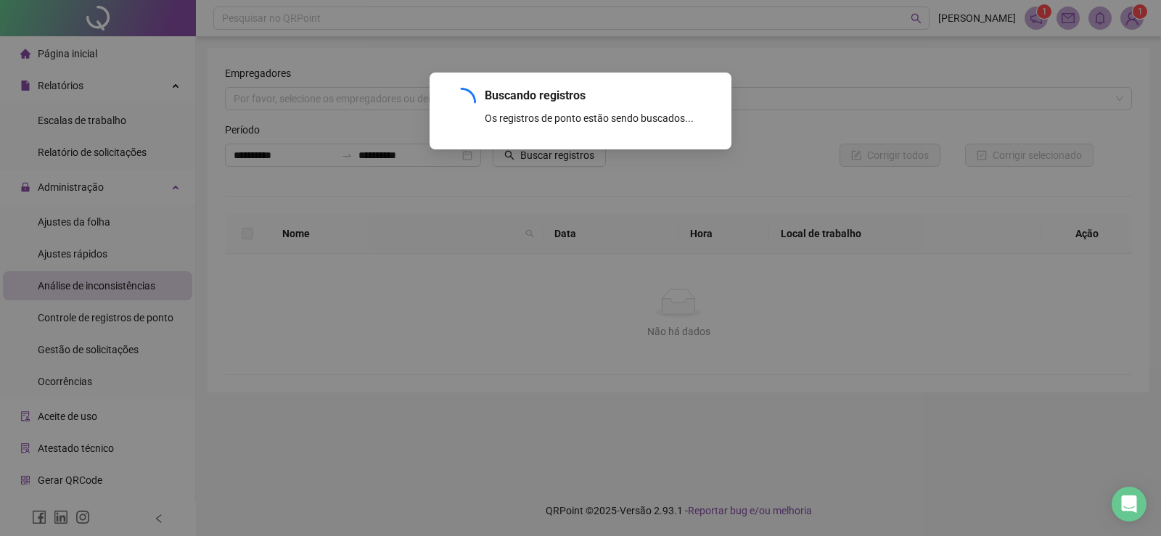
click at [97, 275] on div "Buscando registros Os registros de ponto estão sendo buscados... OK" at bounding box center [580, 268] width 1161 height 536
click at [117, 219] on div "Buscando registros Os registros de ponto estão sendo buscados... OK" at bounding box center [580, 268] width 1161 height 536
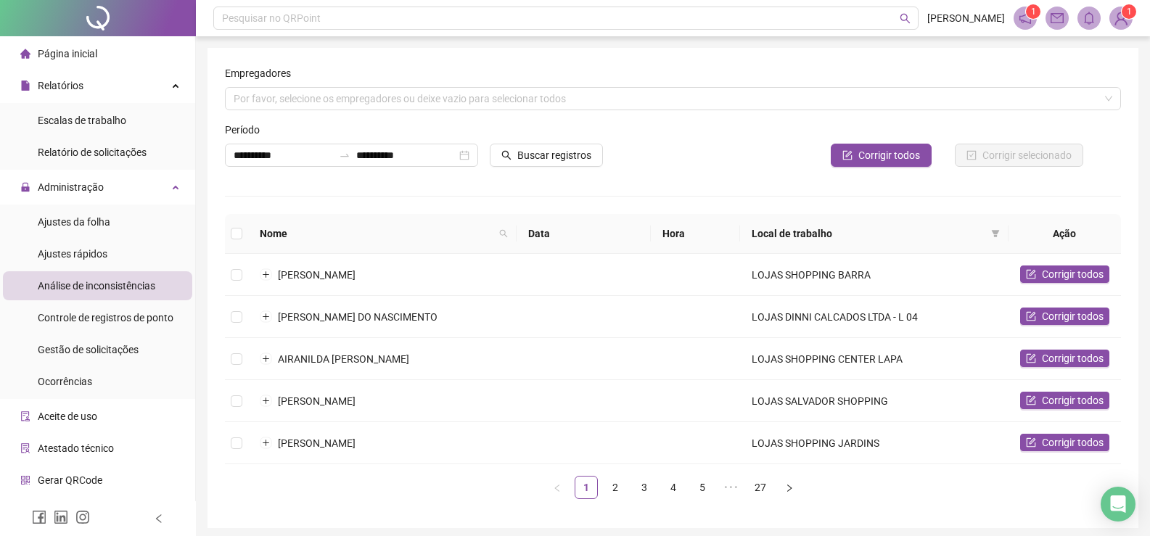
scroll to position [54, 0]
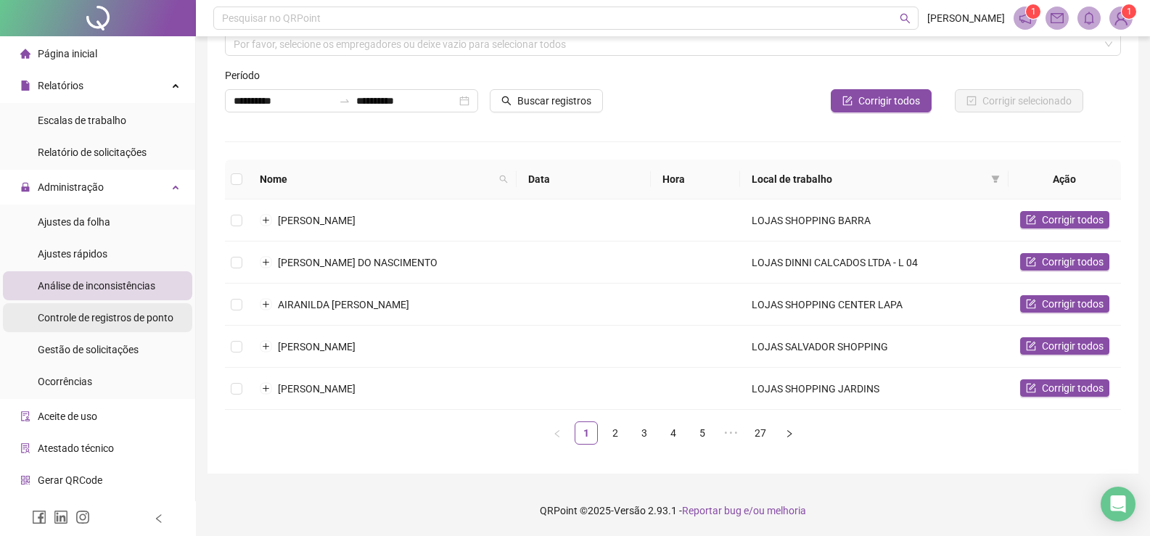
click at [128, 314] on span "Controle de registros de ponto" at bounding box center [106, 318] width 136 height 12
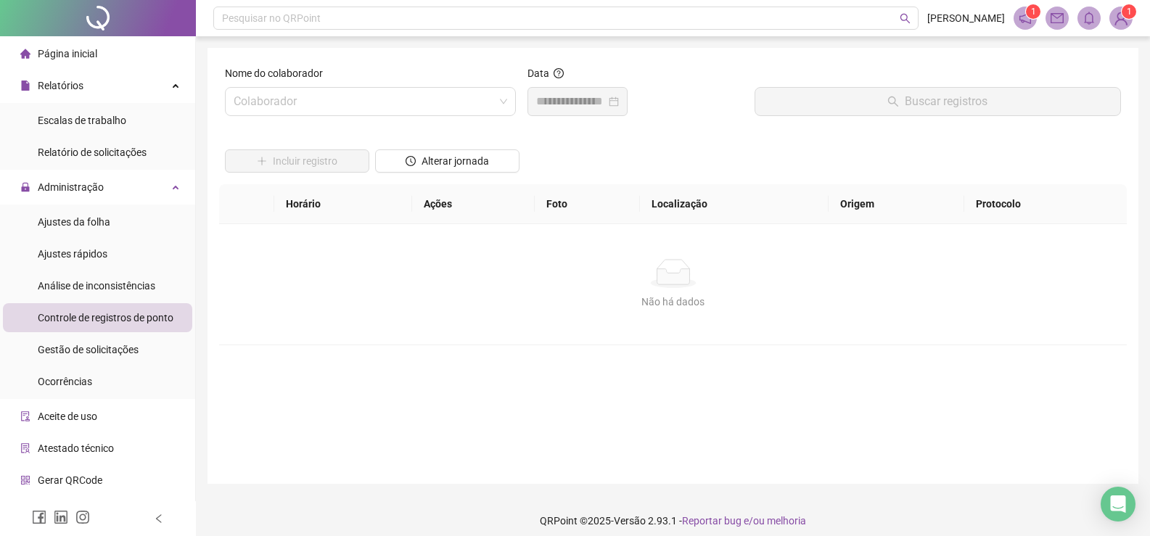
click at [115, 49] on li "Página inicial" at bounding box center [97, 53] width 189 height 29
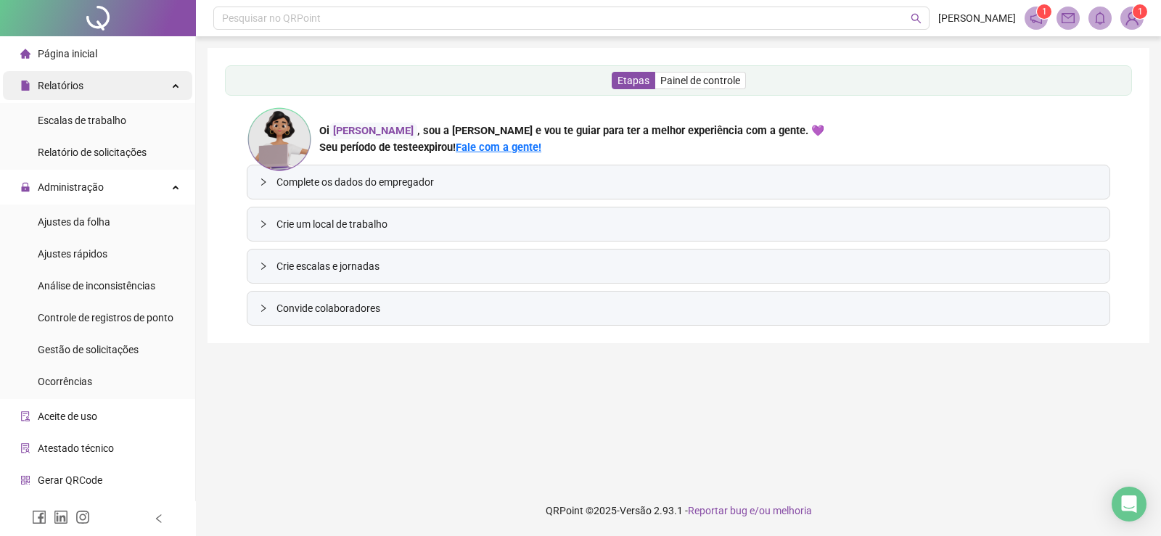
click at [92, 92] on div "Relatórios" at bounding box center [97, 85] width 189 height 29
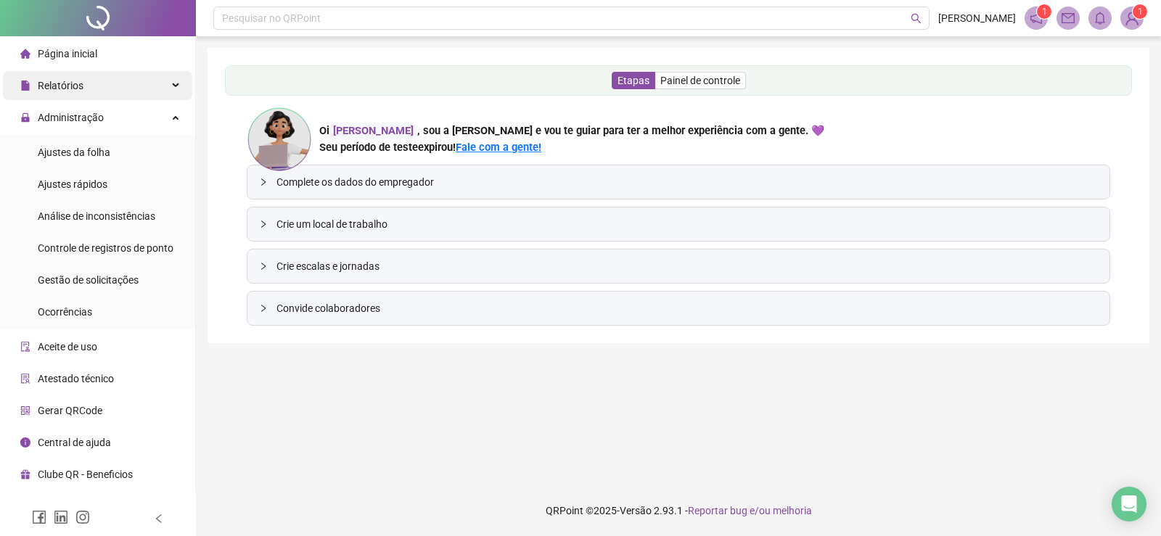
click at [92, 92] on div "Relatórios" at bounding box center [97, 85] width 189 height 29
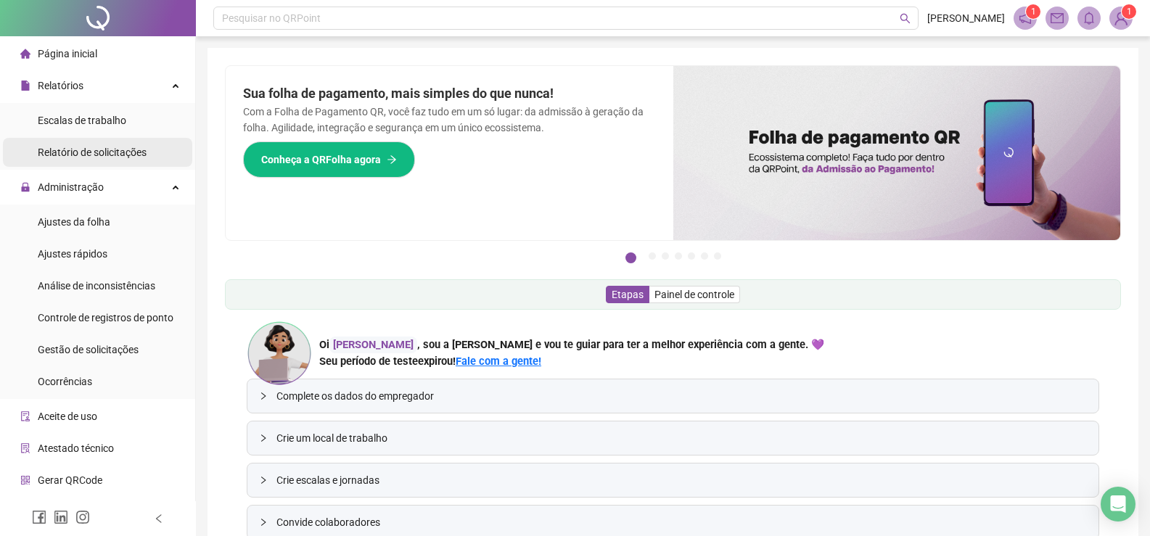
click at [134, 154] on span "Relatório de solicitações" at bounding box center [92, 153] width 109 height 12
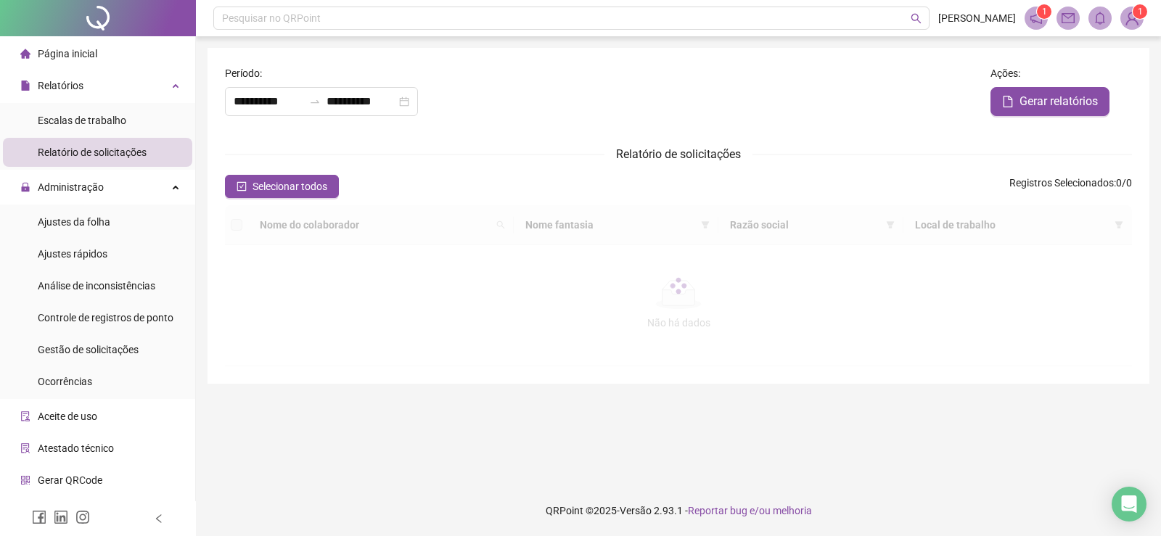
type input "**********"
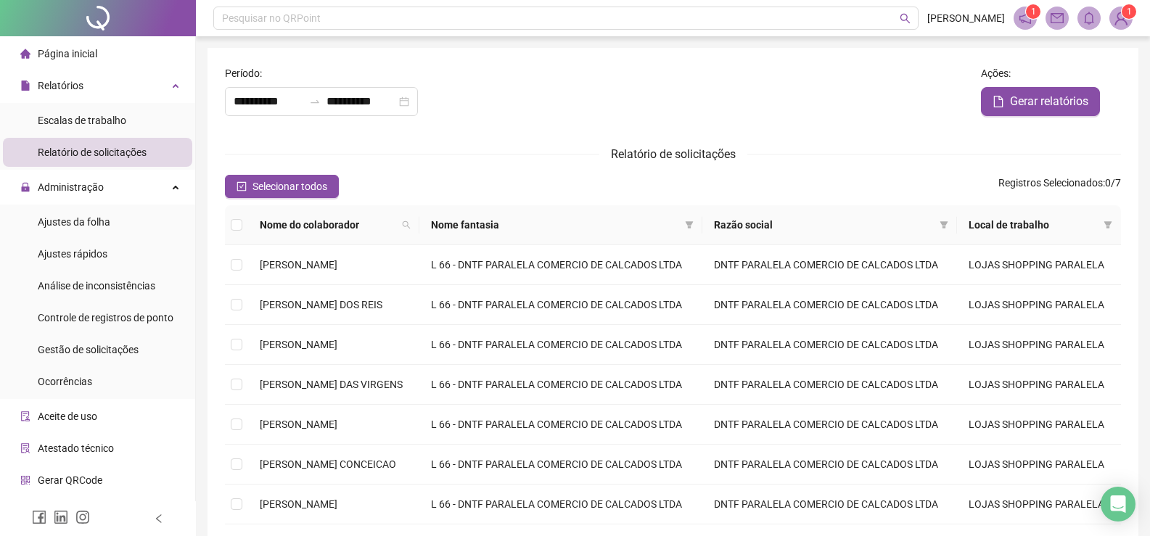
scroll to position [115, 0]
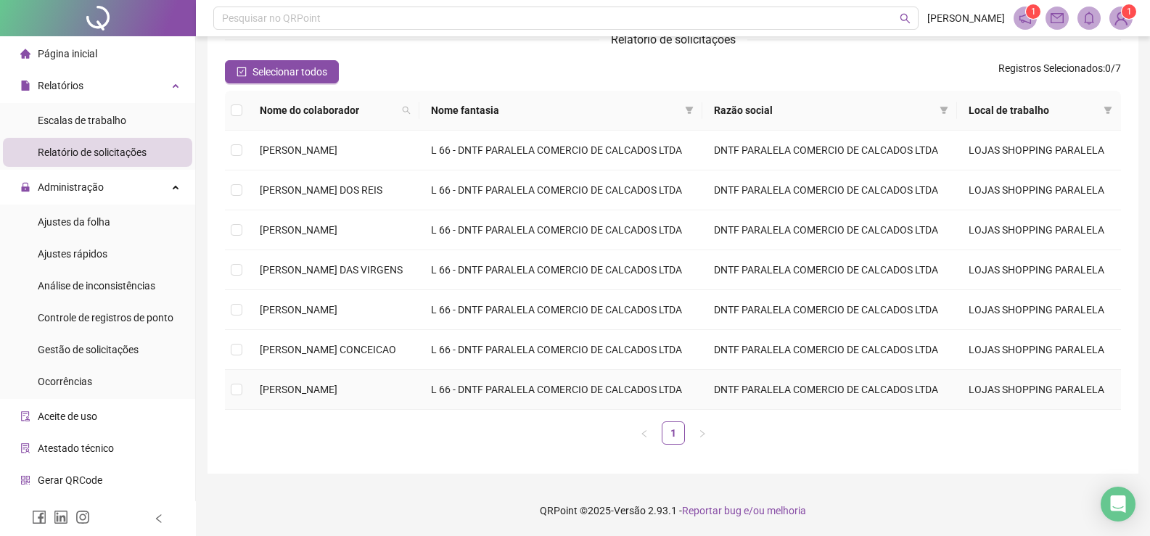
click at [337, 384] on span "[PERSON_NAME]" at bounding box center [299, 390] width 78 height 12
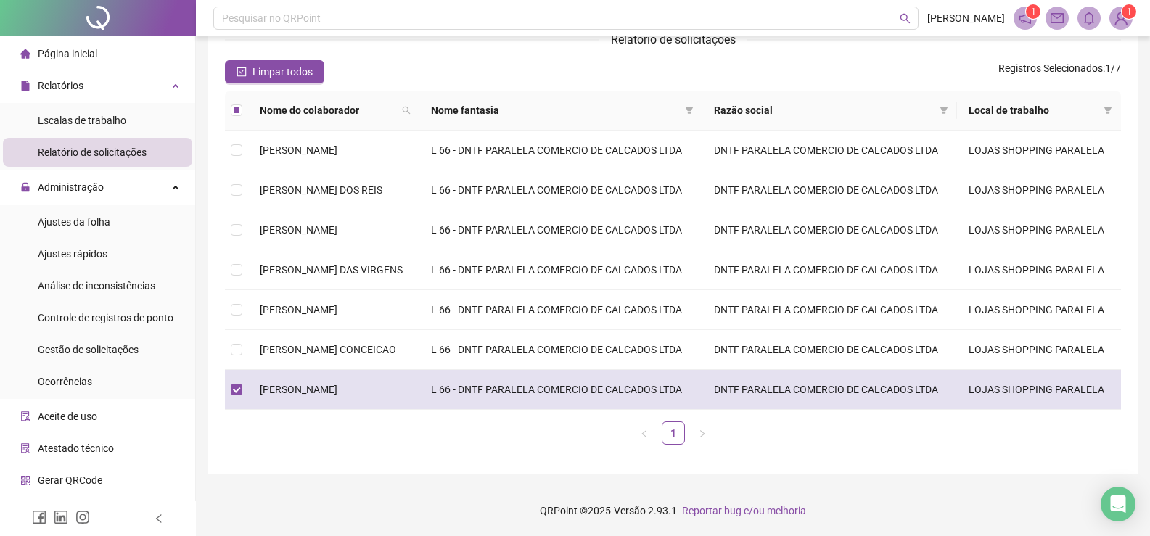
click at [578, 380] on td "L 66 - DNTF PARALELA COMERCIO DE CALCADOS LTDA" at bounding box center [560, 390] width 283 height 40
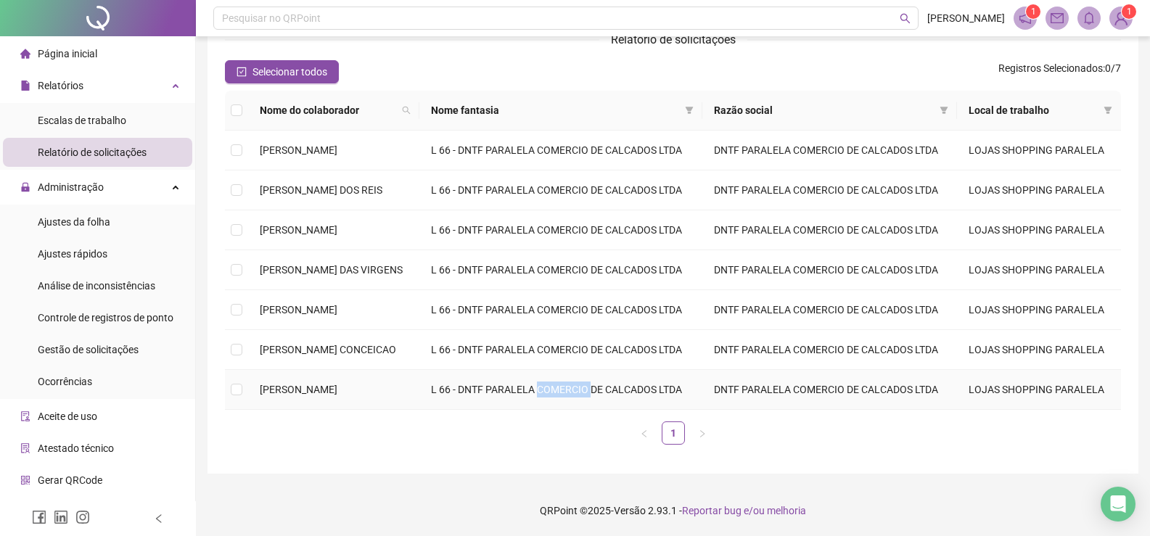
click at [578, 380] on td "L 66 - DNTF PARALELA COMERCIO DE CALCADOS LTDA" at bounding box center [560, 390] width 283 height 40
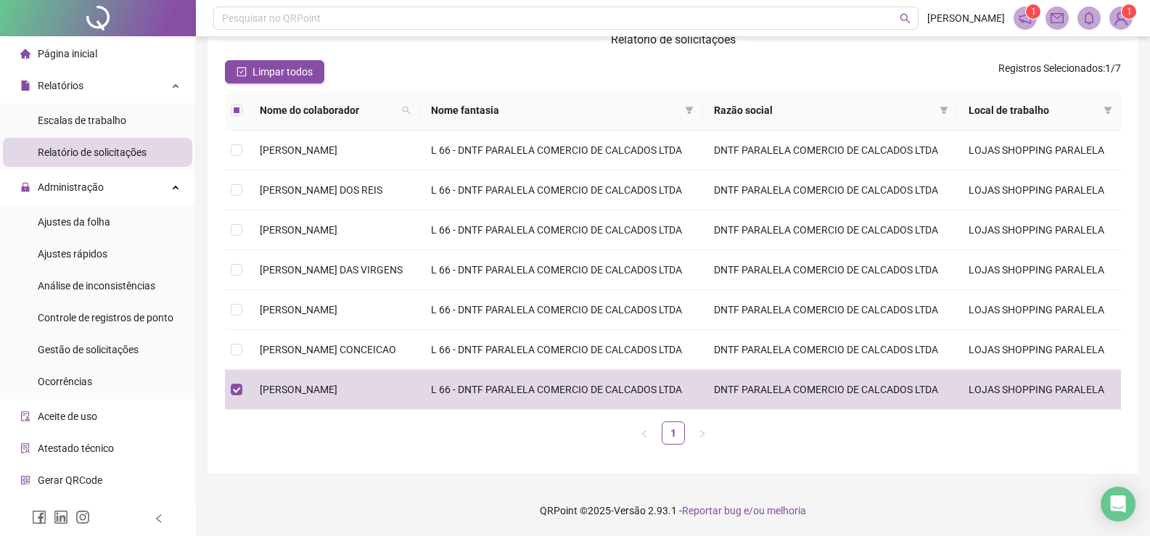
click at [353, 454] on div "Nome do colaborador Nome fantasia Razão social Local de trabalho [PERSON_NAME] …" at bounding box center [673, 274] width 896 height 366
click at [128, 150] on span "Relatório de solicitações" at bounding box center [92, 153] width 109 height 12
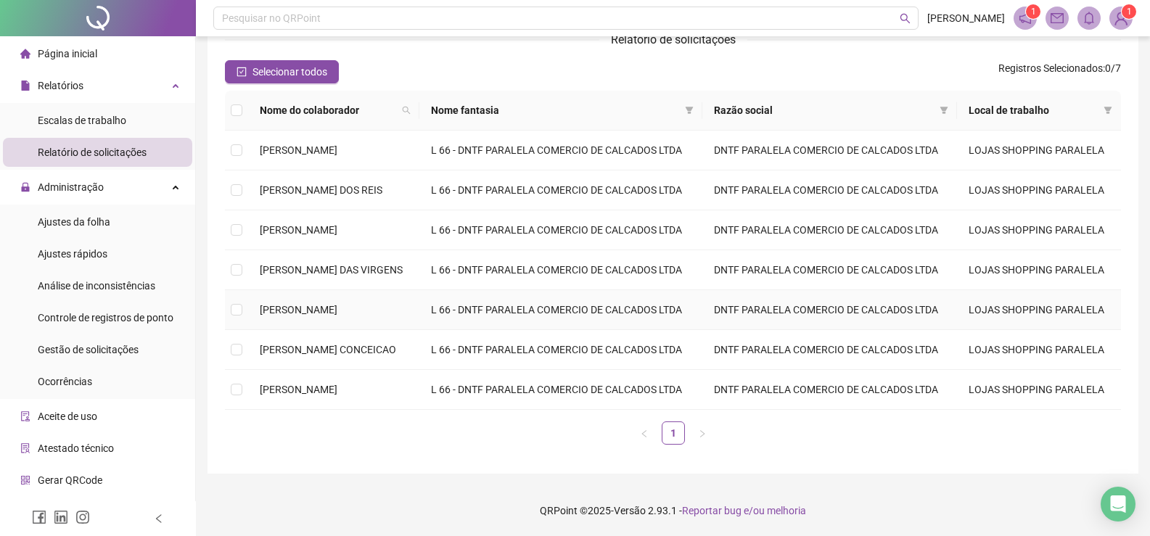
click at [273, 313] on span "[PERSON_NAME]" at bounding box center [299, 310] width 78 height 12
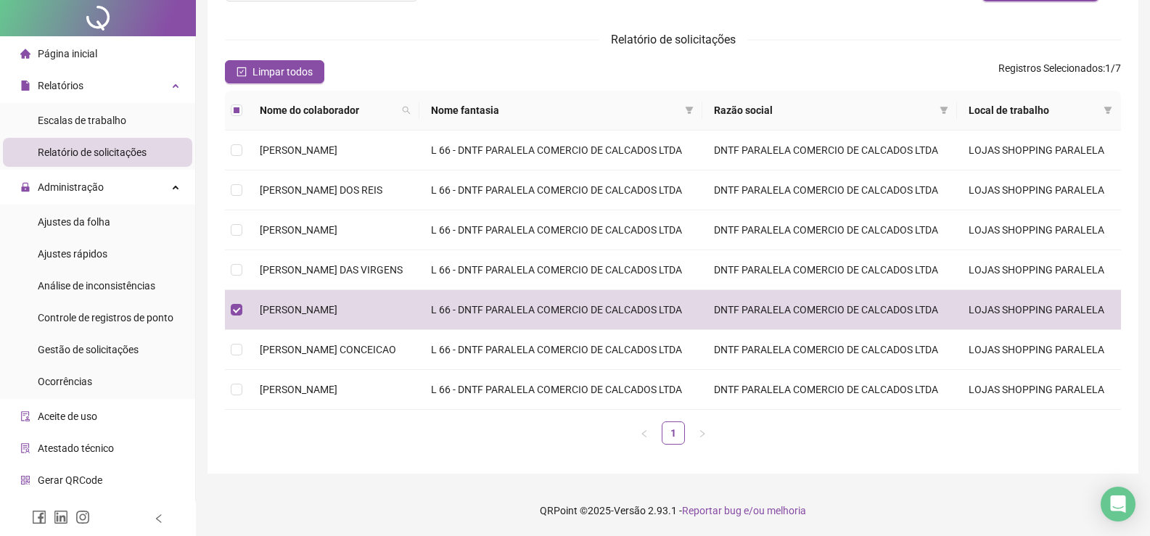
scroll to position [0, 0]
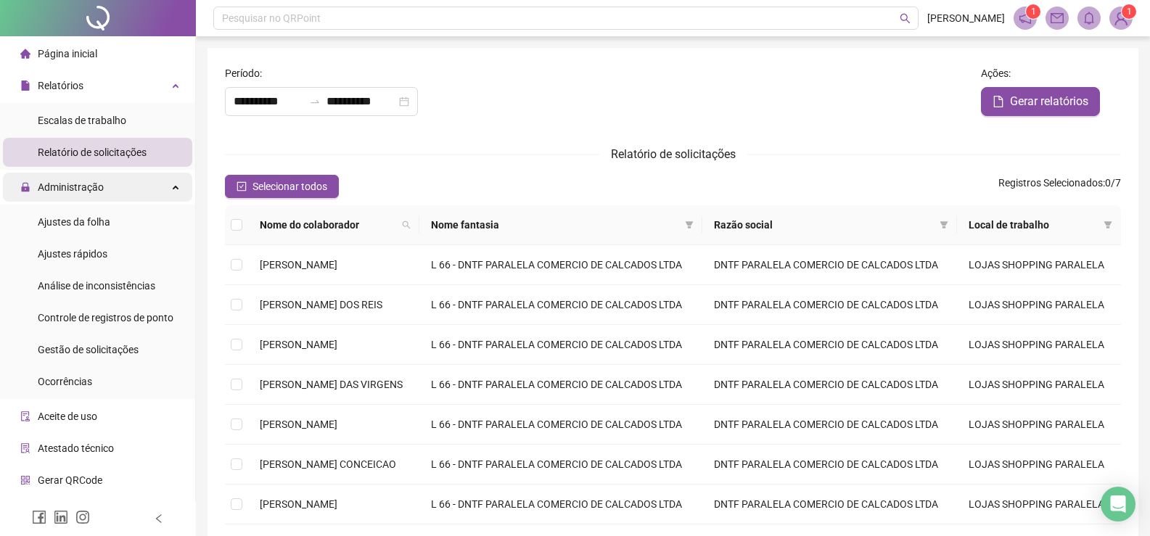
click at [115, 190] on div "Administração" at bounding box center [97, 187] width 189 height 29
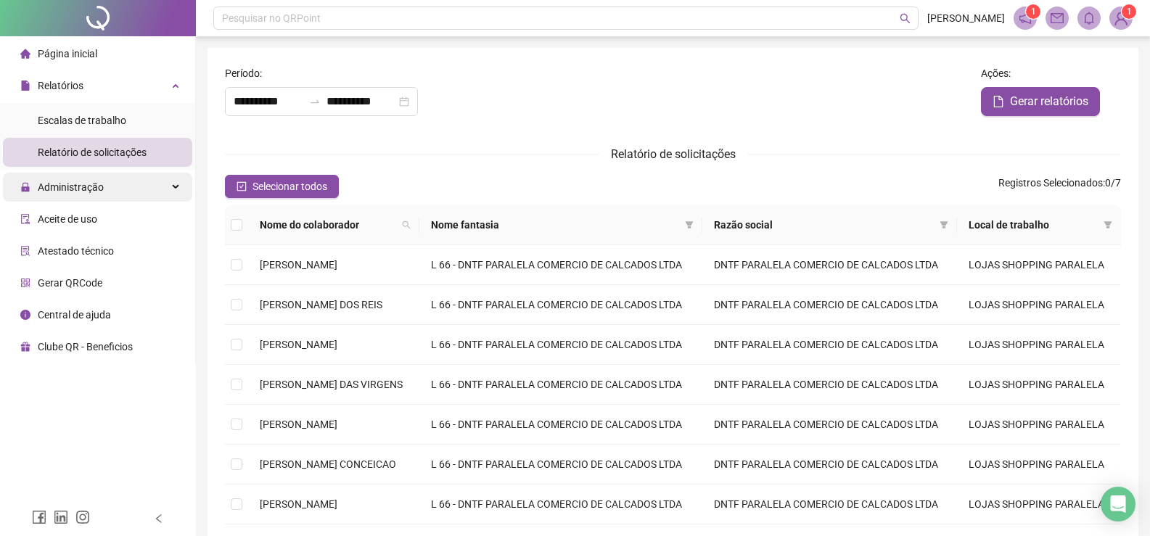
click at [124, 191] on div "Administração" at bounding box center [97, 187] width 189 height 29
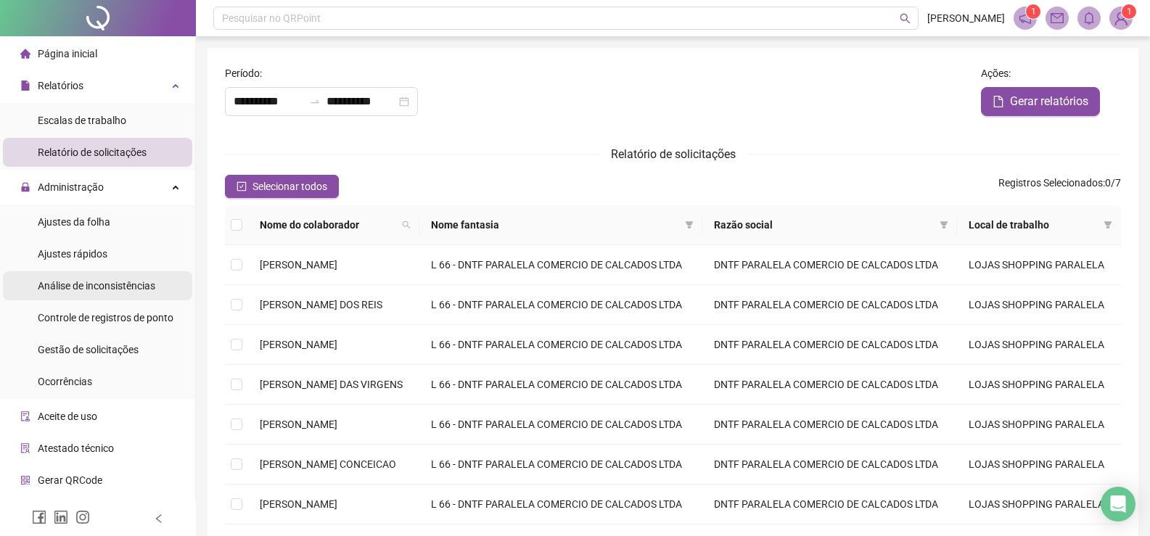
click at [131, 287] on span "Análise de inconsistências" at bounding box center [97, 286] width 118 height 12
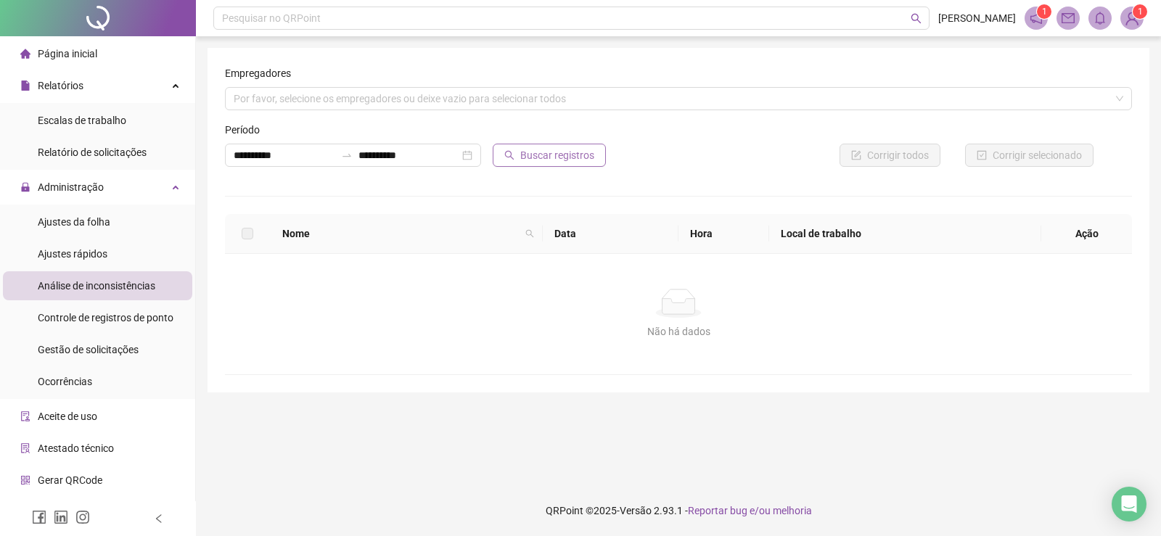
click at [538, 155] on span "Buscar registros" at bounding box center [557, 155] width 74 height 16
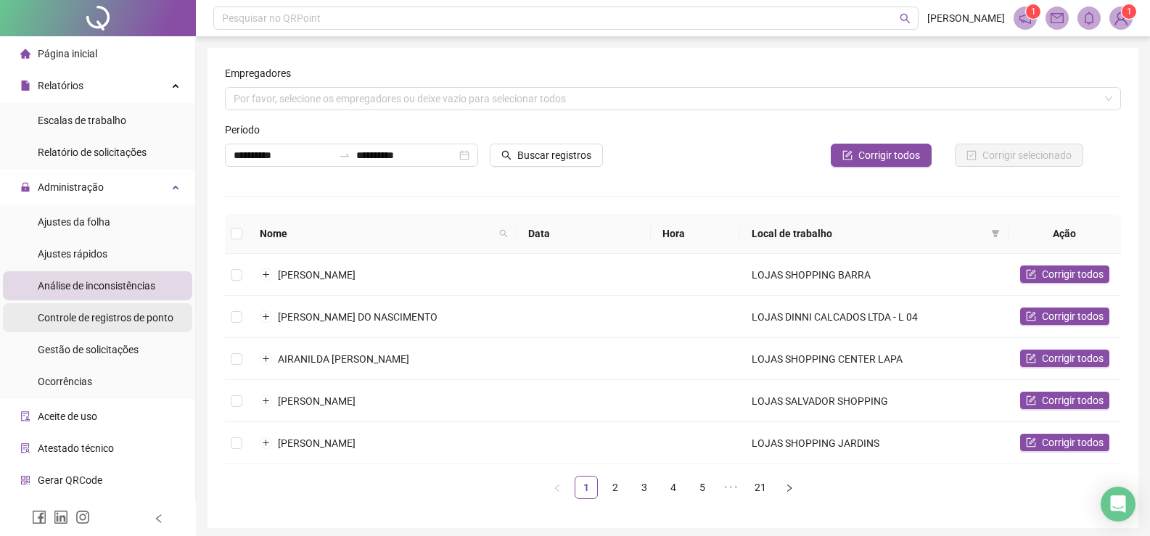
click at [116, 315] on span "Controle de registros de ponto" at bounding box center [106, 318] width 136 height 12
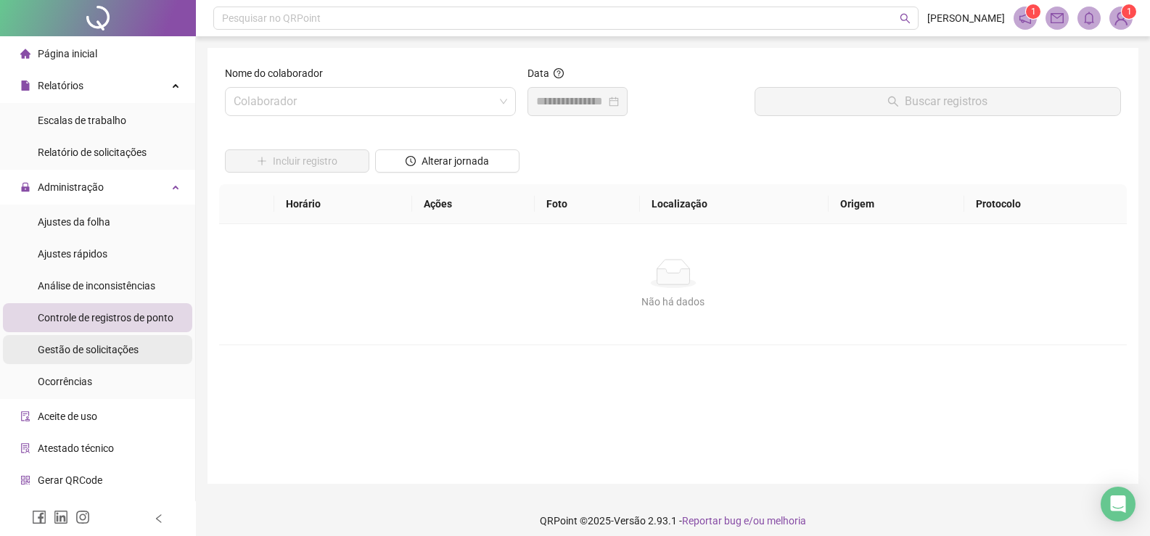
click at [136, 349] on span "Gestão de solicitações" at bounding box center [88, 350] width 101 height 12
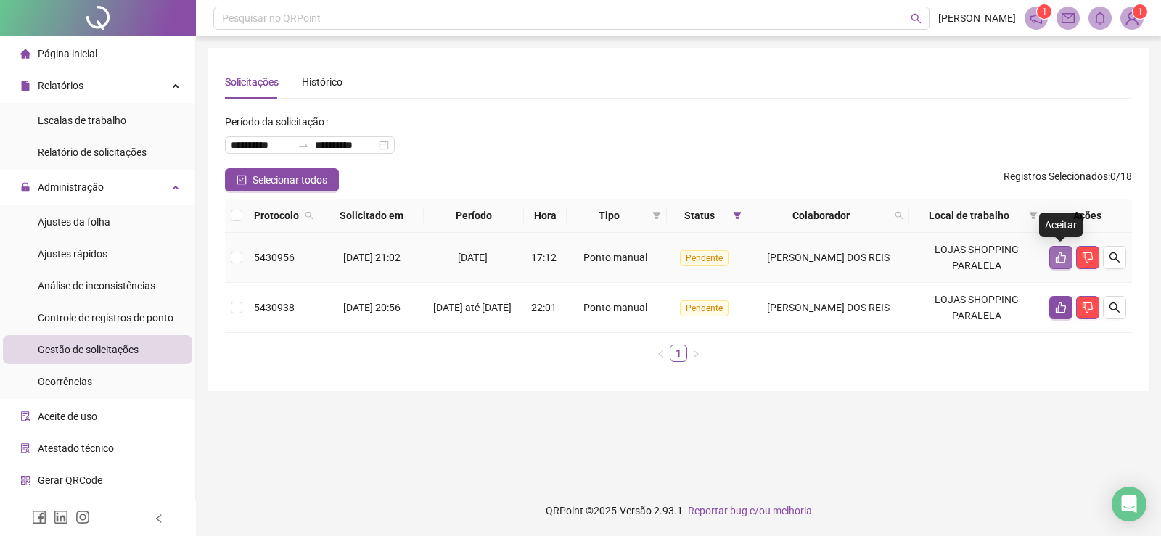
click at [1061, 254] on icon "like" at bounding box center [1061, 258] width 10 height 11
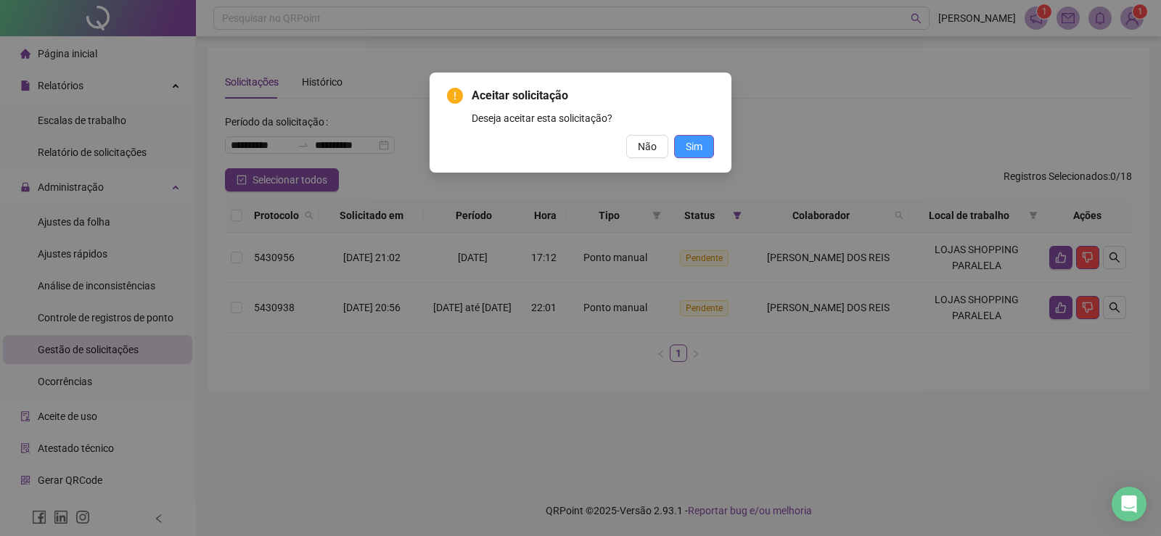
click at [698, 143] on span "Sim" at bounding box center [694, 147] width 17 height 16
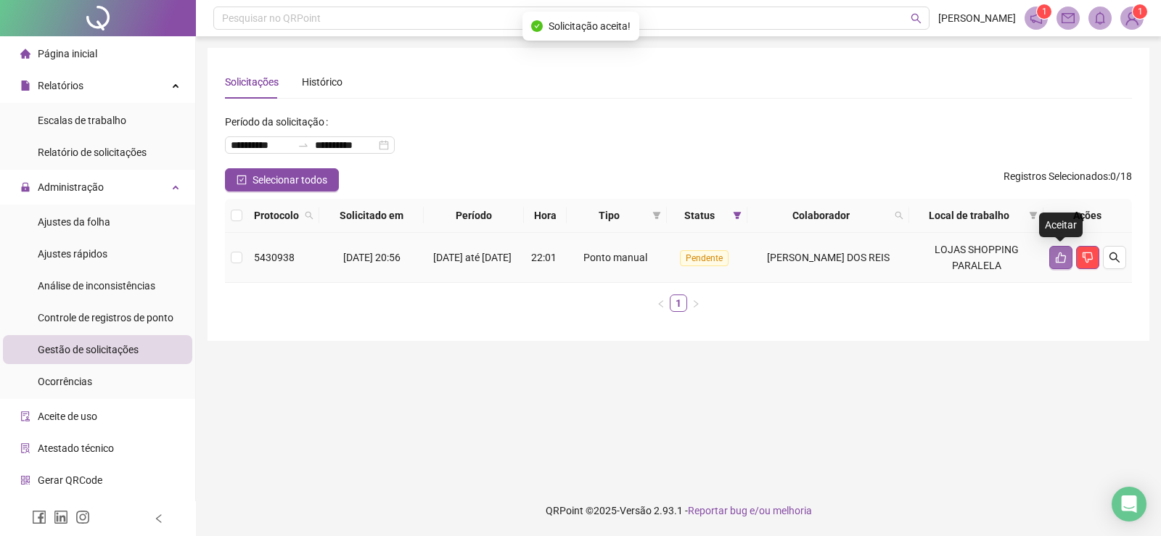
click at [1061, 255] on icon "like" at bounding box center [1061, 258] width 10 height 11
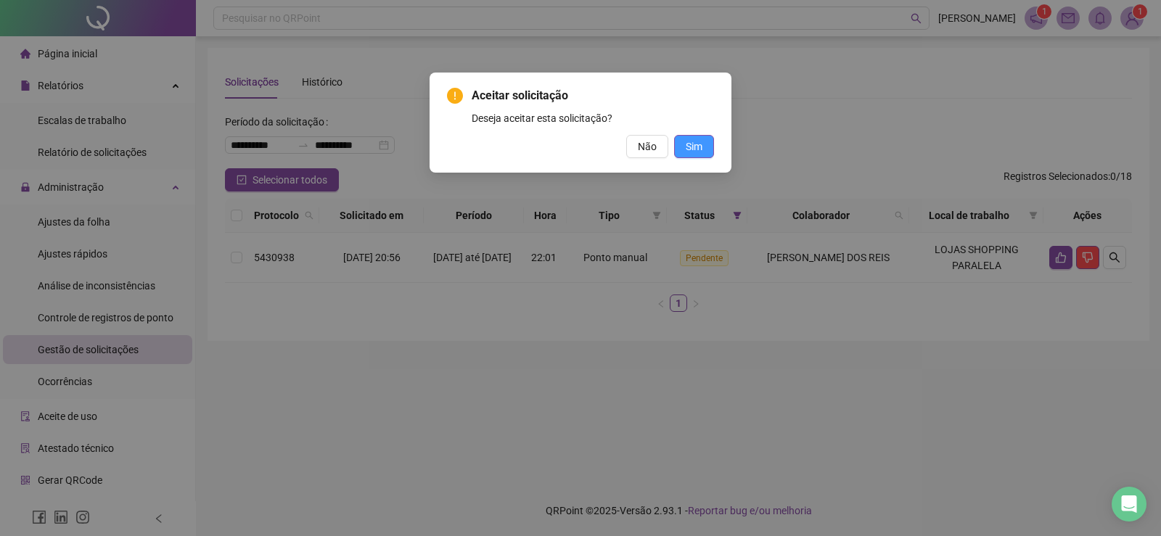
click at [698, 143] on span "Sim" at bounding box center [694, 147] width 17 height 16
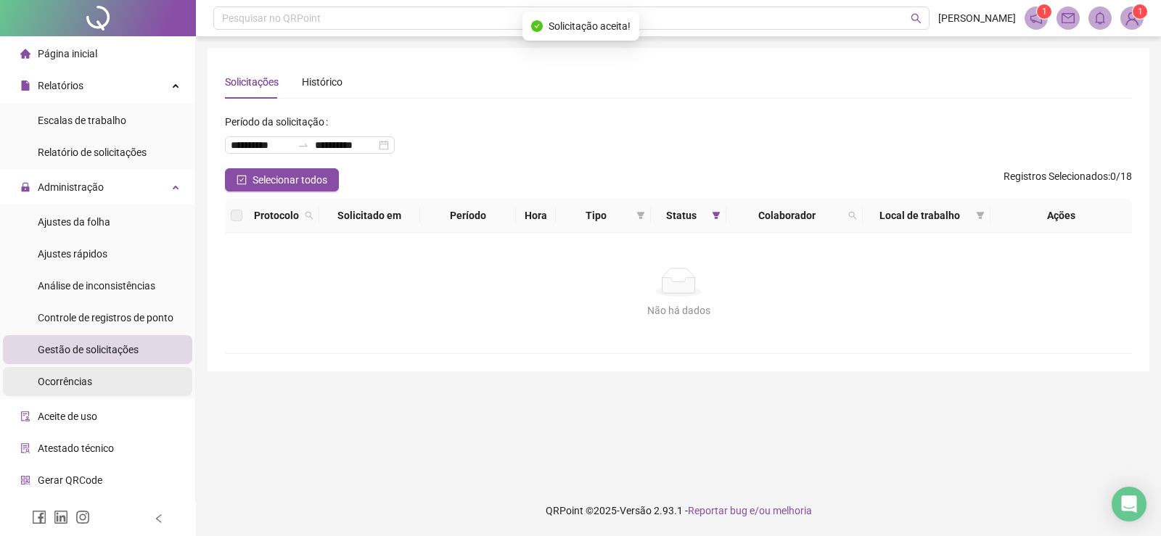
click at [100, 385] on li "Ocorrências" at bounding box center [97, 381] width 189 height 29
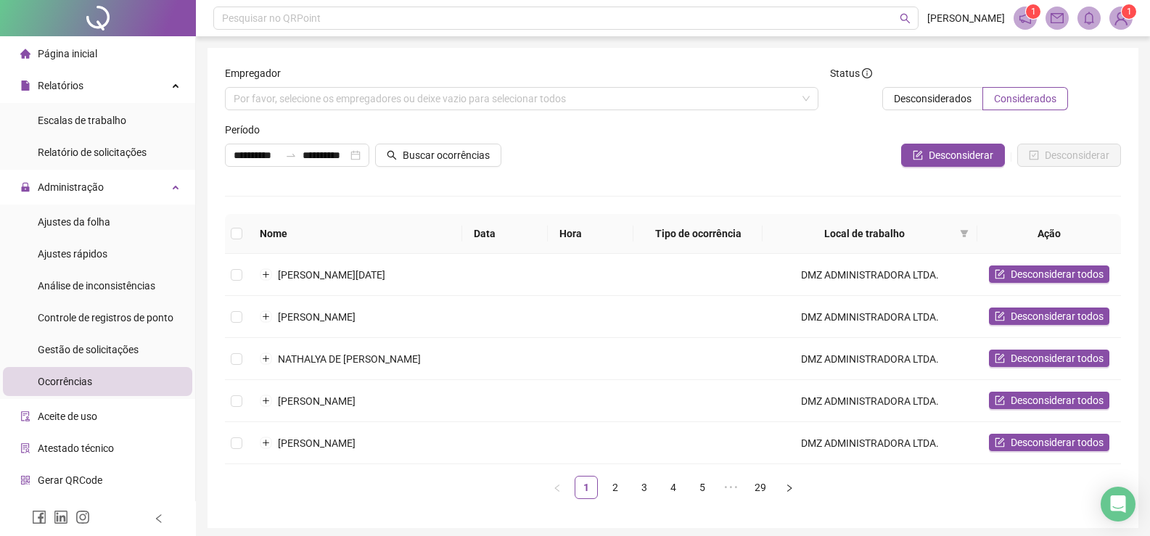
click at [111, 49] on li "Página inicial" at bounding box center [97, 53] width 189 height 29
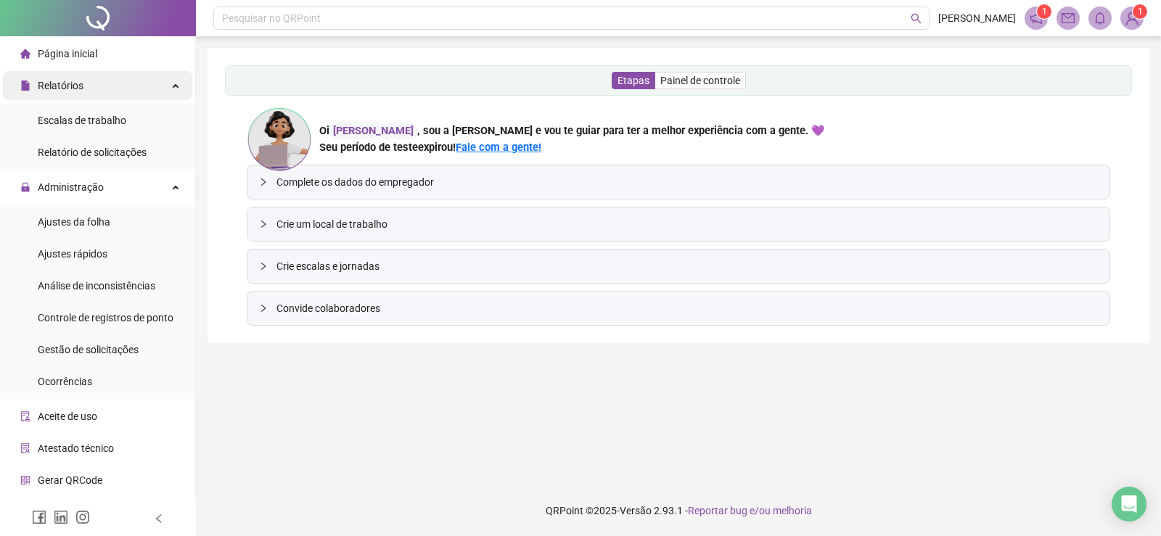
click at [103, 83] on div "Relatórios" at bounding box center [97, 85] width 189 height 29
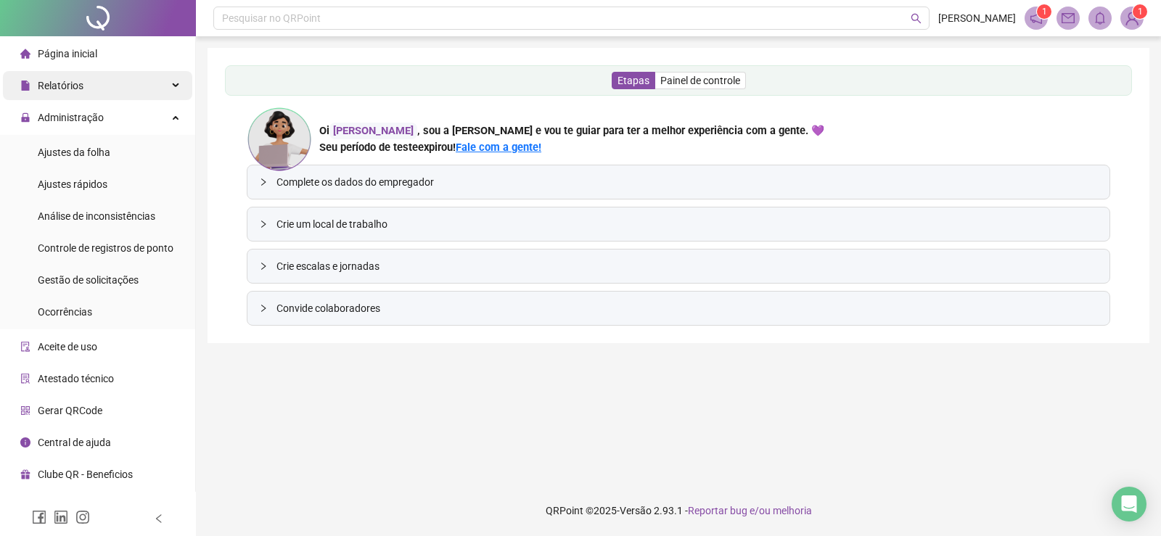
click at [105, 89] on div "Relatórios" at bounding box center [97, 85] width 189 height 29
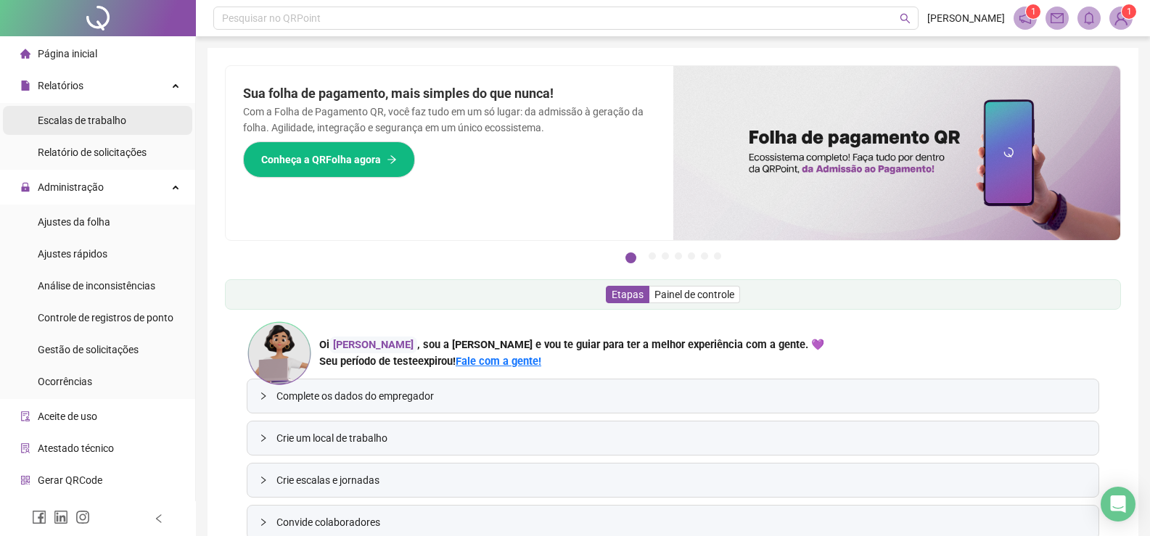
click at [124, 126] on li "Escalas de trabalho" at bounding box center [97, 120] width 189 height 29
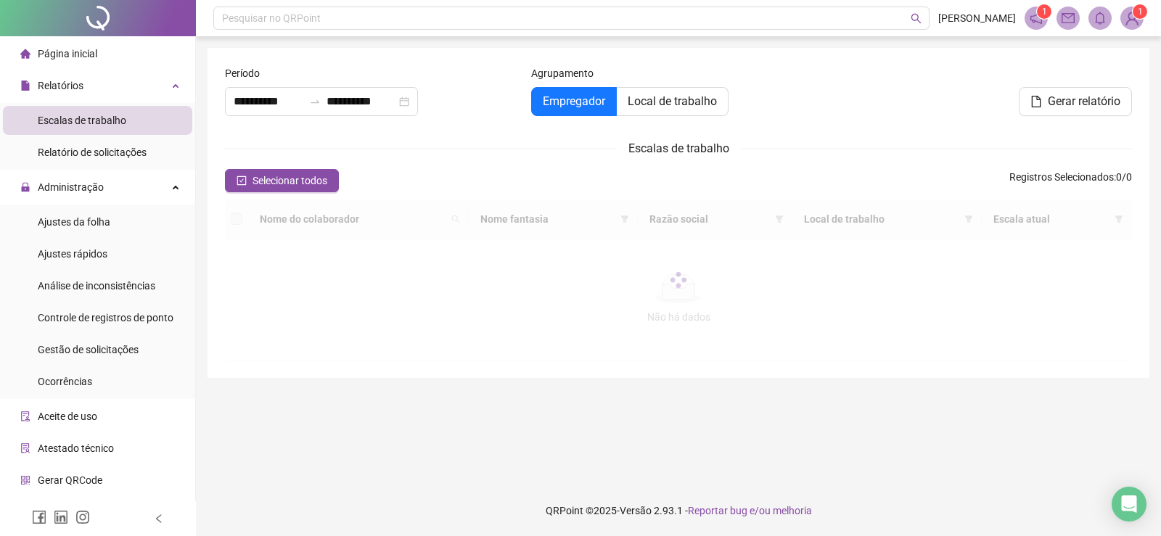
type input "**********"
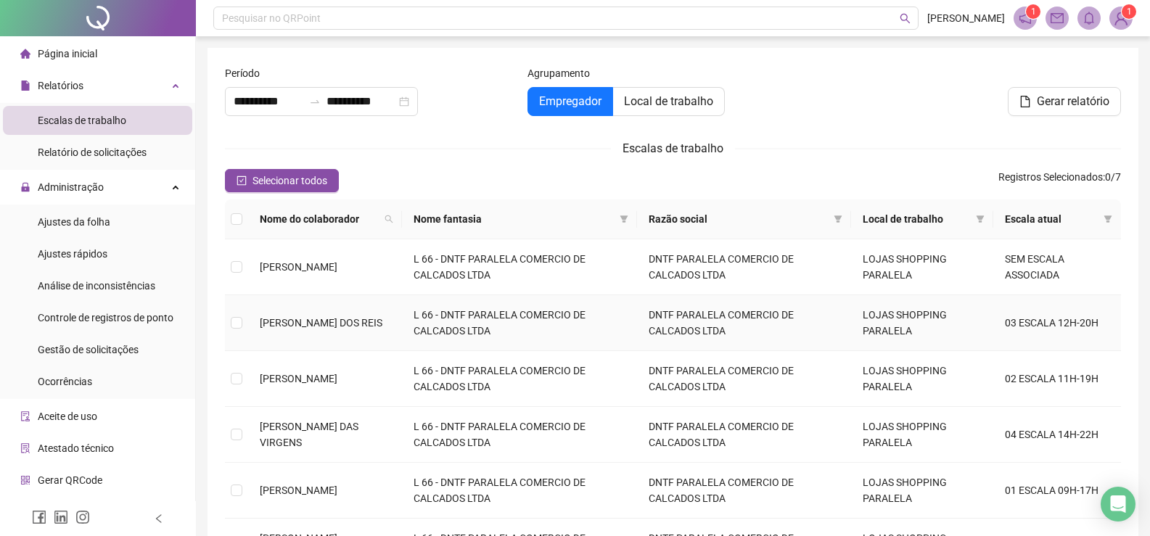
click at [1063, 330] on td "03 ESCALA 12H-20H" at bounding box center [1057, 323] width 128 height 56
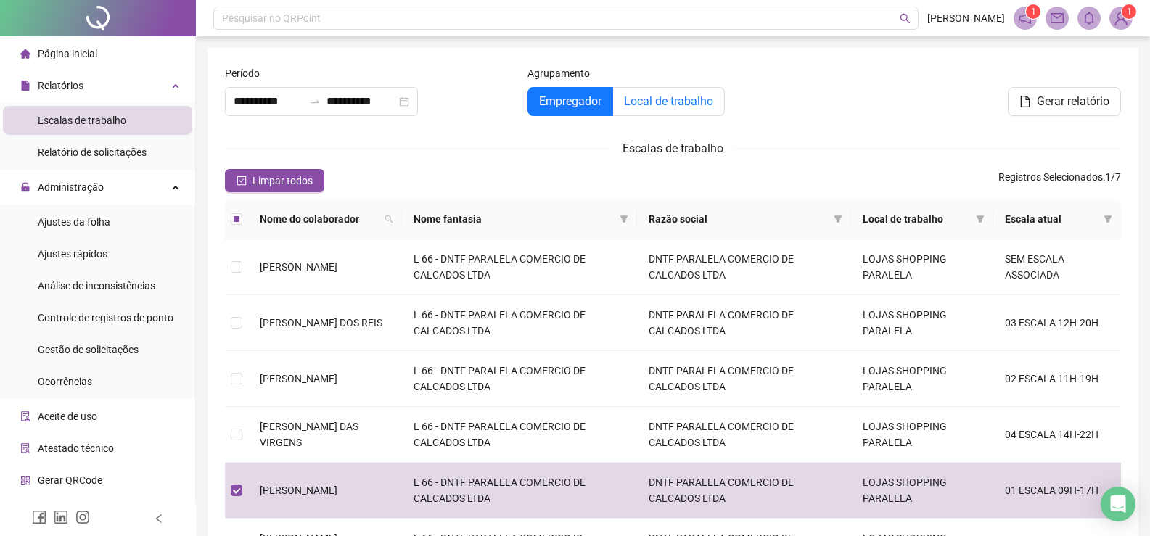
click at [697, 102] on span "Local de trabalho" at bounding box center [668, 101] width 89 height 14
click at [559, 98] on span "Empregador" at bounding box center [570, 101] width 62 height 14
click at [104, 59] on li "Página inicial" at bounding box center [97, 53] width 189 height 29
